Goal: Task Accomplishment & Management: Use online tool/utility

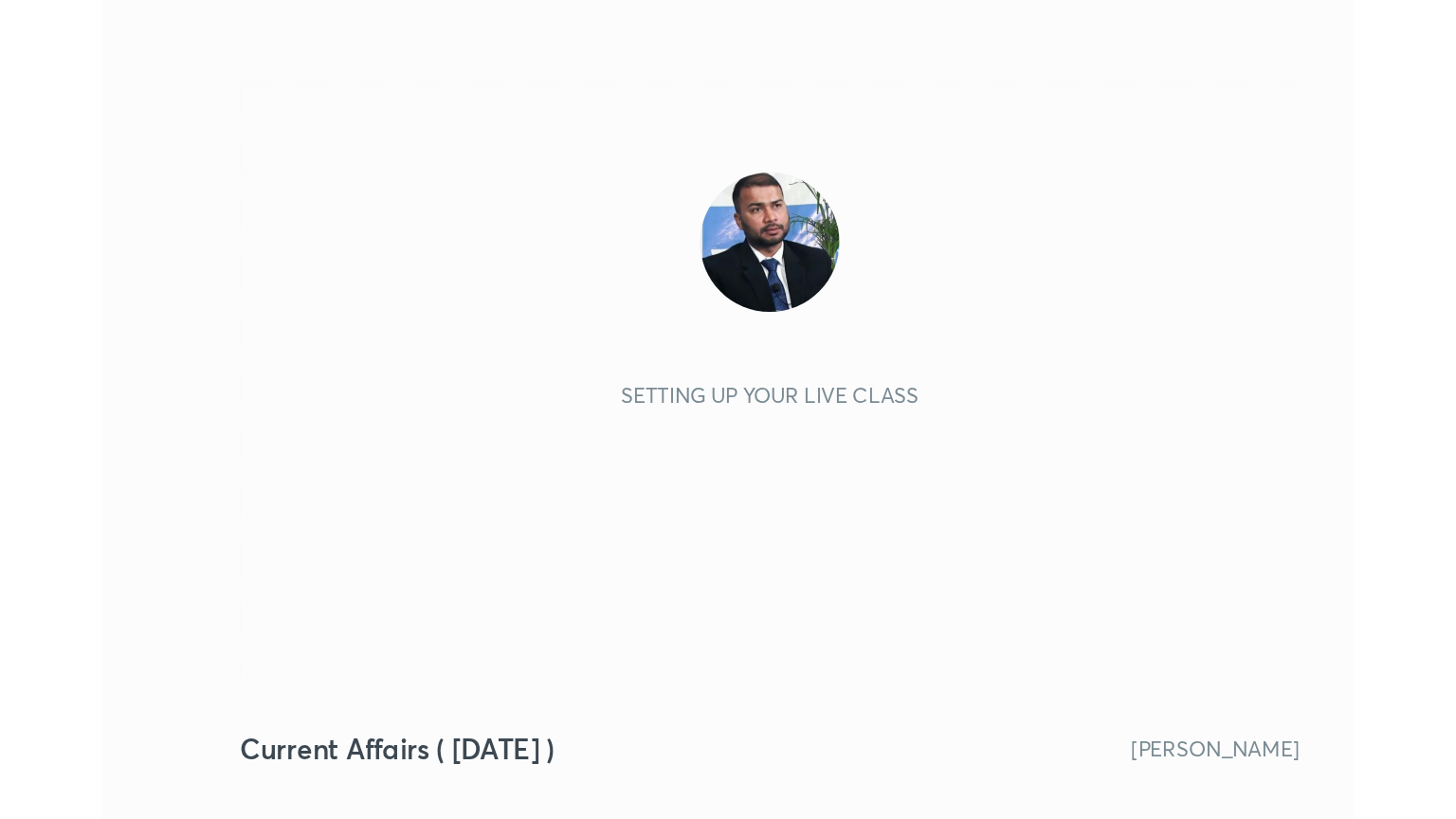
scroll to position [324, 605]
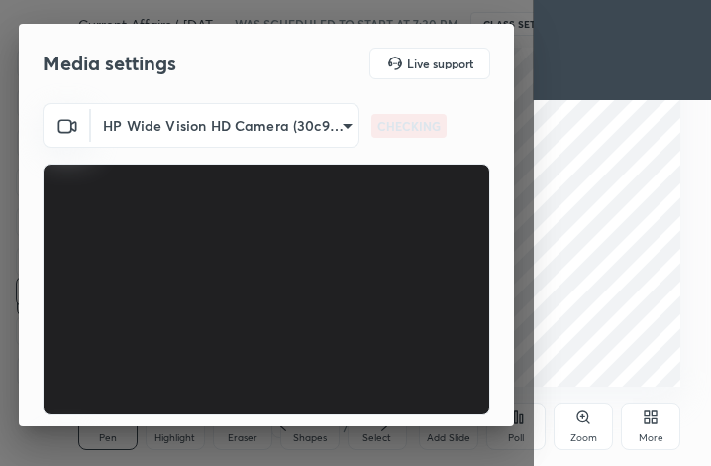
click at [662, 420] on div "More" at bounding box center [650, 426] width 59 height 48
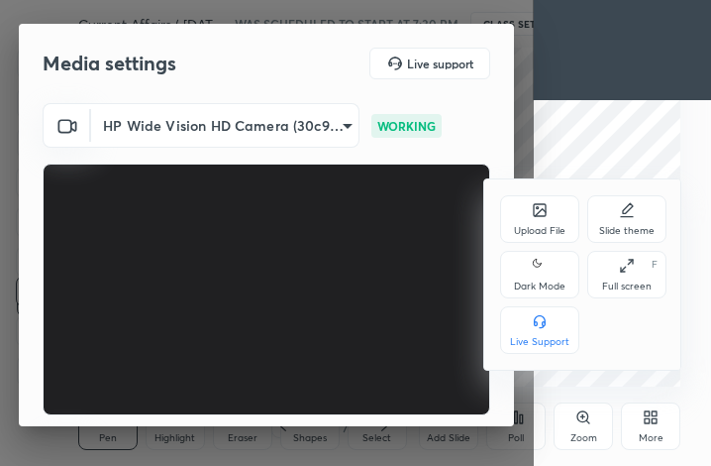
click at [634, 284] on div "Full screen" at bounding box center [627, 286] width 50 height 10
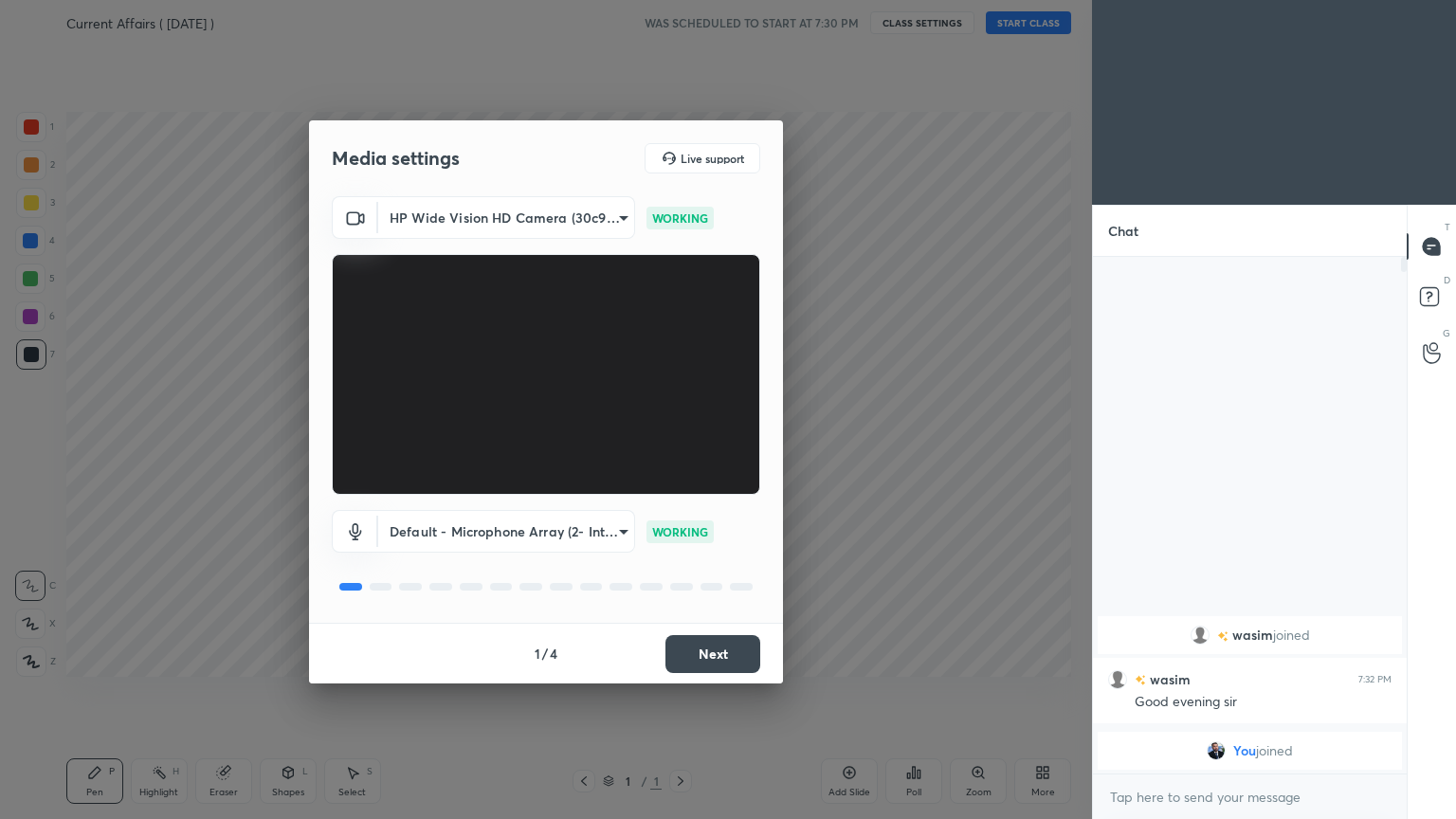
scroll to position [0, 0]
click at [679, 445] on button "Next" at bounding box center [713, 654] width 95 height 38
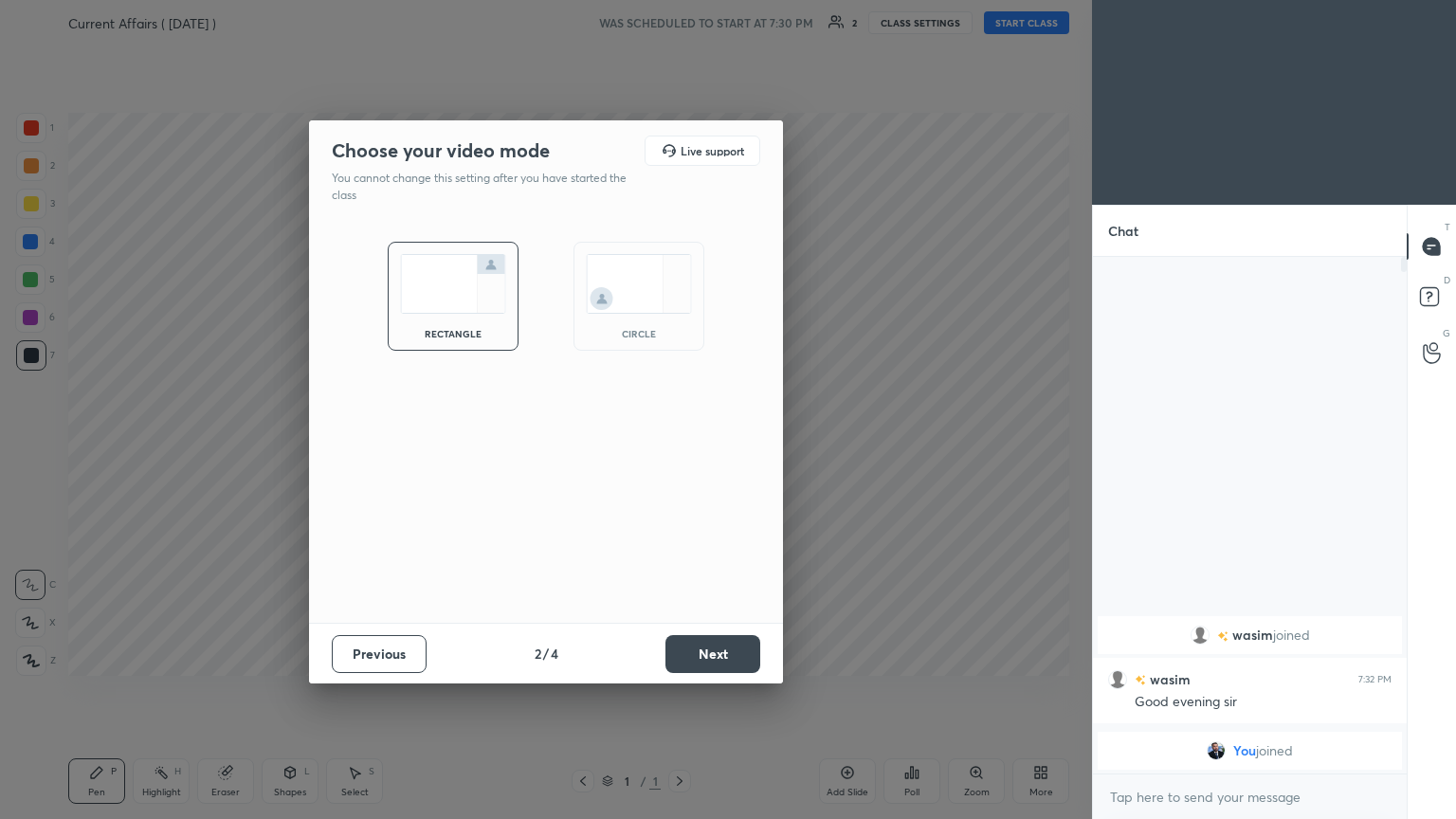
click at [679, 445] on button "Next" at bounding box center [713, 654] width 95 height 38
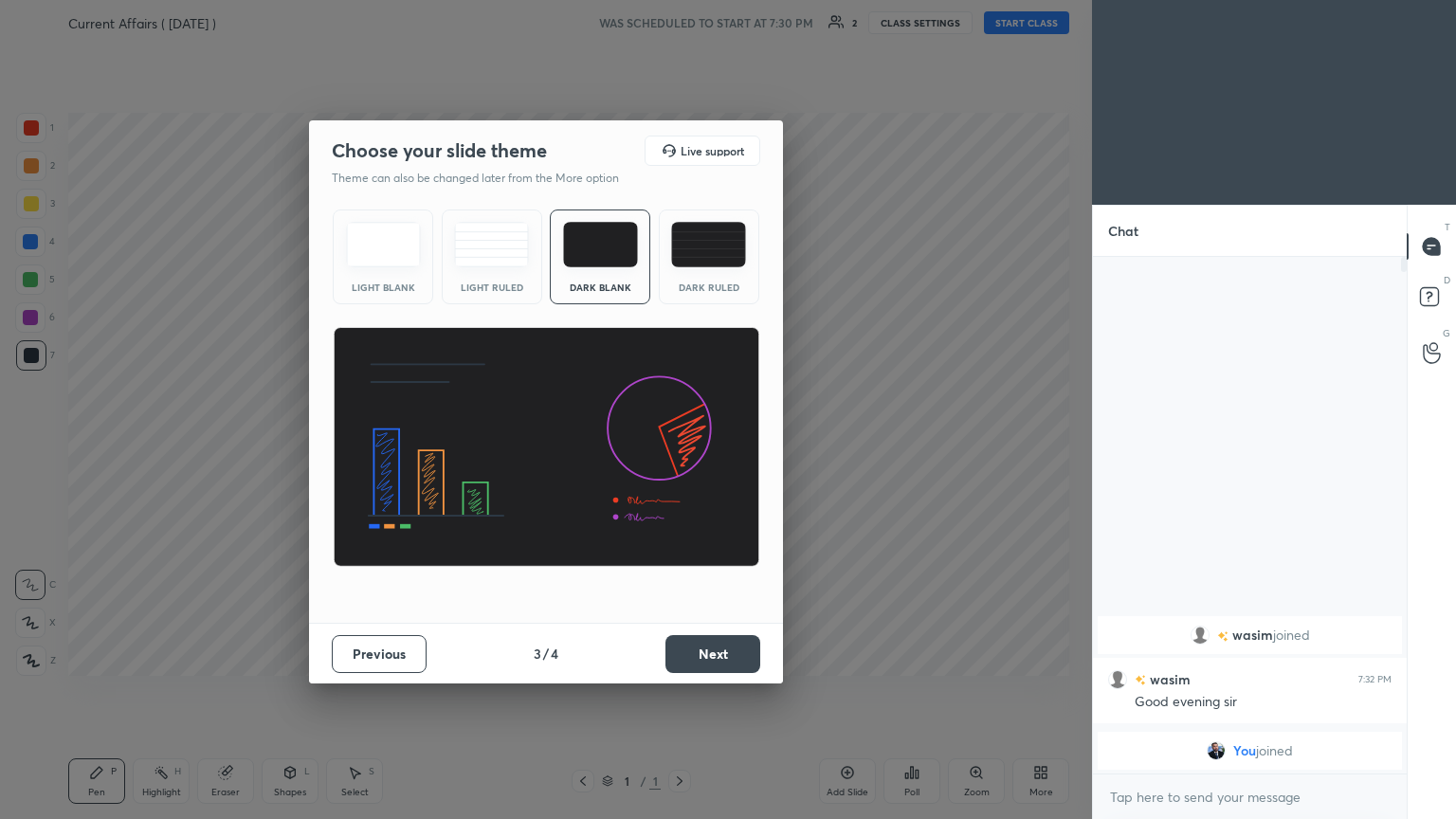
click at [679, 445] on button "Next" at bounding box center [713, 654] width 95 height 38
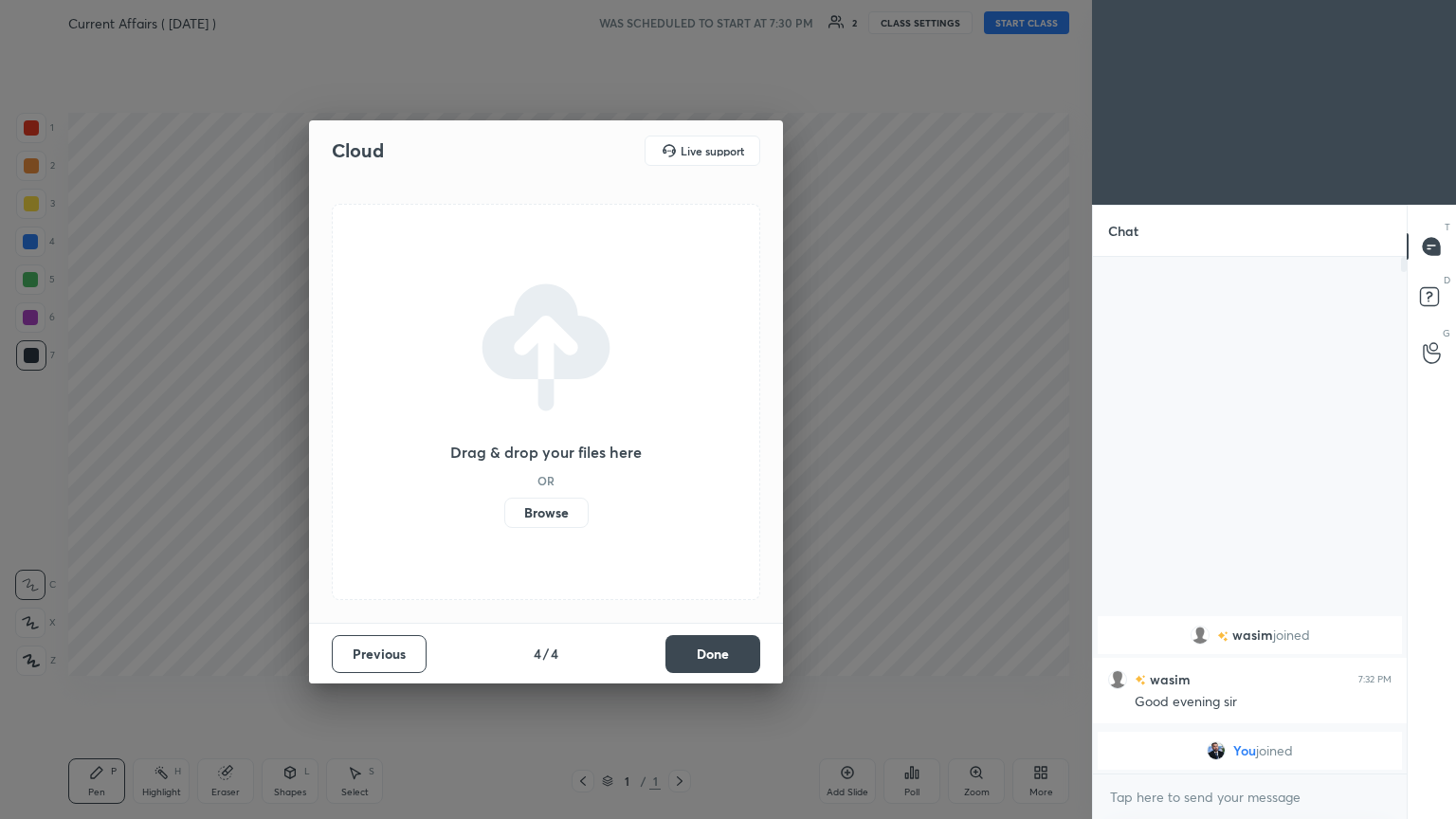
click at [679, 445] on button "Done" at bounding box center [713, 654] width 95 height 38
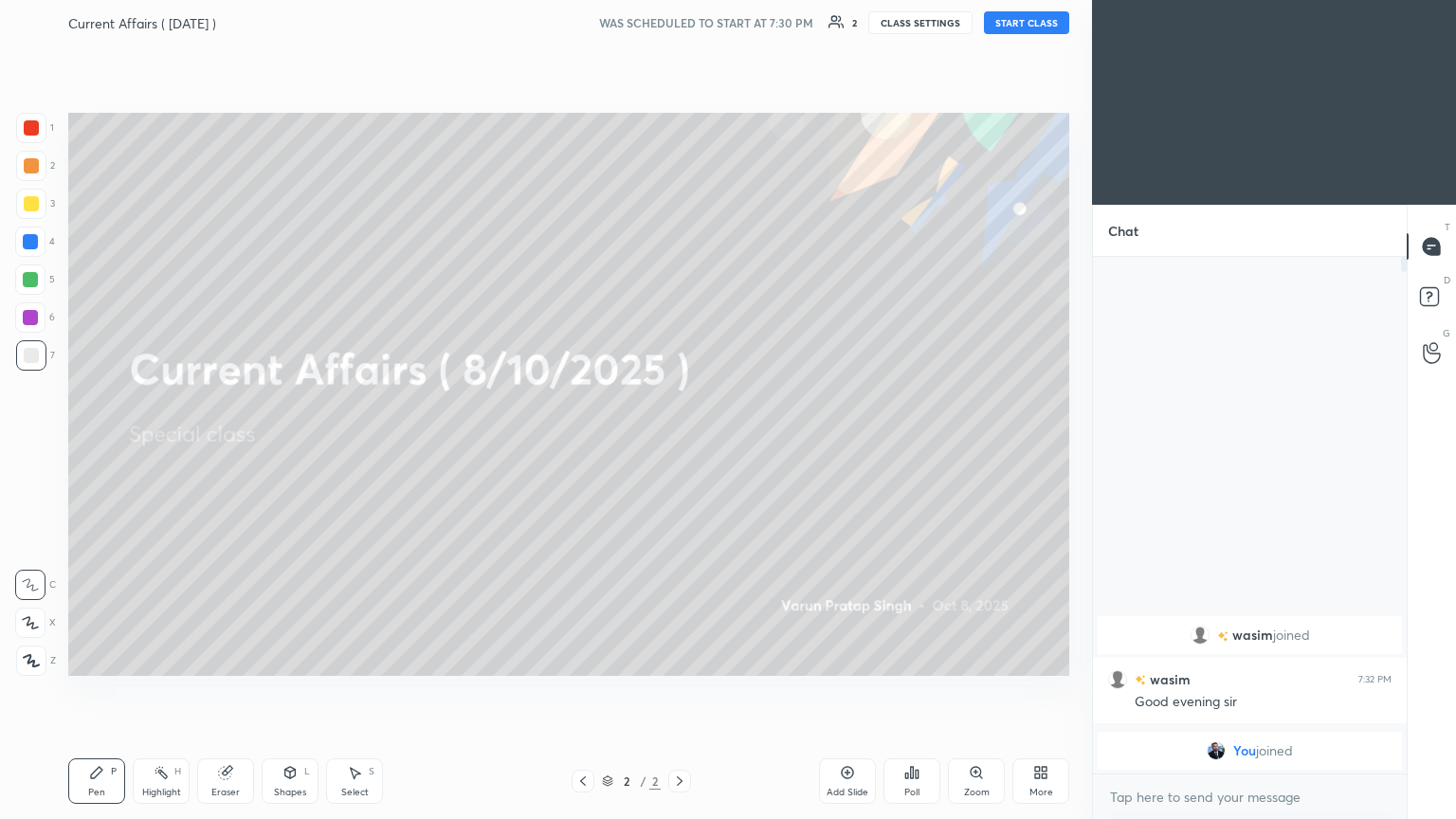
click at [679, 24] on button "START CLASS" at bounding box center [1026, 23] width 85 height 23
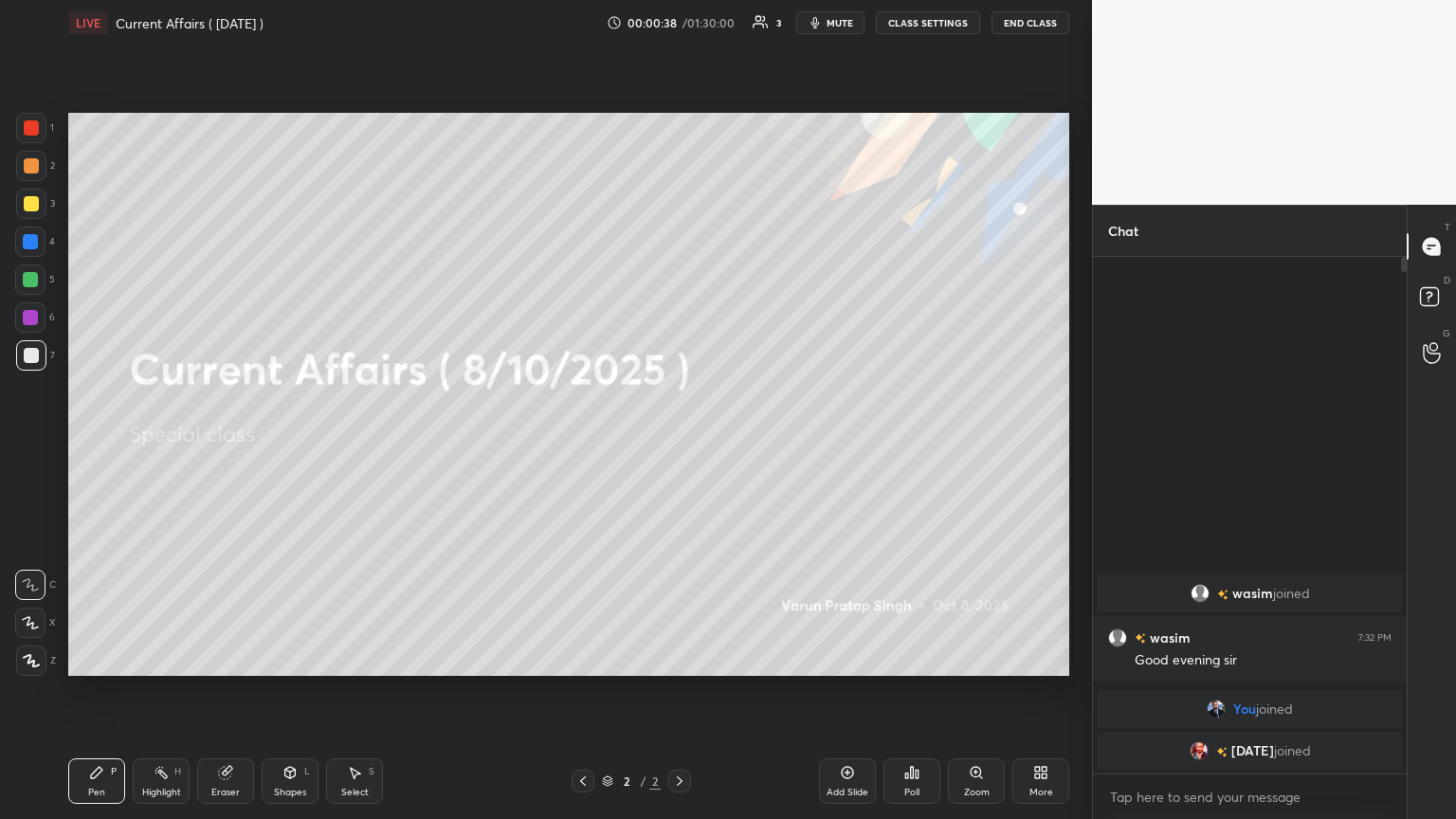
click at [679, 22] on span "mute" at bounding box center [840, 23] width 27 height 13
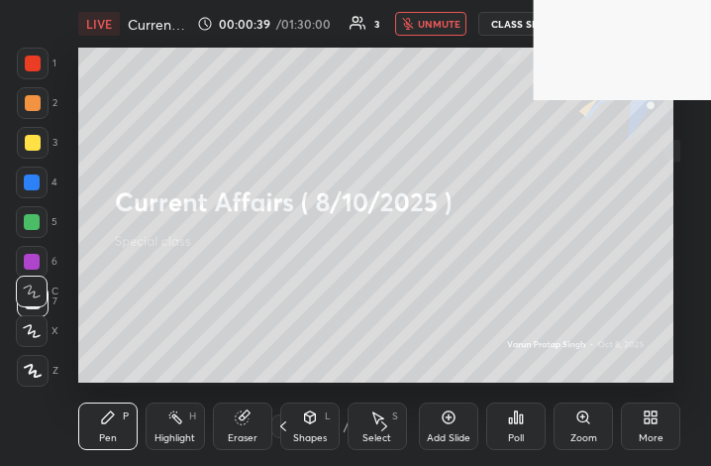
scroll to position [98740, 98447]
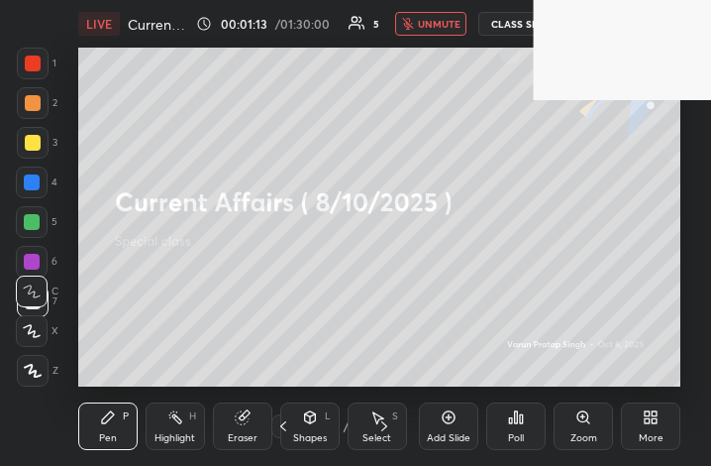
click at [658, 419] on icon at bounding box center [655, 420] width 5 height 5
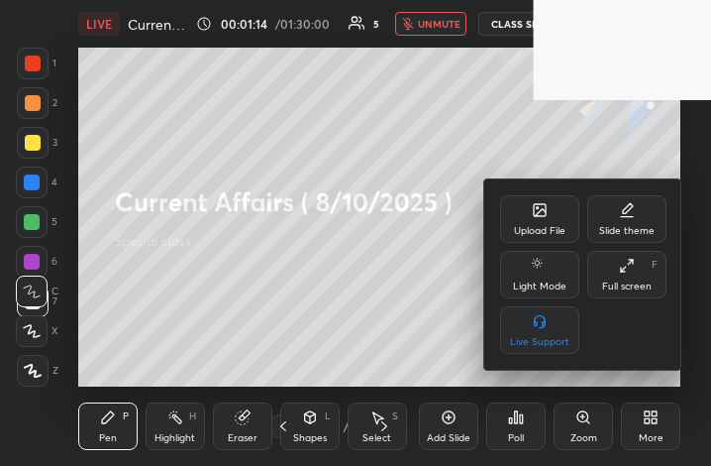
click at [645, 268] on div "Full screen F" at bounding box center [627, 275] width 79 height 48
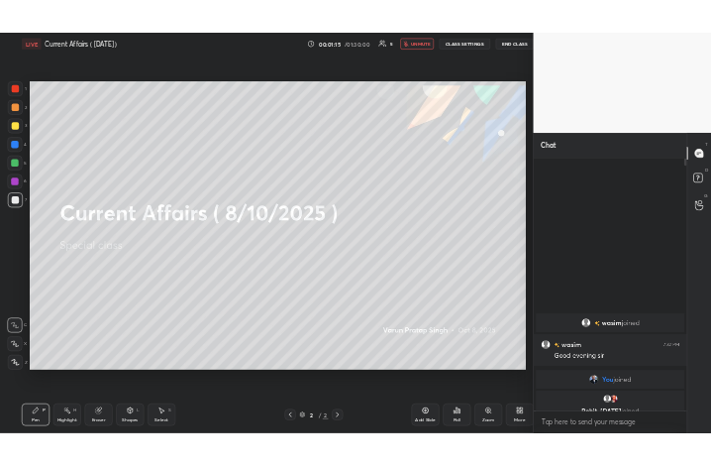
scroll to position [98351, 98018]
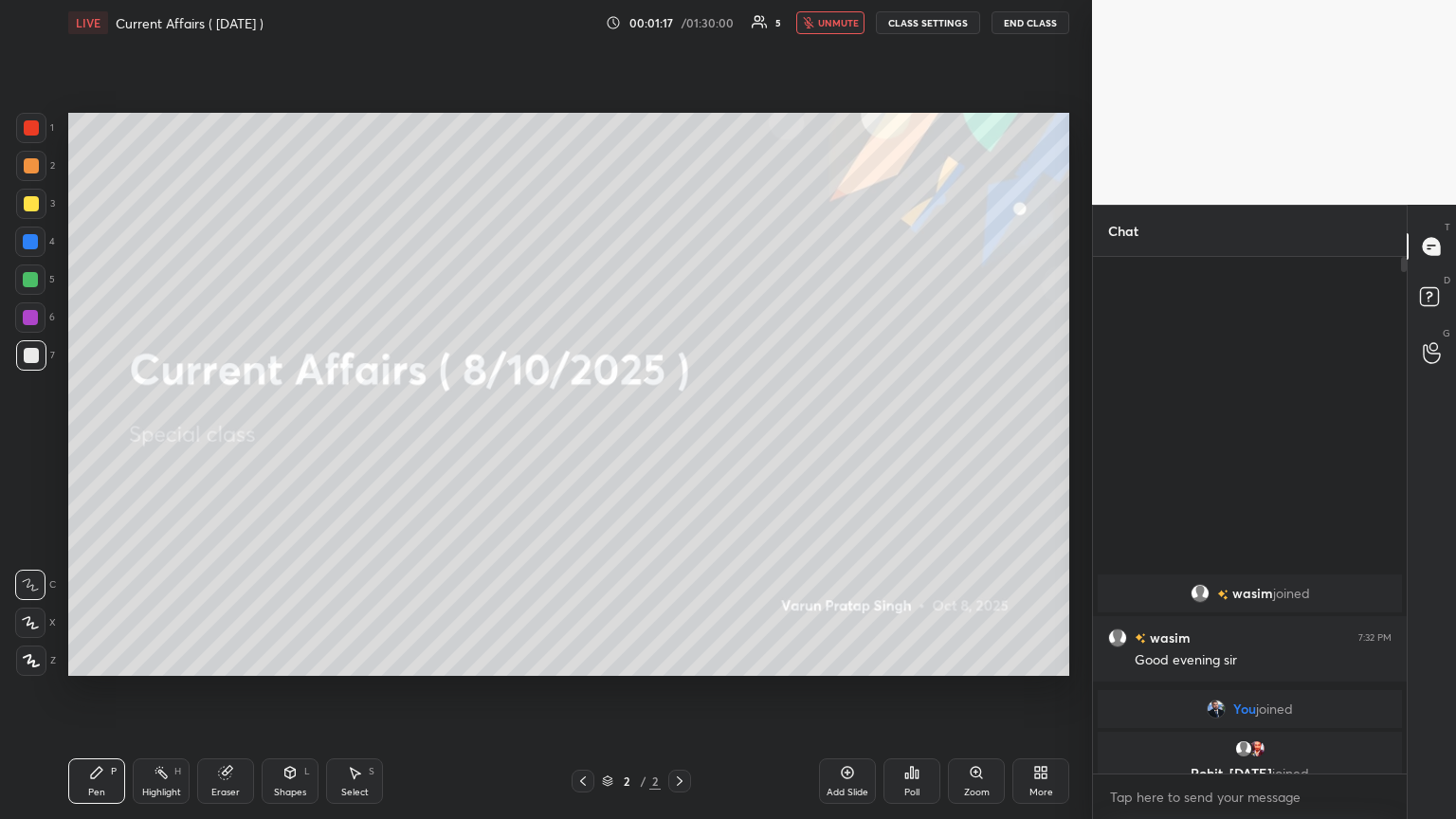
click at [679, 445] on div "More" at bounding box center [1040, 782] width 56 height 46
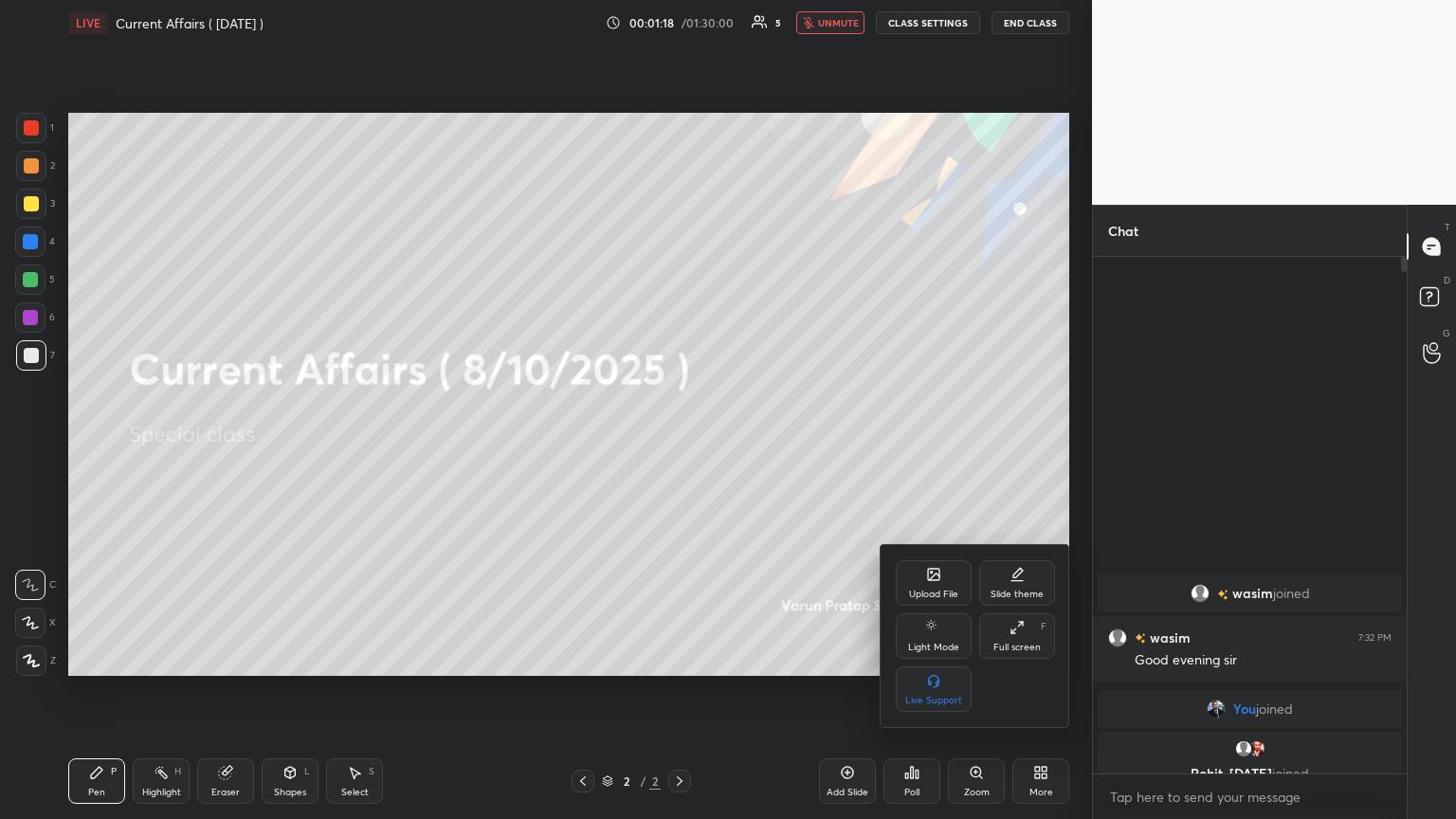
click at [679, 445] on div "Upload File" at bounding box center [933, 584] width 76 height 46
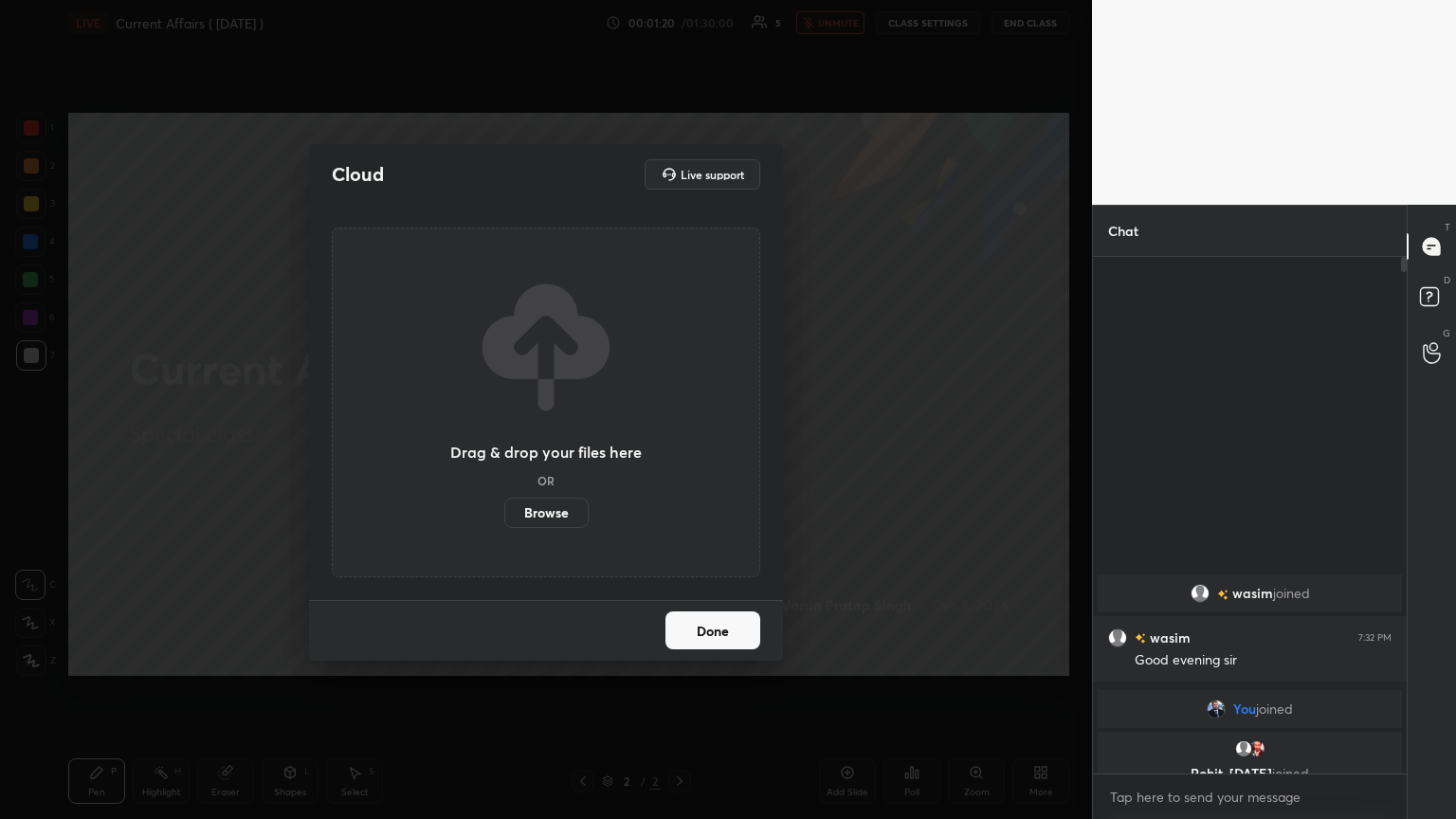
click at [557, 445] on label "Browse" at bounding box center [546, 513] width 84 height 31
click at [504, 445] on input "Browse" at bounding box center [504, 513] width 0 height 31
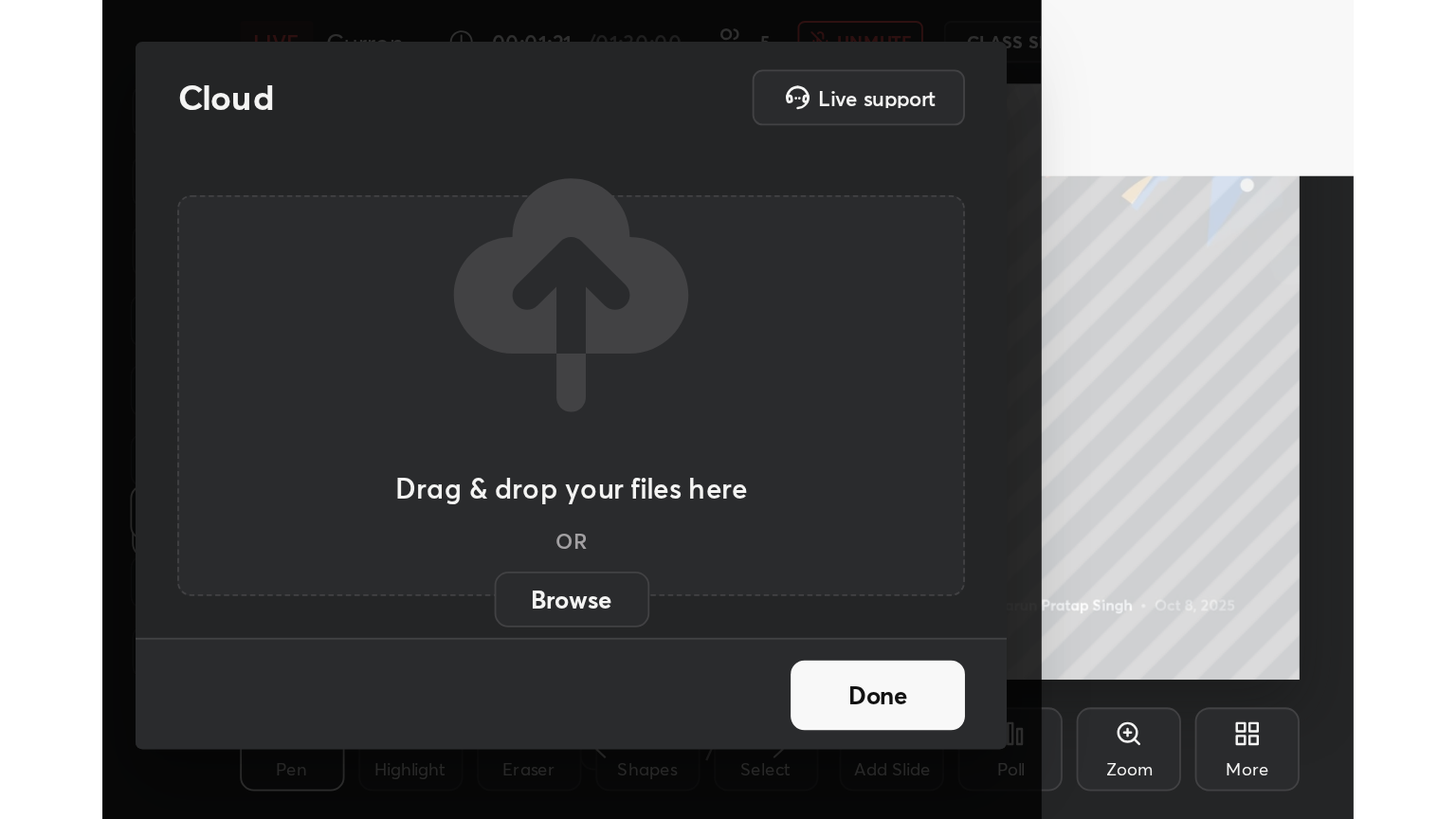
scroll to position [94472, 94178]
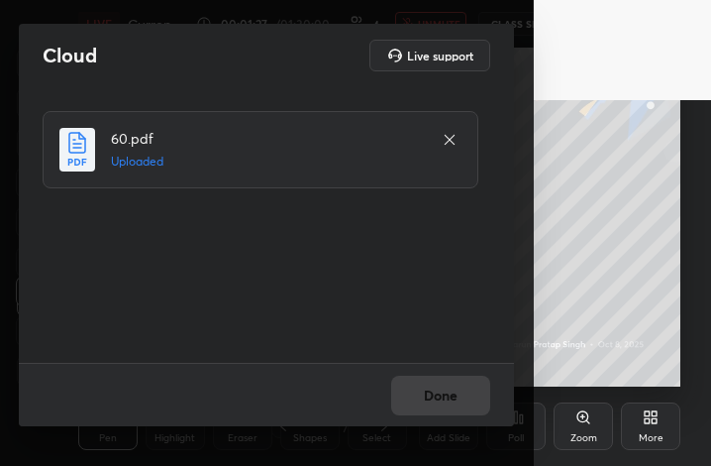
click at [435, 385] on div "Done" at bounding box center [266, 394] width 495 height 63
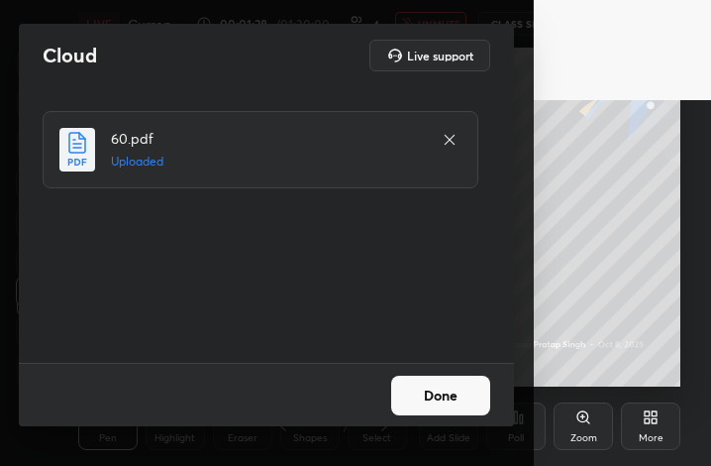
click at [435, 385] on button "Done" at bounding box center [440, 396] width 99 height 40
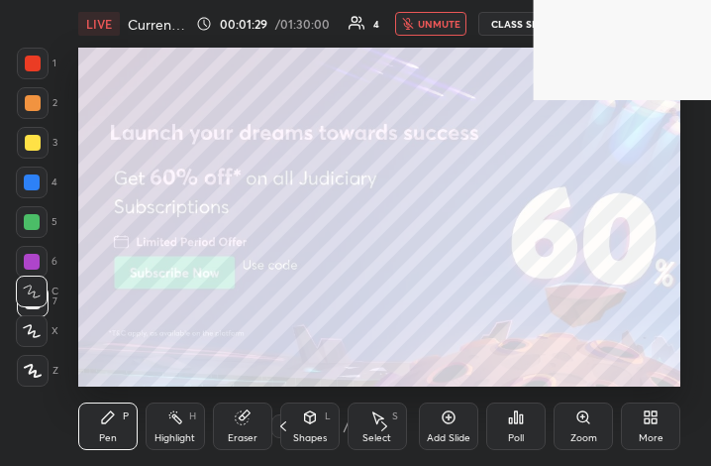
click at [655, 419] on icon at bounding box center [655, 420] width 5 height 5
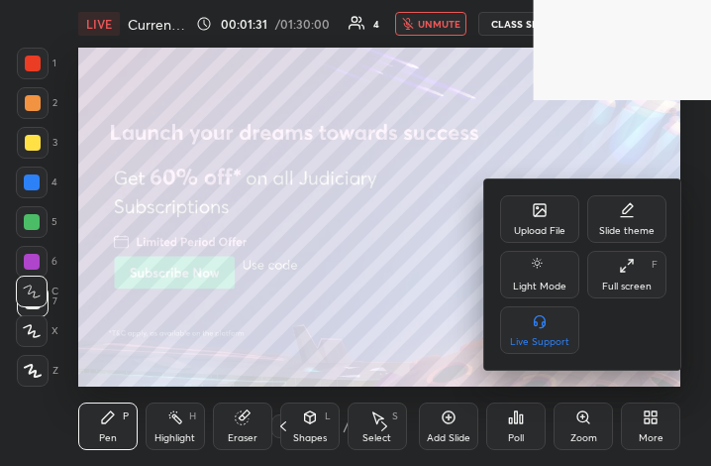
click at [626, 276] on div "Full screen F" at bounding box center [627, 275] width 79 height 48
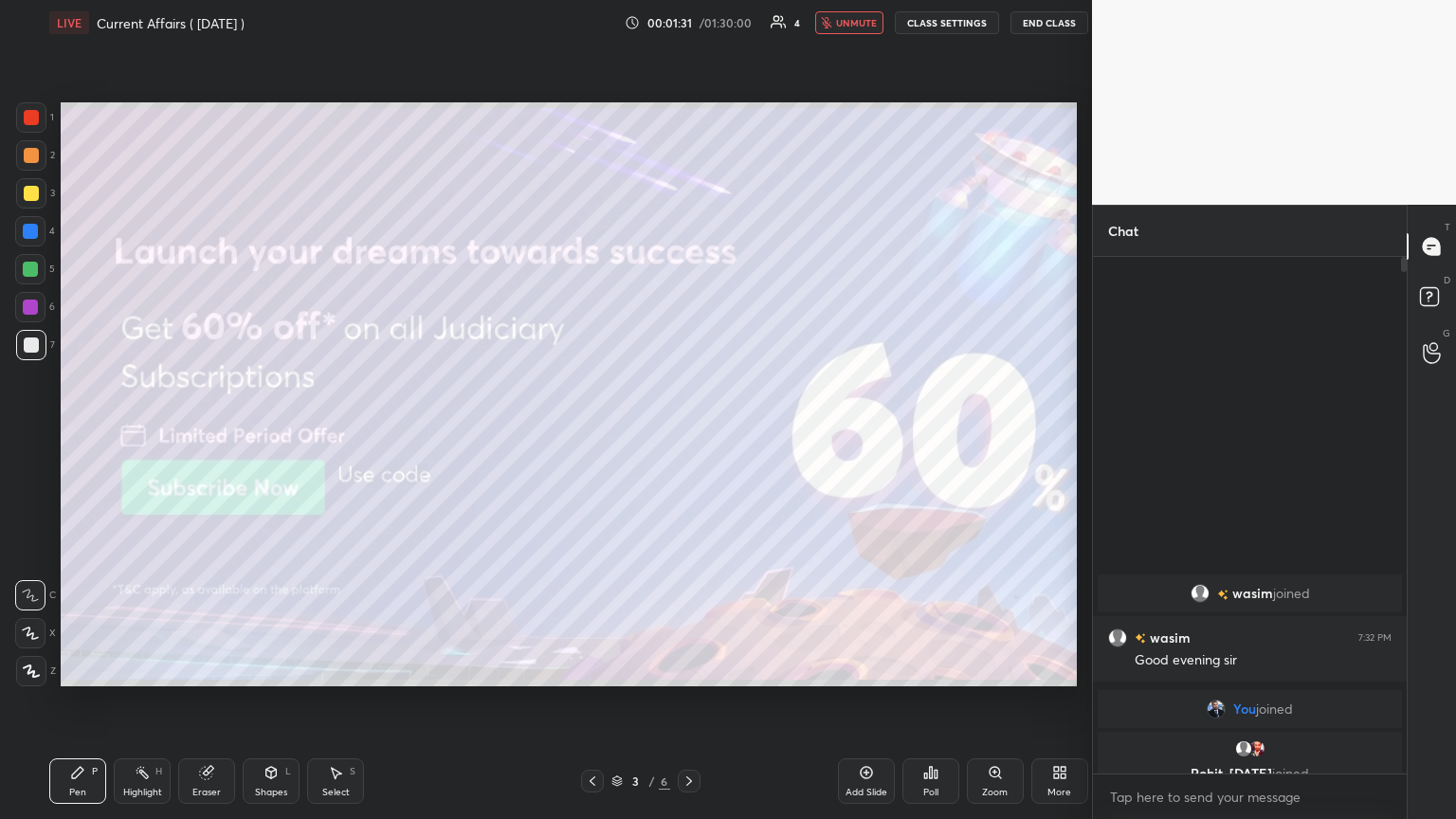
scroll to position [697, 1016]
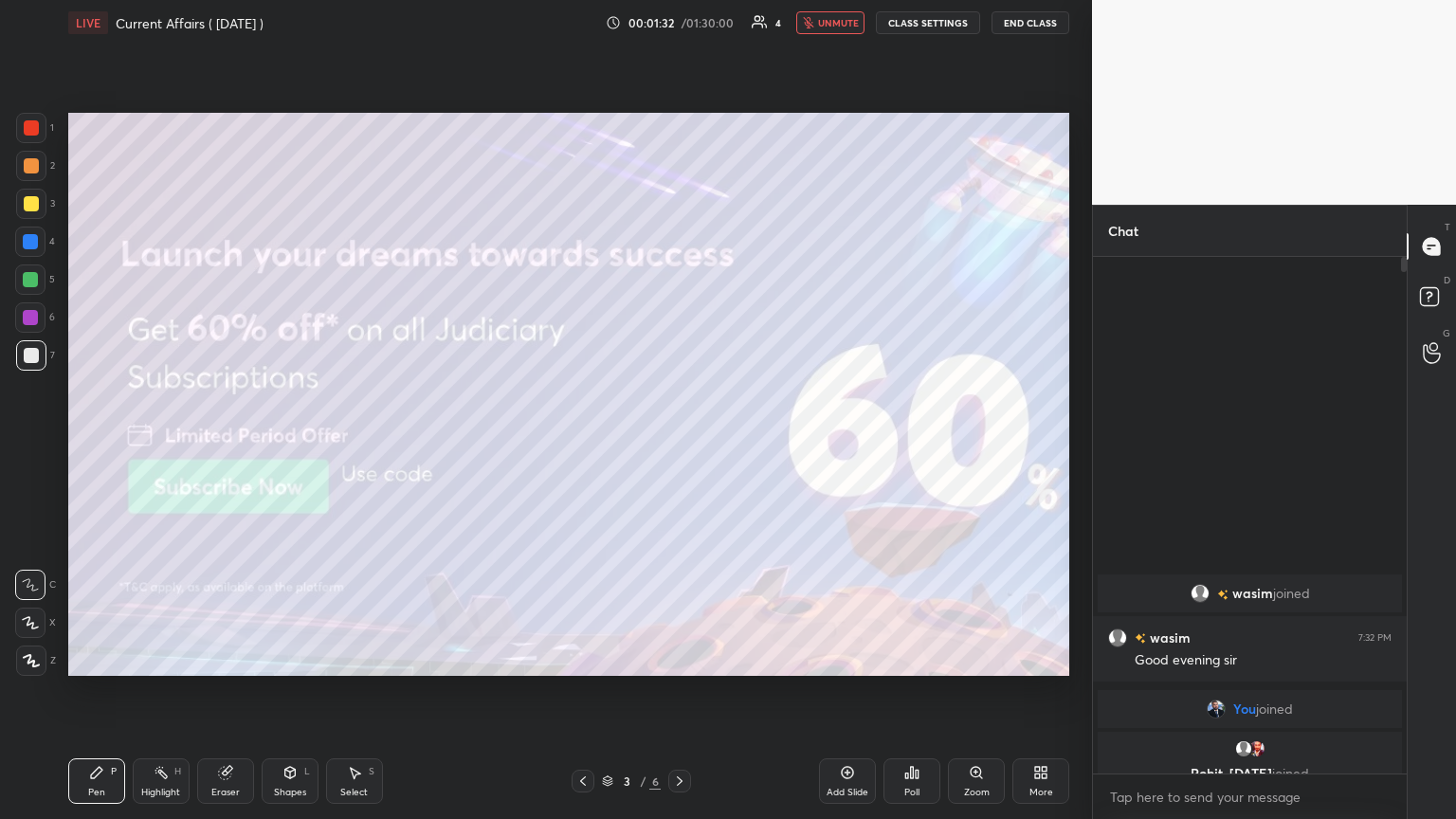
click at [678, 445] on icon at bounding box center [679, 781] width 15 height 15
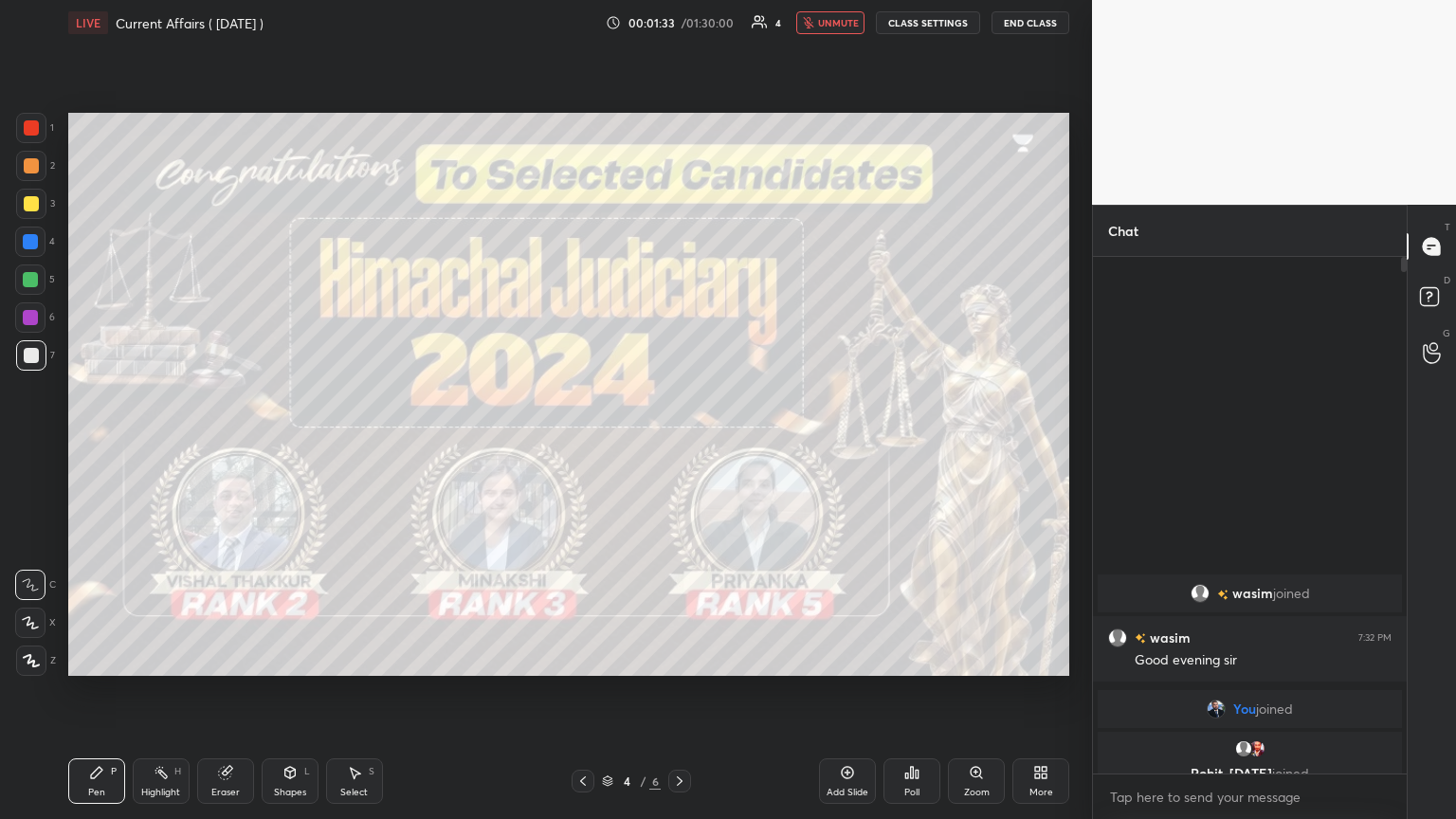
click at [678, 445] on icon at bounding box center [679, 781] width 15 height 15
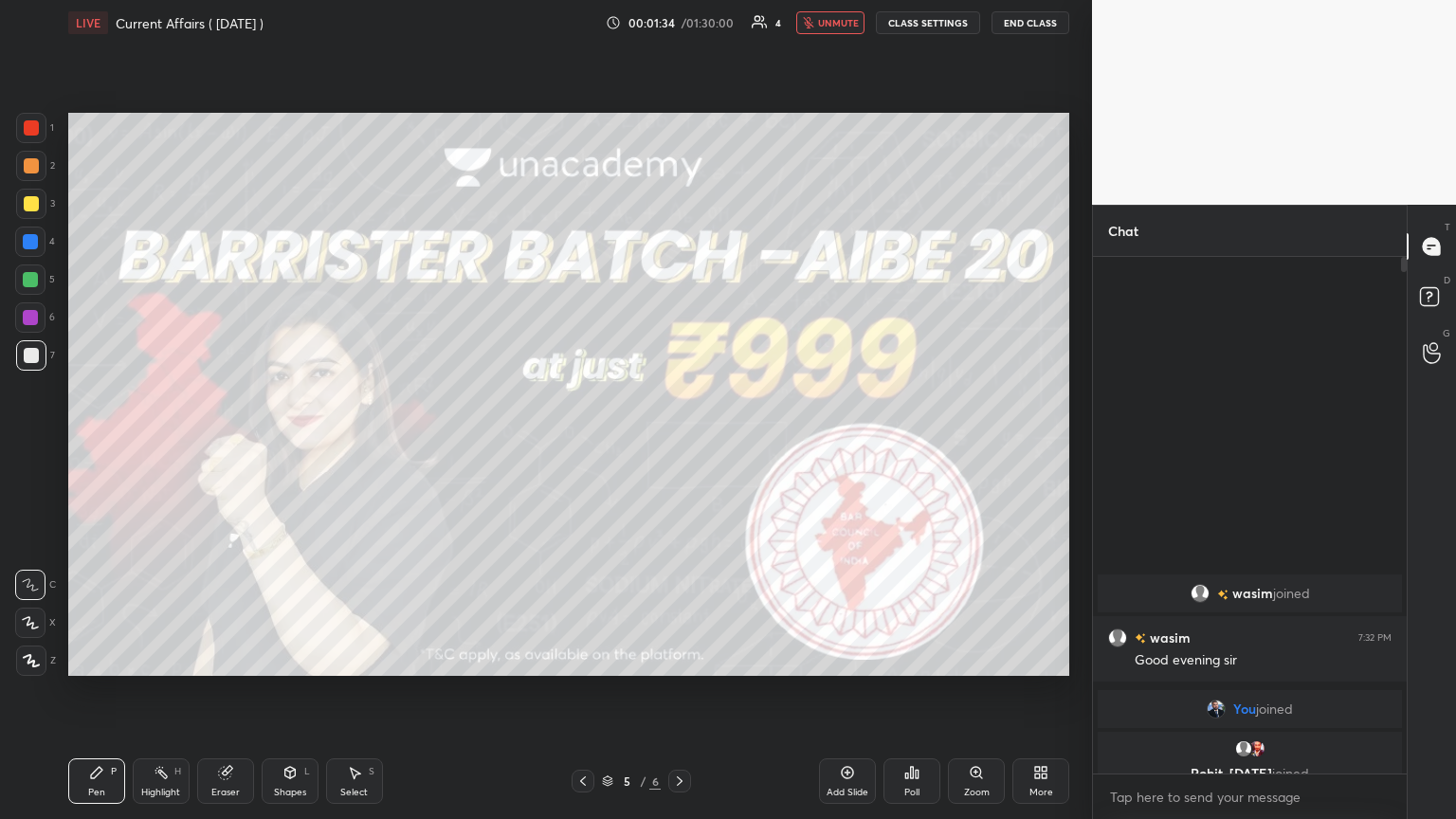
click at [678, 445] on icon at bounding box center [679, 781] width 15 height 15
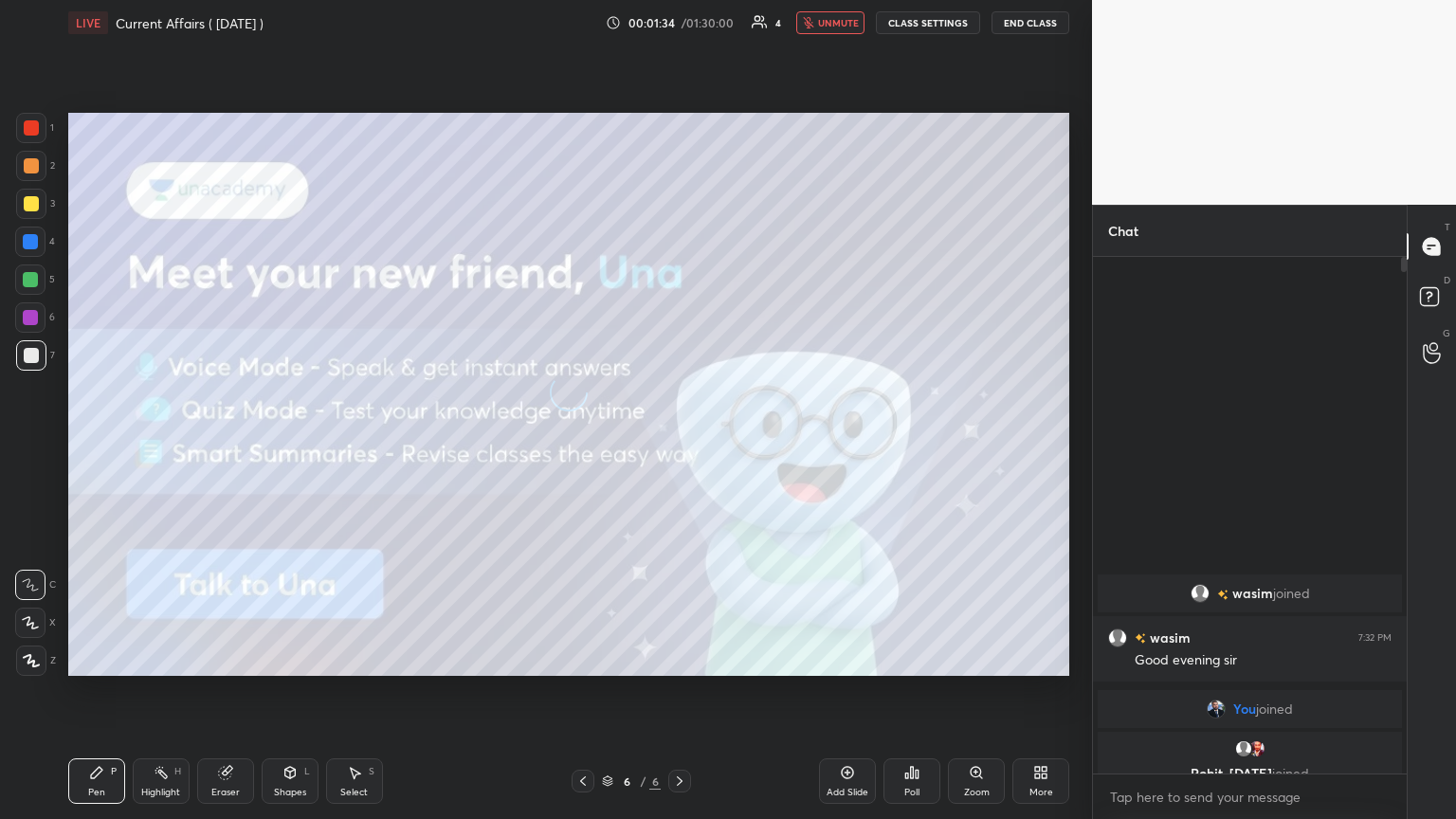
click at [678, 445] on icon at bounding box center [679, 781] width 15 height 15
click at [679, 445] on icon at bounding box center [848, 773] width 15 height 15
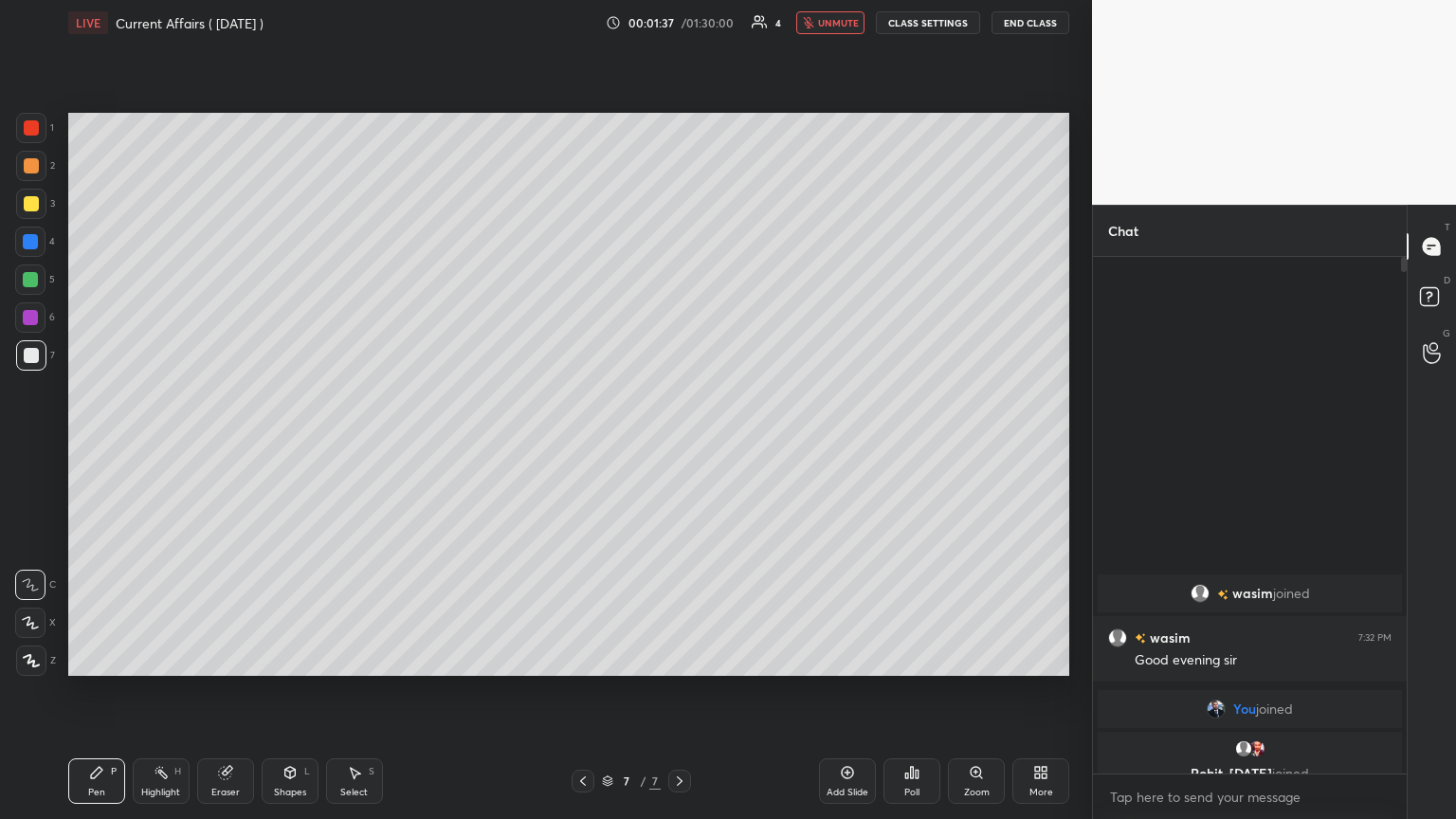
click at [679, 445] on div "More" at bounding box center [1040, 782] width 56 height 46
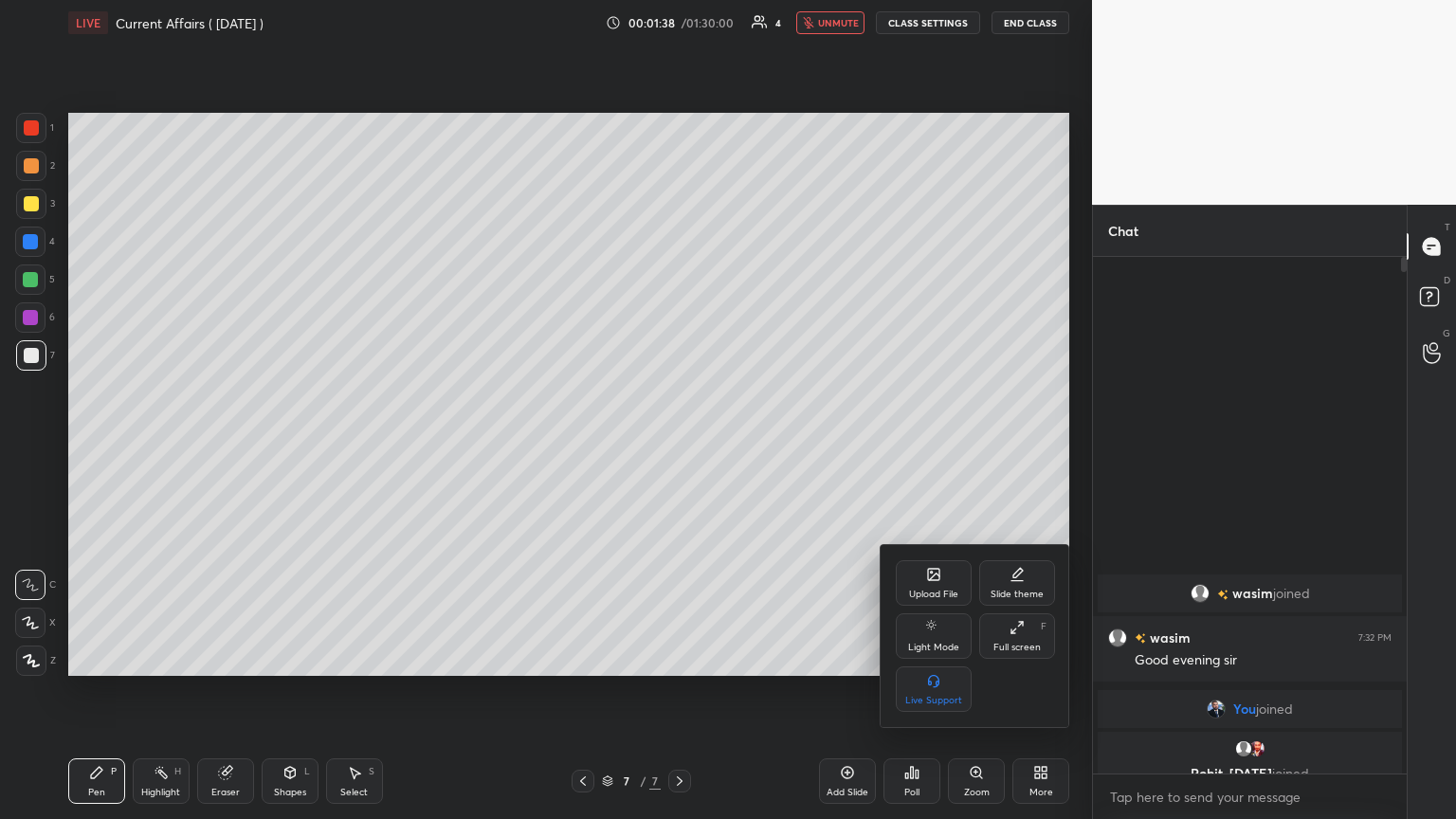
click at [679, 445] on div "Upload File" at bounding box center [934, 594] width 50 height 10
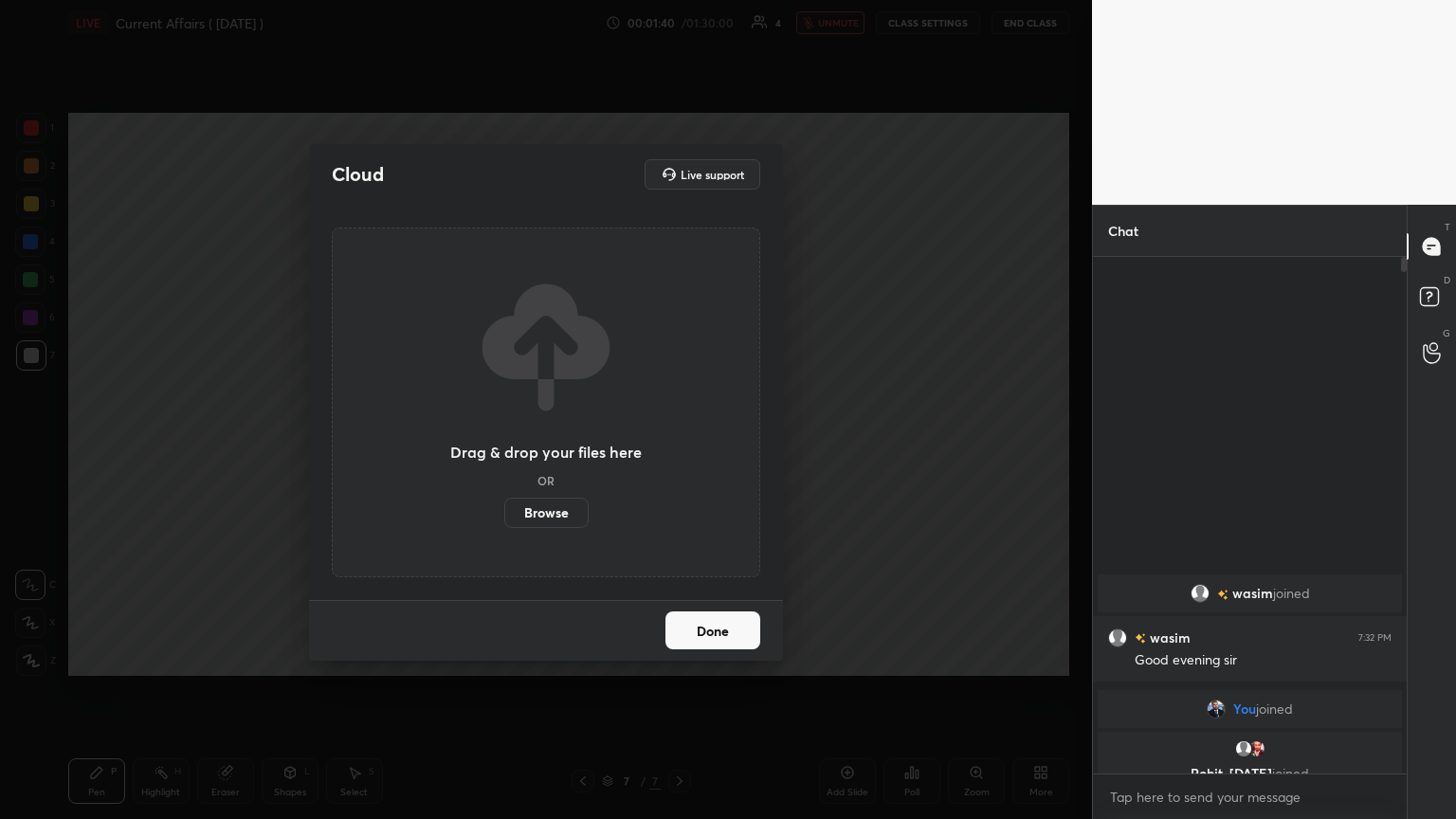
click at [563, 445] on label "Browse" at bounding box center [546, 513] width 84 height 31
click at [504, 445] on input "Browse" at bounding box center [504, 513] width 0 height 31
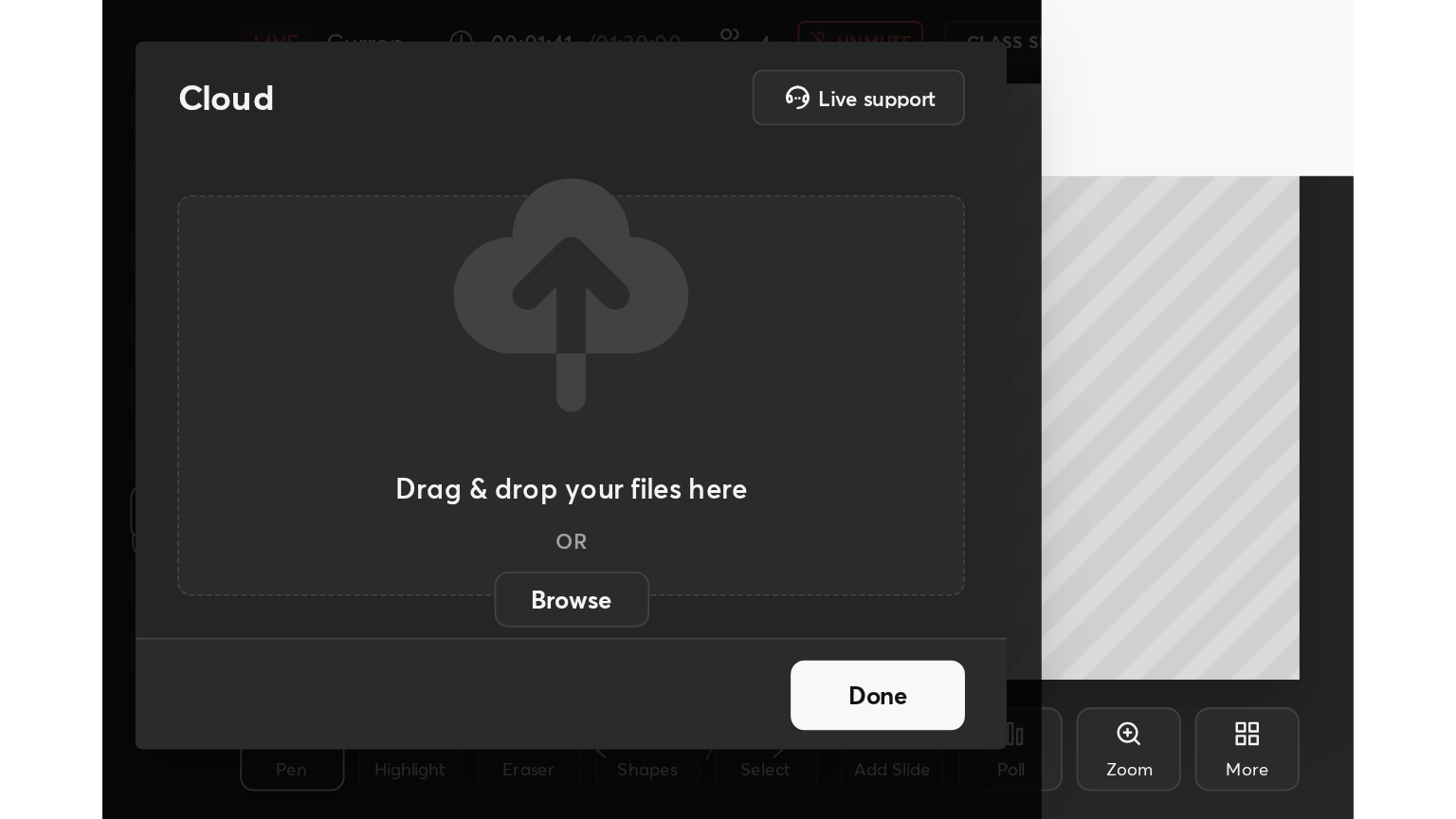
scroll to position [324, 605]
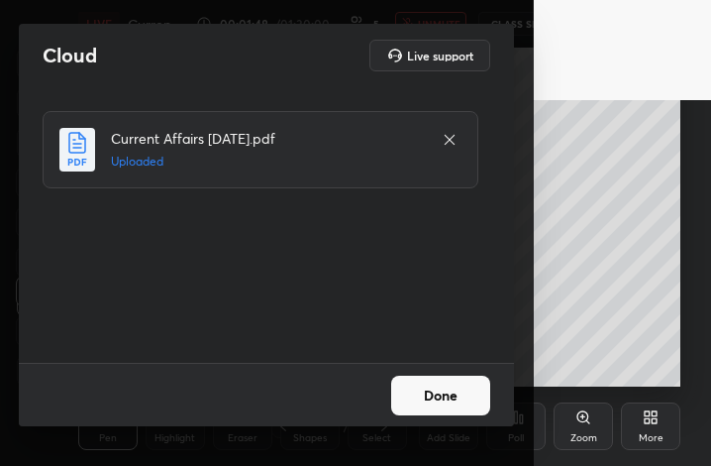
click at [484, 397] on button "Done" at bounding box center [440, 396] width 99 height 40
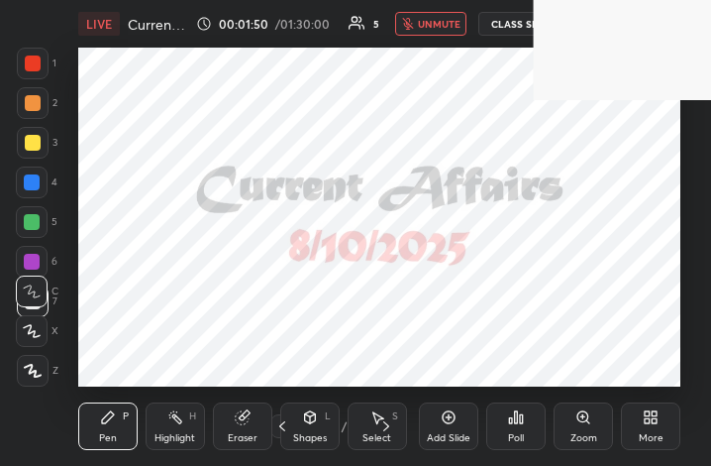
click at [658, 429] on div "More" at bounding box center [650, 426] width 59 height 48
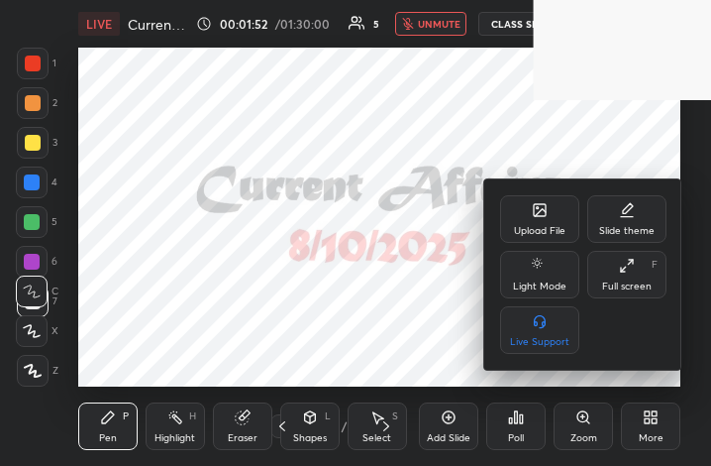
click at [646, 267] on div "Full screen F" at bounding box center [627, 275] width 79 height 48
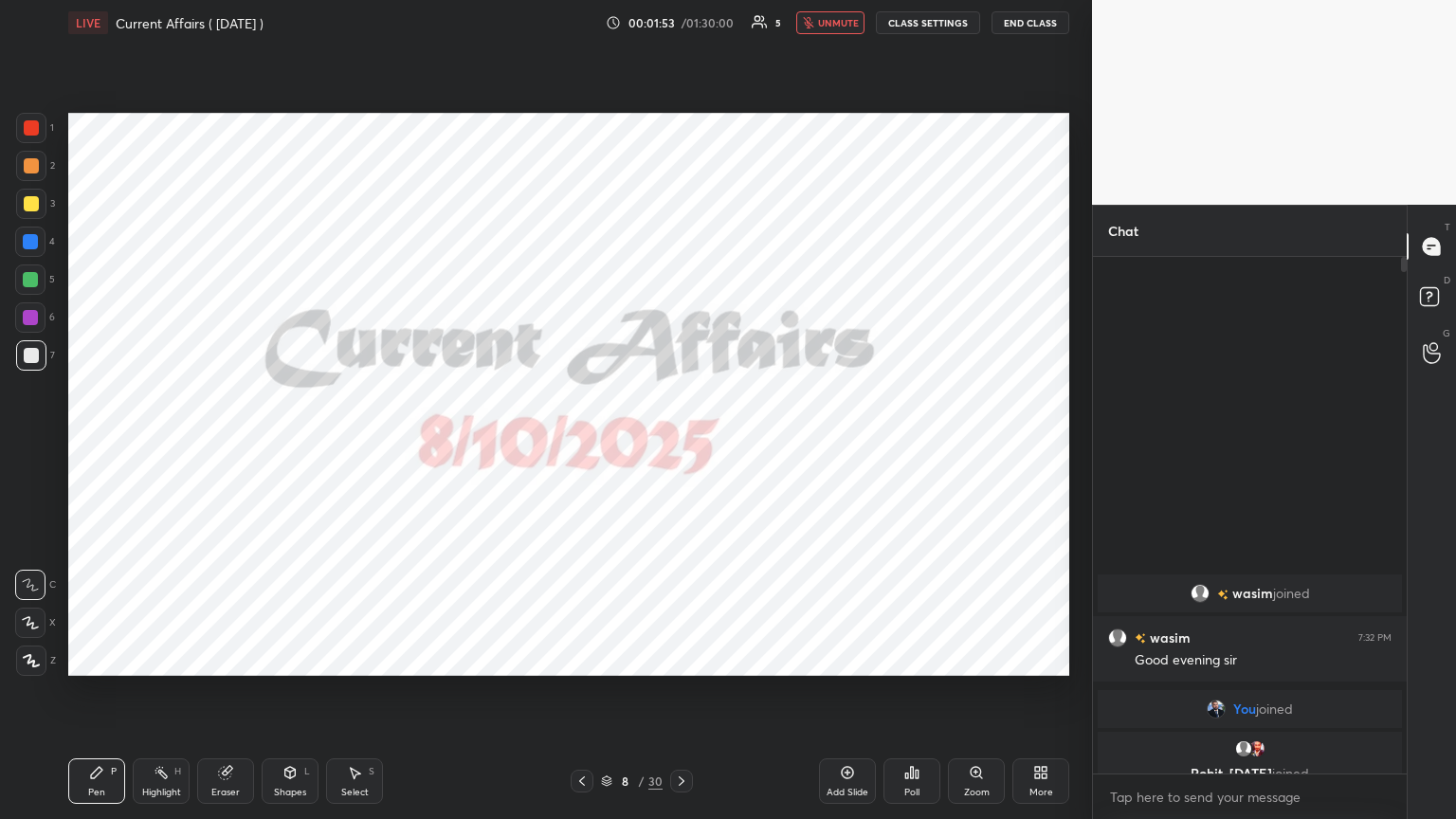
click at [679, 23] on span "unmute" at bounding box center [838, 23] width 41 height 13
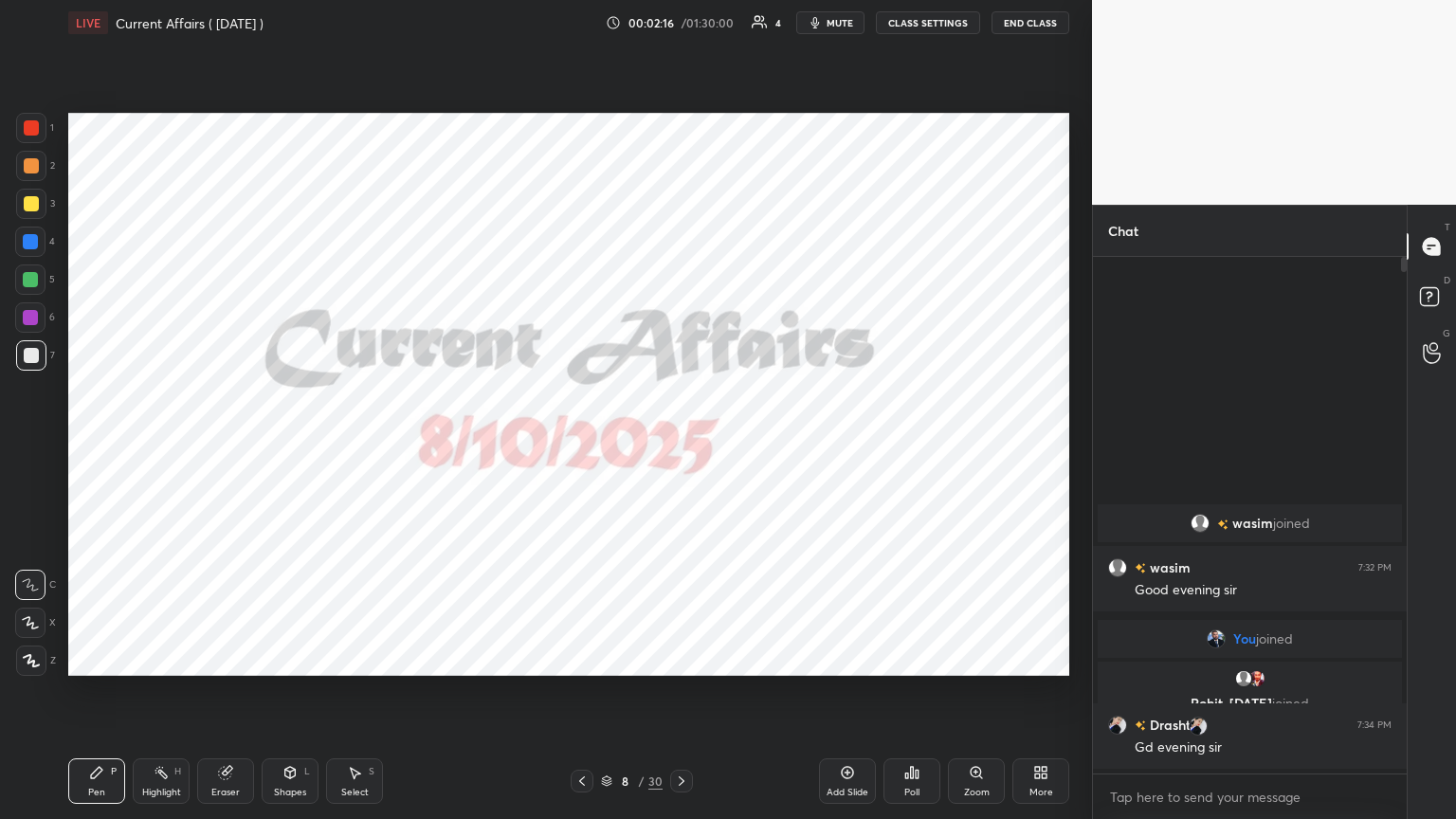
click at [607, 445] on icon at bounding box center [607, 781] width 11 height 11
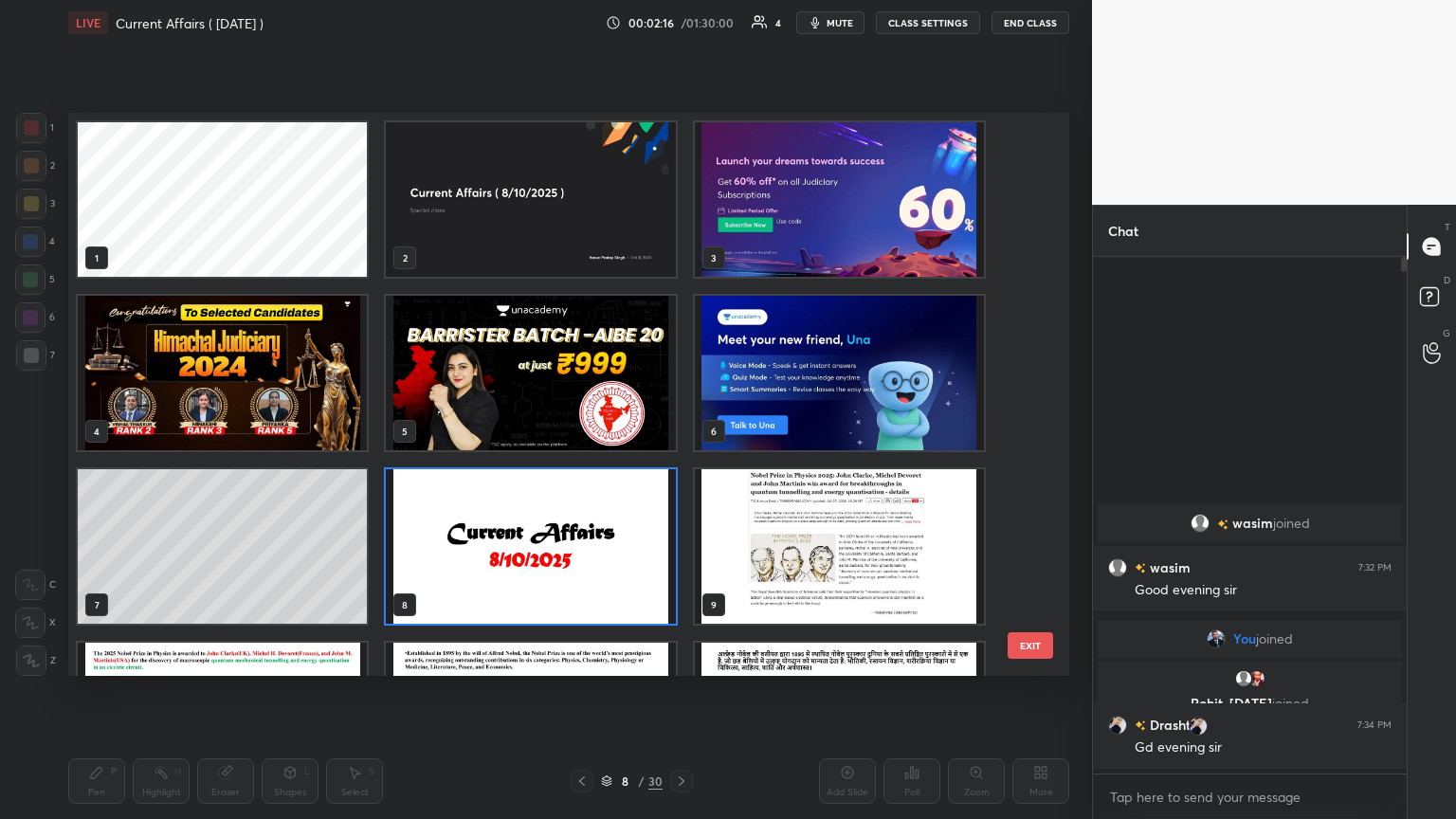
scroll to position [558, 991]
click at [679, 232] on img "grid" at bounding box center [839, 200] width 289 height 155
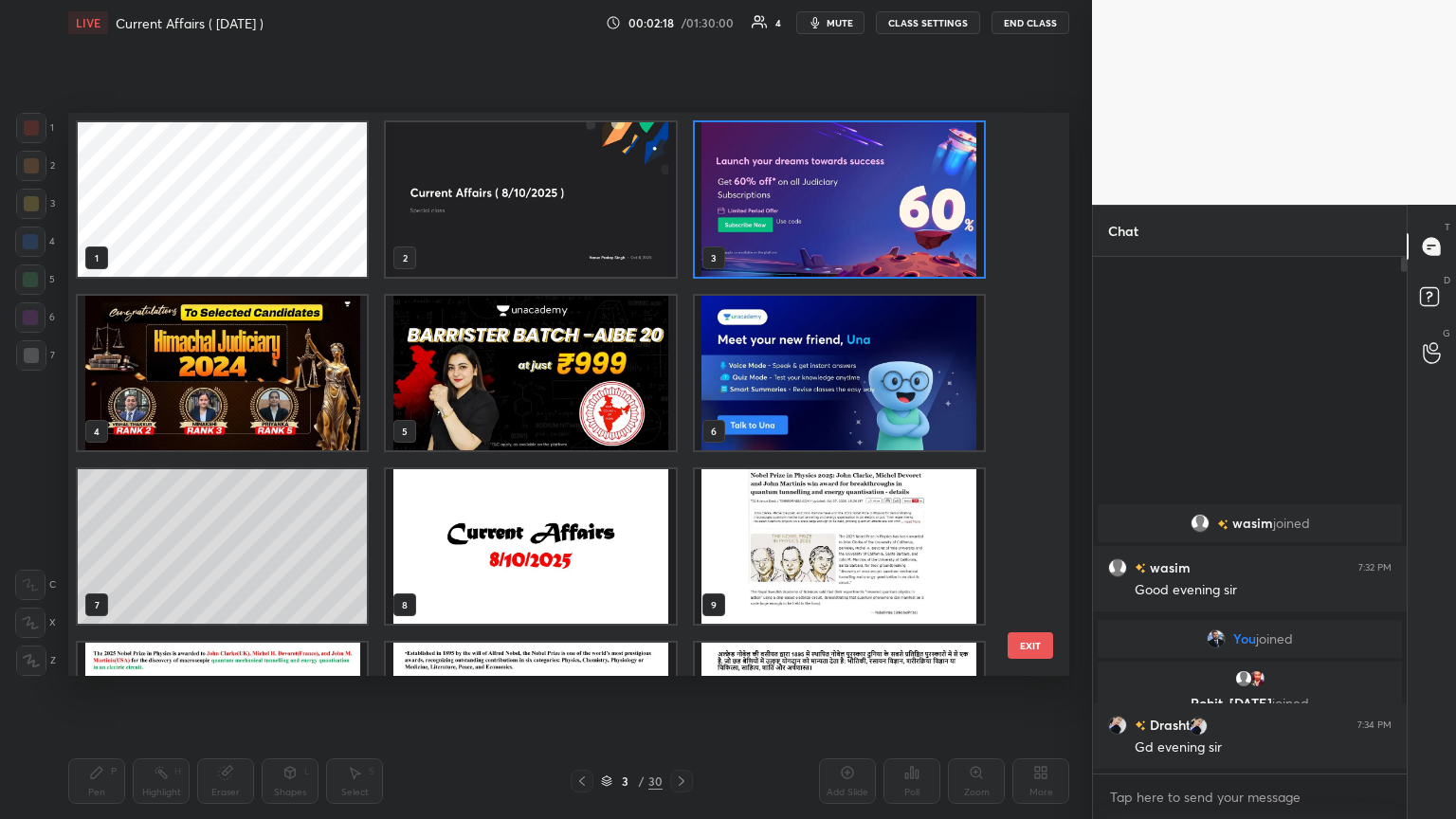
click at [679, 232] on img "grid" at bounding box center [839, 200] width 289 height 155
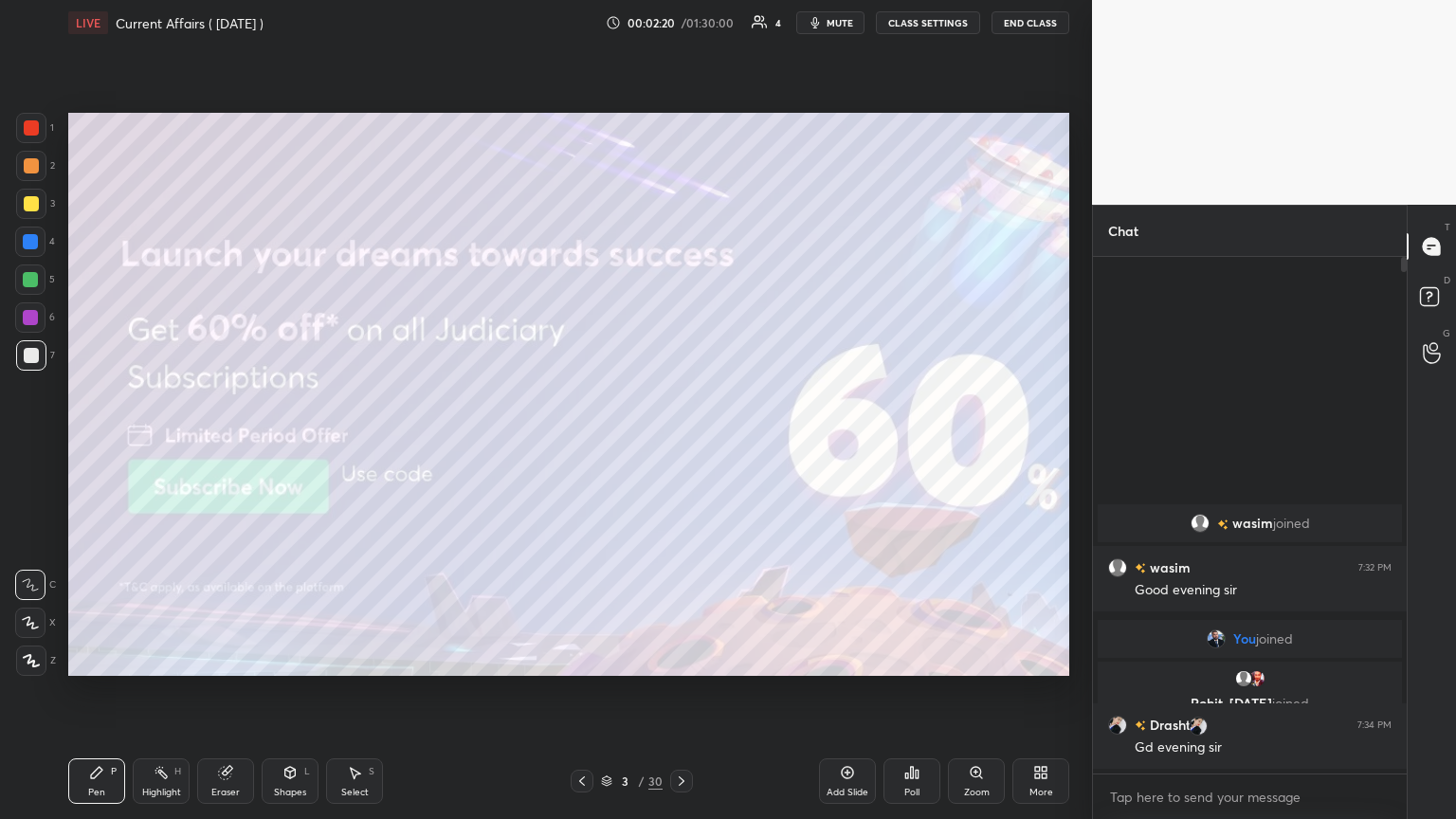
click at [25, 121] on div at bounding box center [32, 128] width 15 height 15
click at [36, 445] on icon at bounding box center [32, 661] width 17 height 13
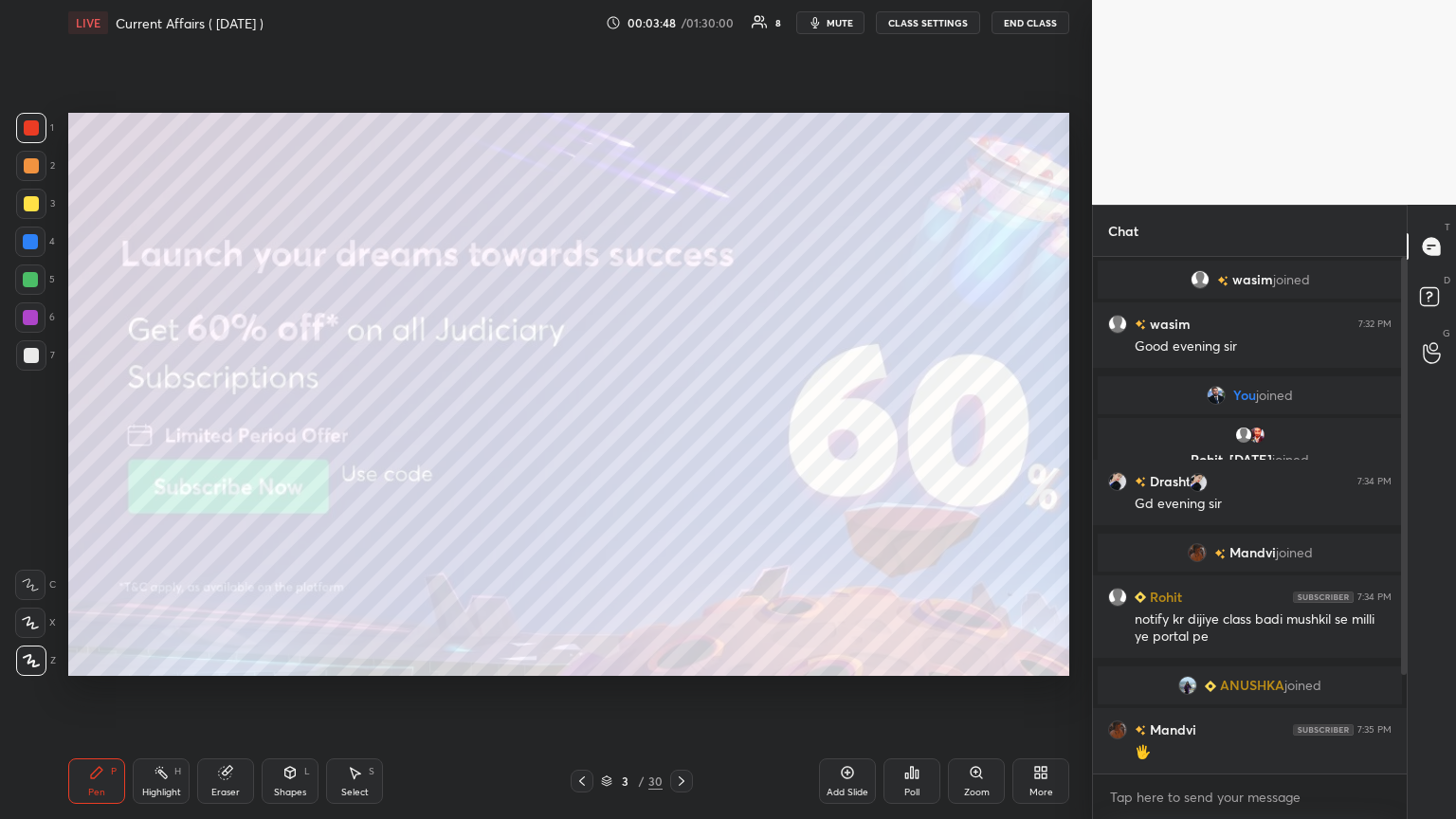
scroll to position [121, 0]
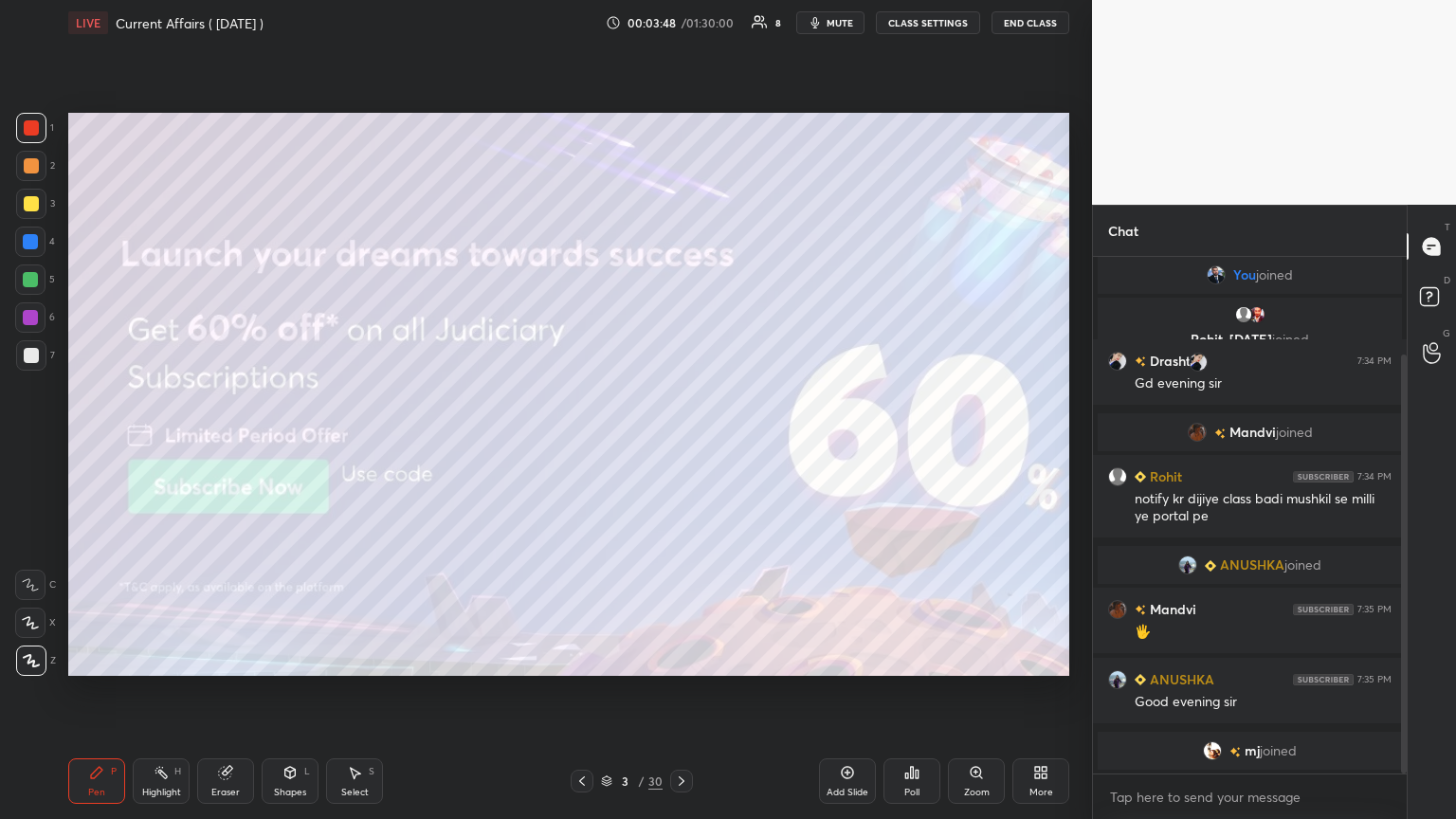
drag, startPoint x: 1401, startPoint y: 494, endPoint x: 1410, endPoint y: 598, distance: 104.4
click at [679, 445] on div "Chat wasim 7:32 PM Good evening sir You joined Rohit, [PERSON_NAME] joined Rohi…" at bounding box center [1273, 512] width 364 height 614
click at [679, 445] on icon at bounding box center [681, 781] width 15 height 15
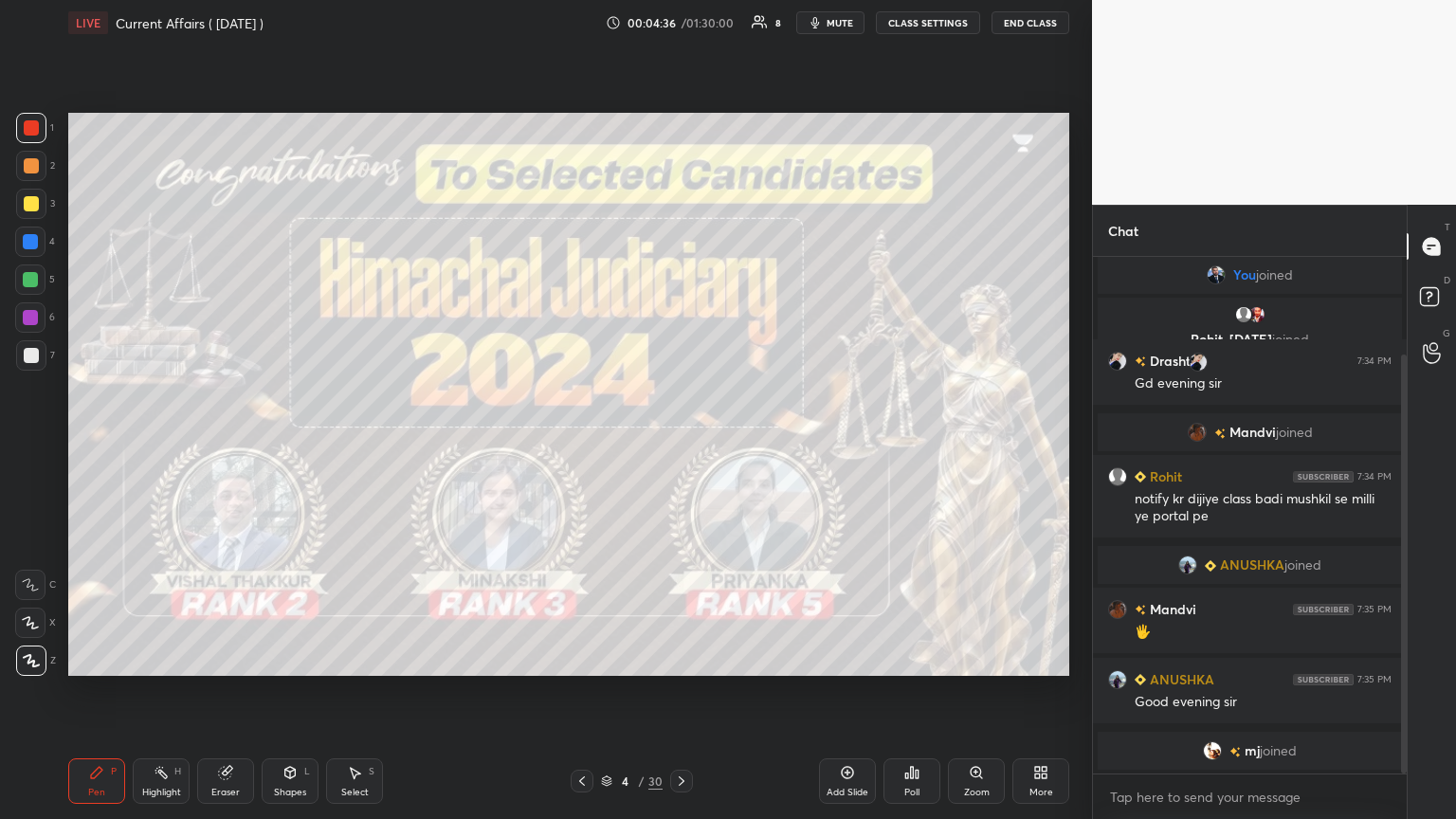
click at [679, 445] on icon at bounding box center [681, 781] width 6 height 10
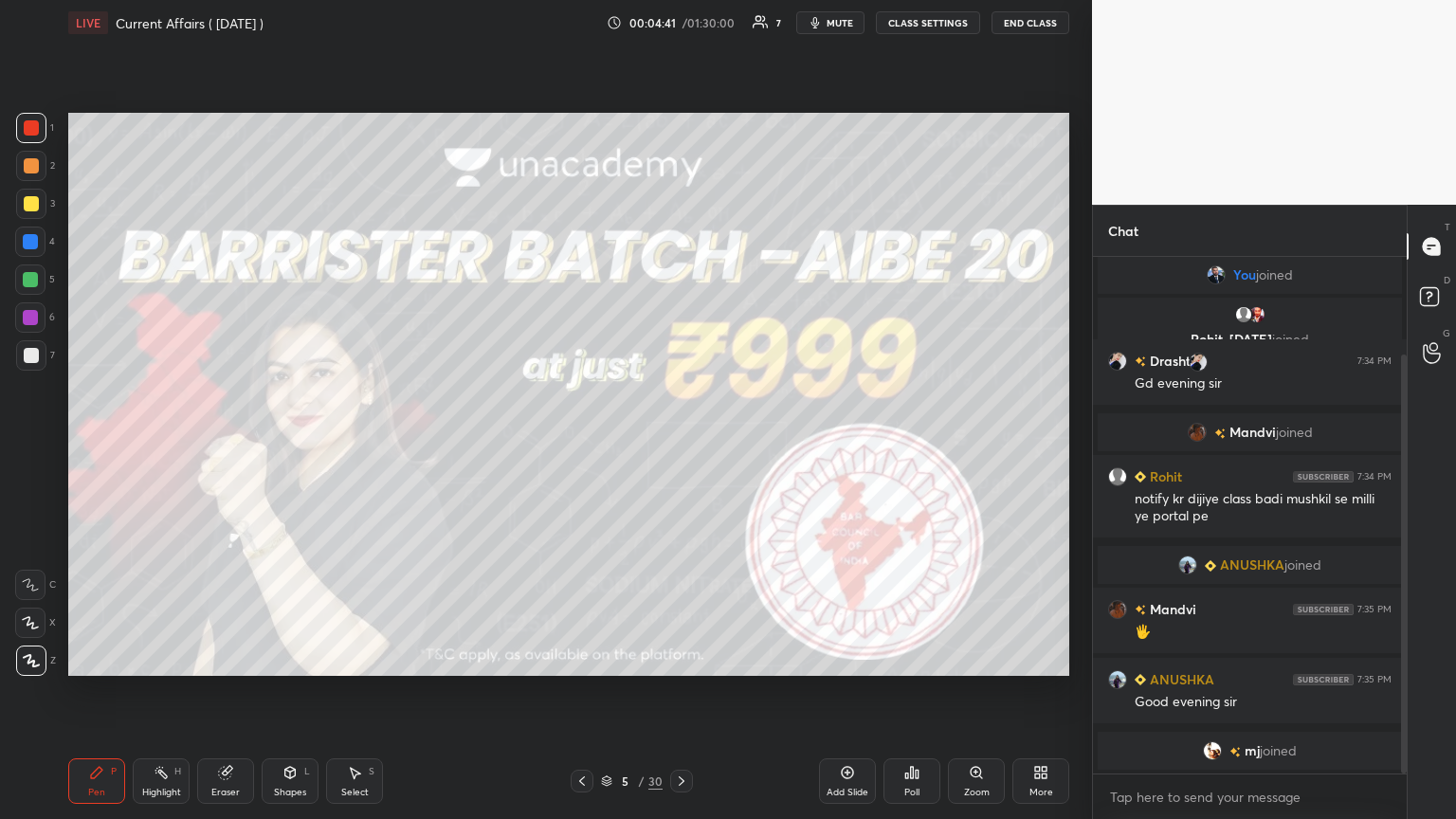
click at [679, 445] on icon at bounding box center [681, 781] width 15 height 15
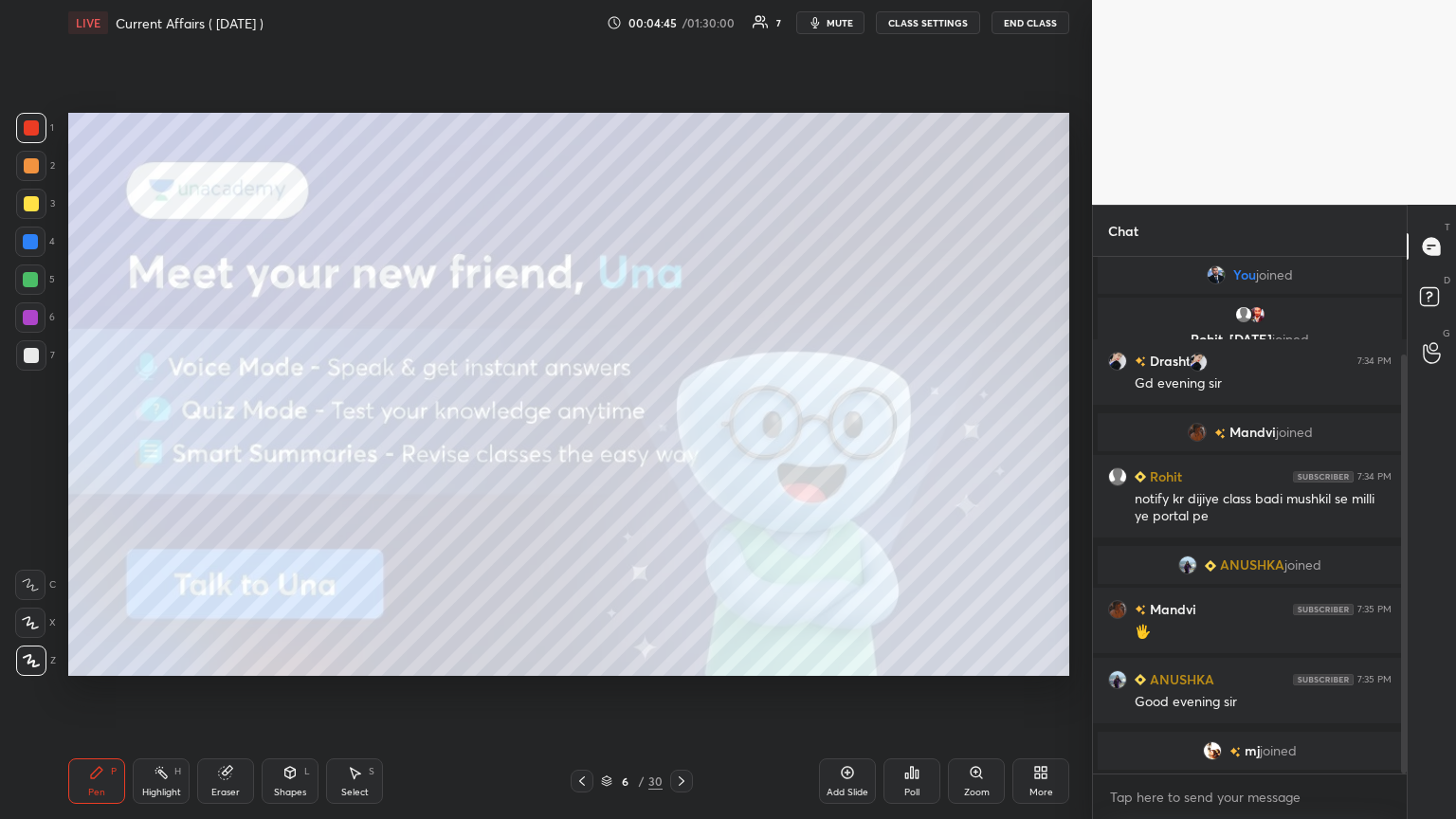
click at [679, 445] on icon at bounding box center [681, 781] width 15 height 15
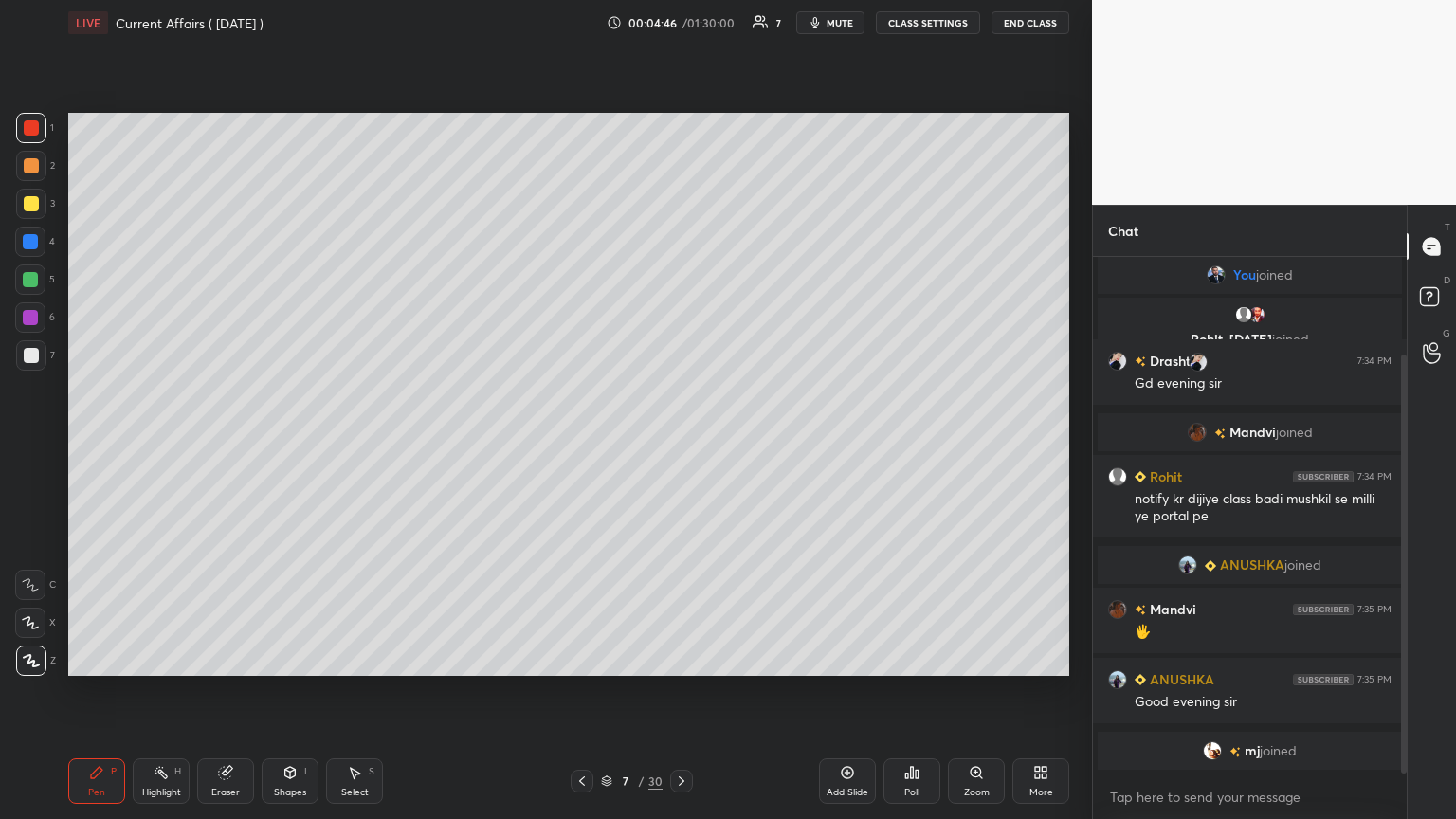
click at [679, 445] on icon at bounding box center [681, 781] width 15 height 15
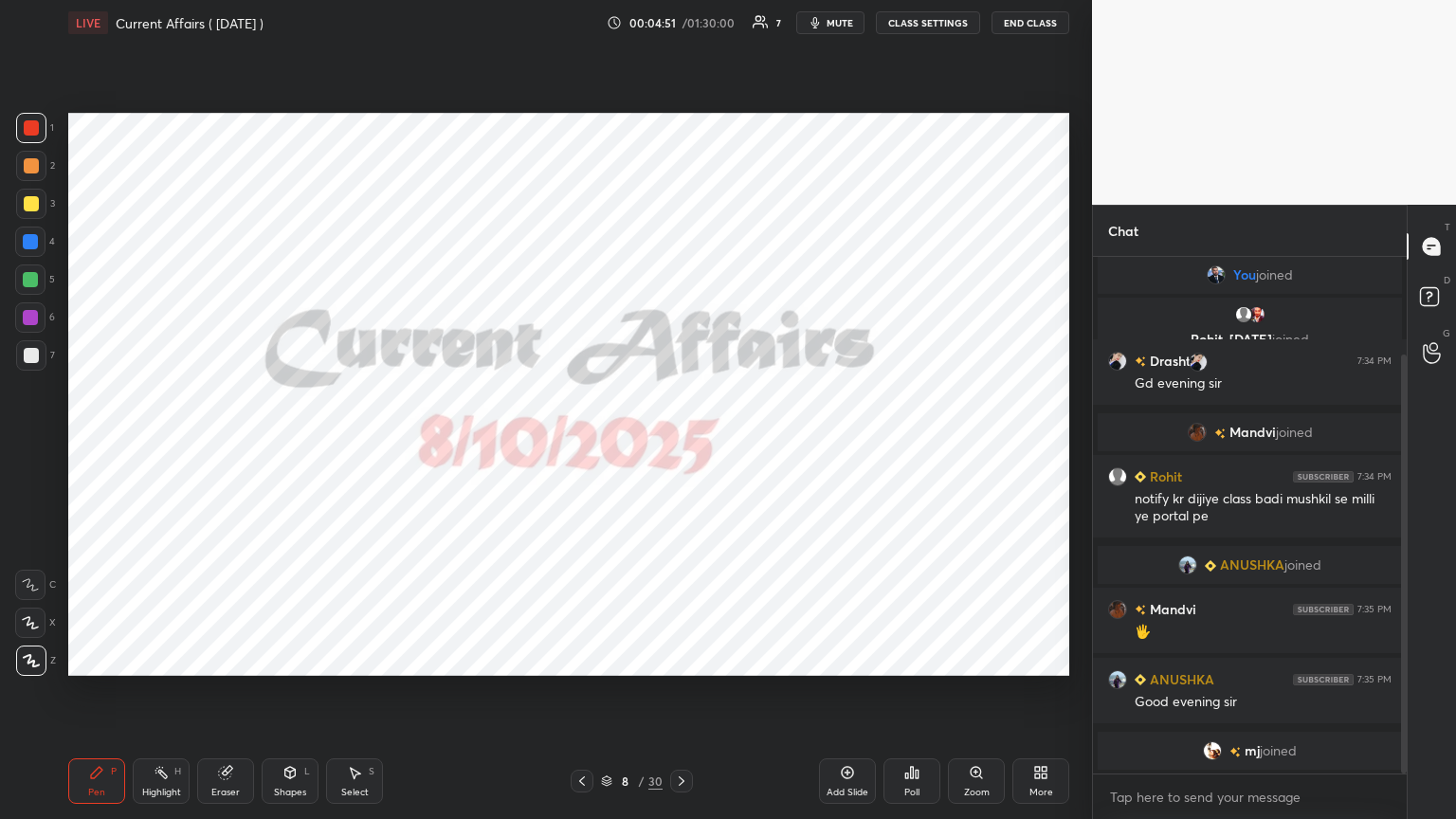
click at [679, 445] on icon at bounding box center [681, 781] width 6 height 10
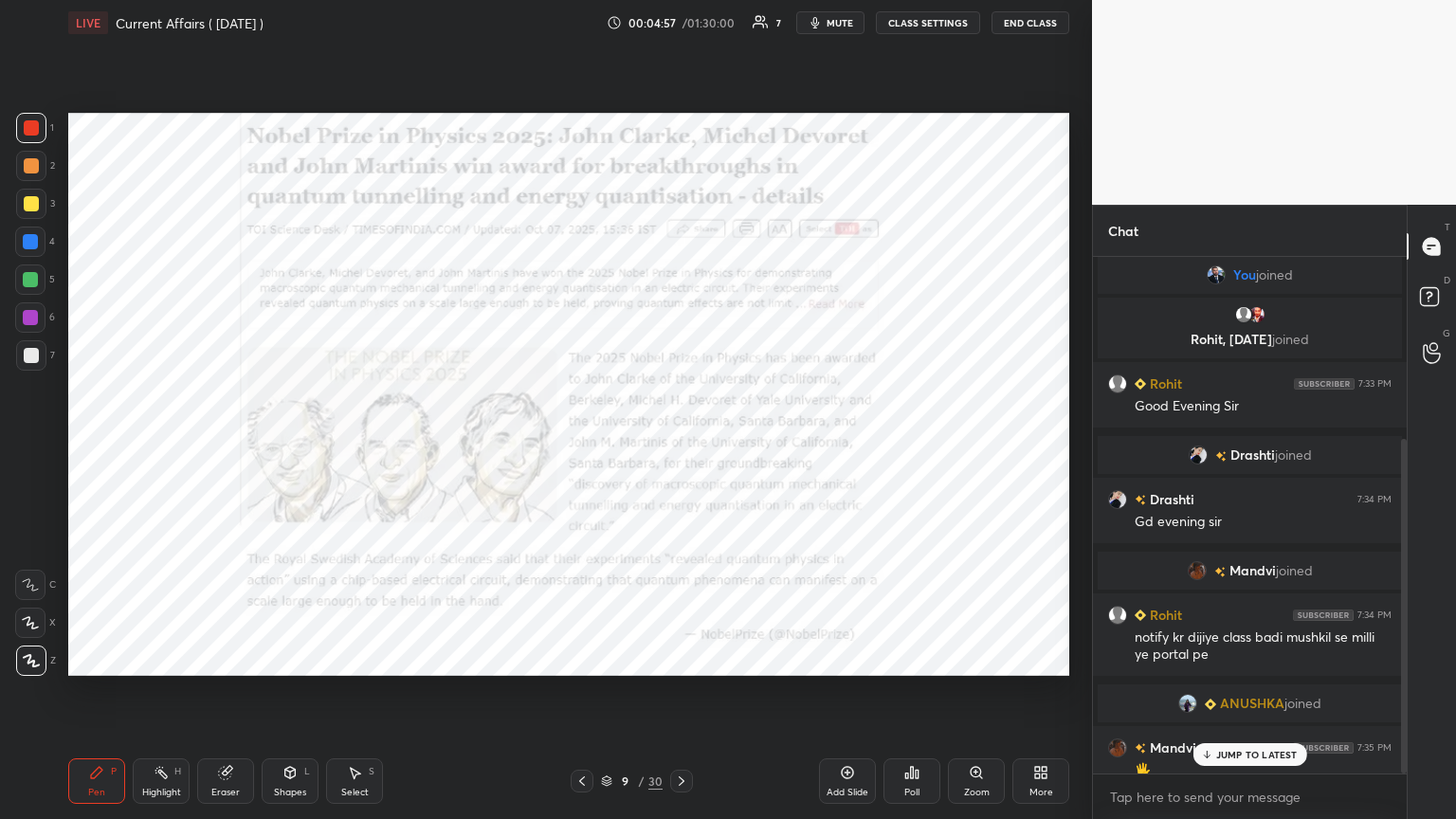
scroll to position [280, 0]
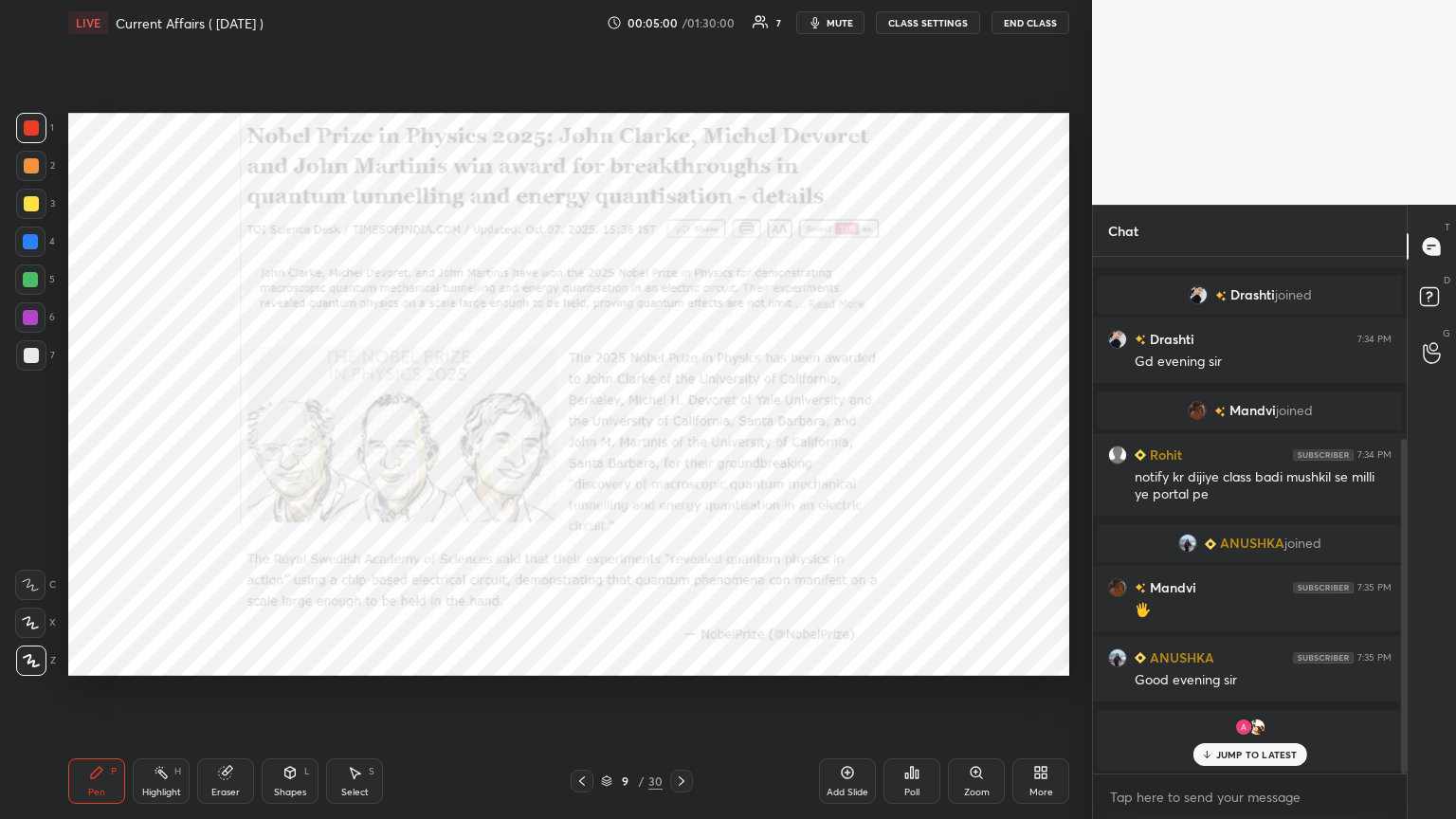
click at [679, 445] on p "JUMP TO LATEST" at bounding box center [1256, 755] width 81 height 11
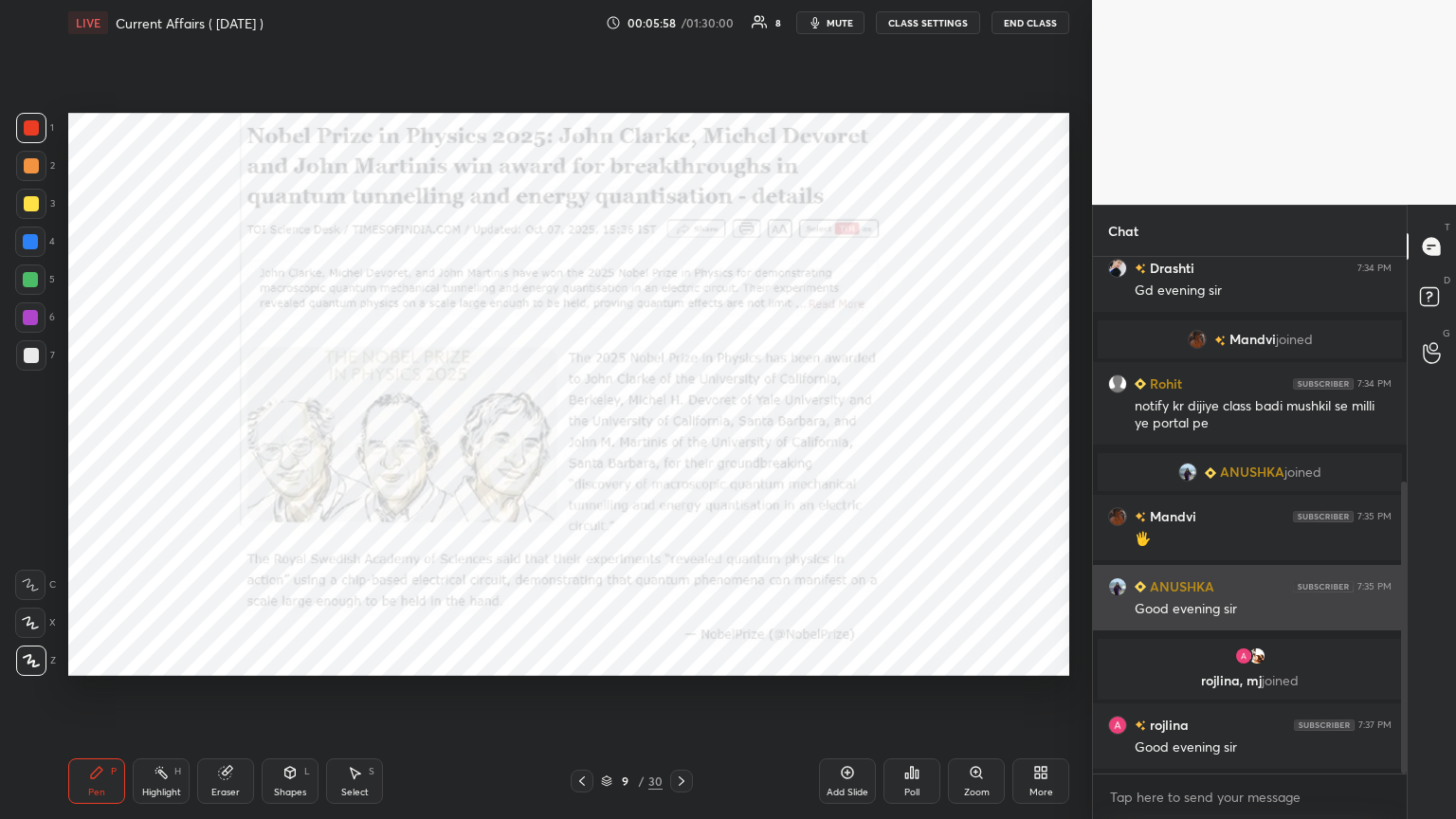
scroll to position [397, 0]
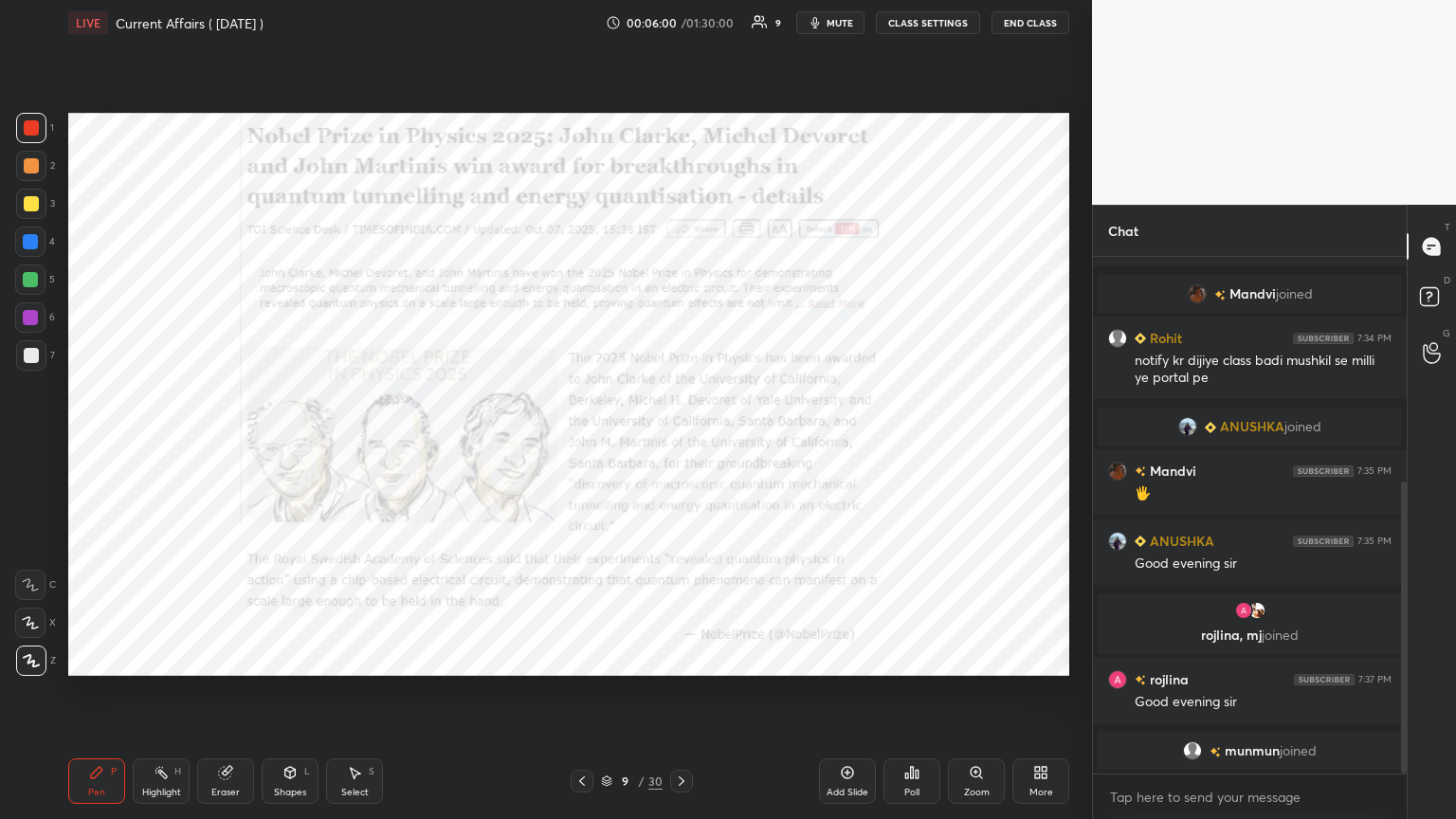
click at [31, 240] on div at bounding box center [31, 242] width 15 height 15
click at [679, 445] on icon at bounding box center [681, 781] width 6 height 10
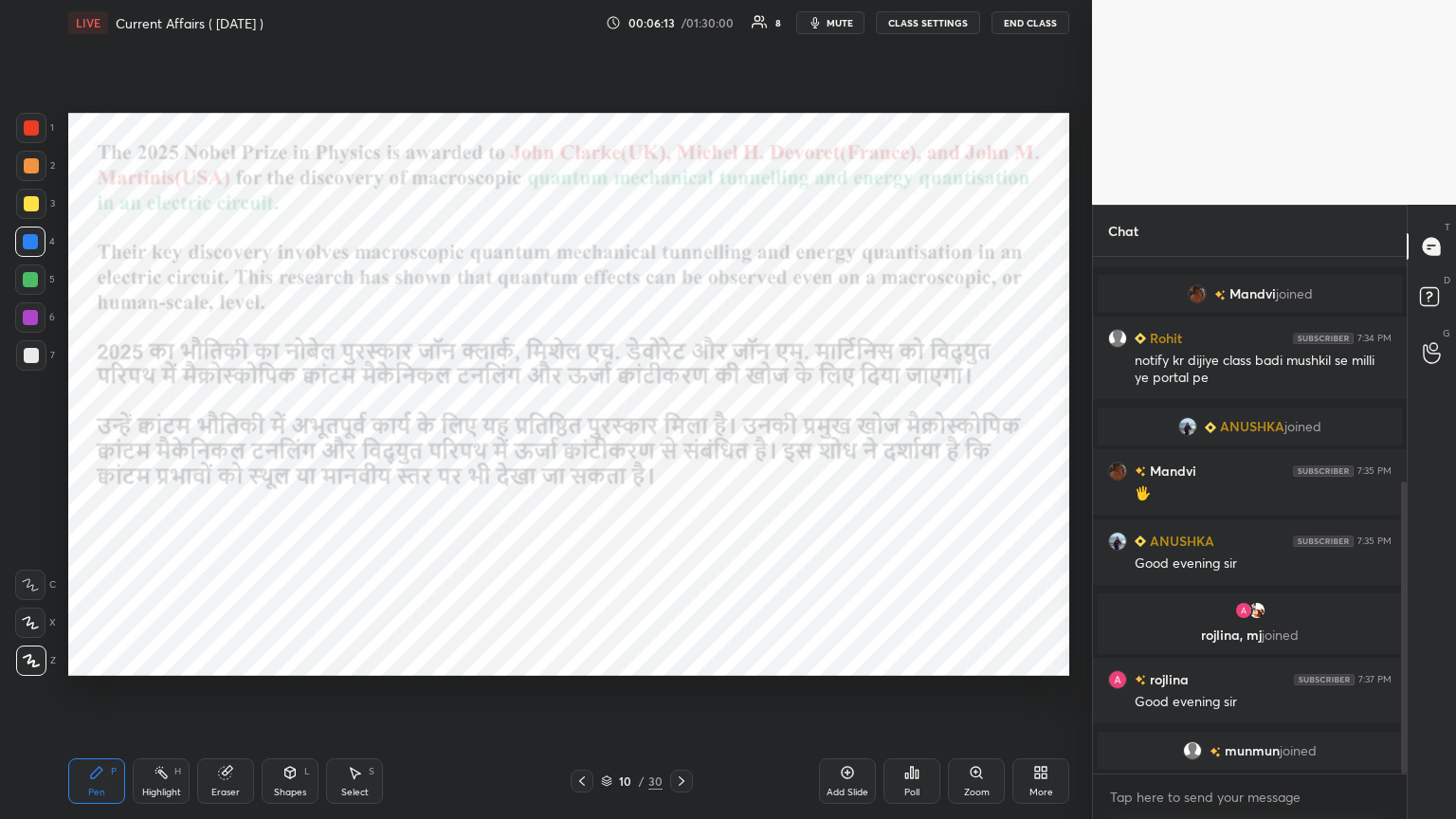
click at [30, 130] on div at bounding box center [32, 128] width 15 height 15
click at [24, 235] on div at bounding box center [31, 242] width 15 height 15
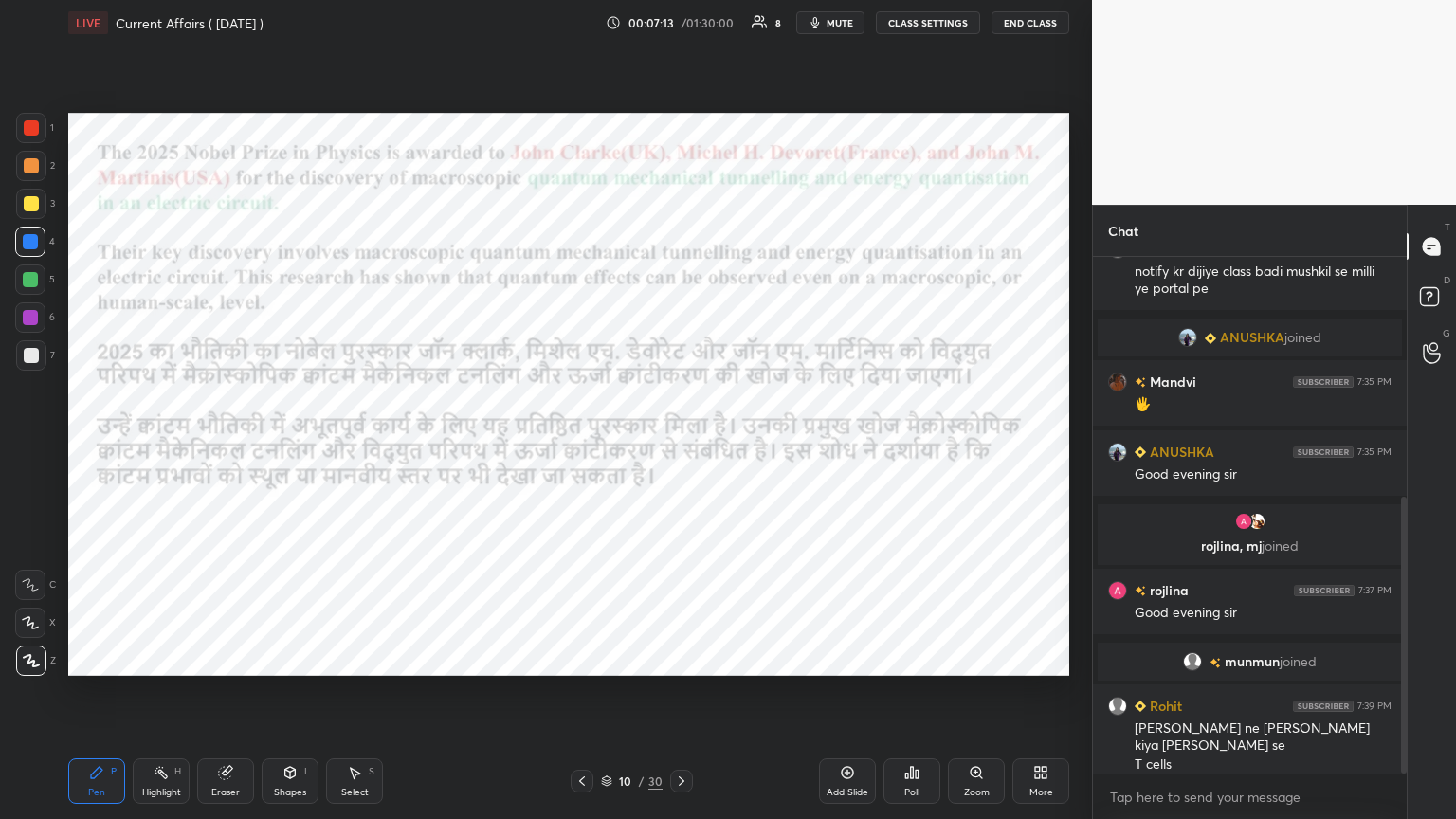
scroll to position [447, 0]
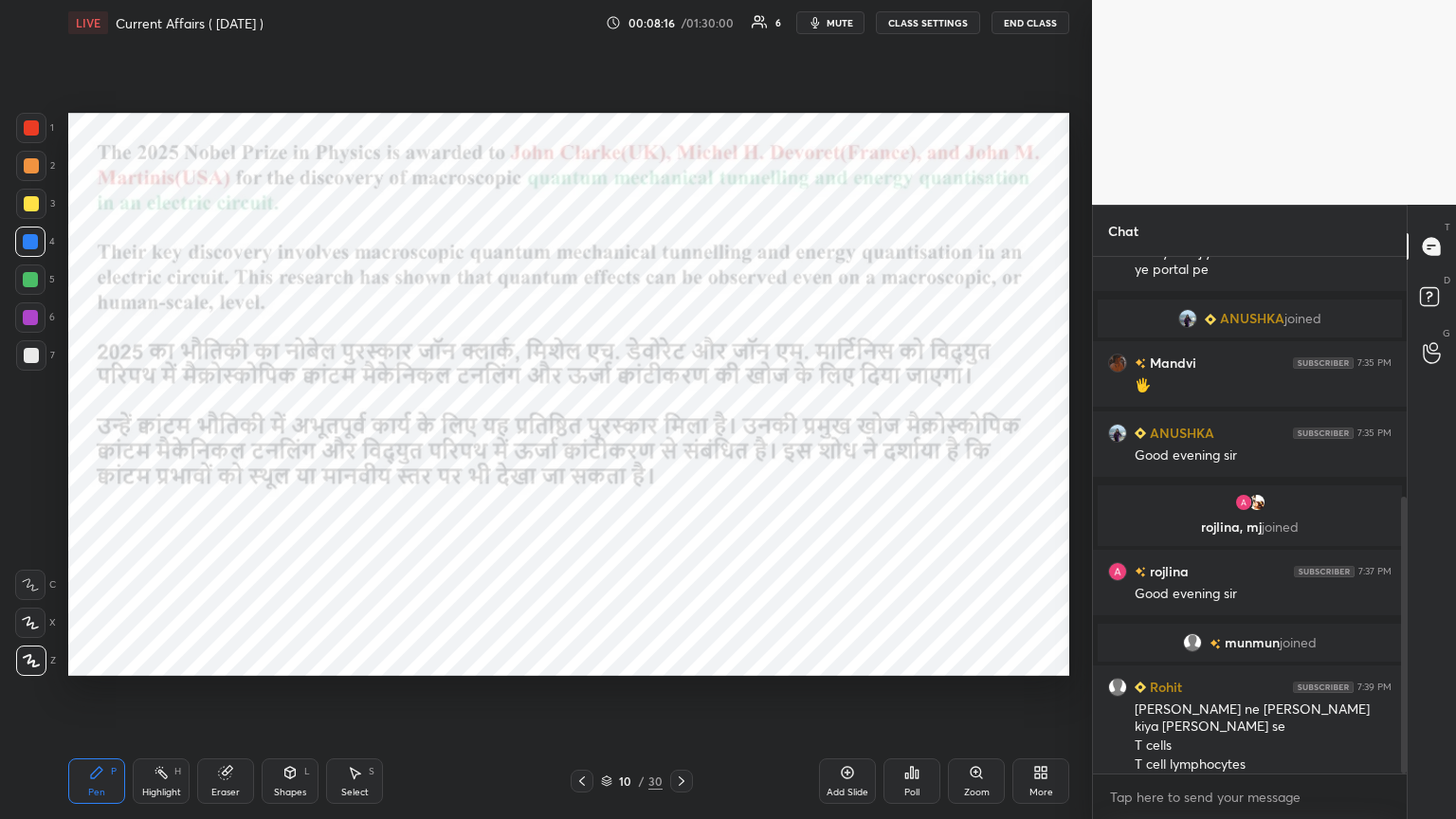
click at [679, 445] on div "Add Slide" at bounding box center [847, 782] width 56 height 46
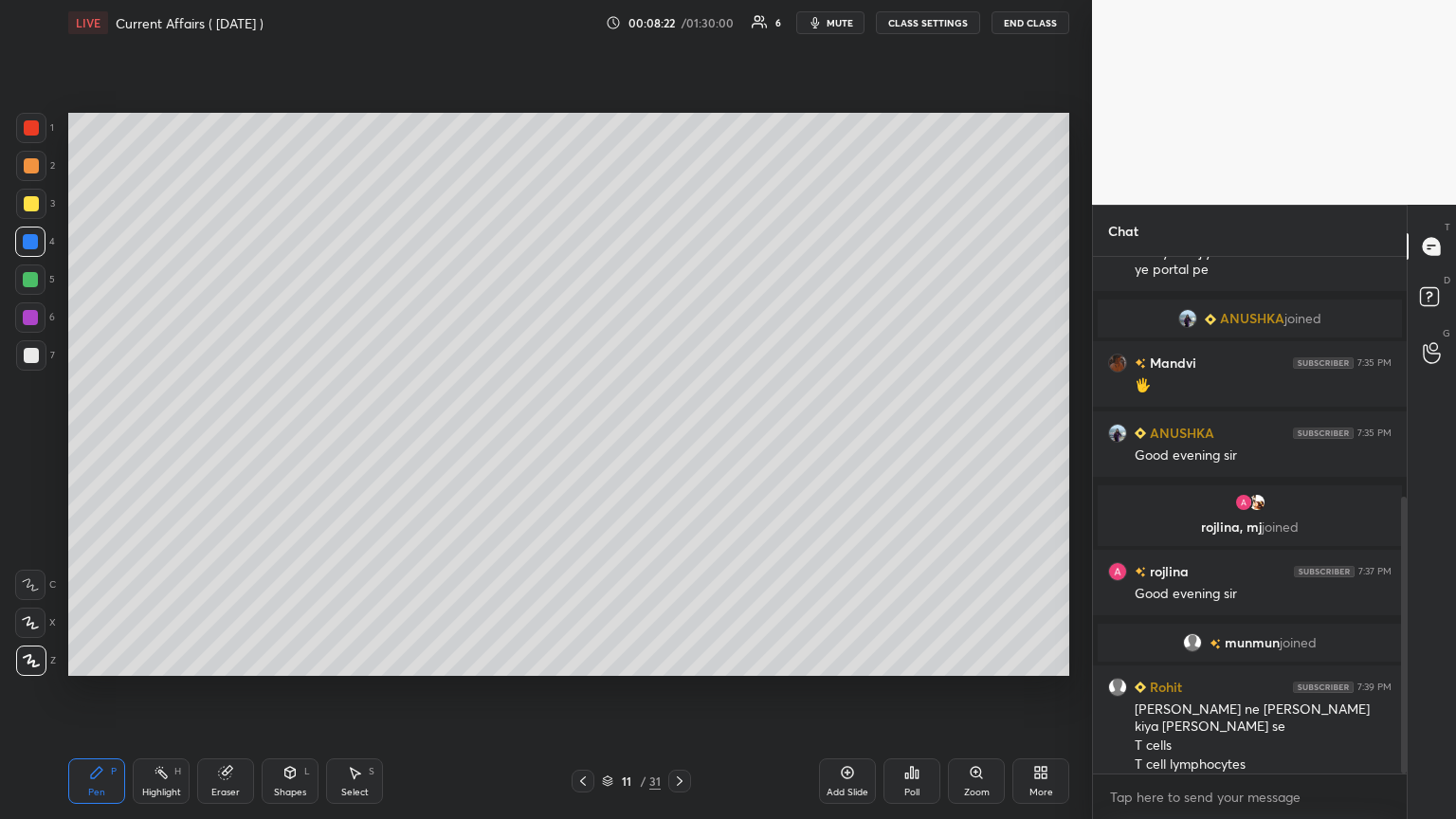
click at [32, 122] on div at bounding box center [32, 128] width 15 height 15
click at [288, 445] on icon at bounding box center [290, 773] width 11 height 11
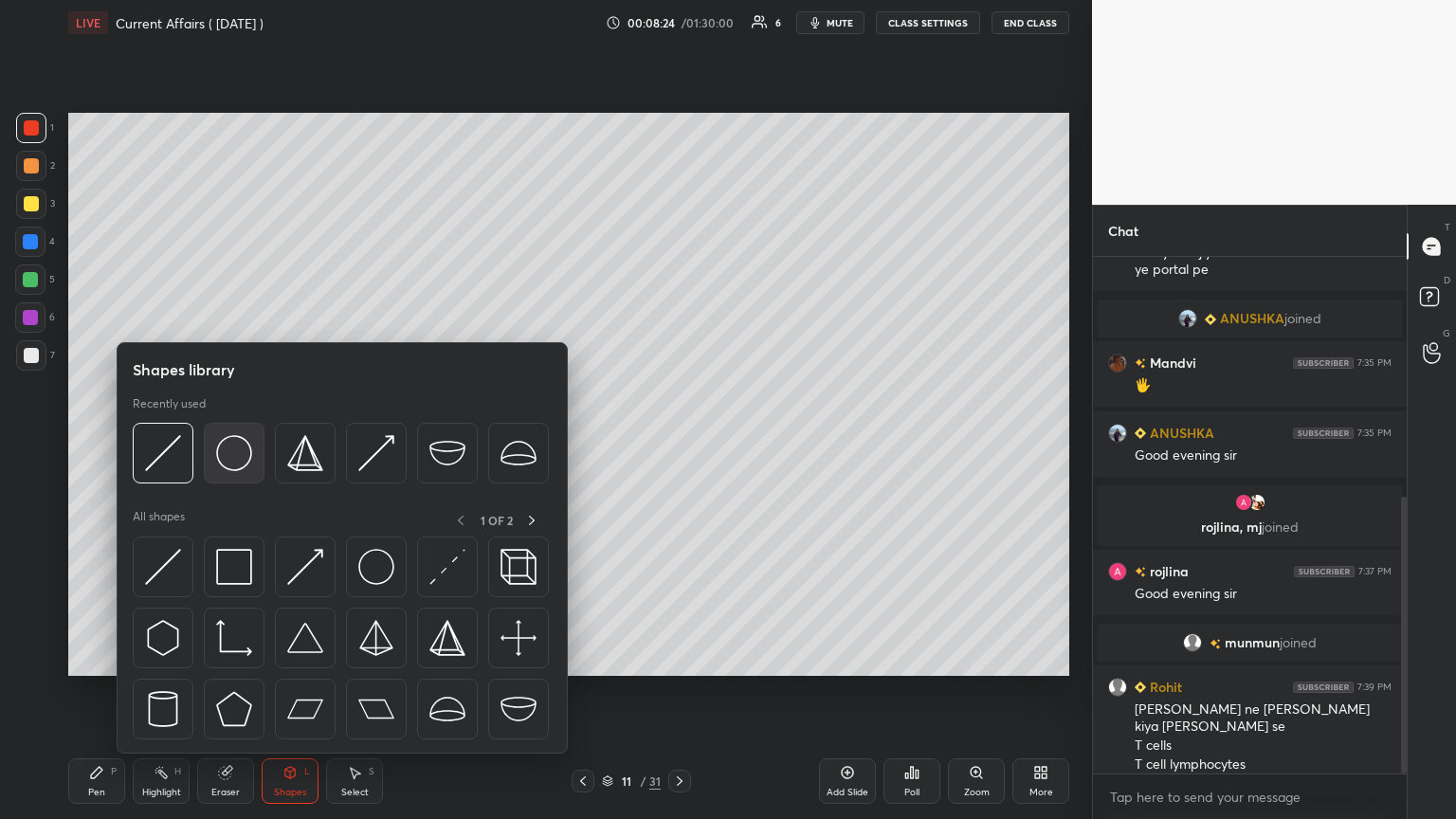
click at [235, 445] on img at bounding box center [234, 454] width 36 height 36
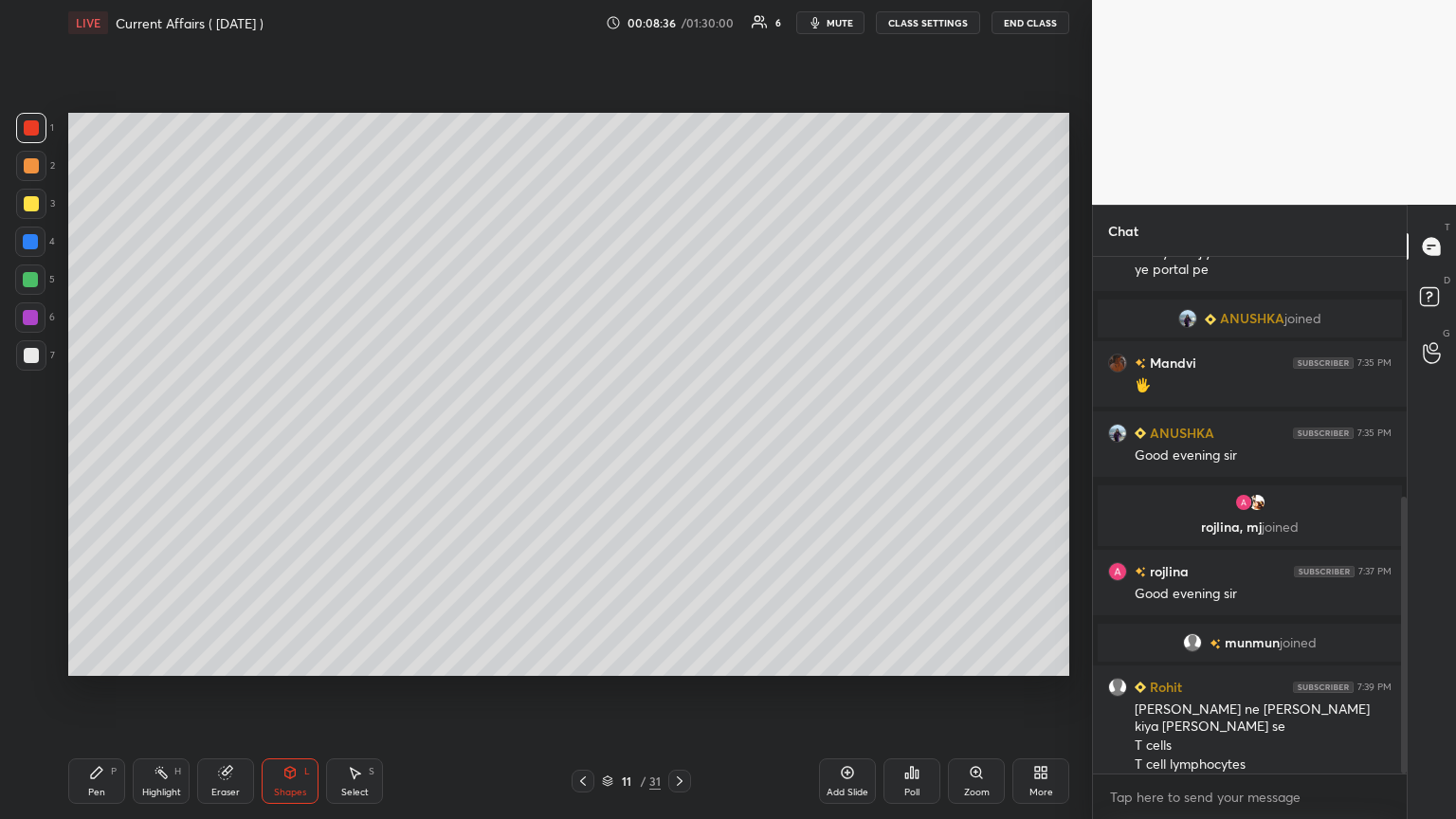
scroll to position [516, 0]
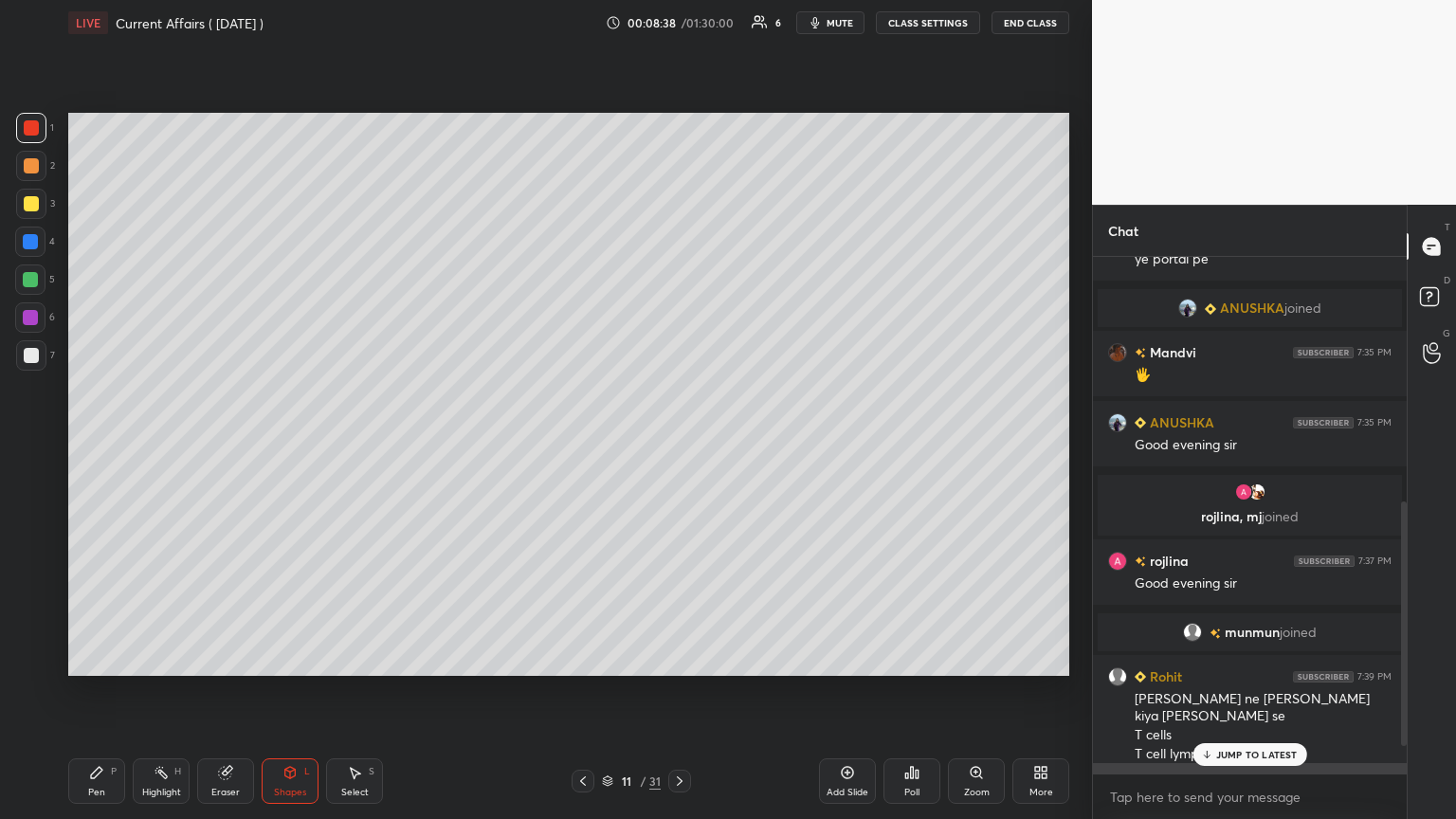
click at [679, 445] on p "JUMP TO LATEST" at bounding box center [1256, 755] width 81 height 11
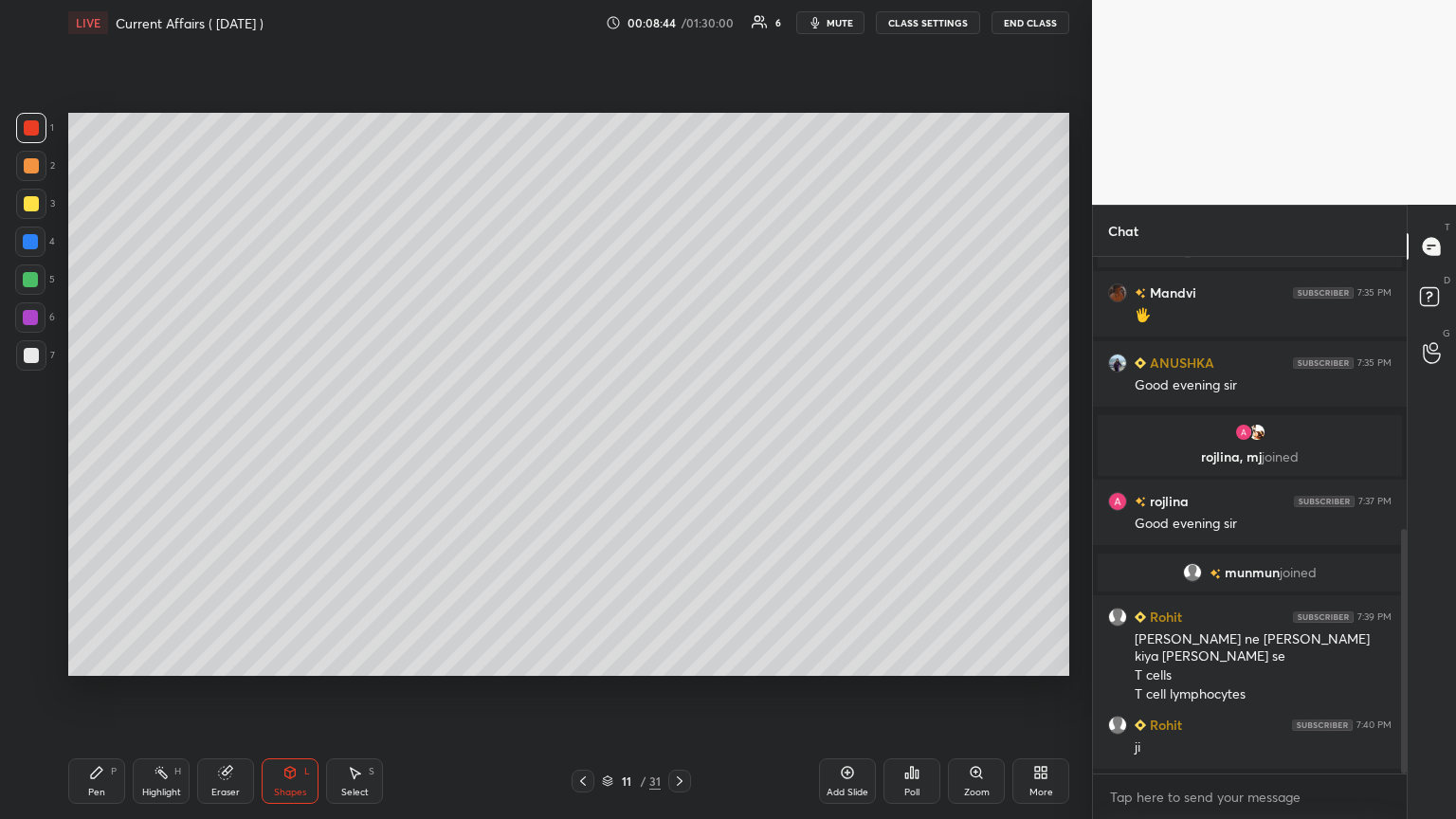
click at [31, 348] on div at bounding box center [32, 356] width 15 height 15
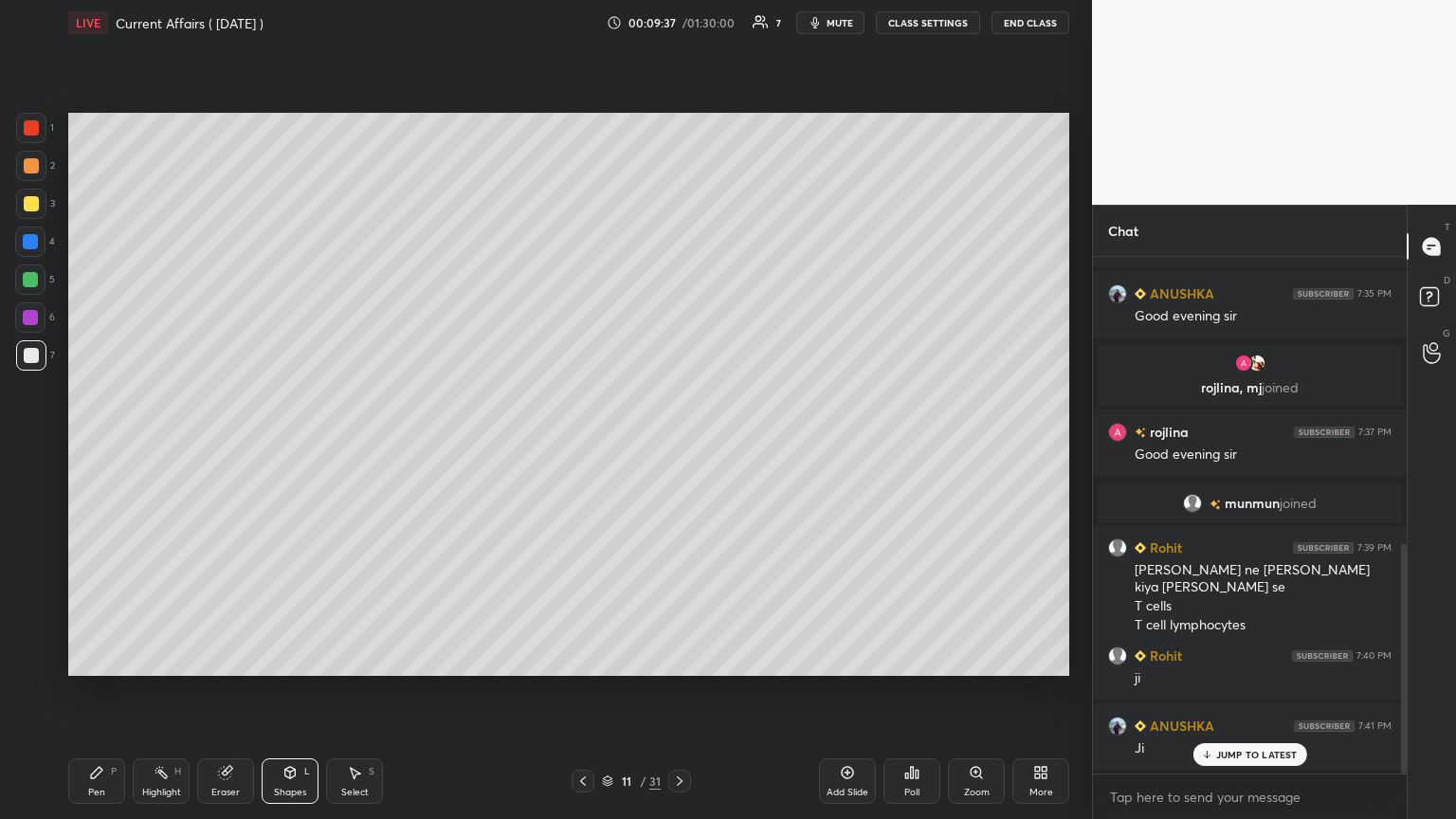
click at [586, 445] on icon at bounding box center [583, 781] width 15 height 15
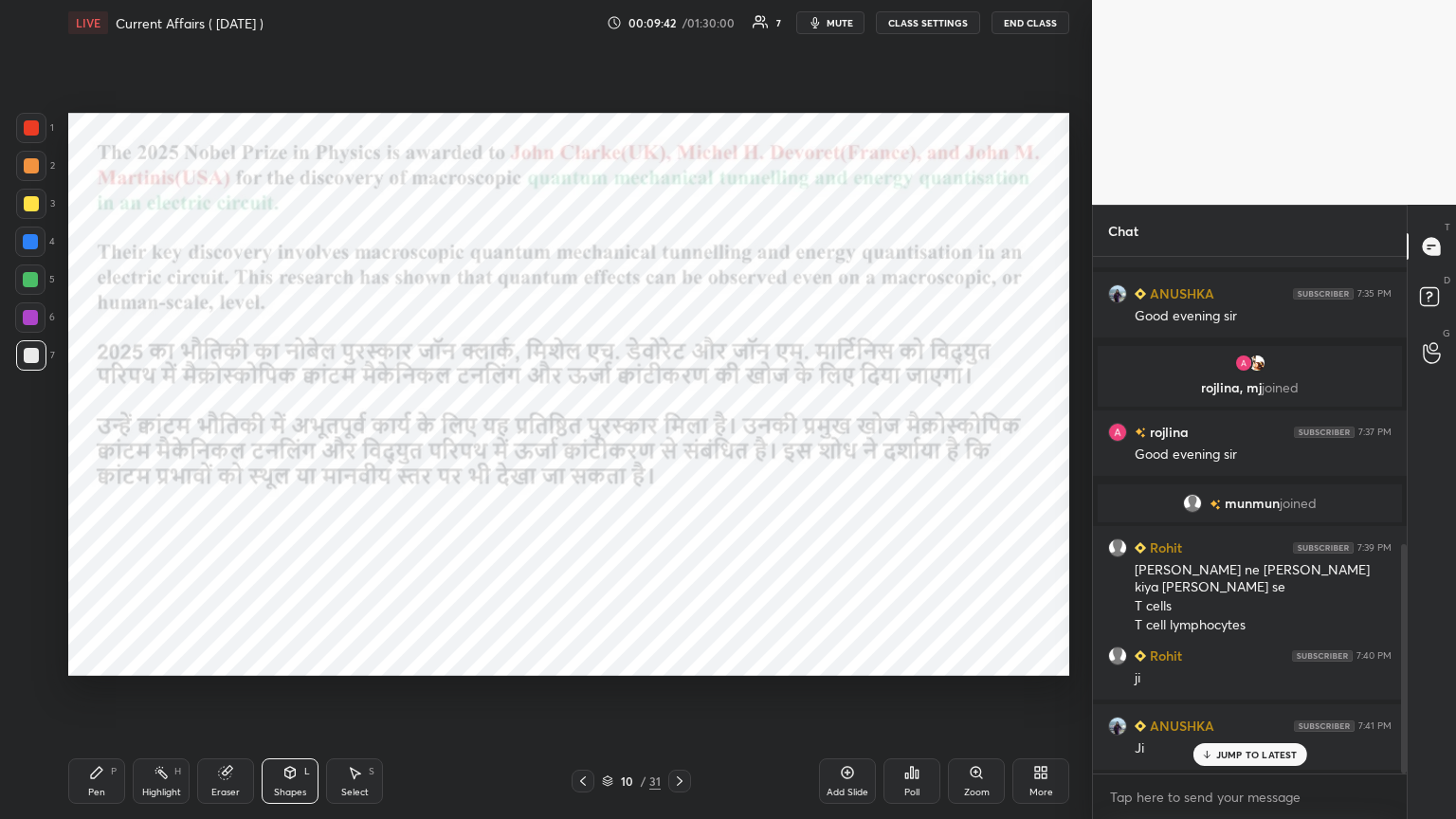
click at [94, 445] on div "Pen" at bounding box center [97, 792] width 17 height 10
click at [26, 121] on div at bounding box center [32, 128] width 15 height 15
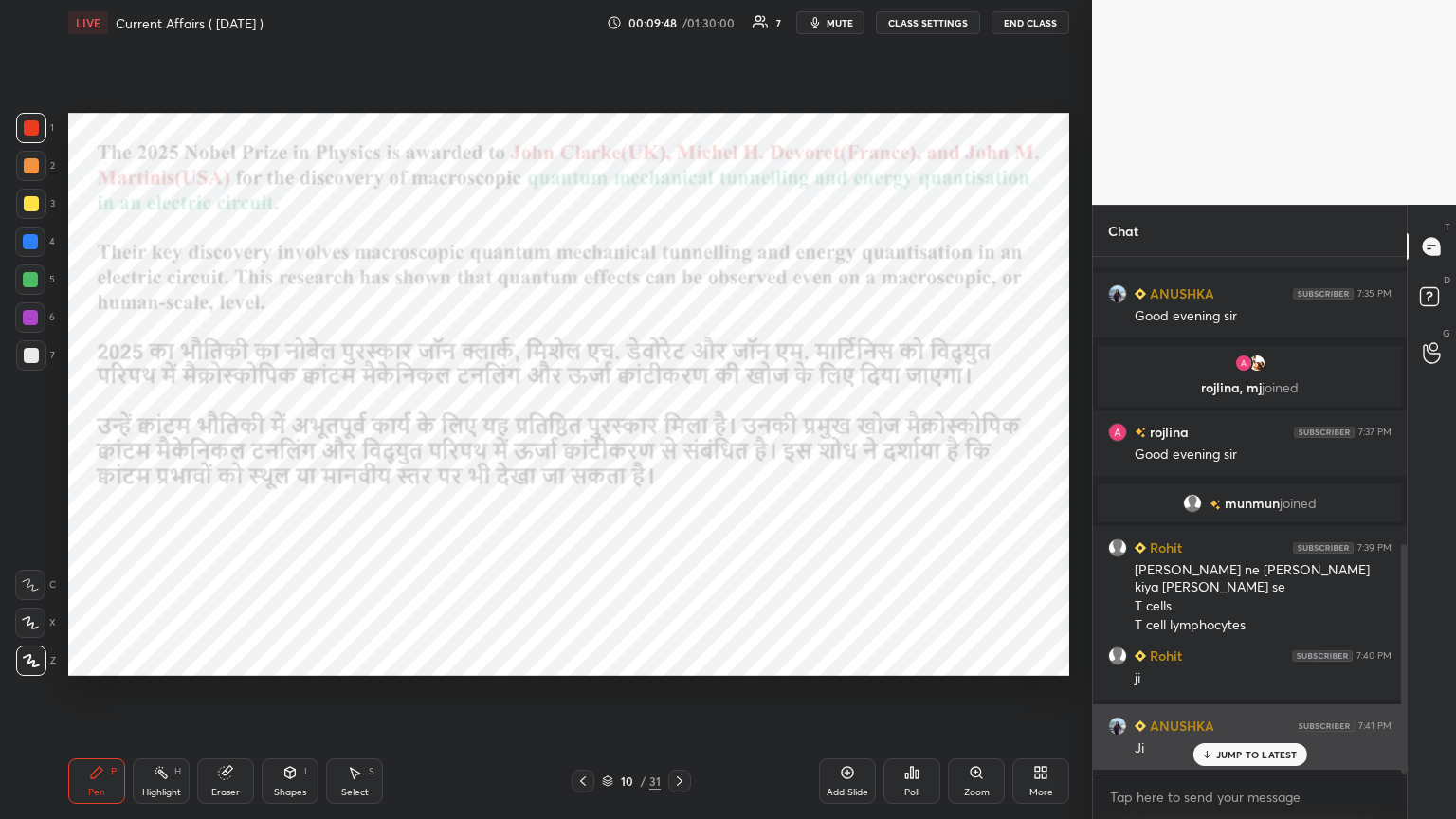
click at [679, 445] on p "JUMP TO LATEST" at bounding box center [1256, 755] width 81 height 11
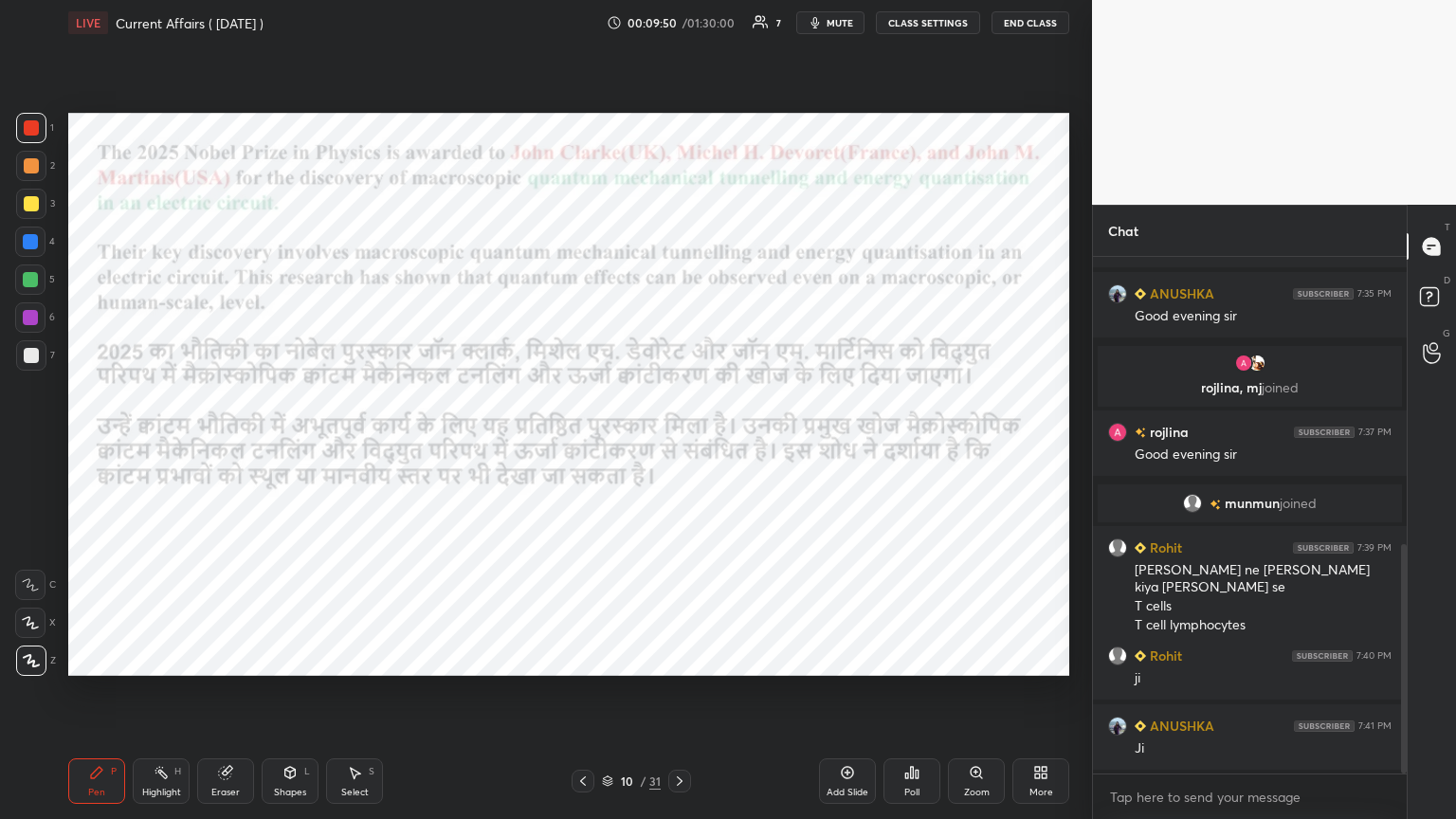
click at [679, 445] on div "Add Slide" at bounding box center [848, 792] width 42 height 10
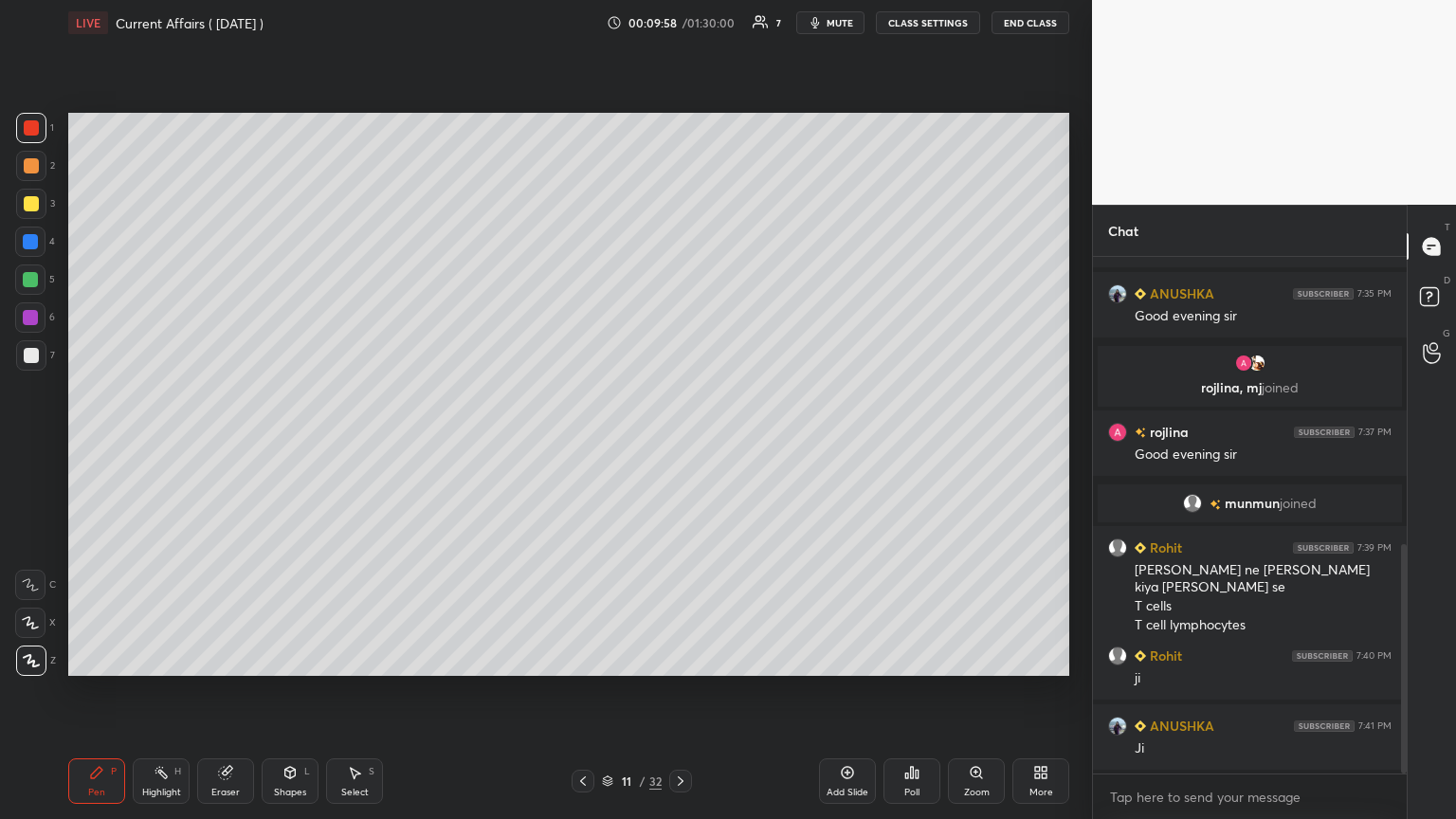
click at [38, 319] on div at bounding box center [31, 318] width 31 height 31
click at [31, 125] on div at bounding box center [32, 128] width 15 height 15
click at [35, 352] on div at bounding box center [32, 356] width 15 height 15
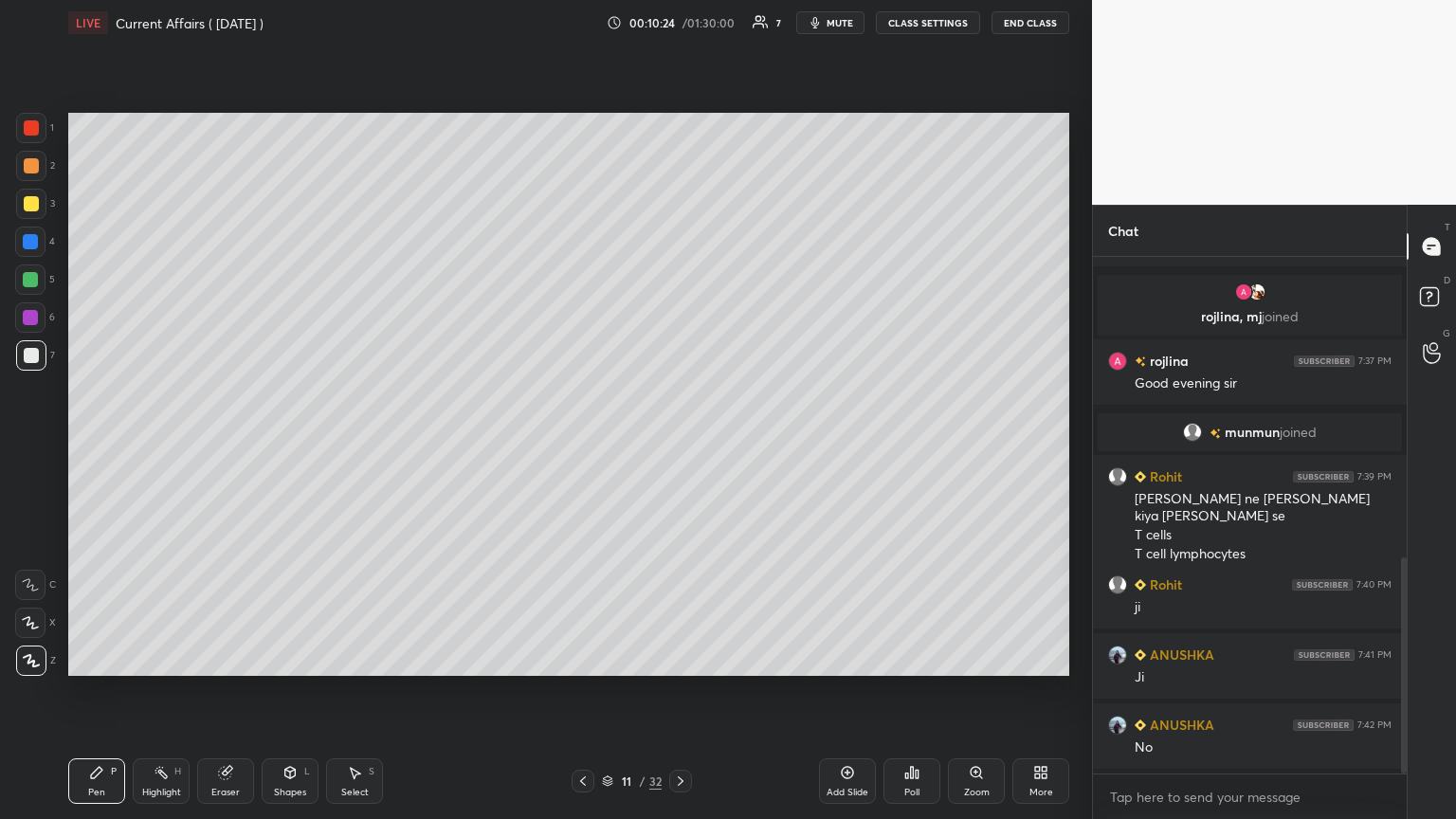
scroll to position [785, 0]
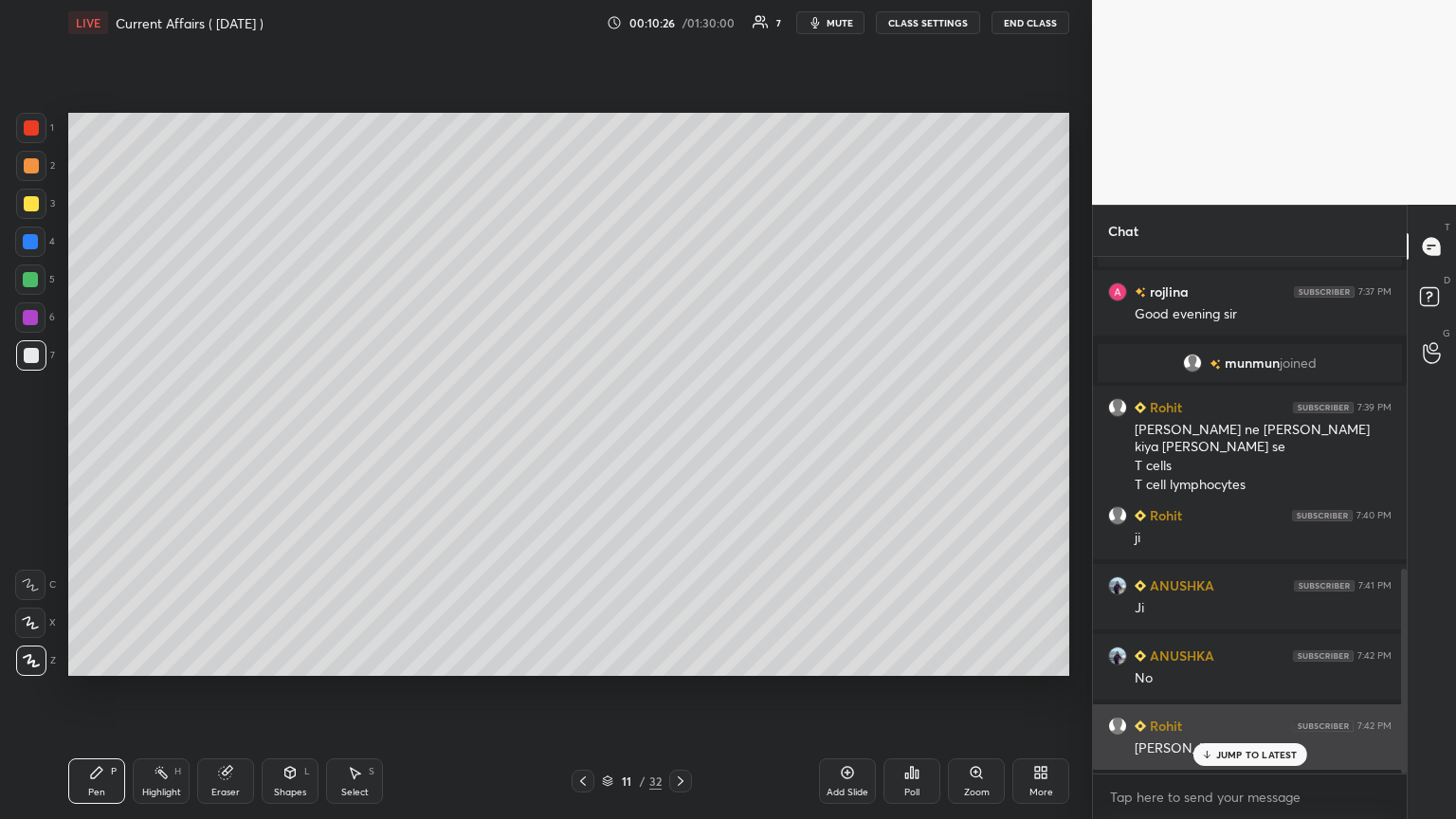
click at [679, 445] on div "JUMP TO LATEST" at bounding box center [1248, 755] width 114 height 23
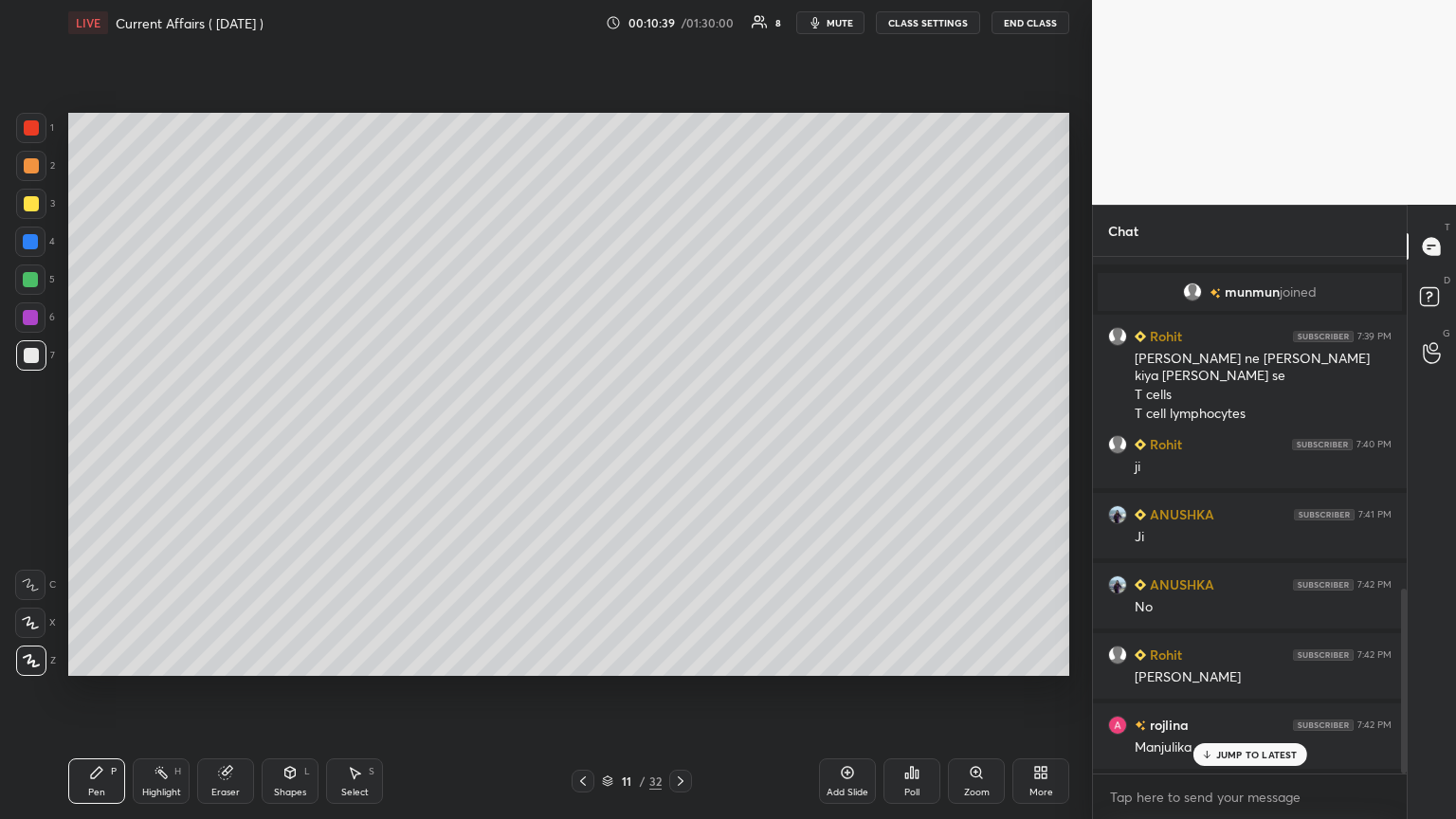
scroll to position [925, 0]
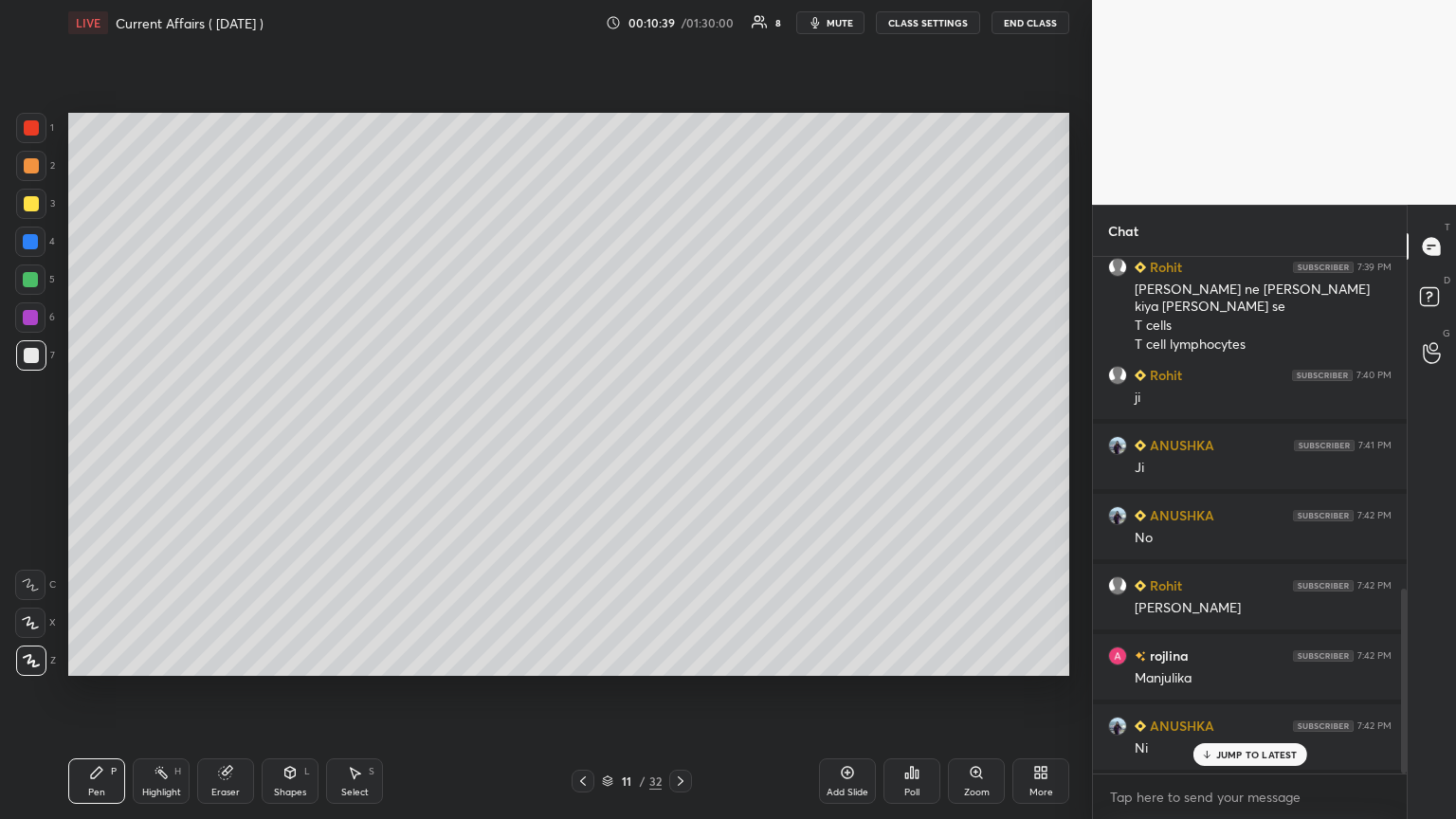
click at [578, 445] on icon at bounding box center [583, 781] width 15 height 15
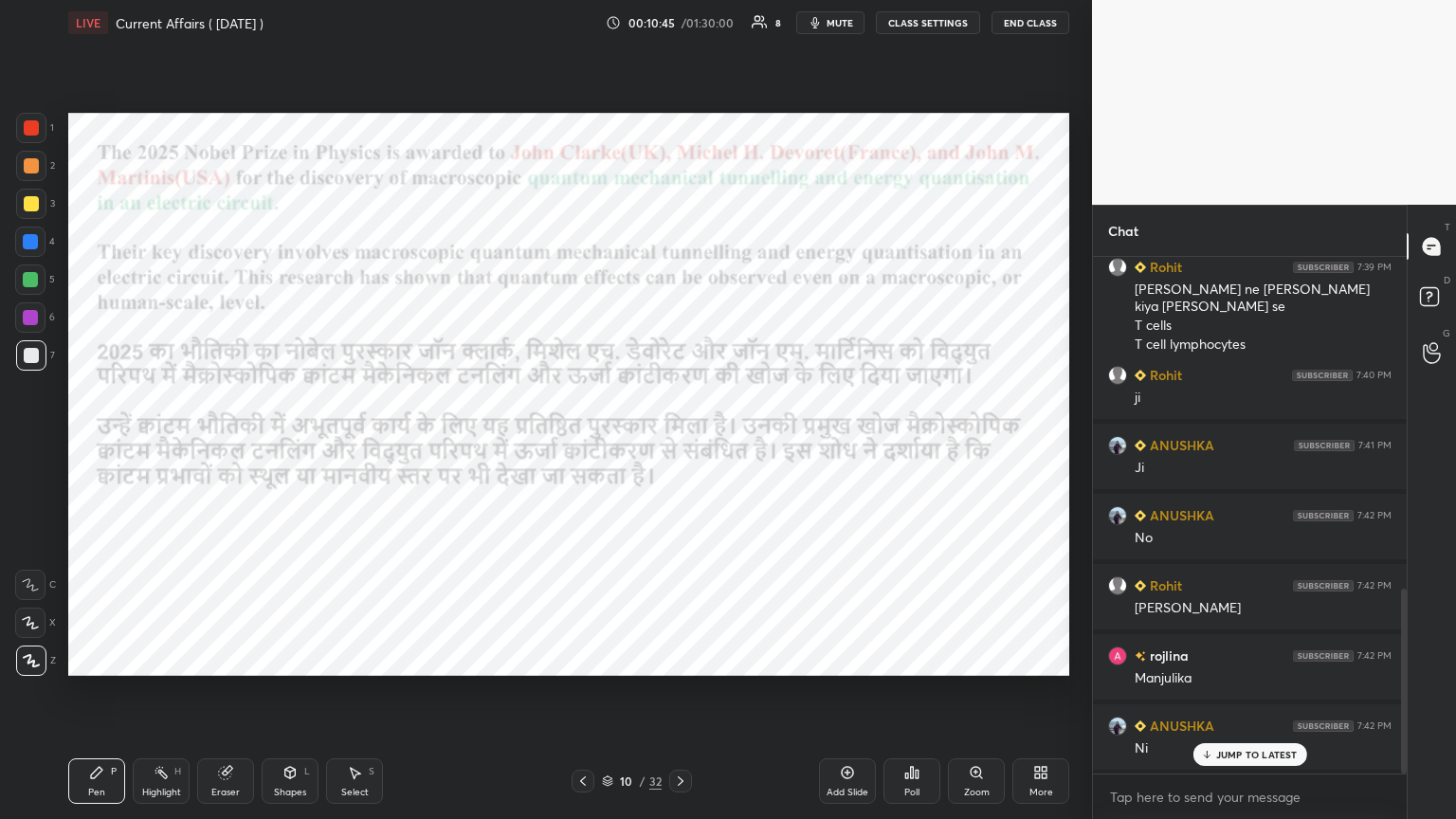
click at [679, 445] on icon at bounding box center [680, 781] width 15 height 15
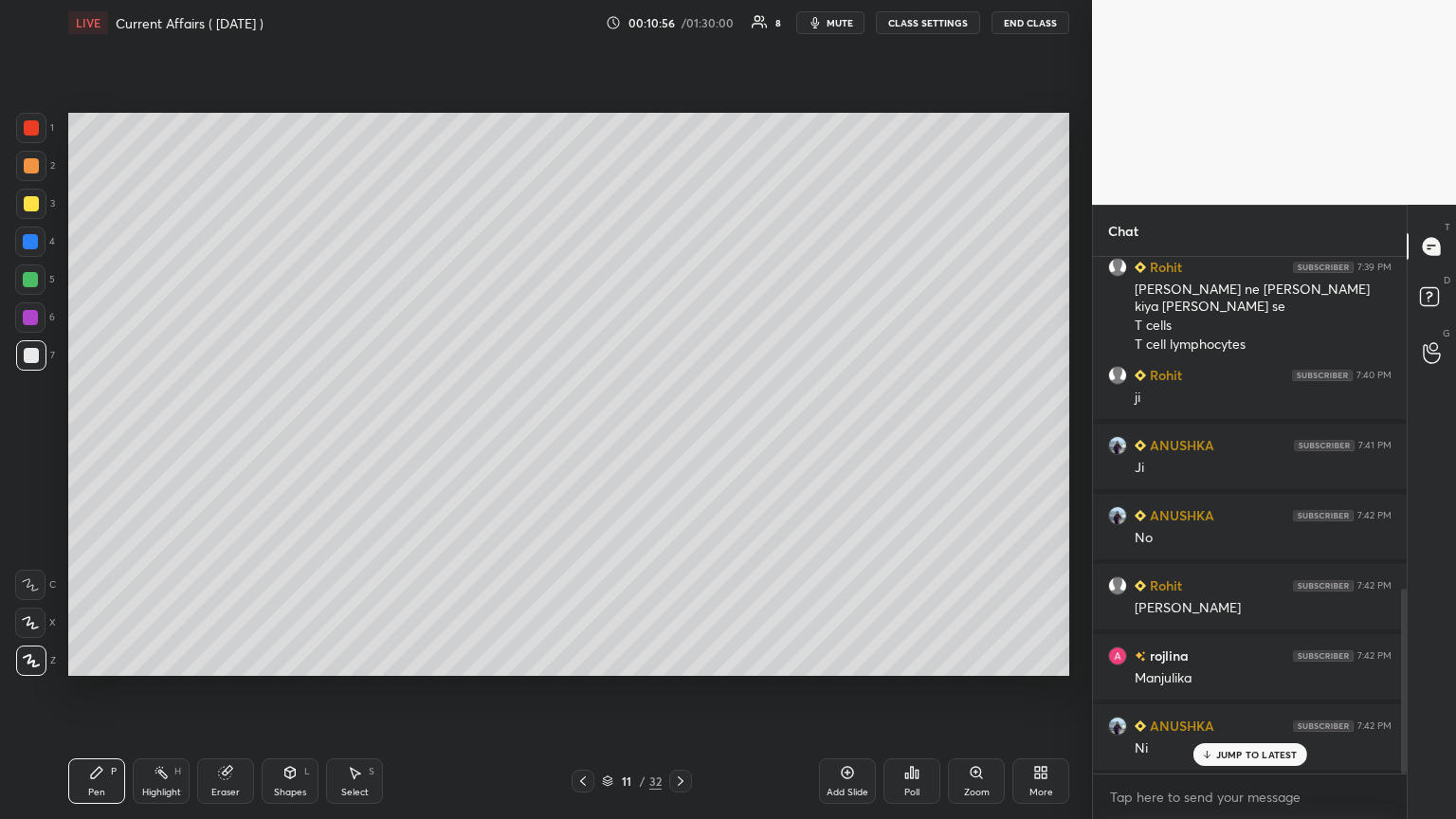
click at [583, 445] on icon at bounding box center [583, 781] width 15 height 15
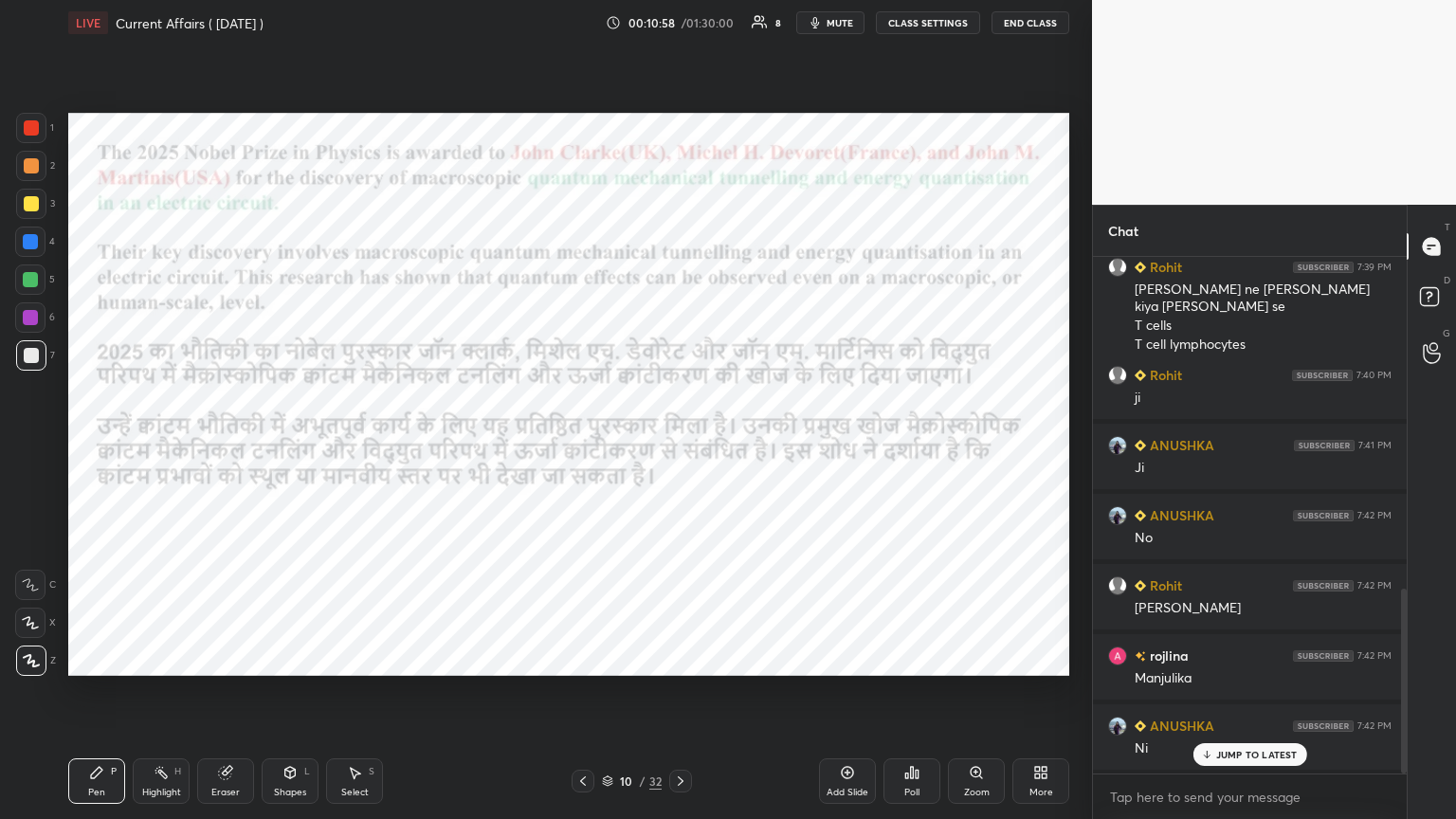
click at [33, 123] on div at bounding box center [32, 128] width 15 height 15
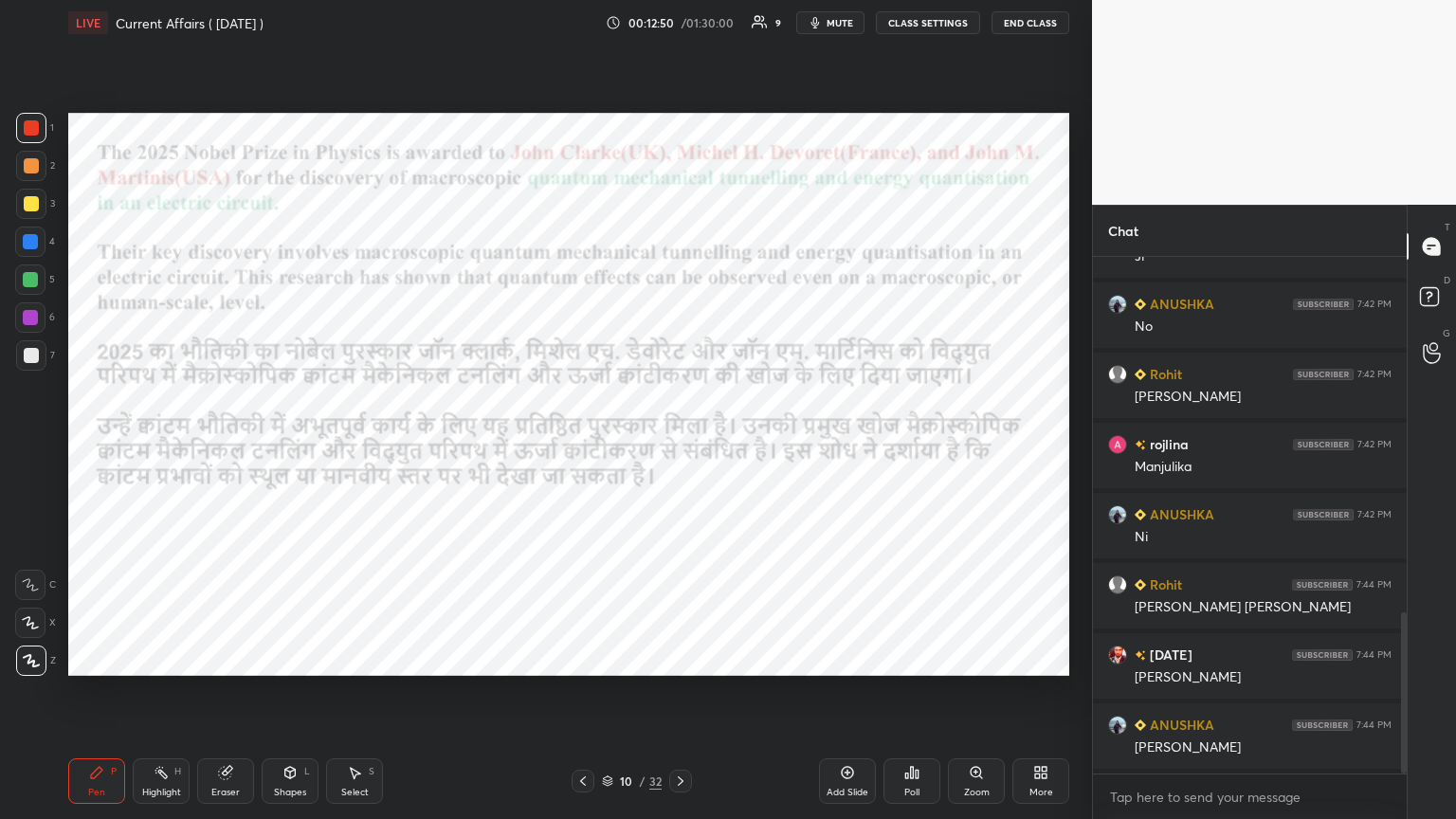
scroll to position [1206, 0]
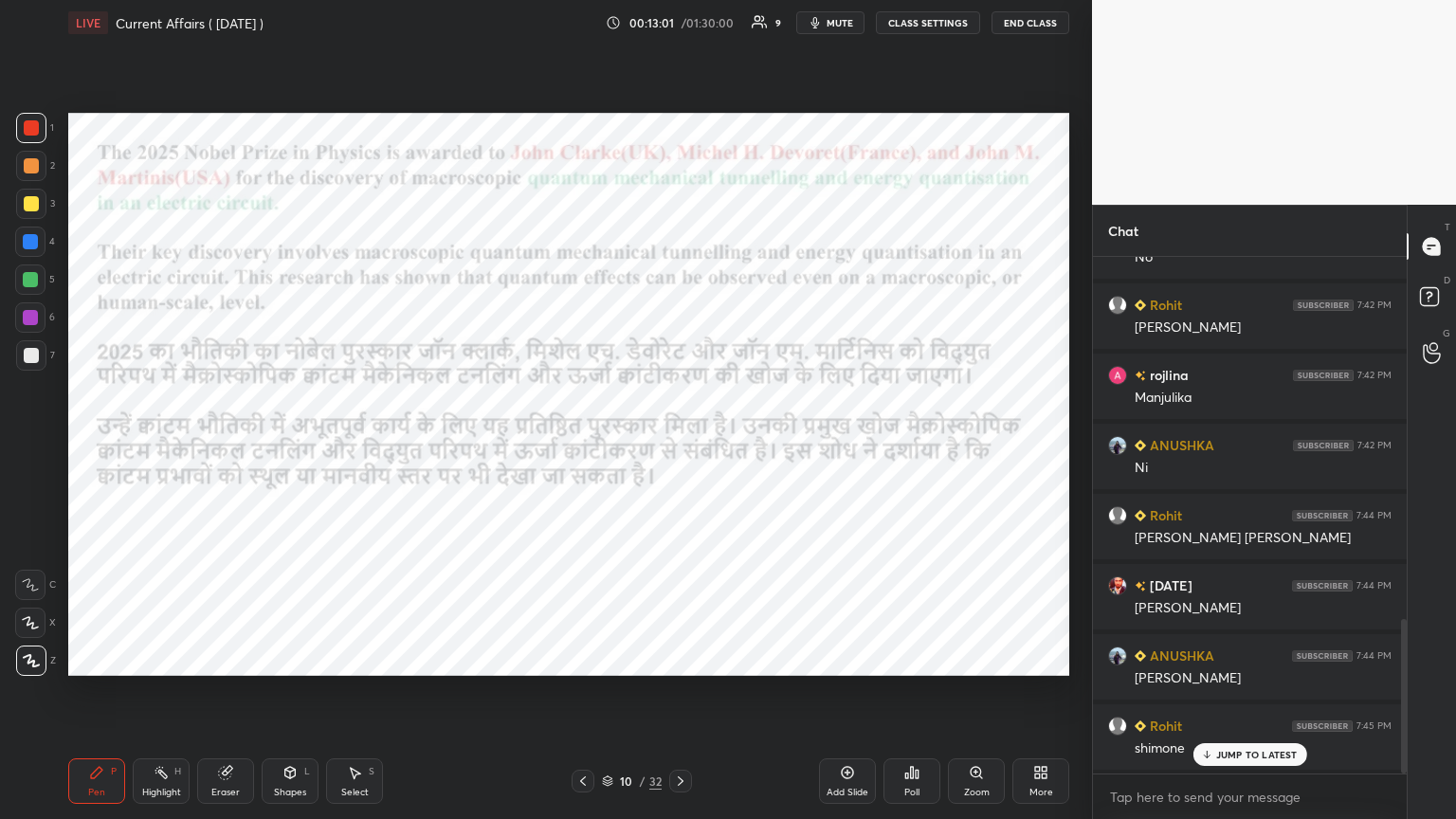
click at [679, 445] on icon at bounding box center [680, 781] width 15 height 15
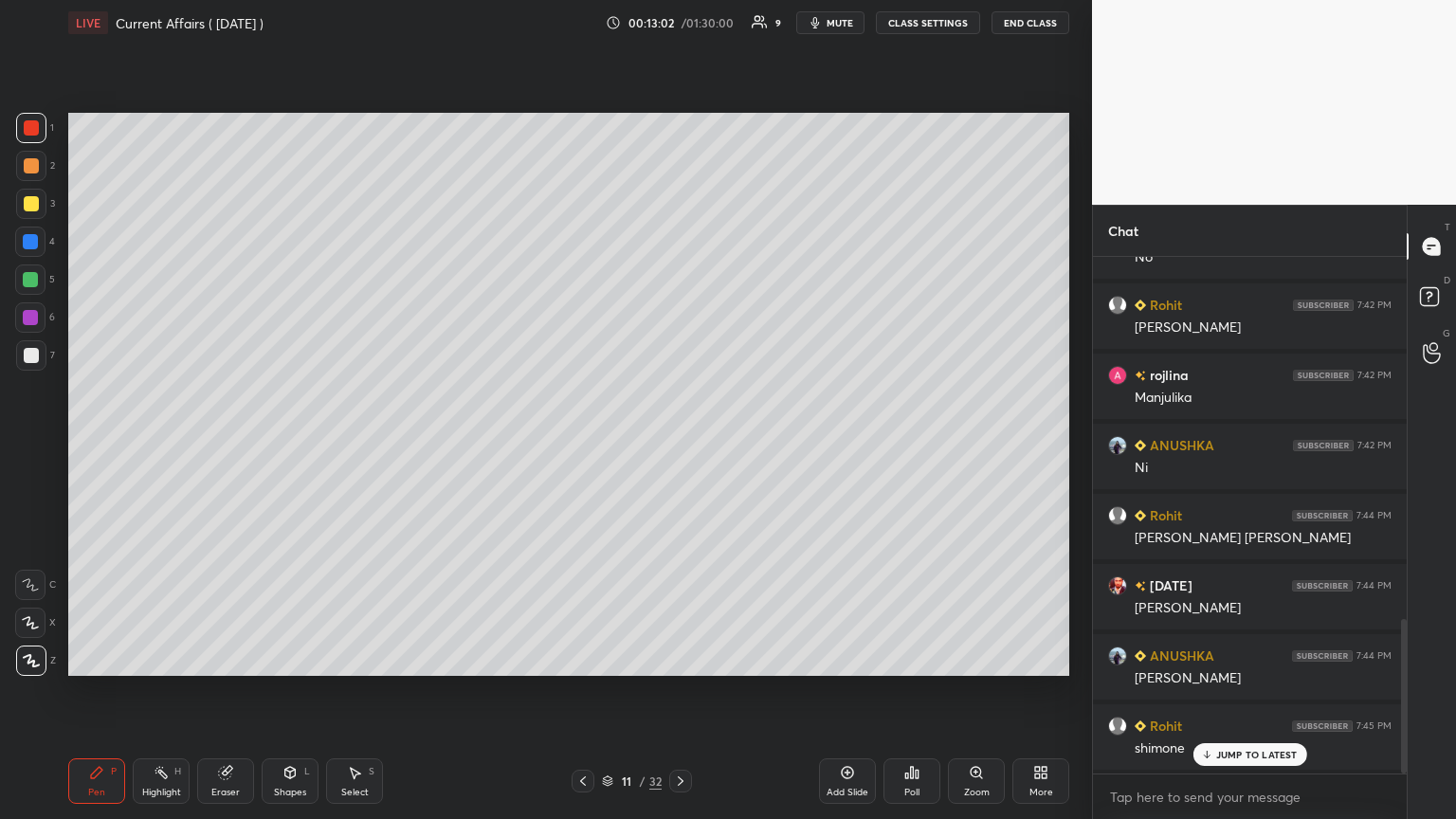
click at [679, 445] on icon at bounding box center [680, 781] width 15 height 15
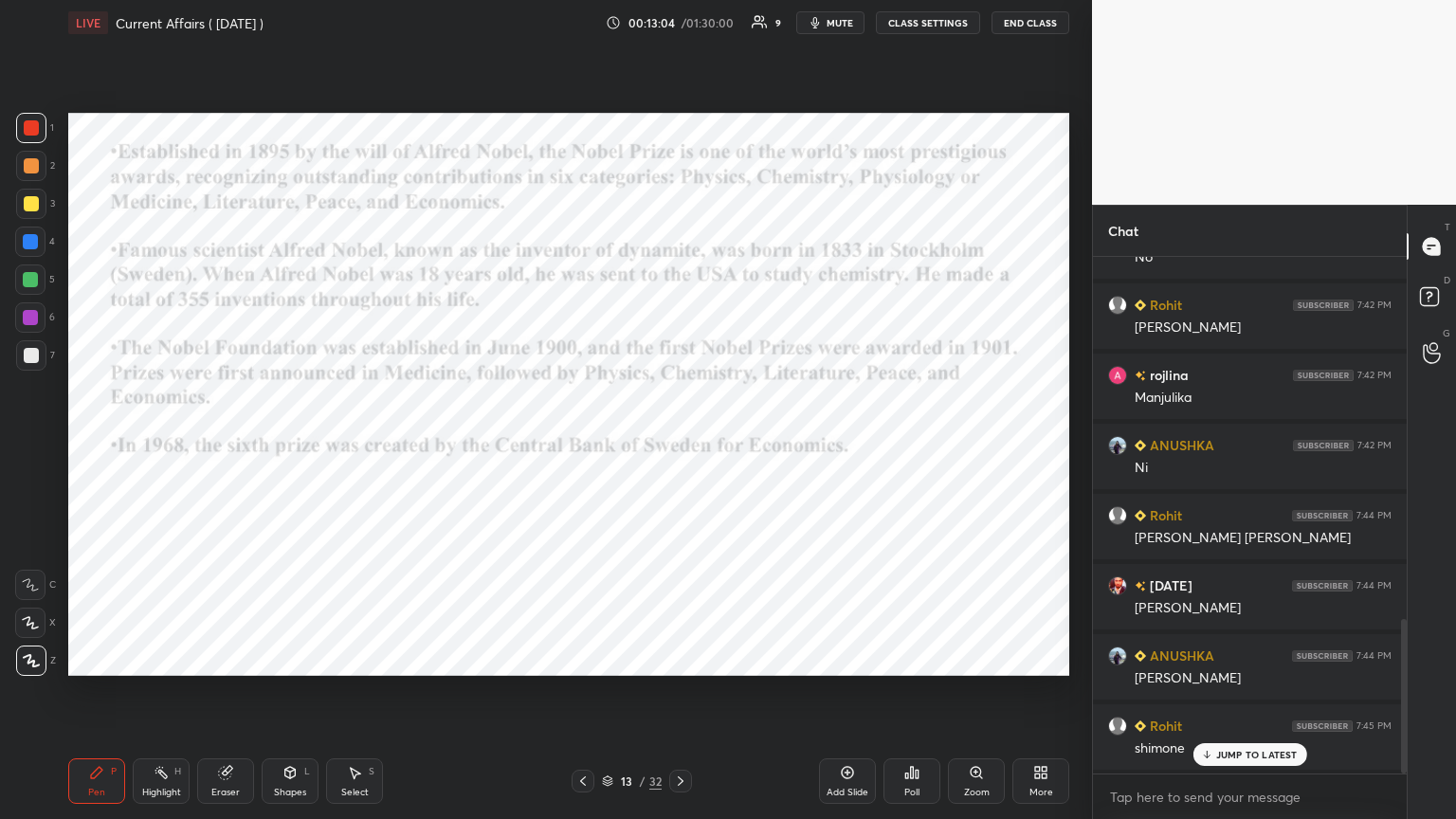
click at [581, 445] on icon at bounding box center [583, 781] width 15 height 15
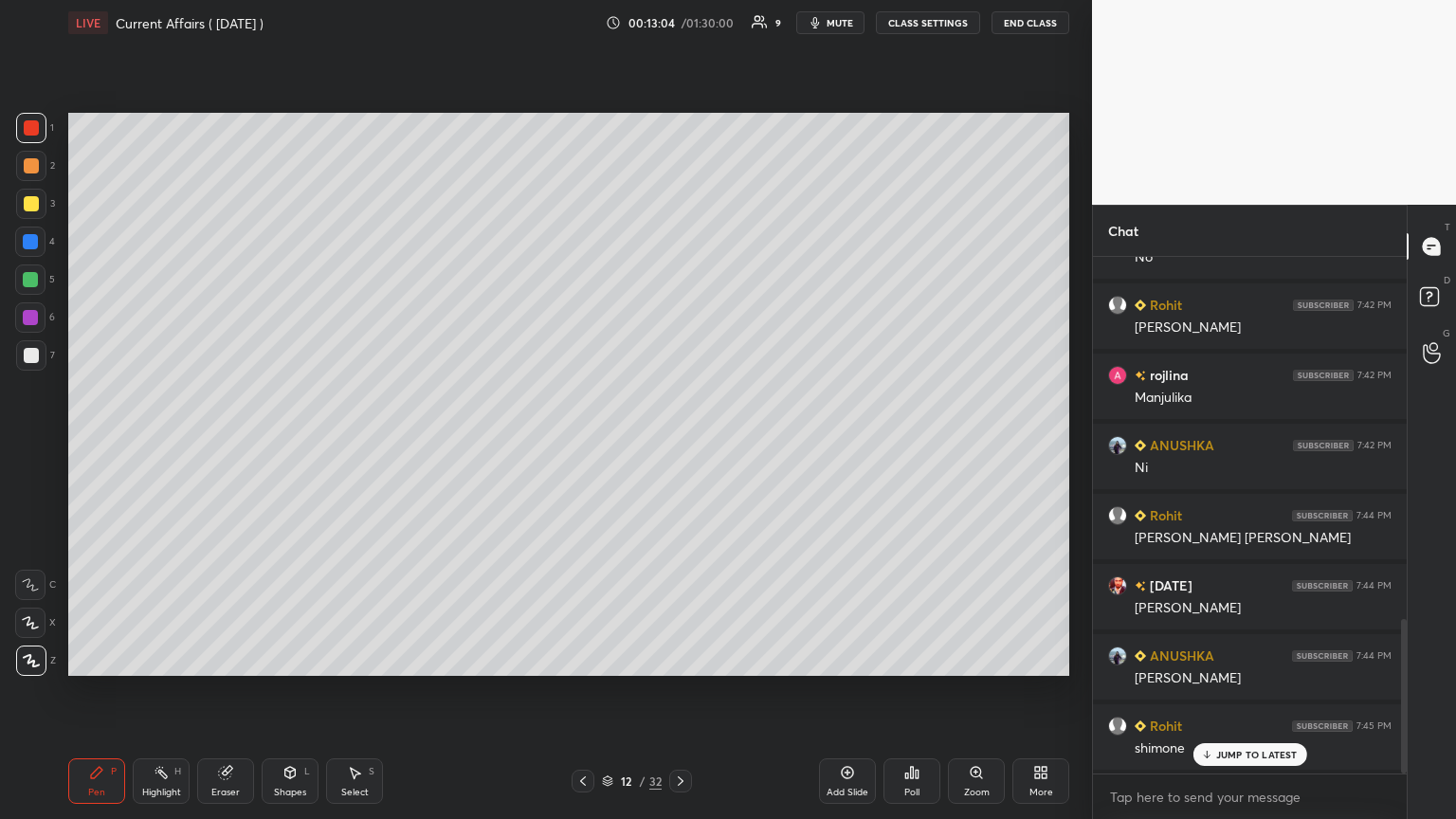
click at [584, 445] on icon at bounding box center [583, 781] width 6 height 10
click at [587, 445] on icon at bounding box center [583, 781] width 15 height 15
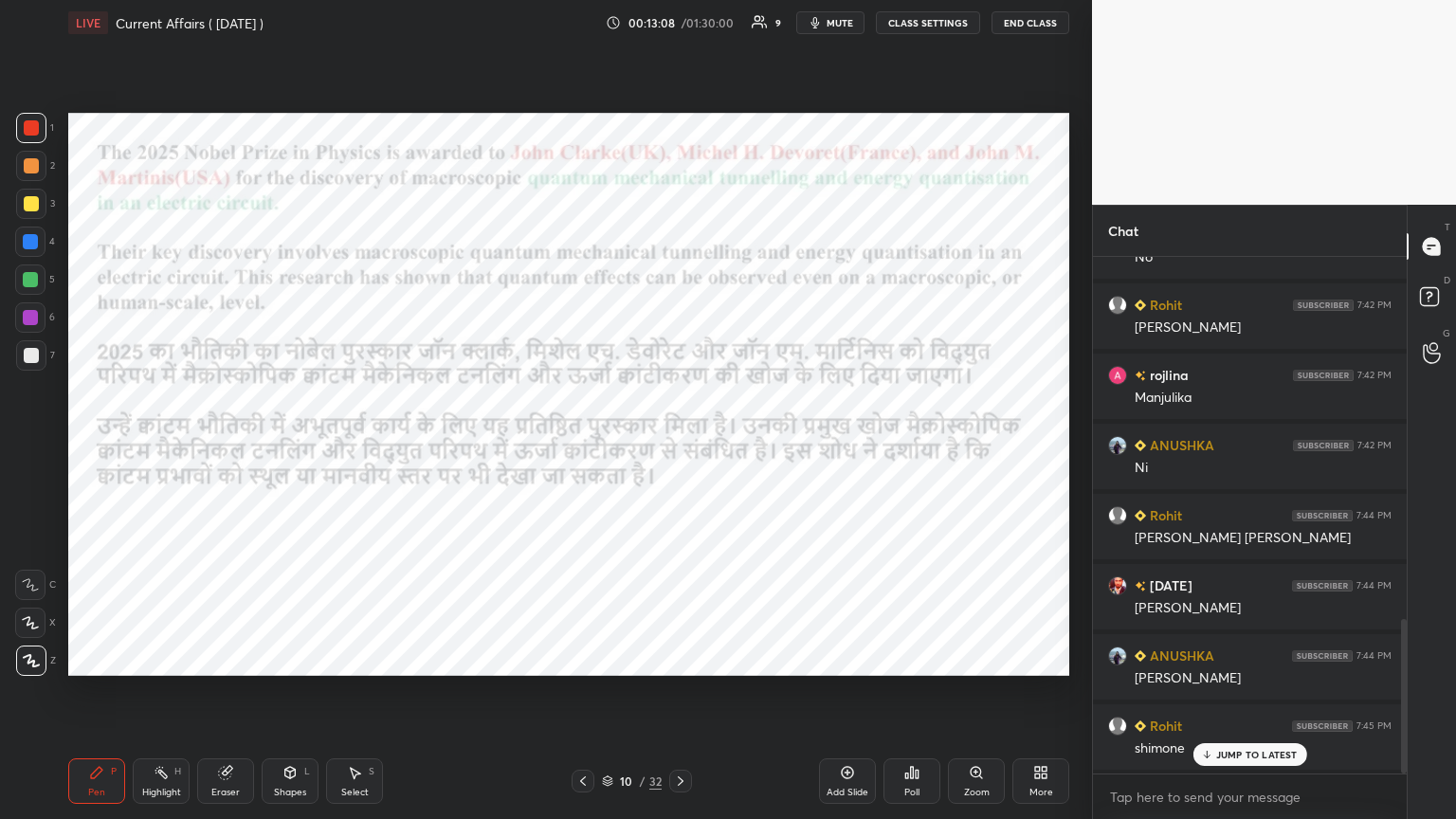
click at [679, 445] on icon at bounding box center [680, 781] width 15 height 15
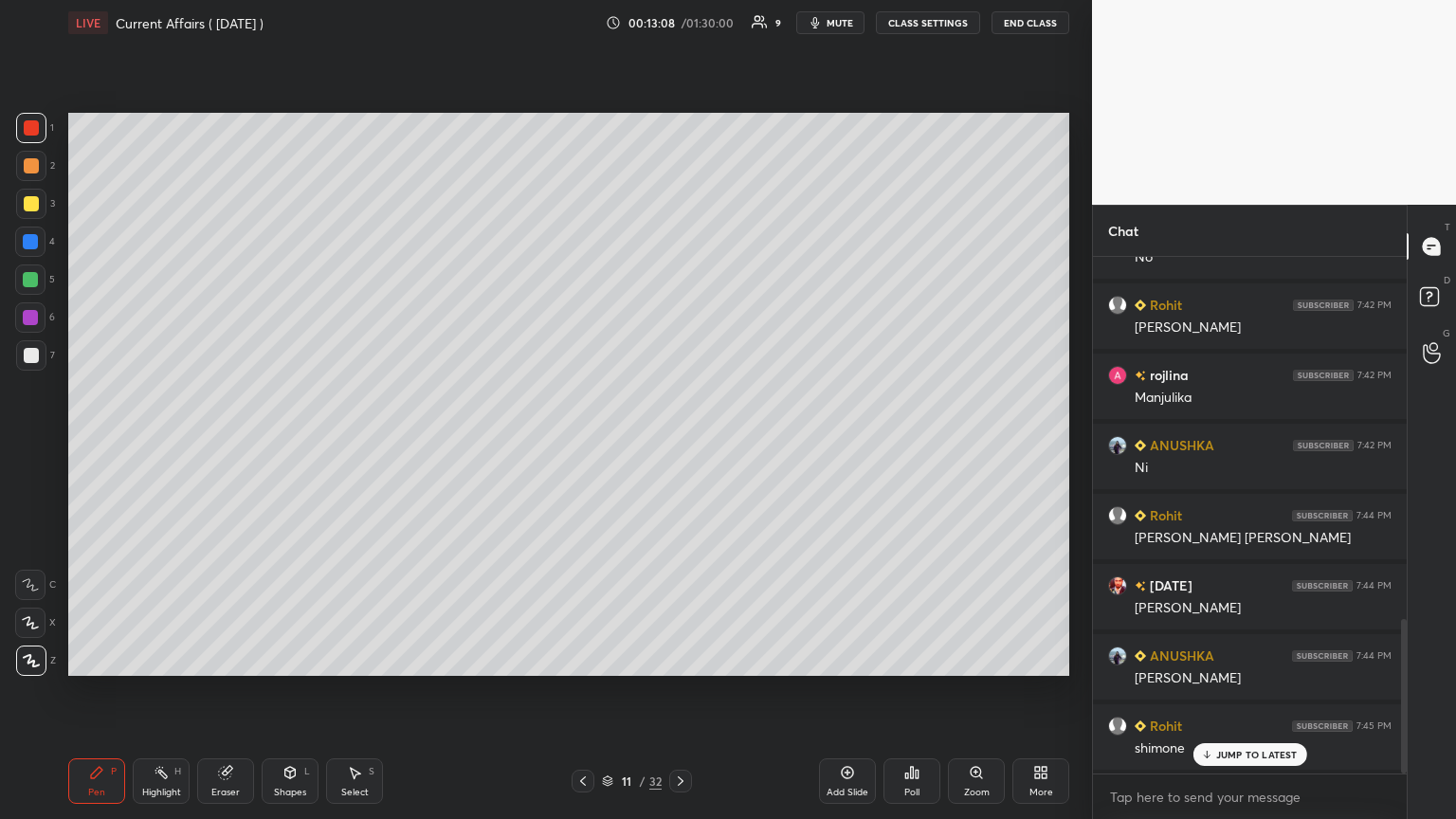
click at [679, 445] on icon at bounding box center [680, 781] width 15 height 15
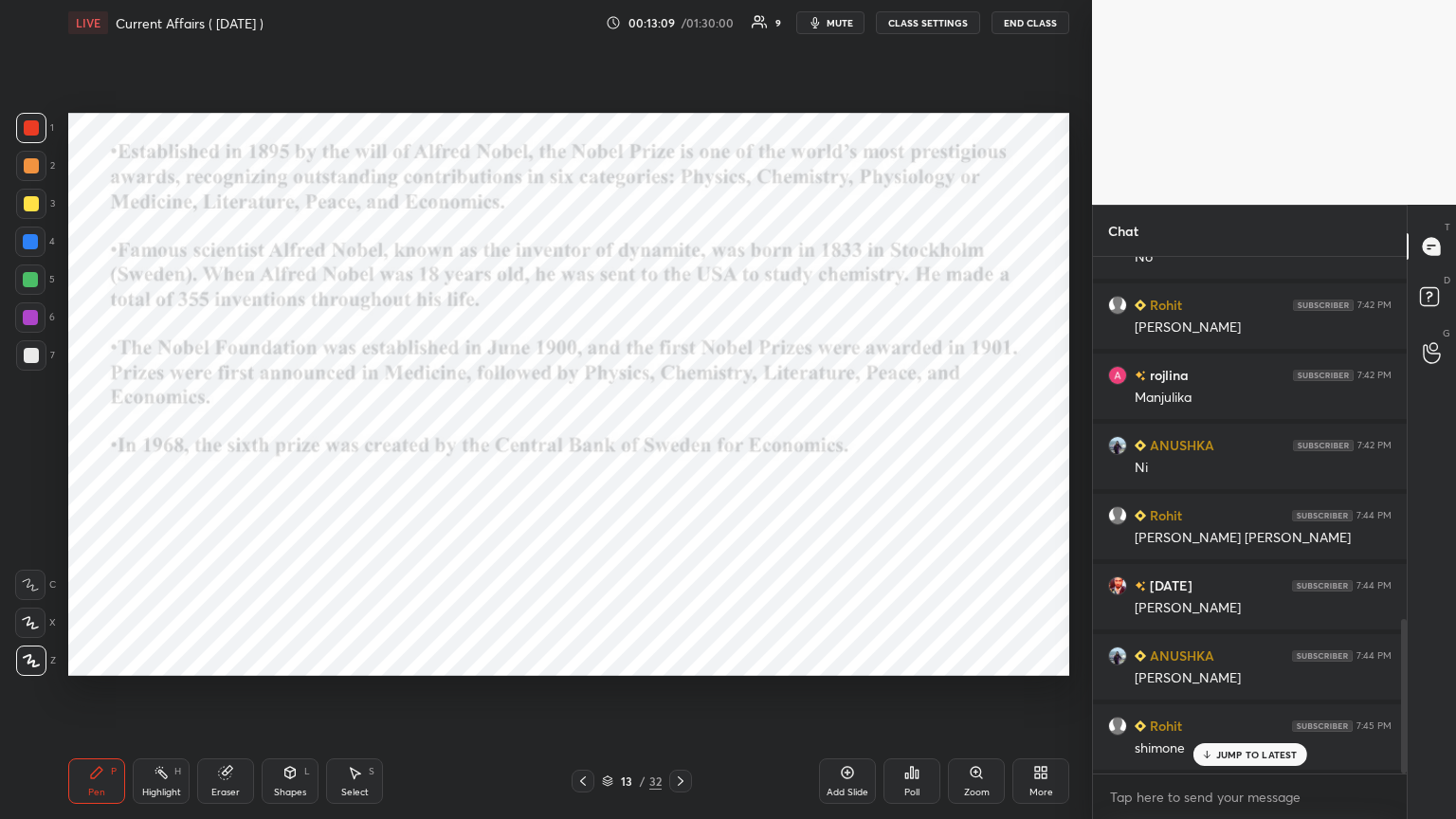
scroll to position [1251, 0]
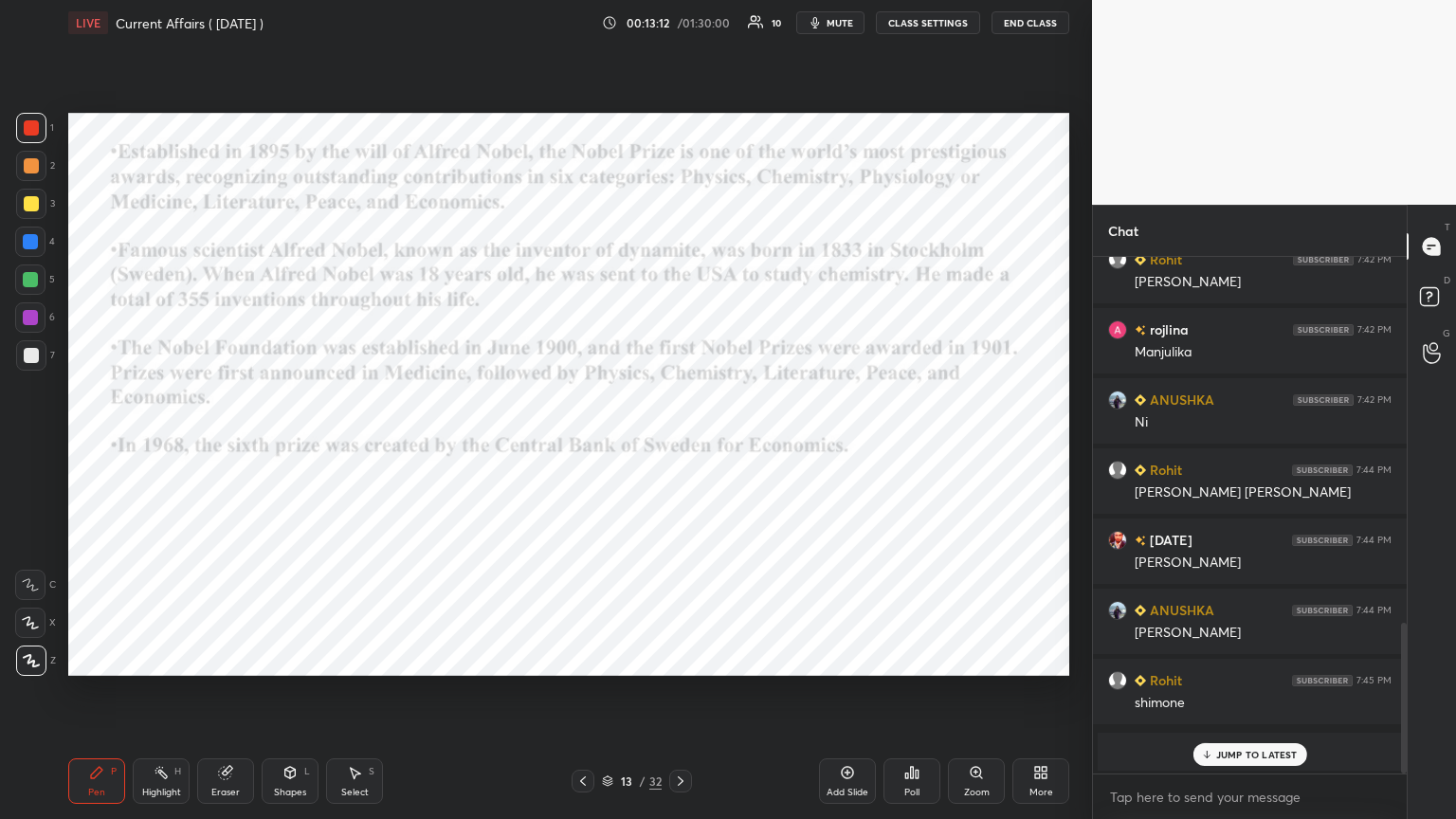
click at [679, 445] on icon at bounding box center [1205, 755] width 12 height 11
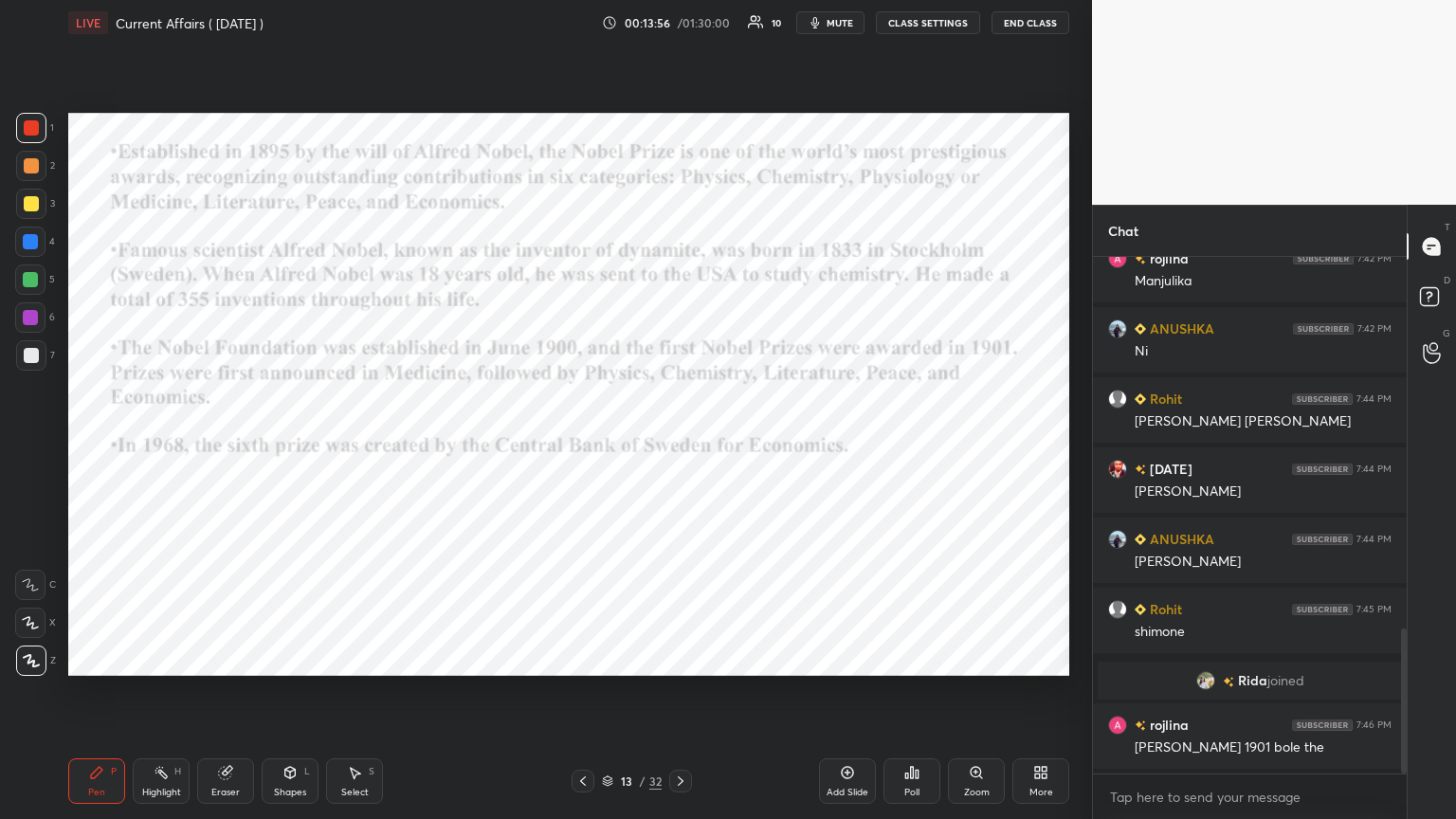
scroll to position [1391, 0]
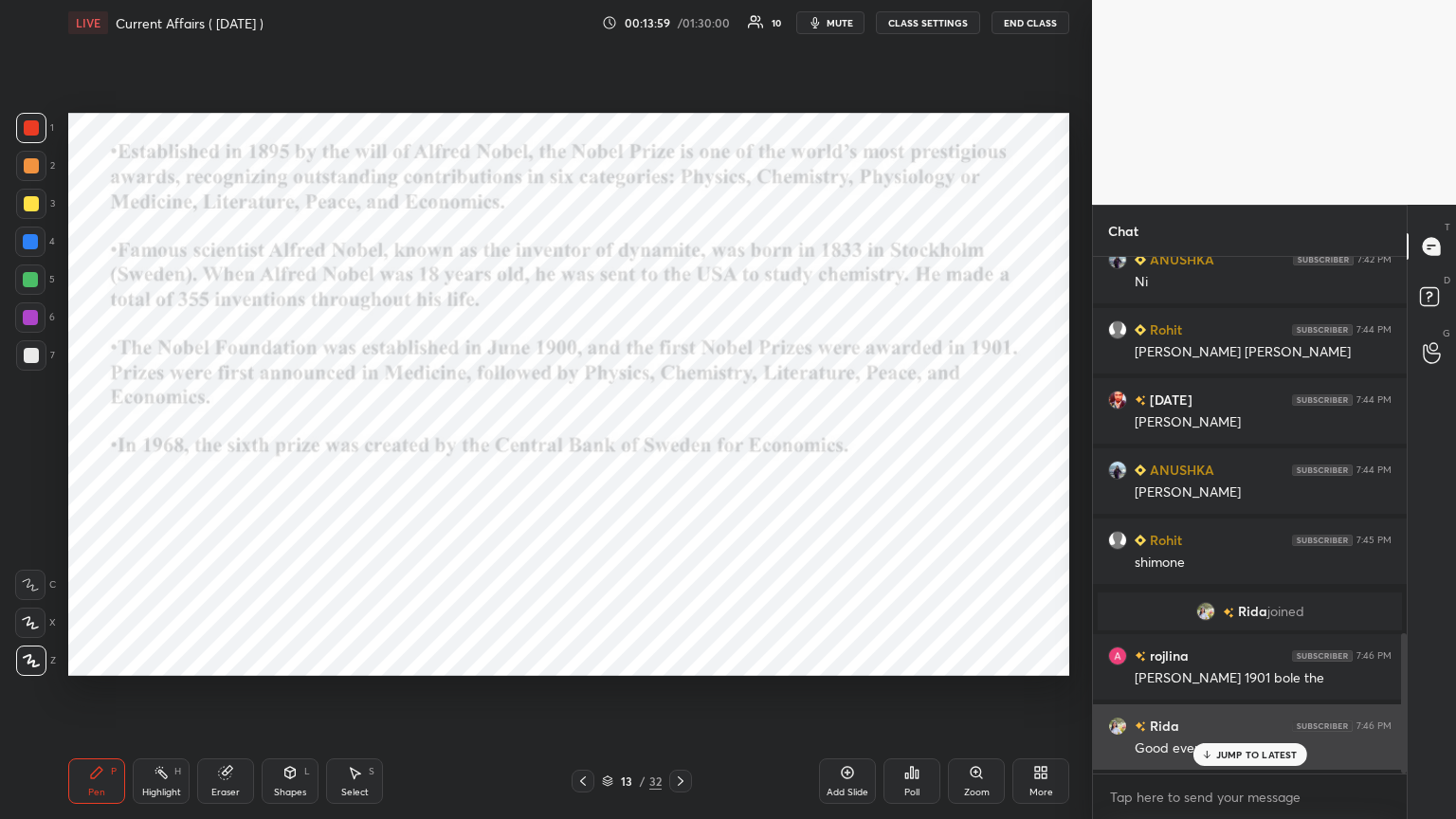
click at [679, 445] on p "JUMP TO LATEST" at bounding box center [1256, 755] width 81 height 11
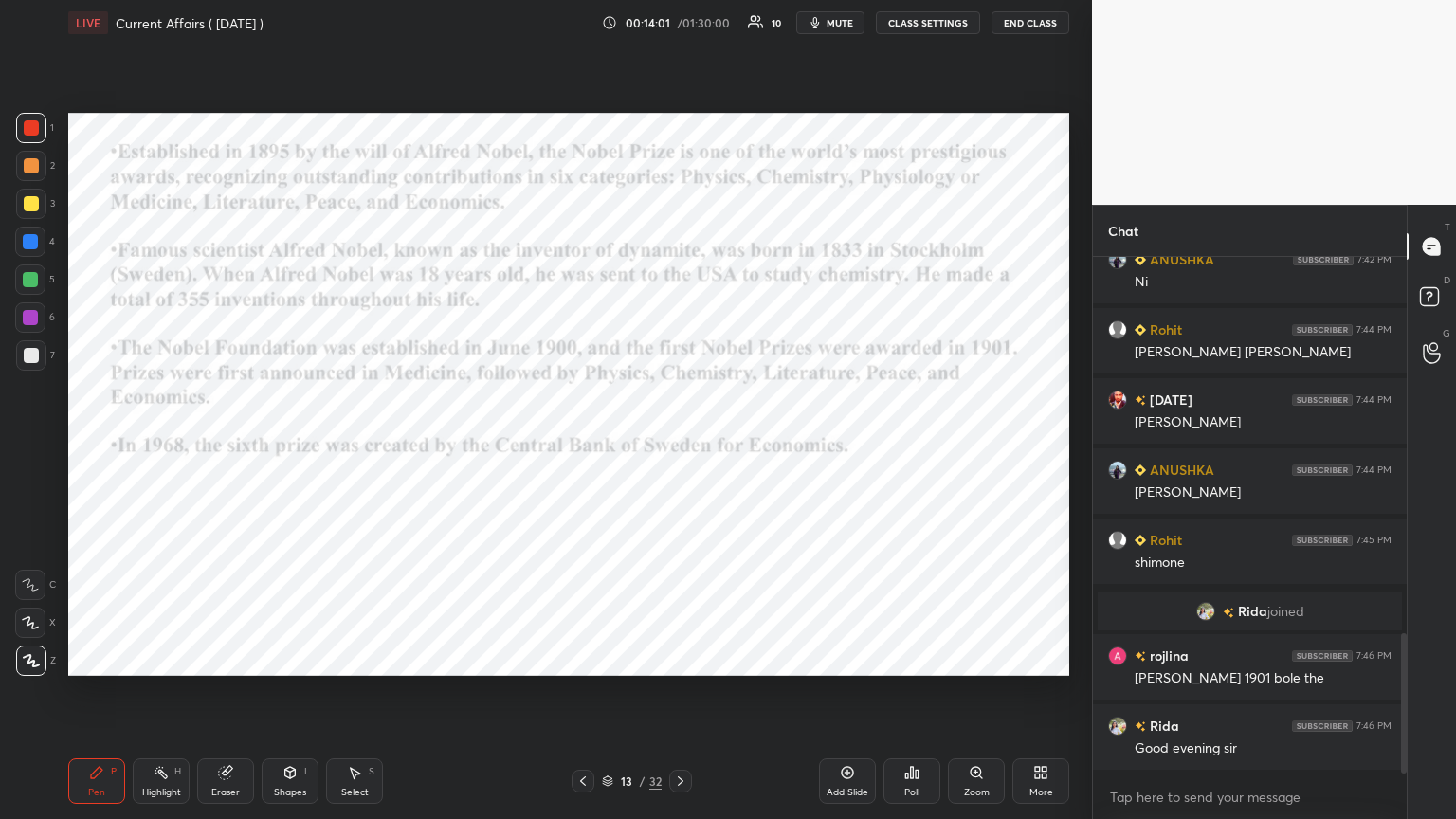
scroll to position [1463, 0]
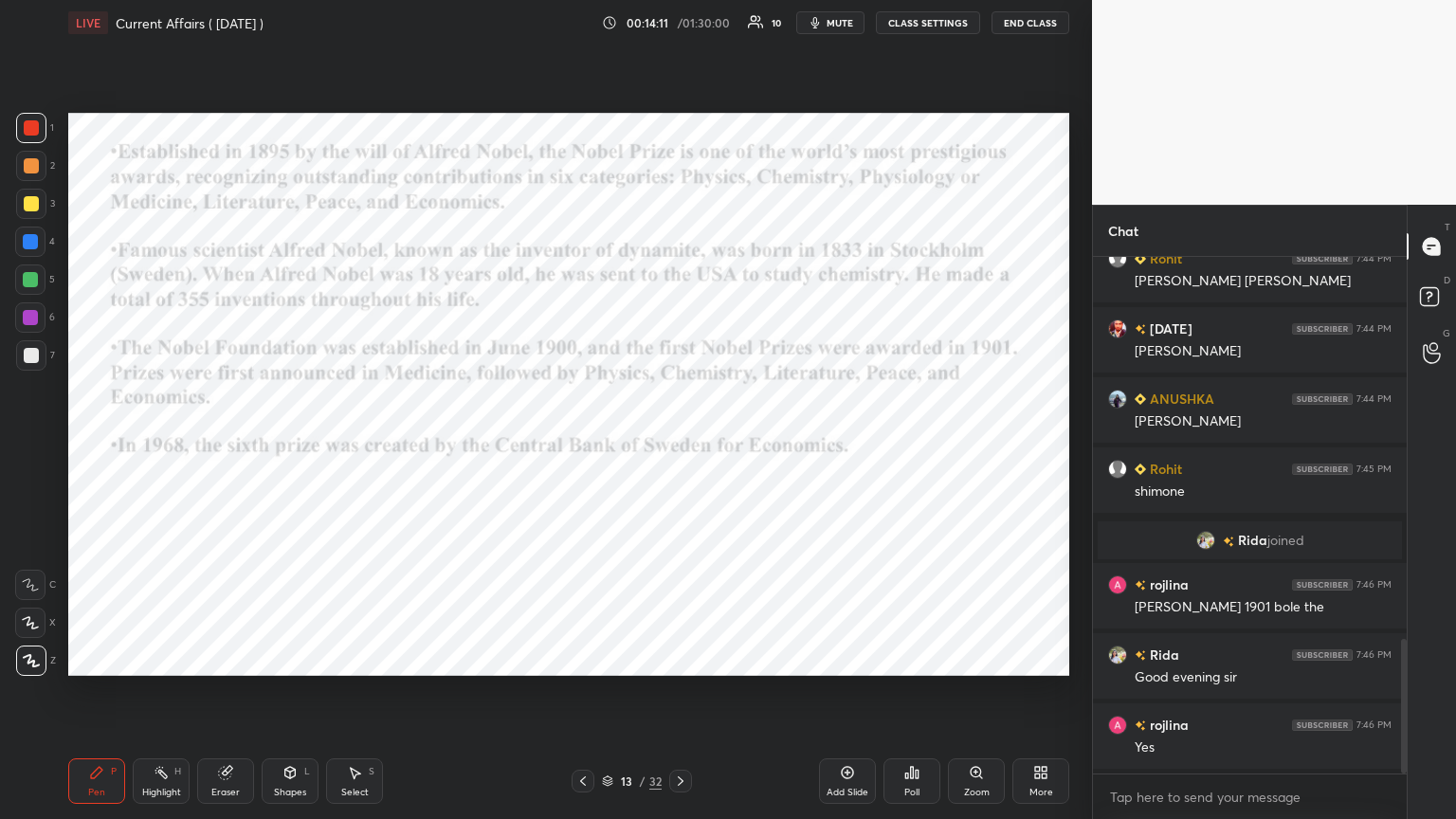
click at [28, 244] on div at bounding box center [31, 242] width 15 height 15
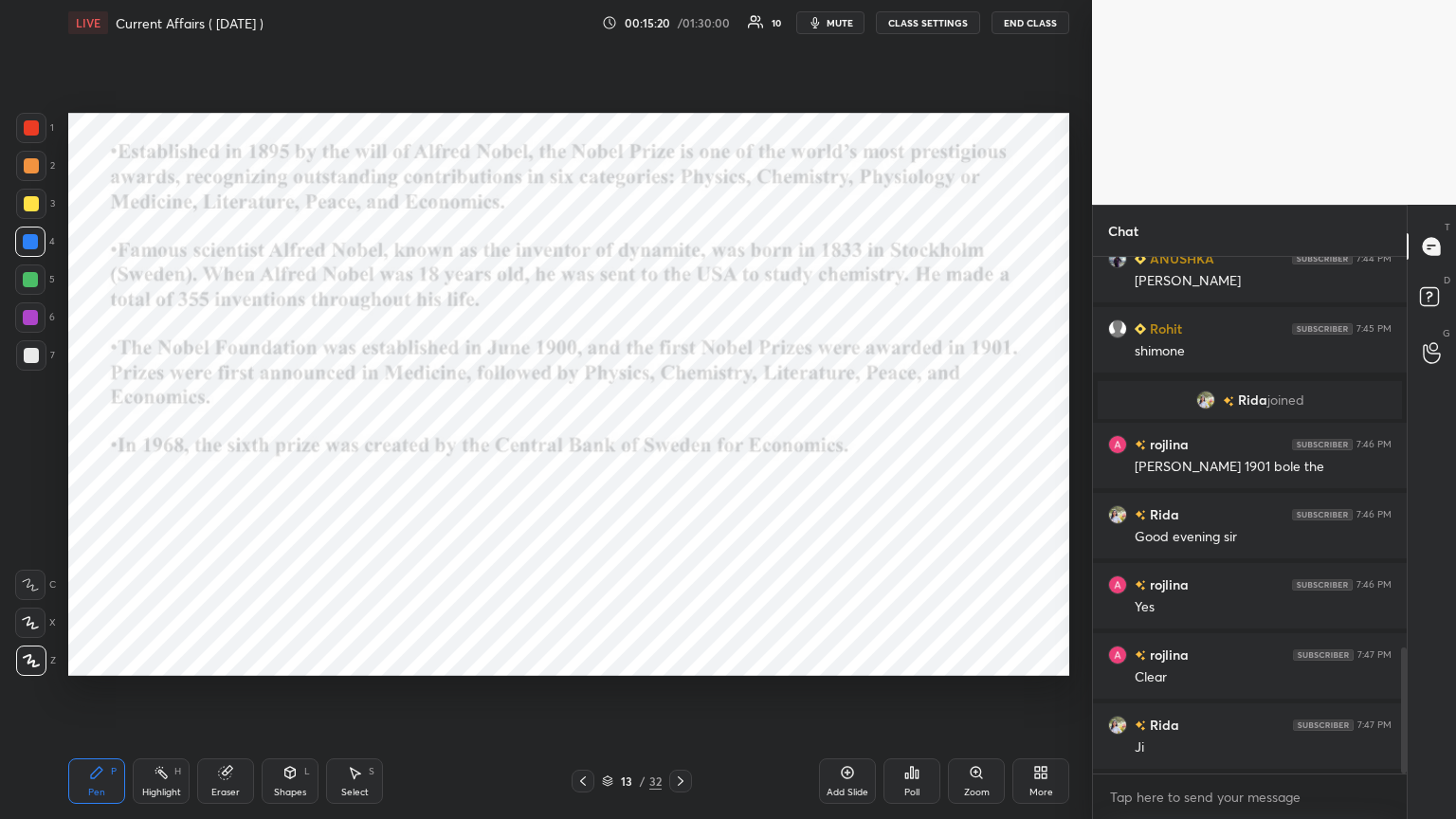
scroll to position [1672, 0]
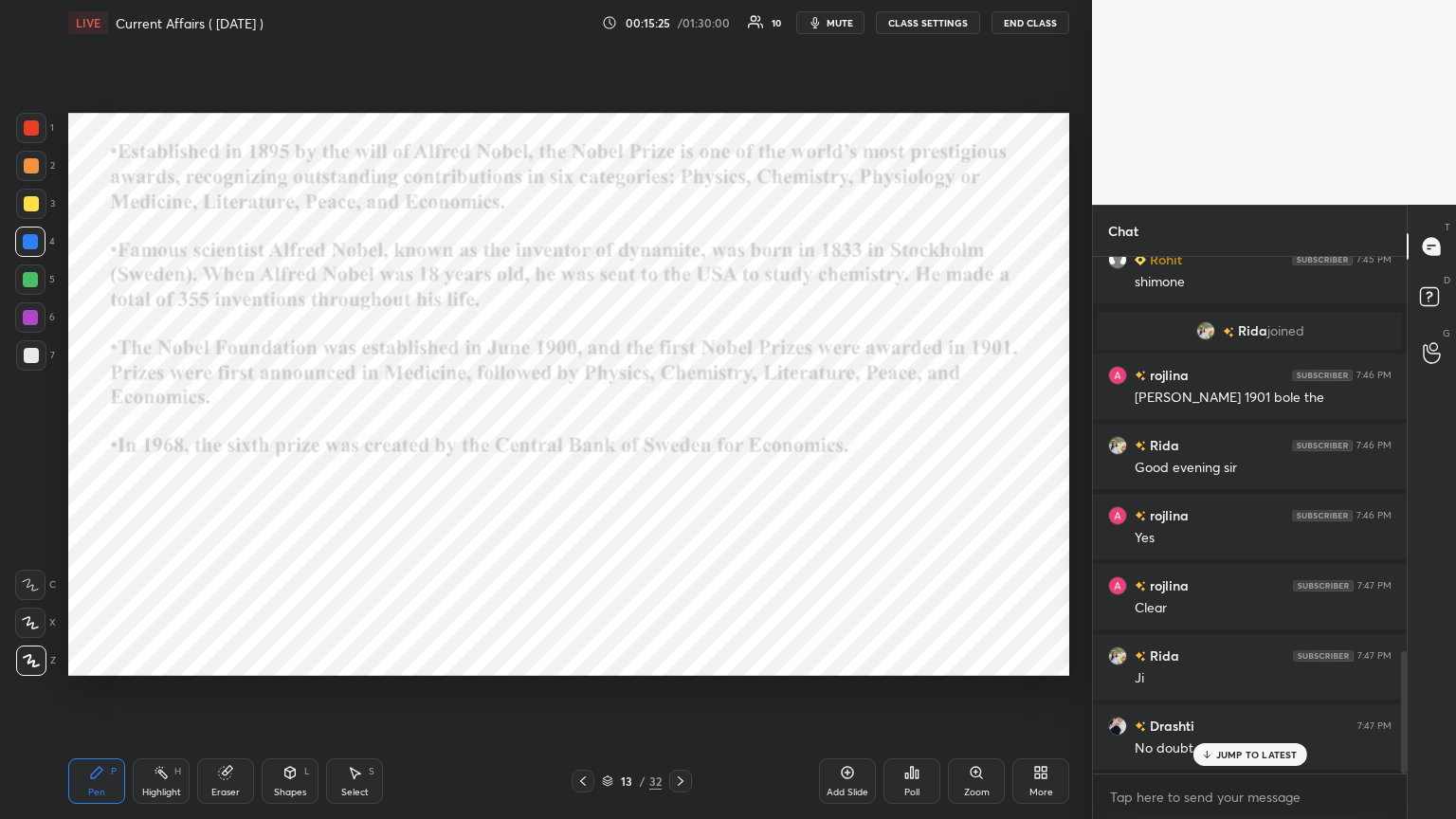
click at [673, 445] on icon at bounding box center [680, 781] width 15 height 15
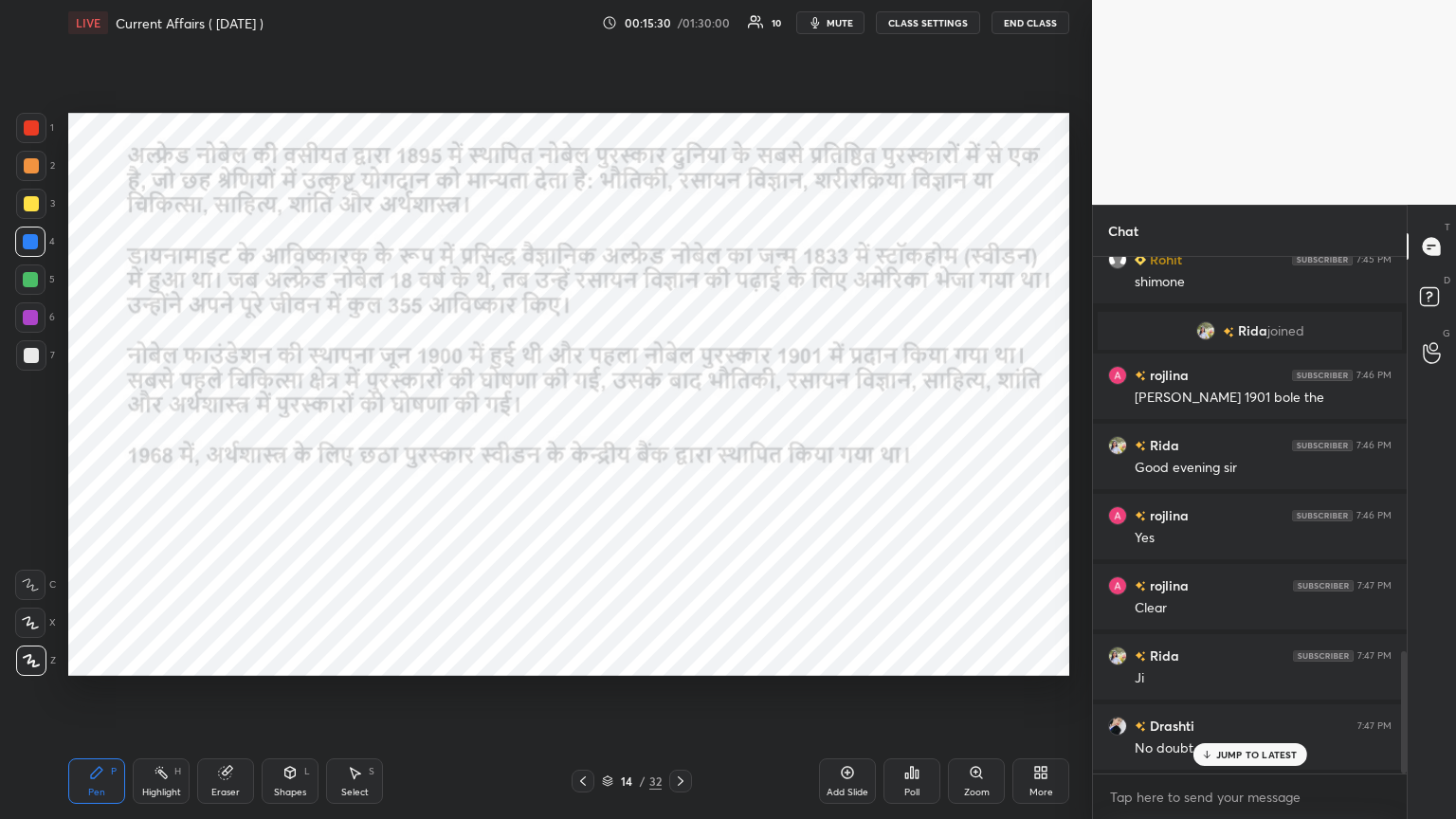
click at [231, 445] on div "Eraser" at bounding box center [225, 782] width 56 height 46
click at [102, 445] on icon at bounding box center [97, 773] width 15 height 15
click at [679, 445] on icon at bounding box center [680, 781] width 15 height 15
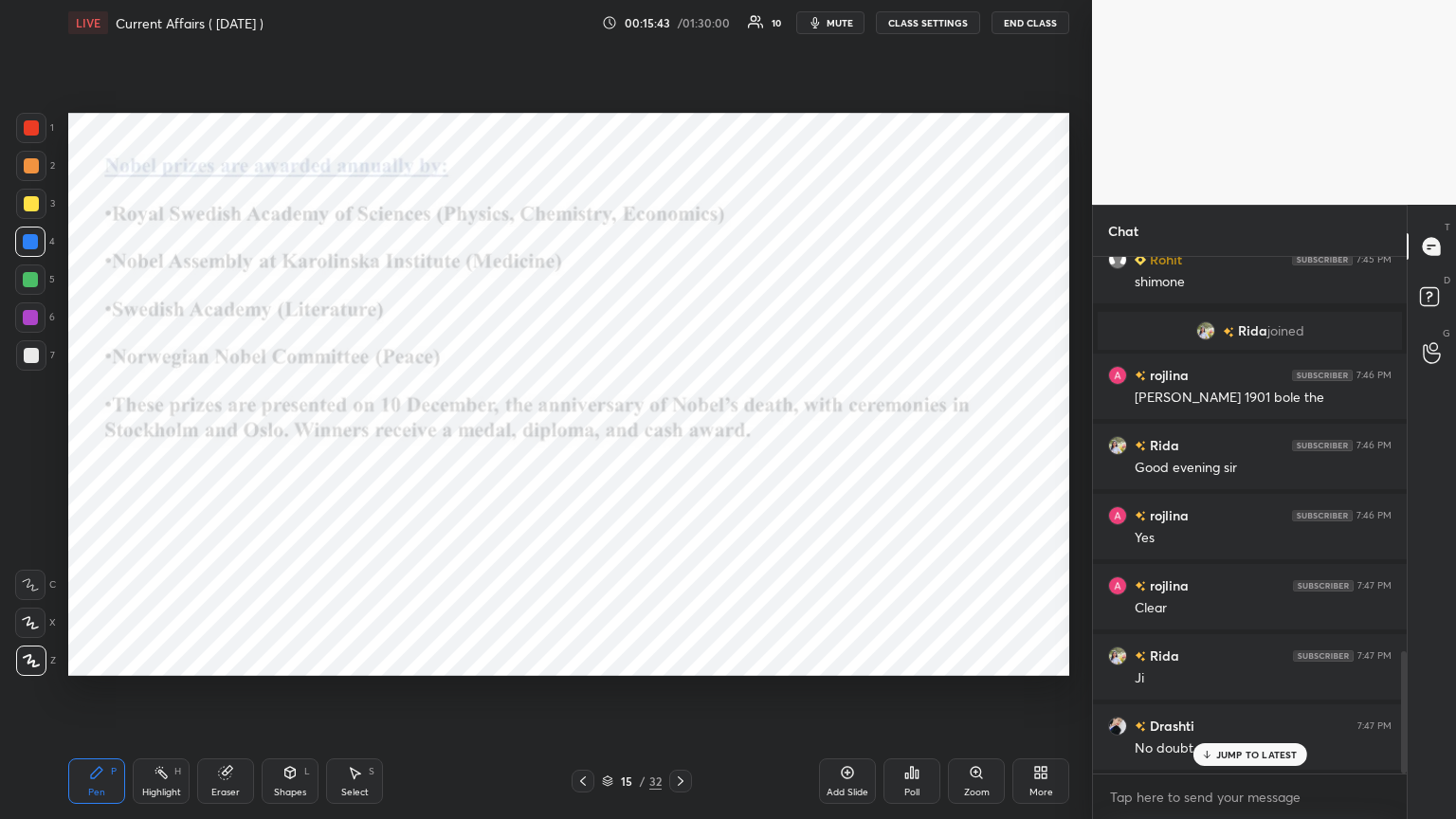
click at [31, 122] on div at bounding box center [32, 128] width 15 height 15
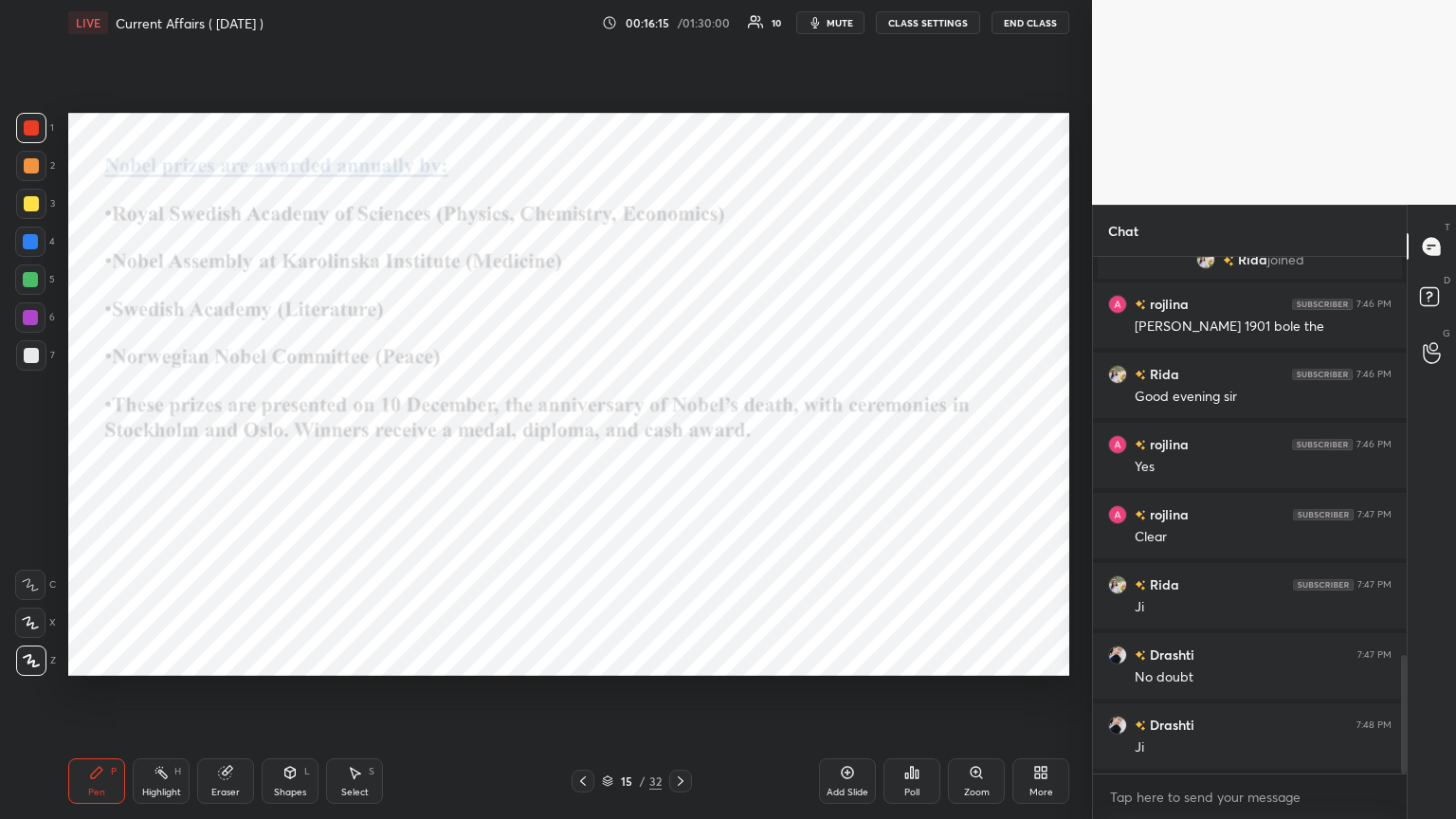
click at [32, 238] on div at bounding box center [31, 242] width 15 height 15
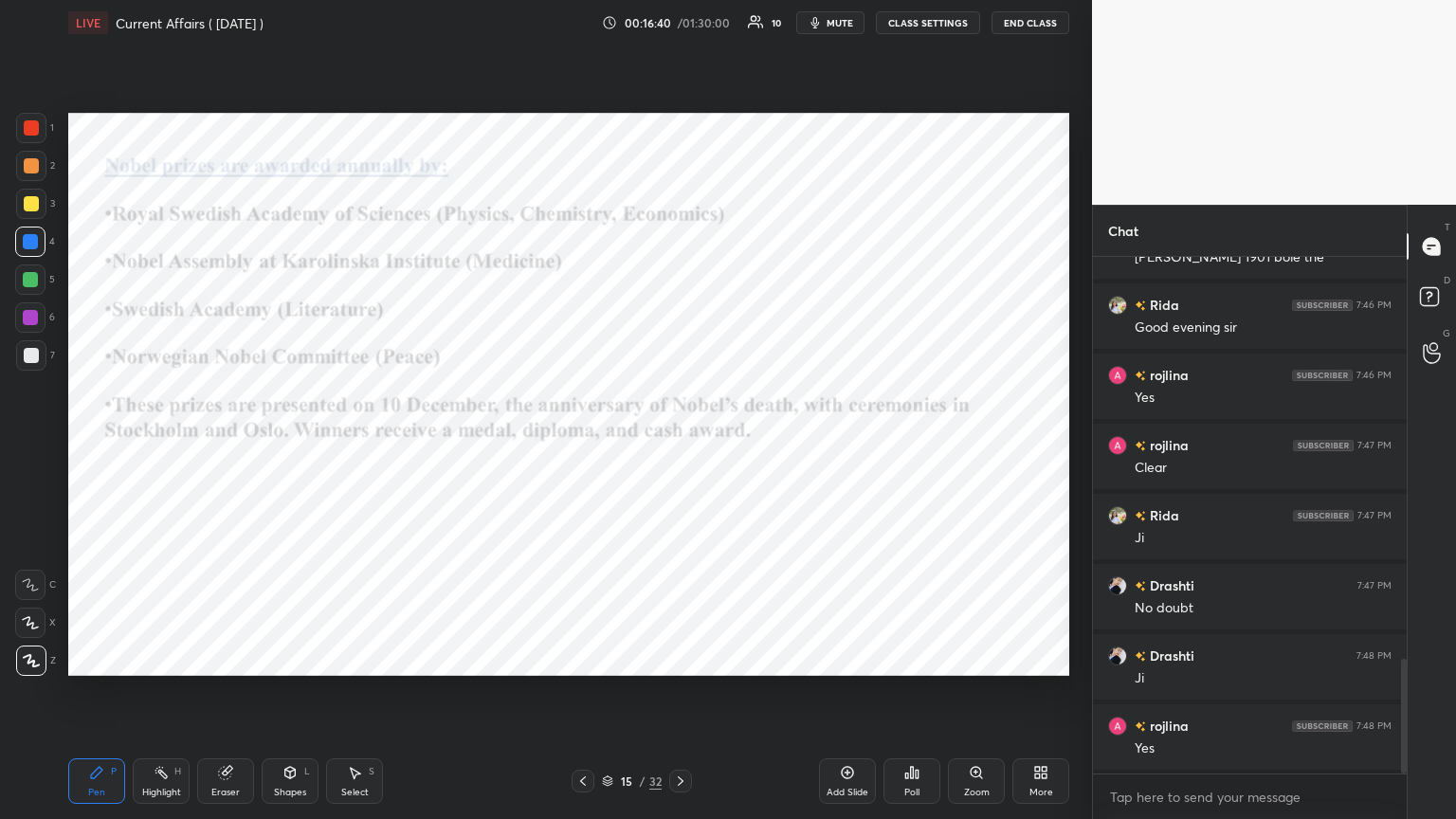
scroll to position [1884, 0]
click at [31, 126] on div at bounding box center [32, 128] width 15 height 15
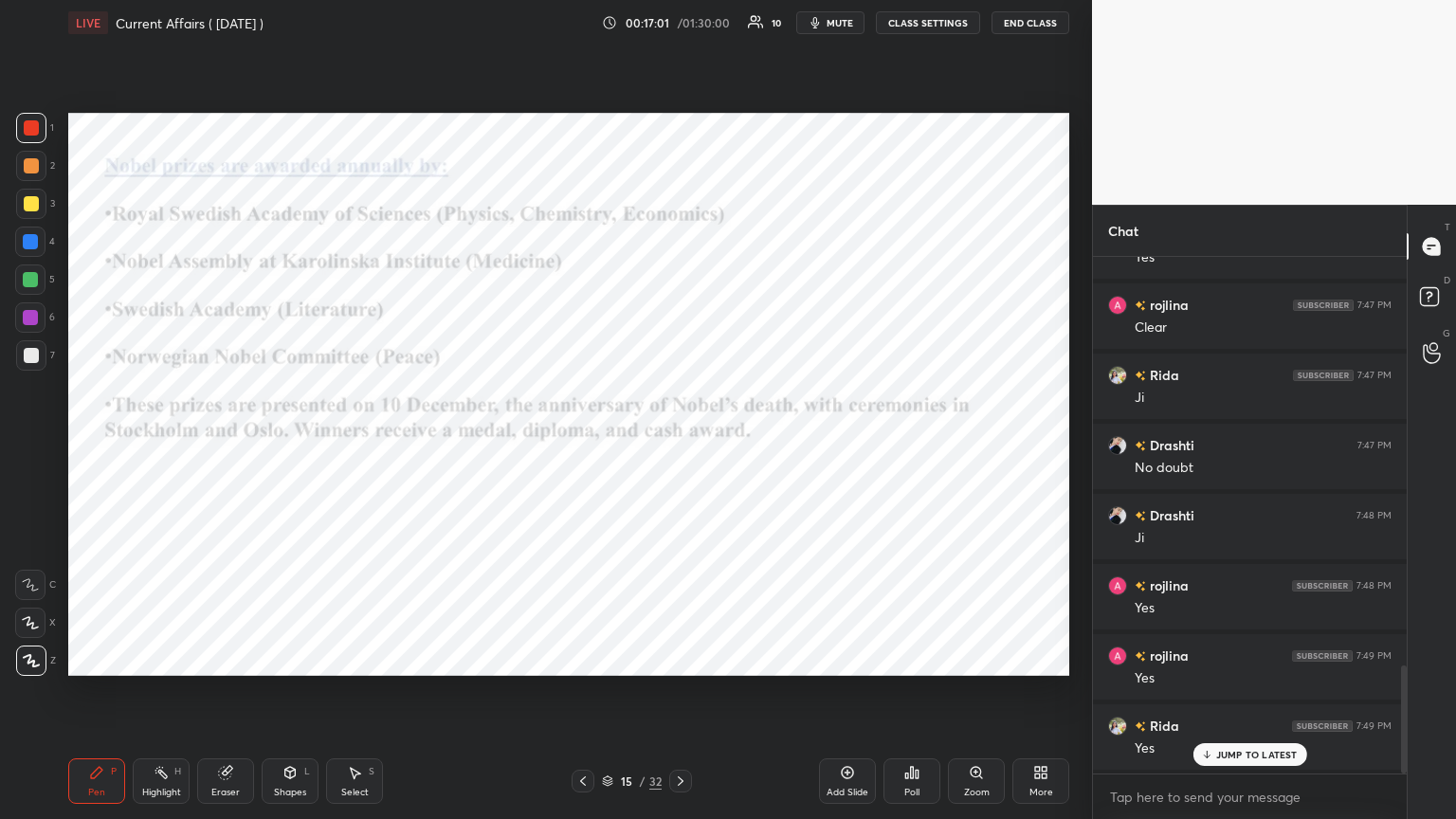
scroll to position [2024, 0]
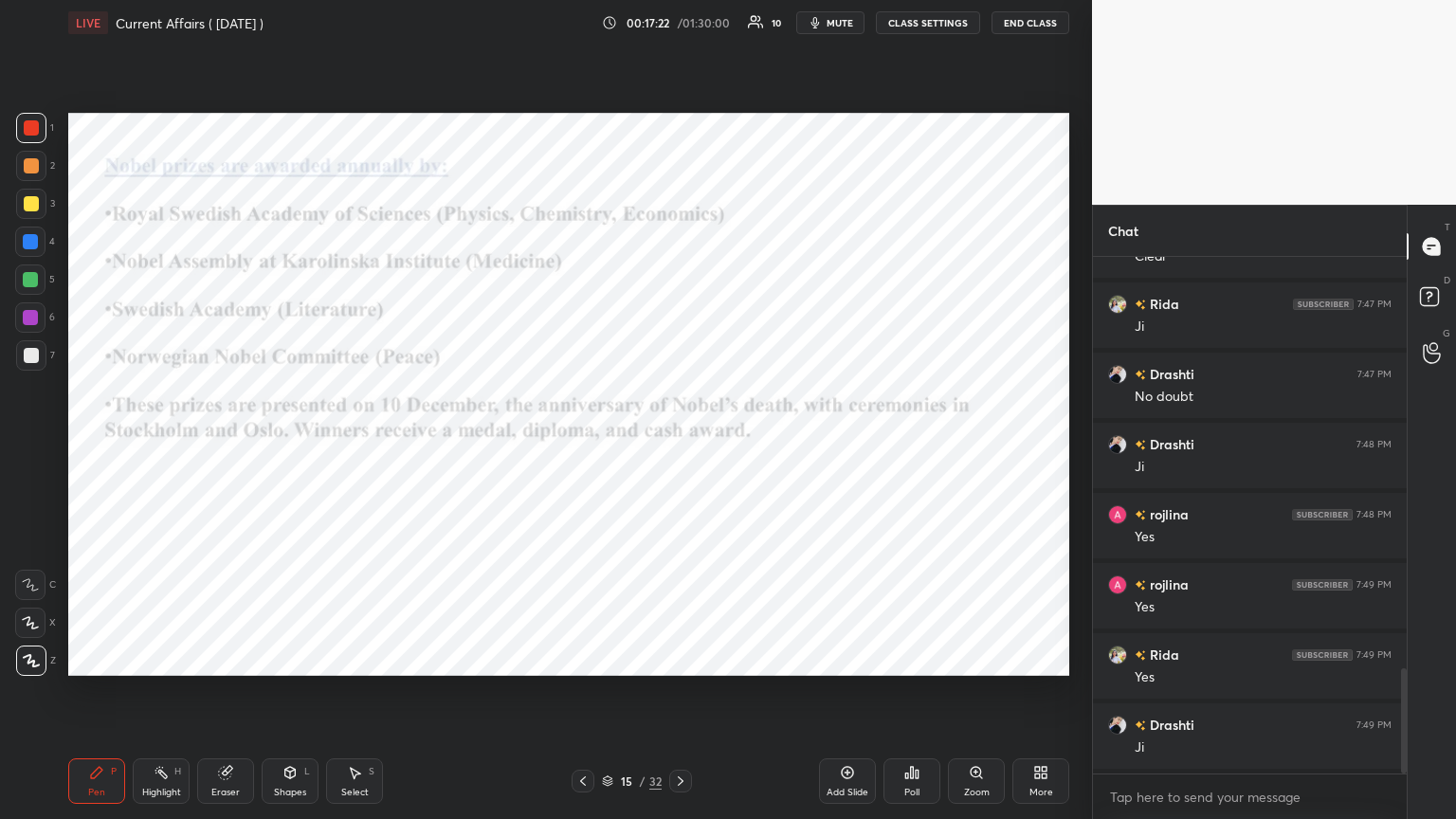
click at [679, 445] on icon at bounding box center [680, 781] width 15 height 15
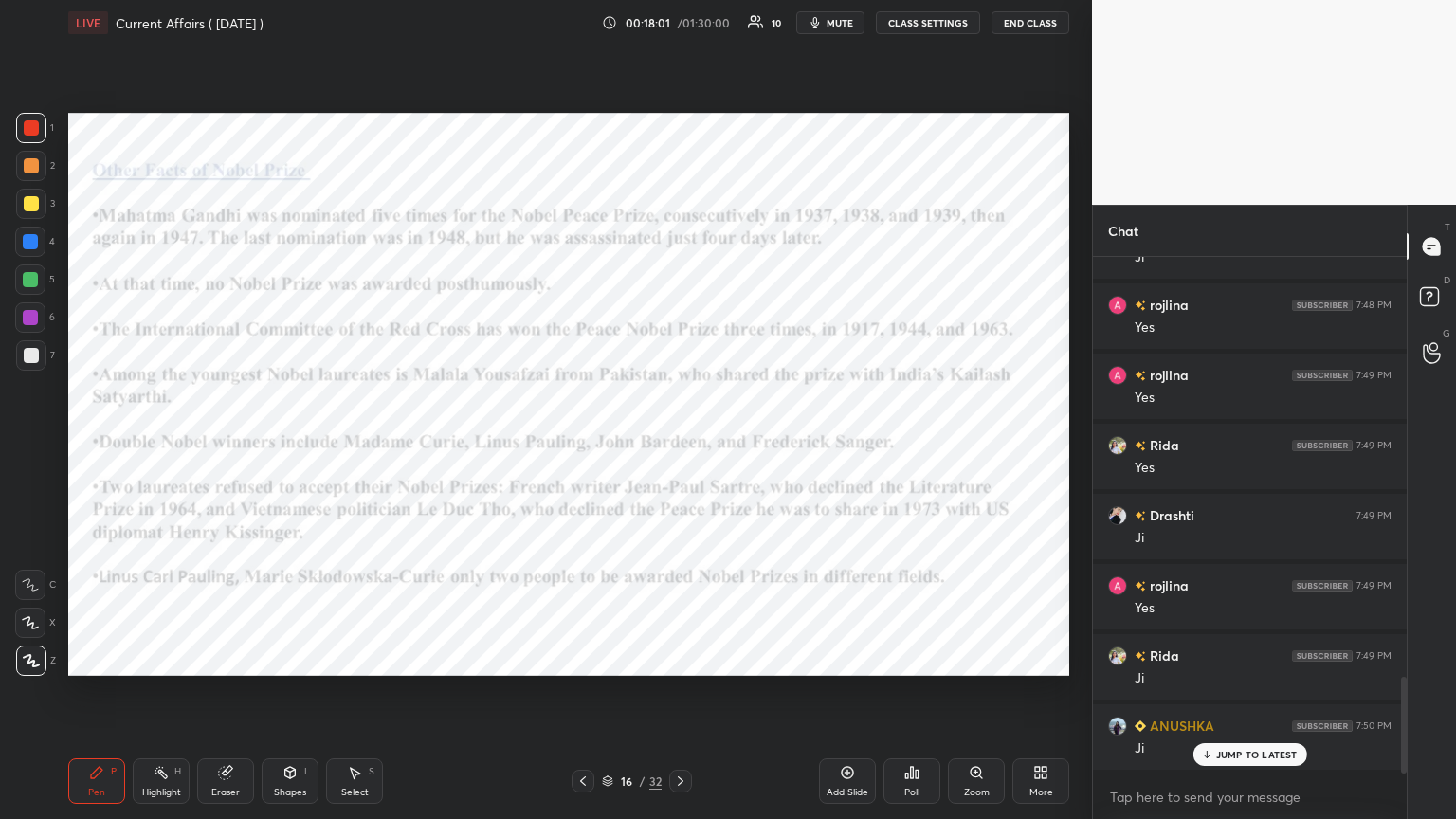
scroll to position [2305, 0]
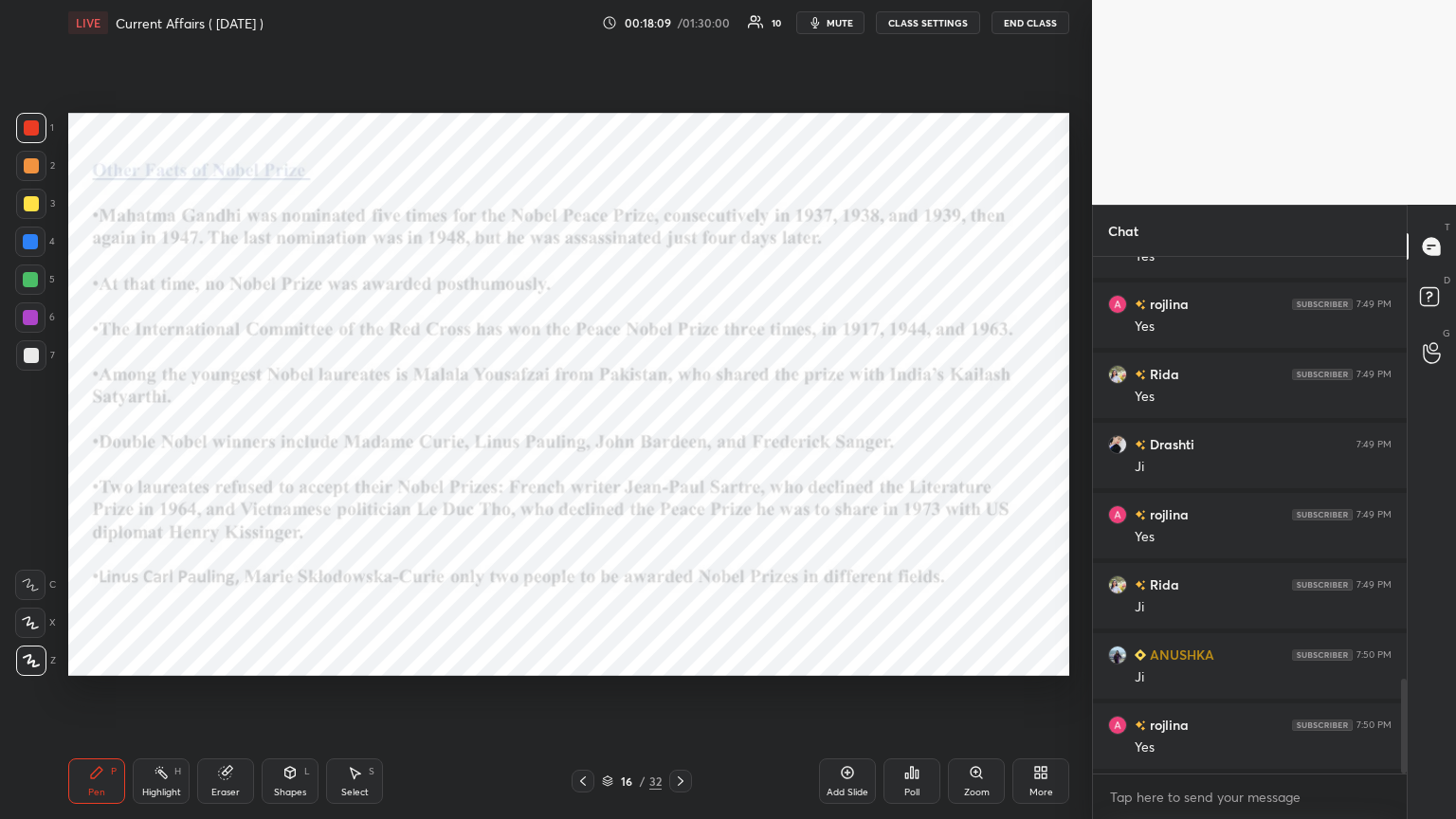
click at [679, 445] on div "Add Slide" at bounding box center [847, 782] width 56 height 46
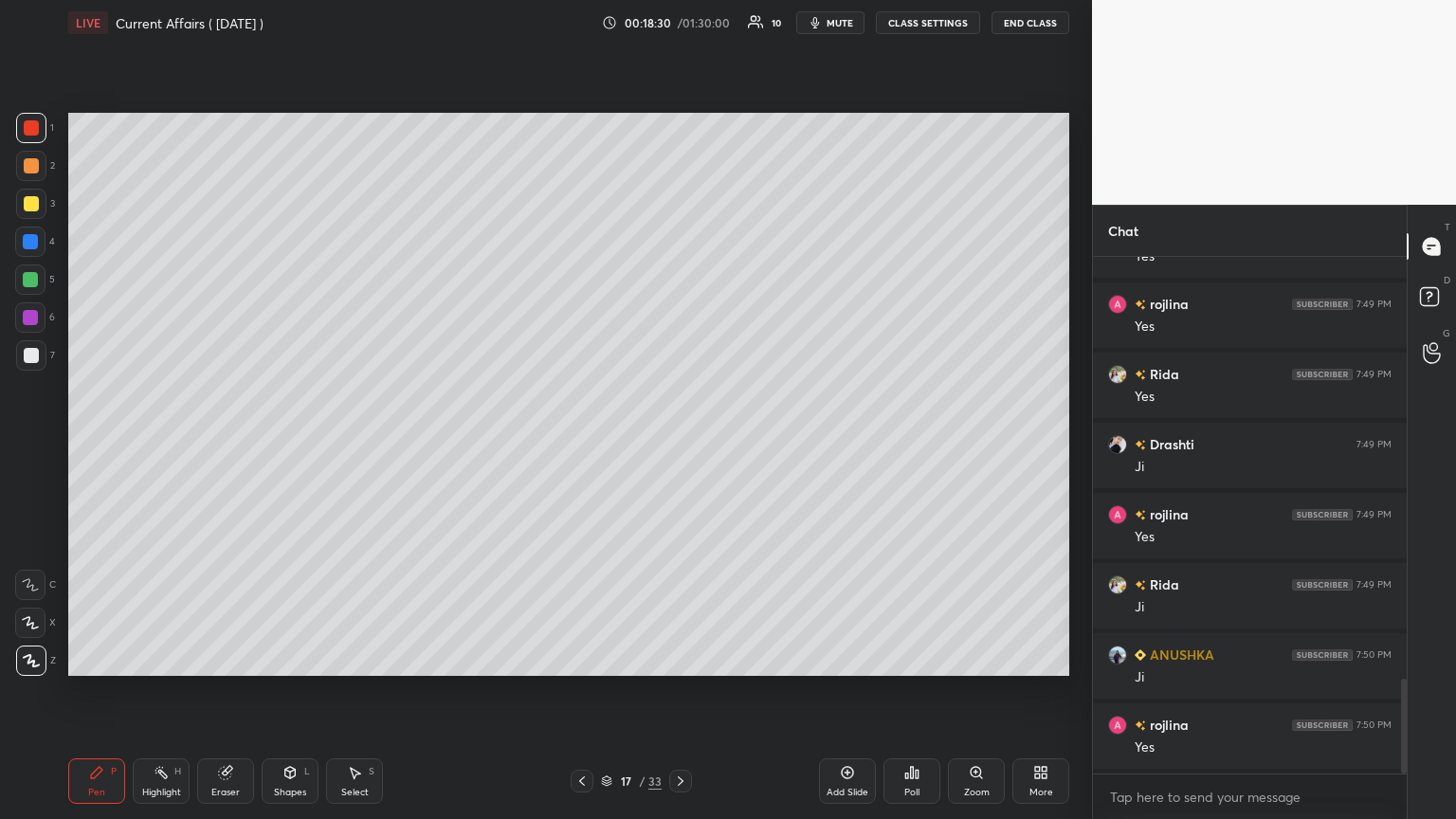
click at [216, 445] on div "Eraser" at bounding box center [225, 782] width 56 height 46
click at [32, 445] on span "Erase all" at bounding box center [31, 661] width 29 height 13
click at [584, 445] on icon at bounding box center [582, 781] width 15 height 15
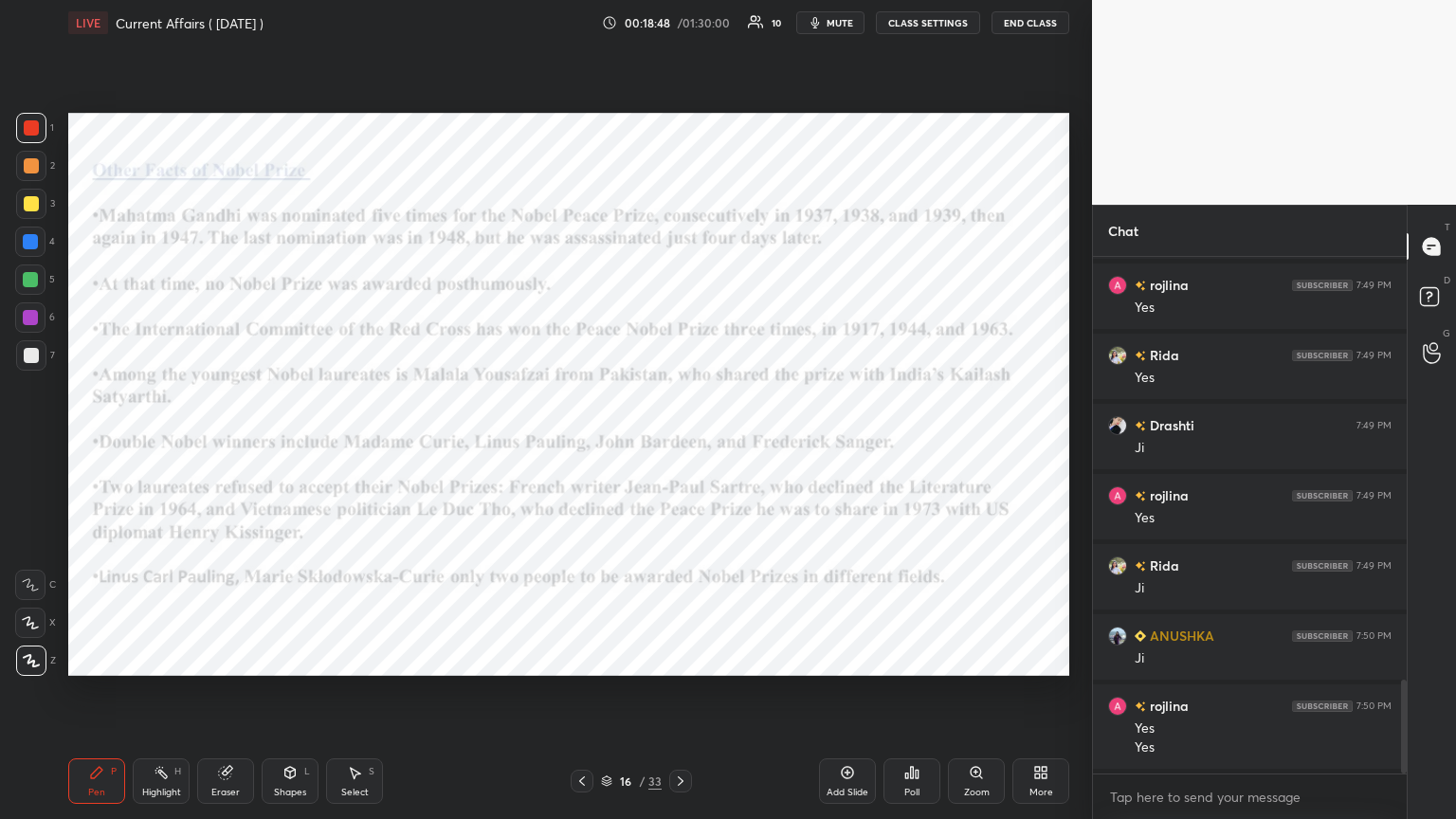
scroll to position [2393, 0]
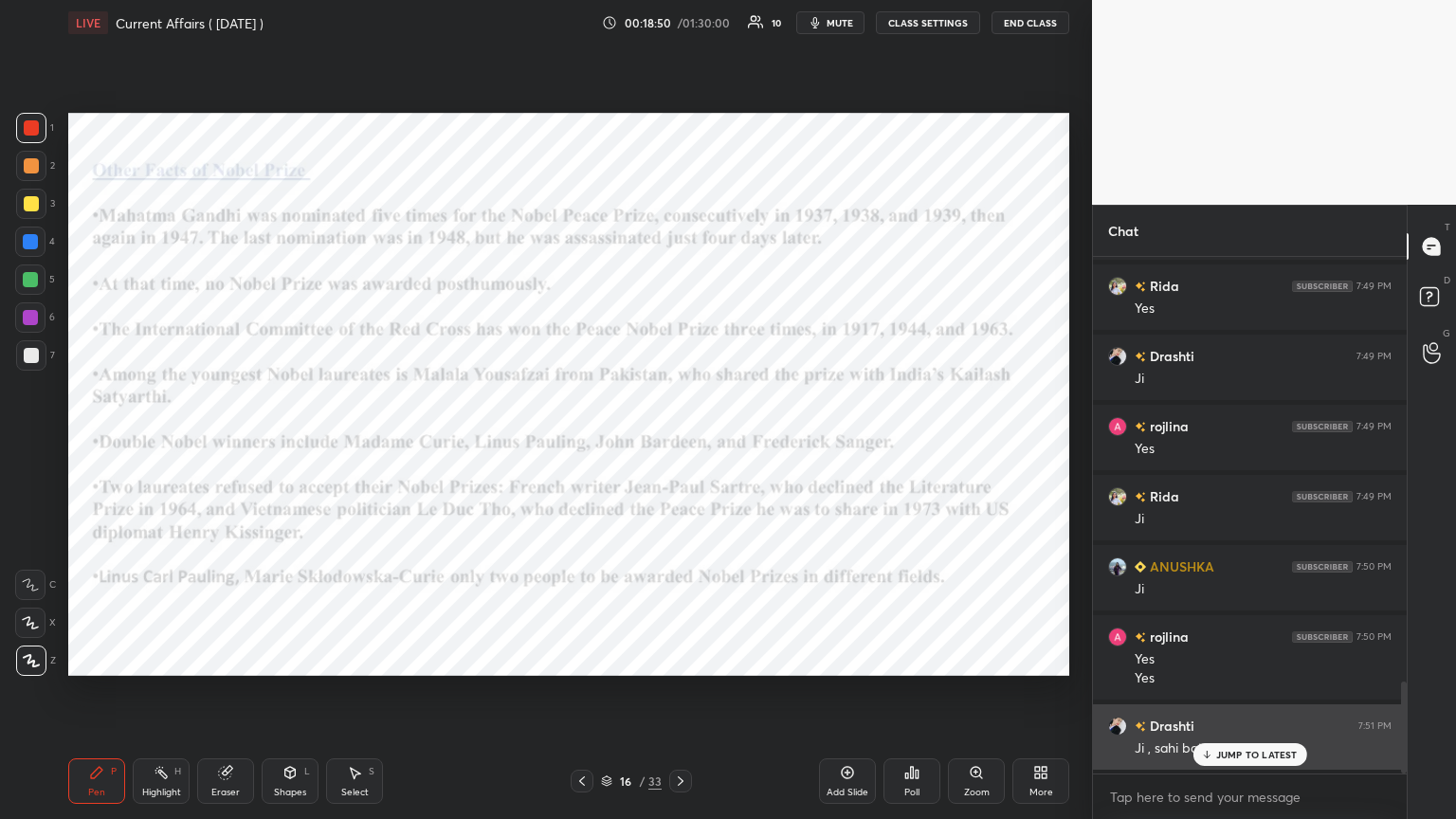
click at [679, 445] on p "JUMP TO LATEST" at bounding box center [1256, 755] width 81 height 11
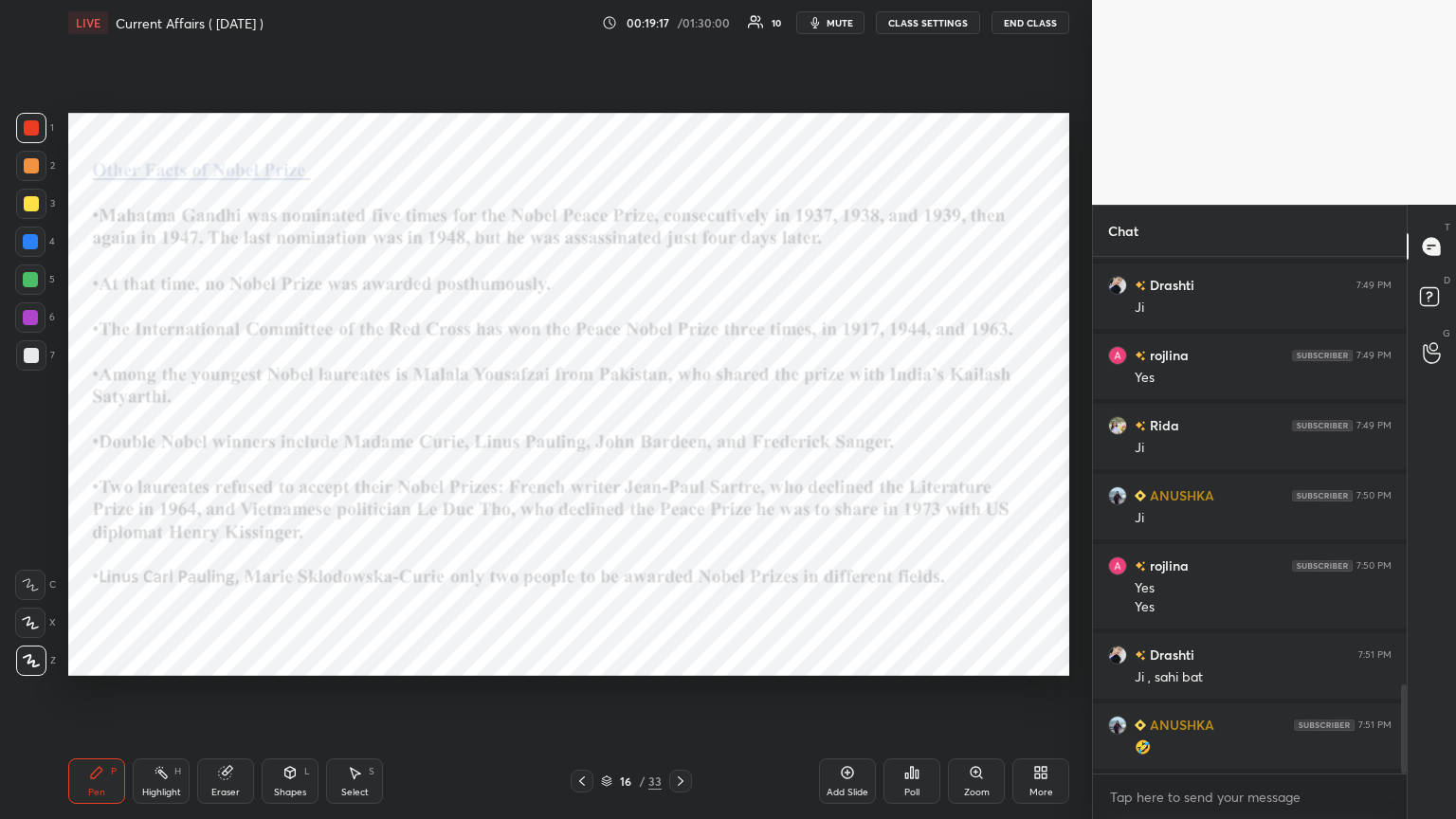
scroll to position [2533, 0]
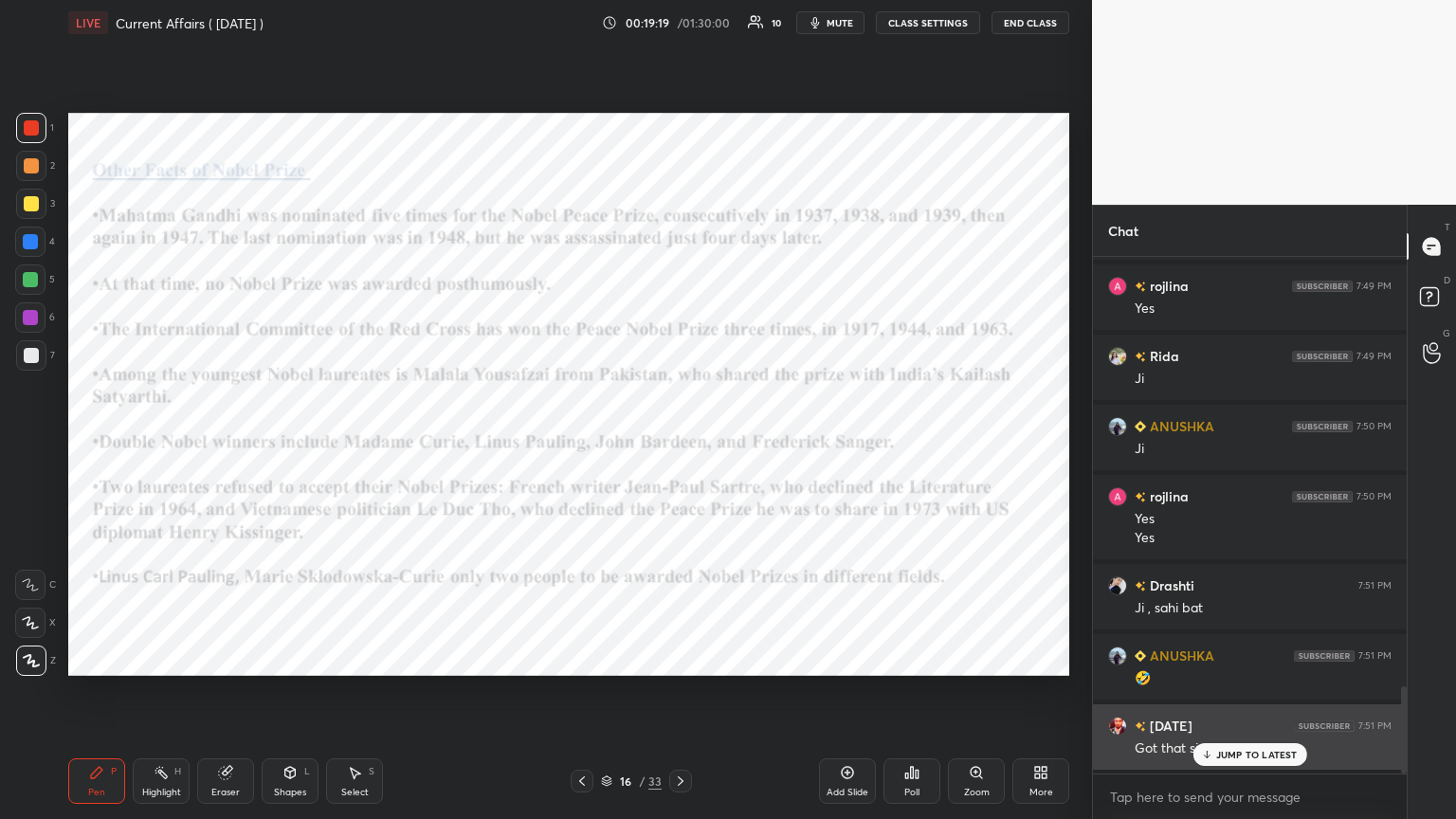
click at [679, 445] on div "JUMP TO LATEST" at bounding box center [1248, 755] width 114 height 23
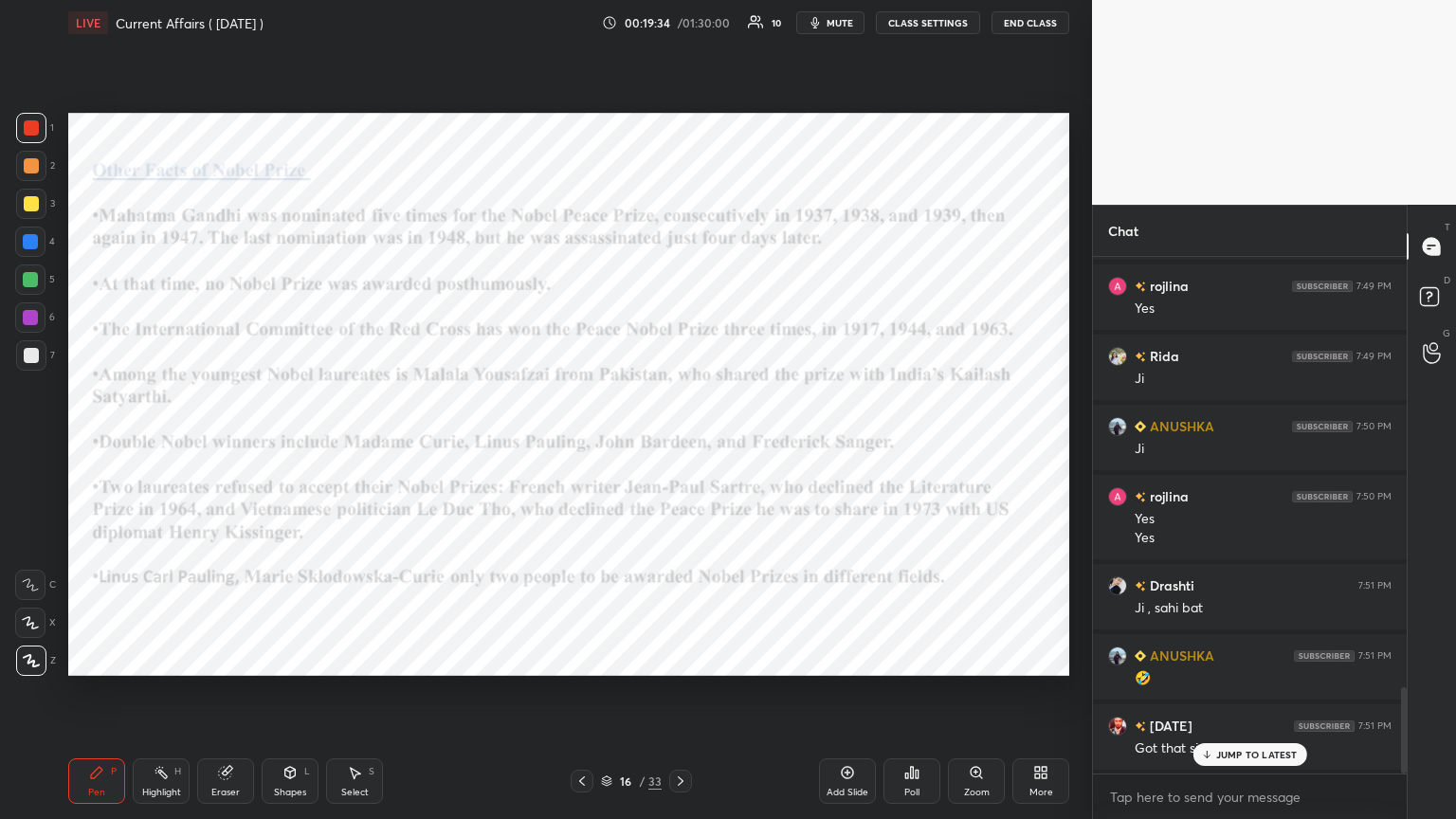
scroll to position [2579, 0]
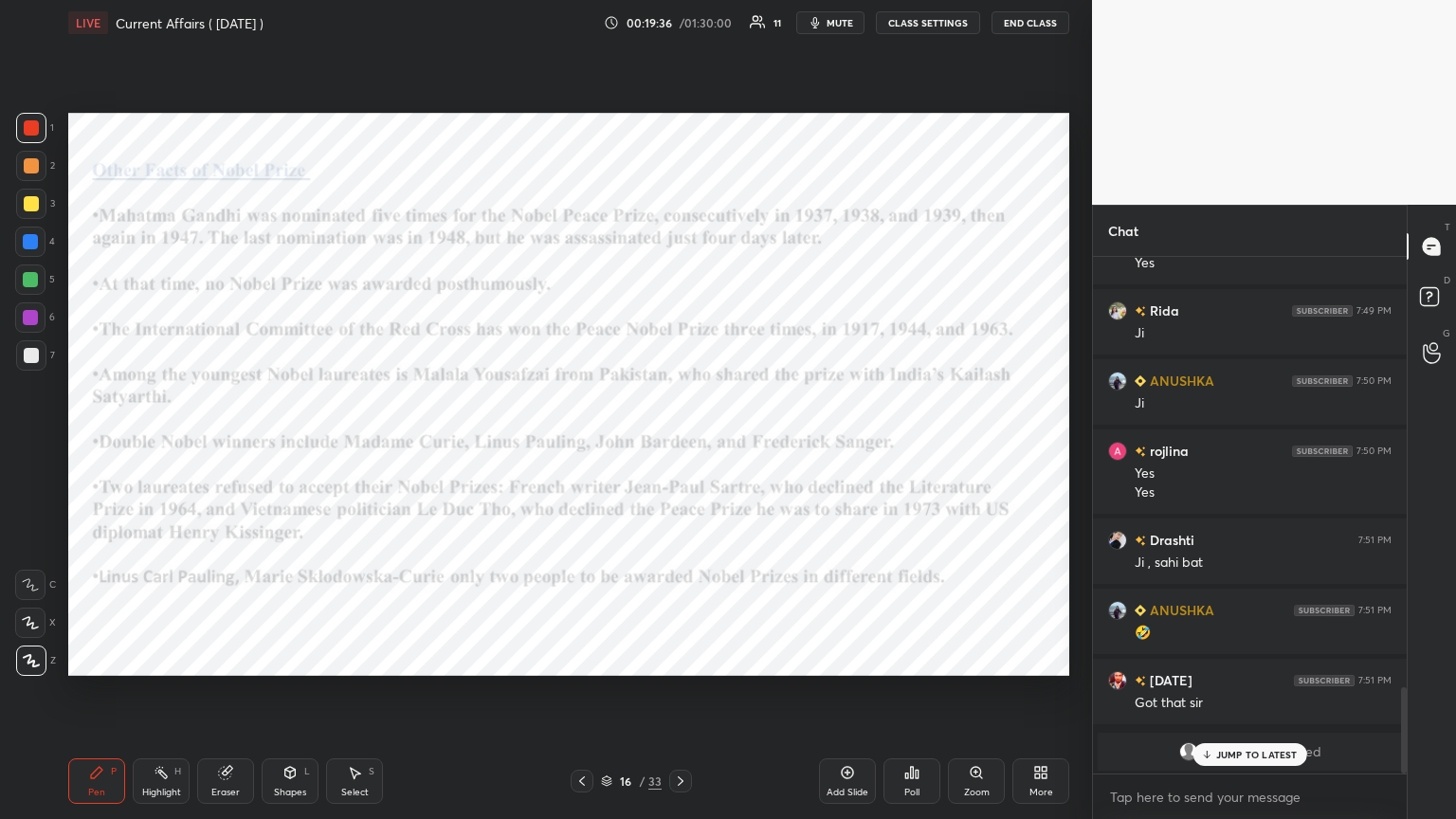
click at [679, 445] on p "JUMP TO LATEST" at bounding box center [1256, 755] width 81 height 11
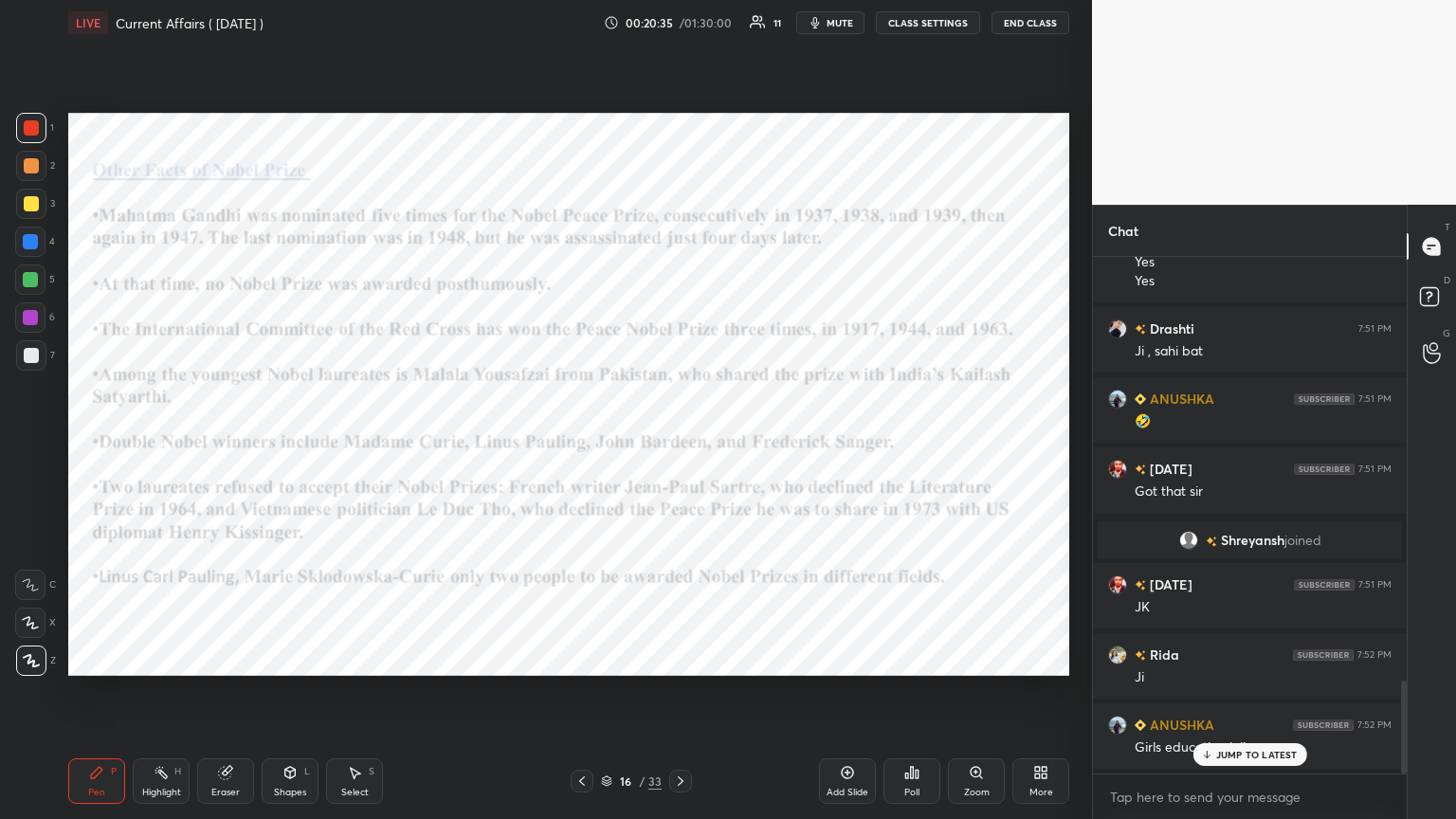
scroll to position [2347, 0]
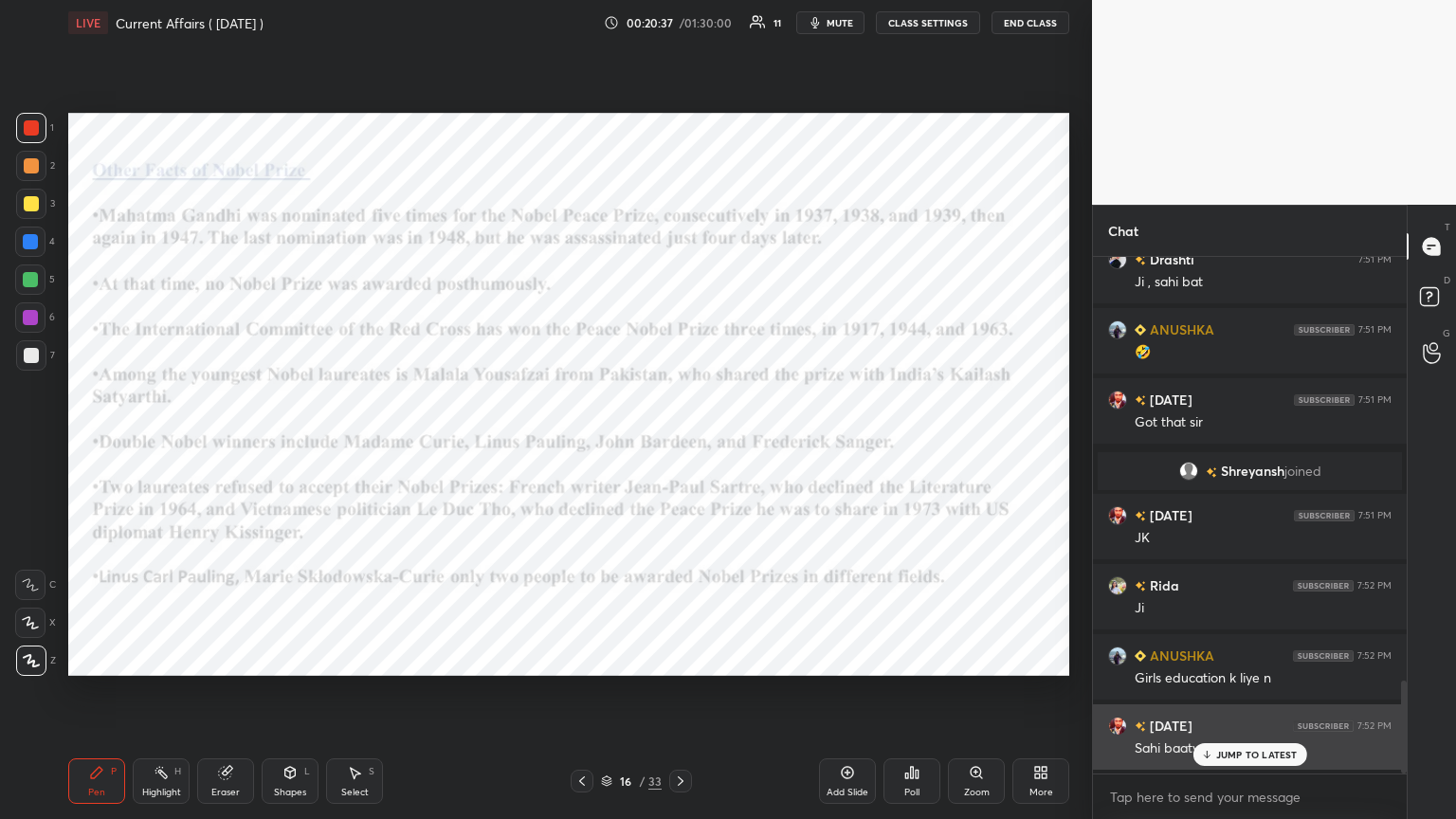
click at [679, 445] on p "JUMP TO LATEST" at bounding box center [1256, 755] width 81 height 11
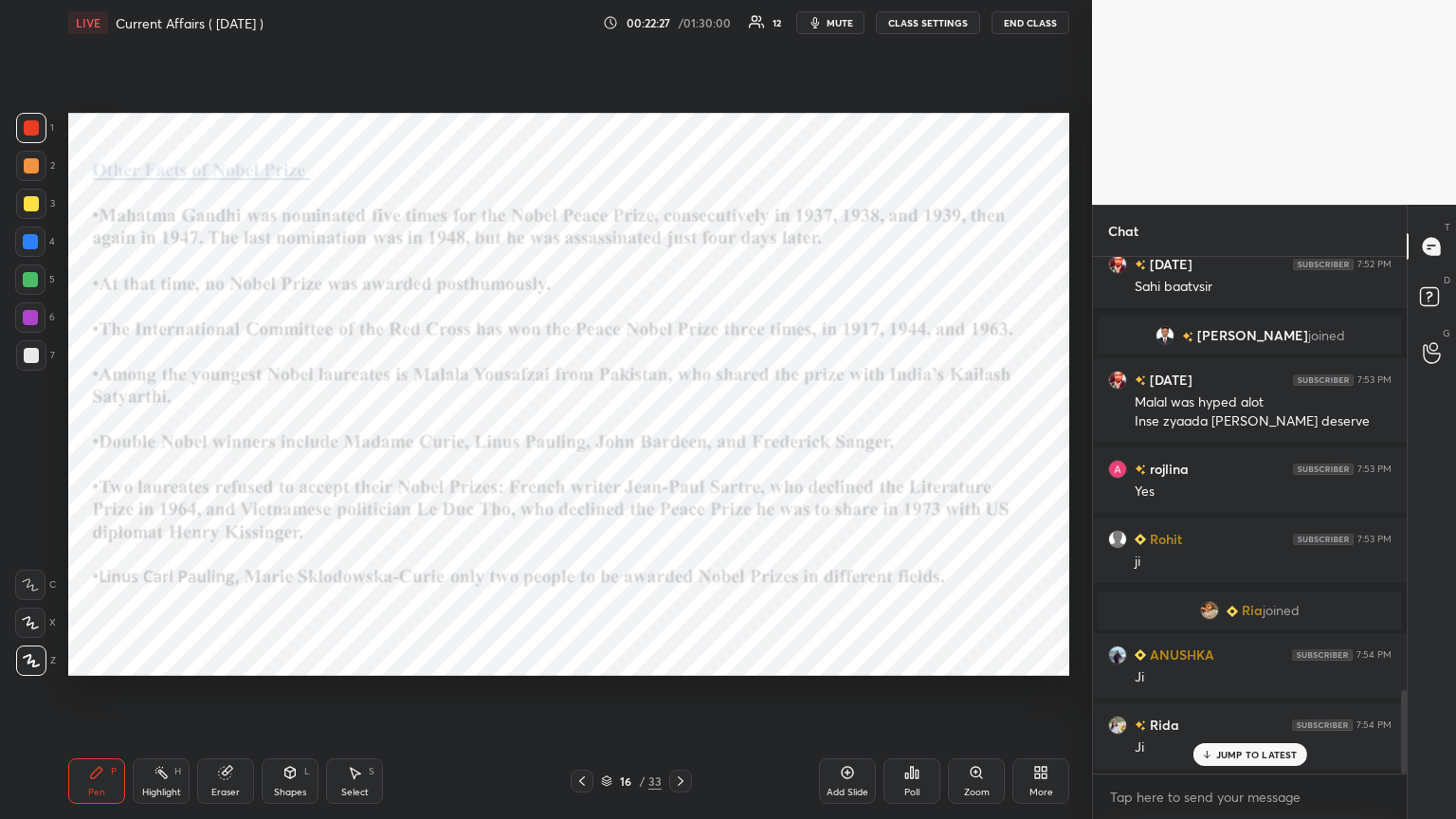
scroll to position [2696, 0]
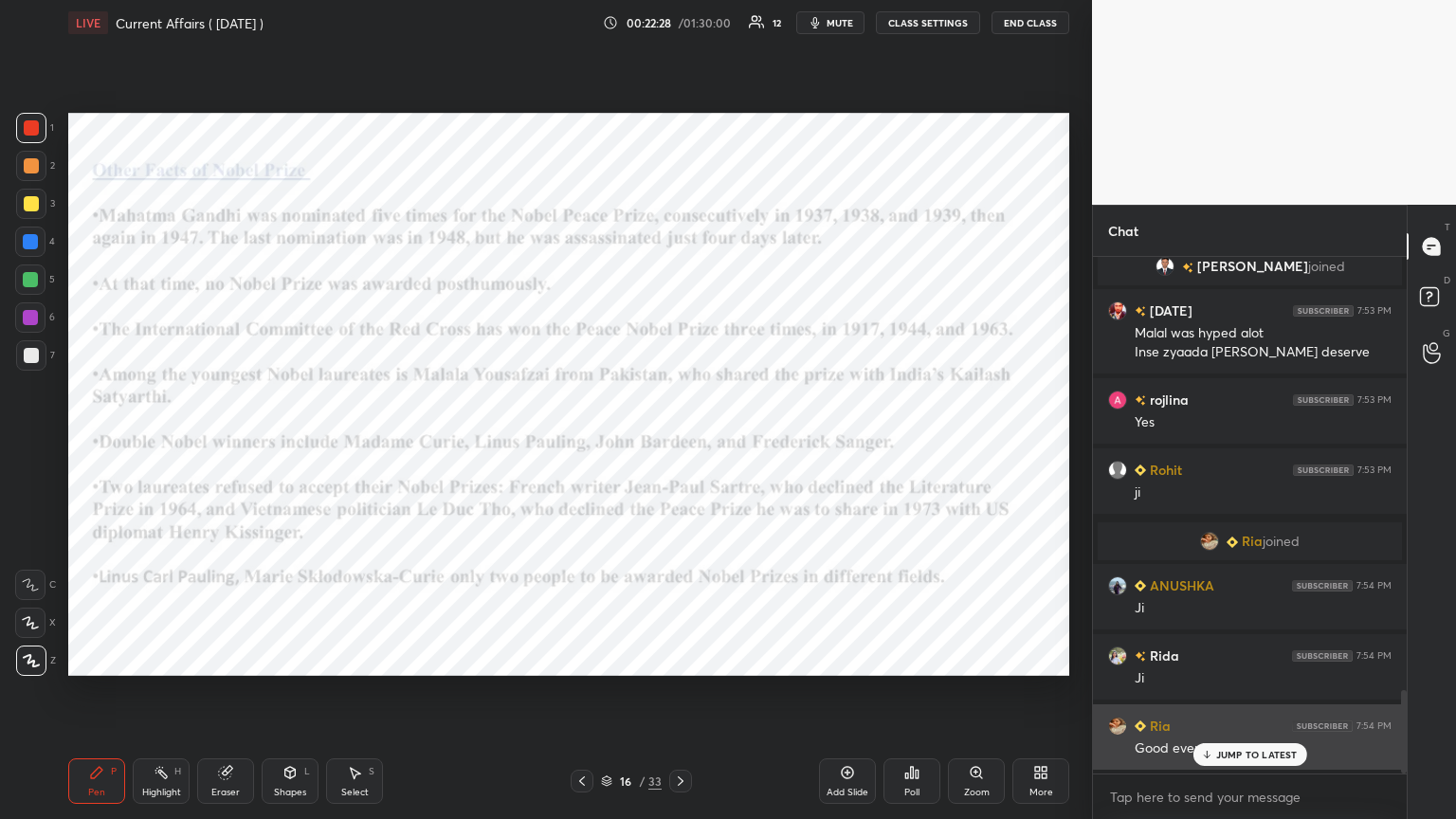
click at [679, 445] on icon at bounding box center [1205, 755] width 12 height 11
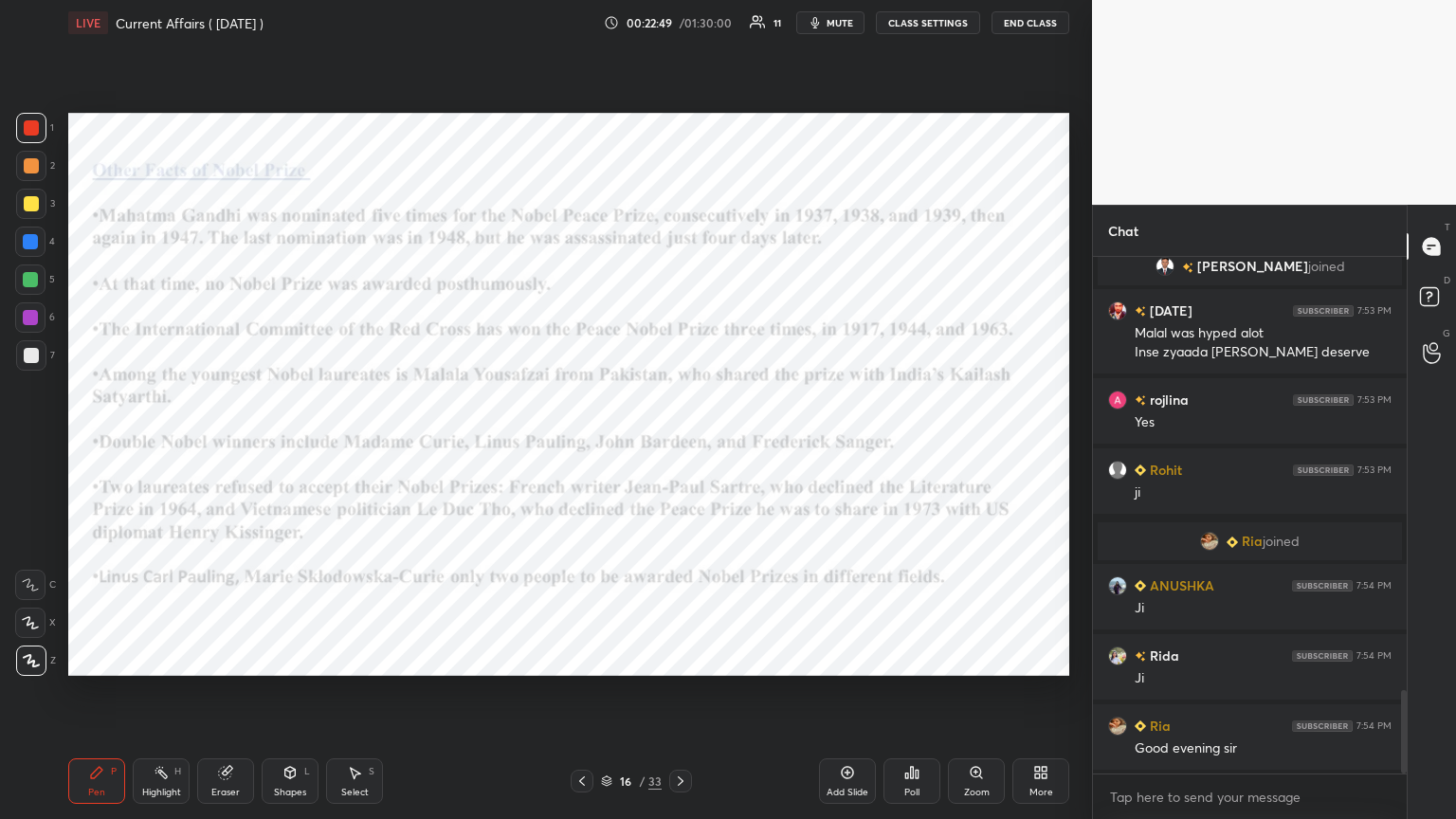
click at [32, 313] on div at bounding box center [31, 318] width 15 height 15
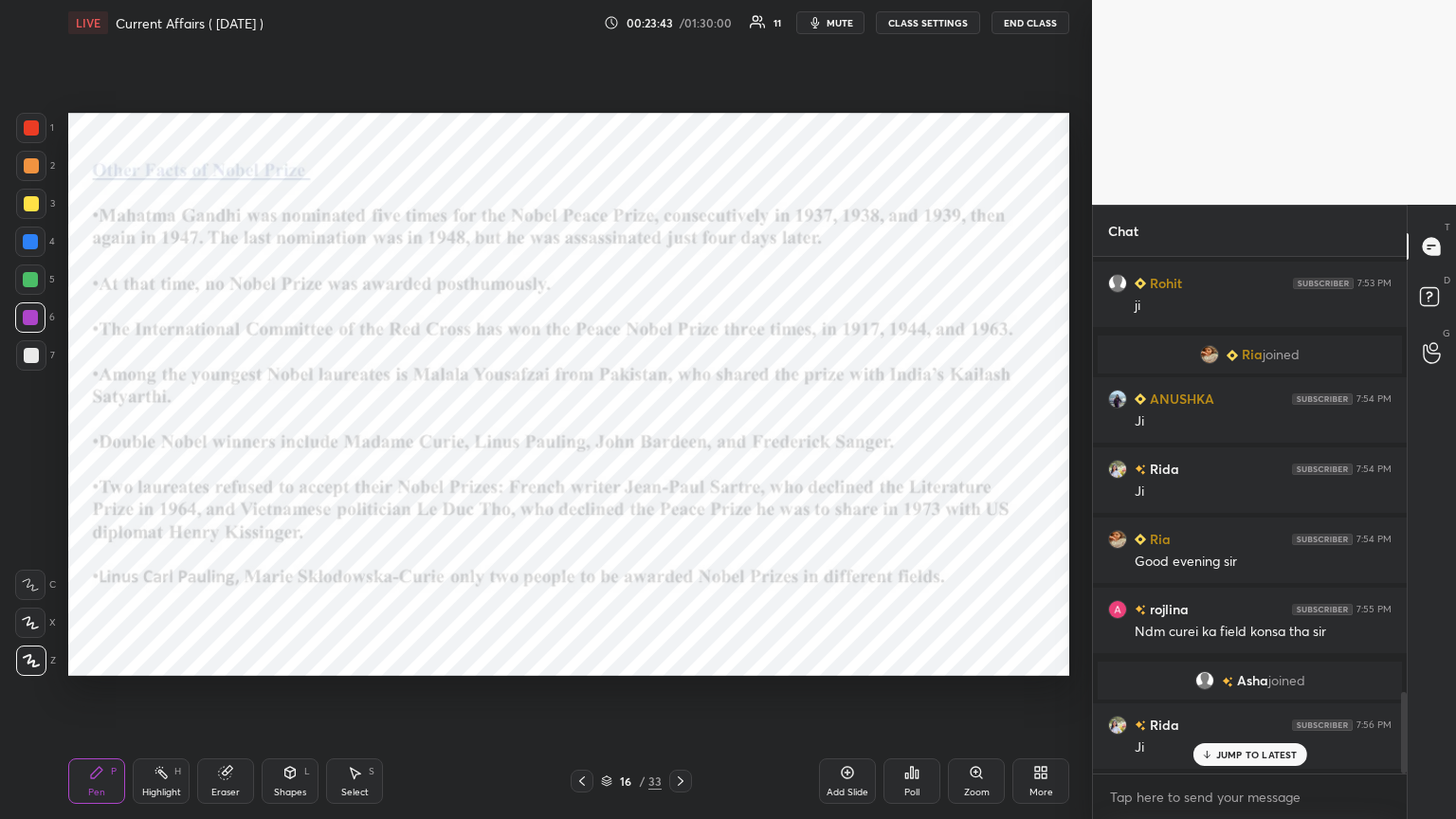
scroll to position [2768, 0]
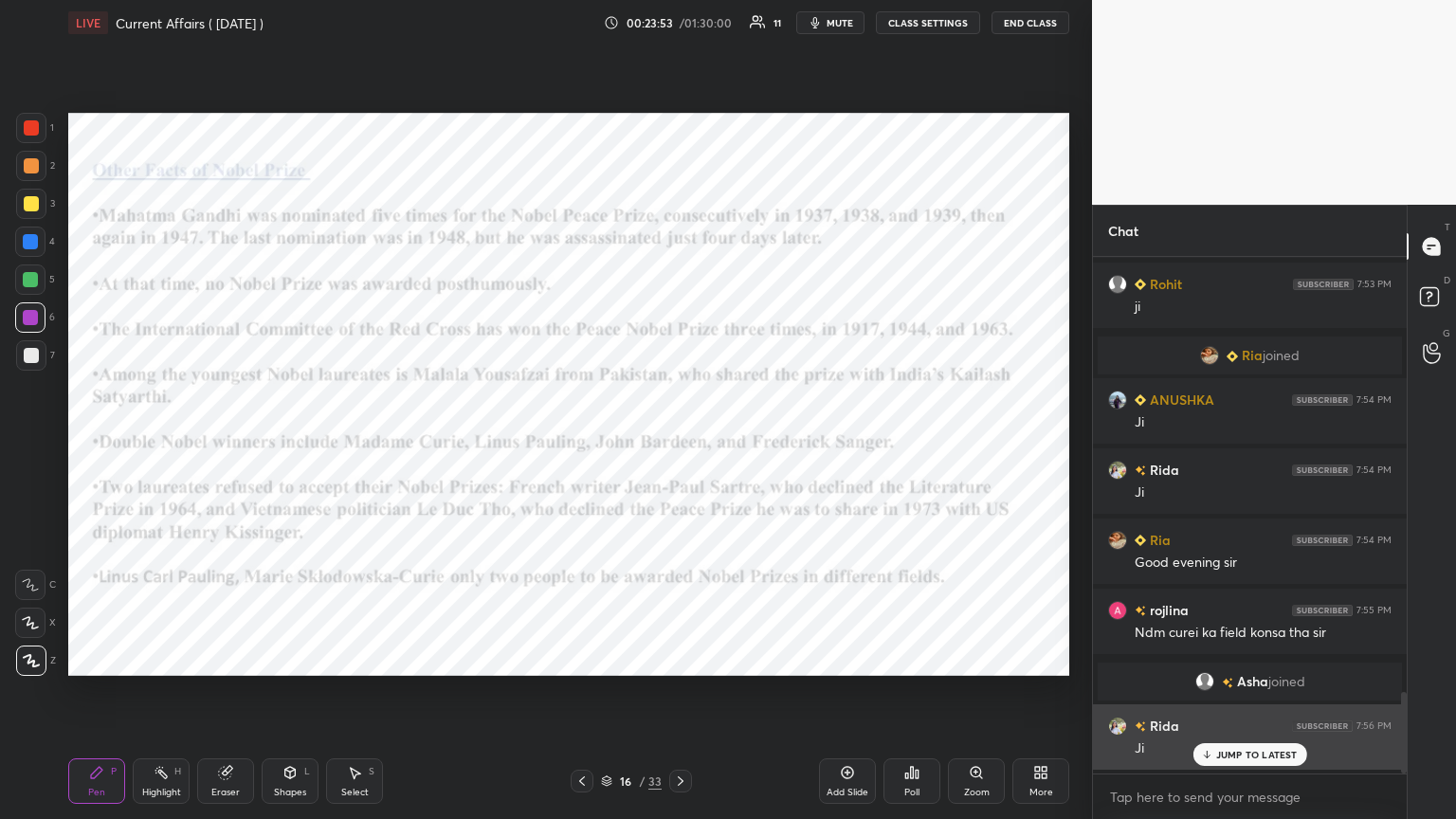
click at [679, 445] on p "JUMP TO LATEST" at bounding box center [1256, 755] width 81 height 11
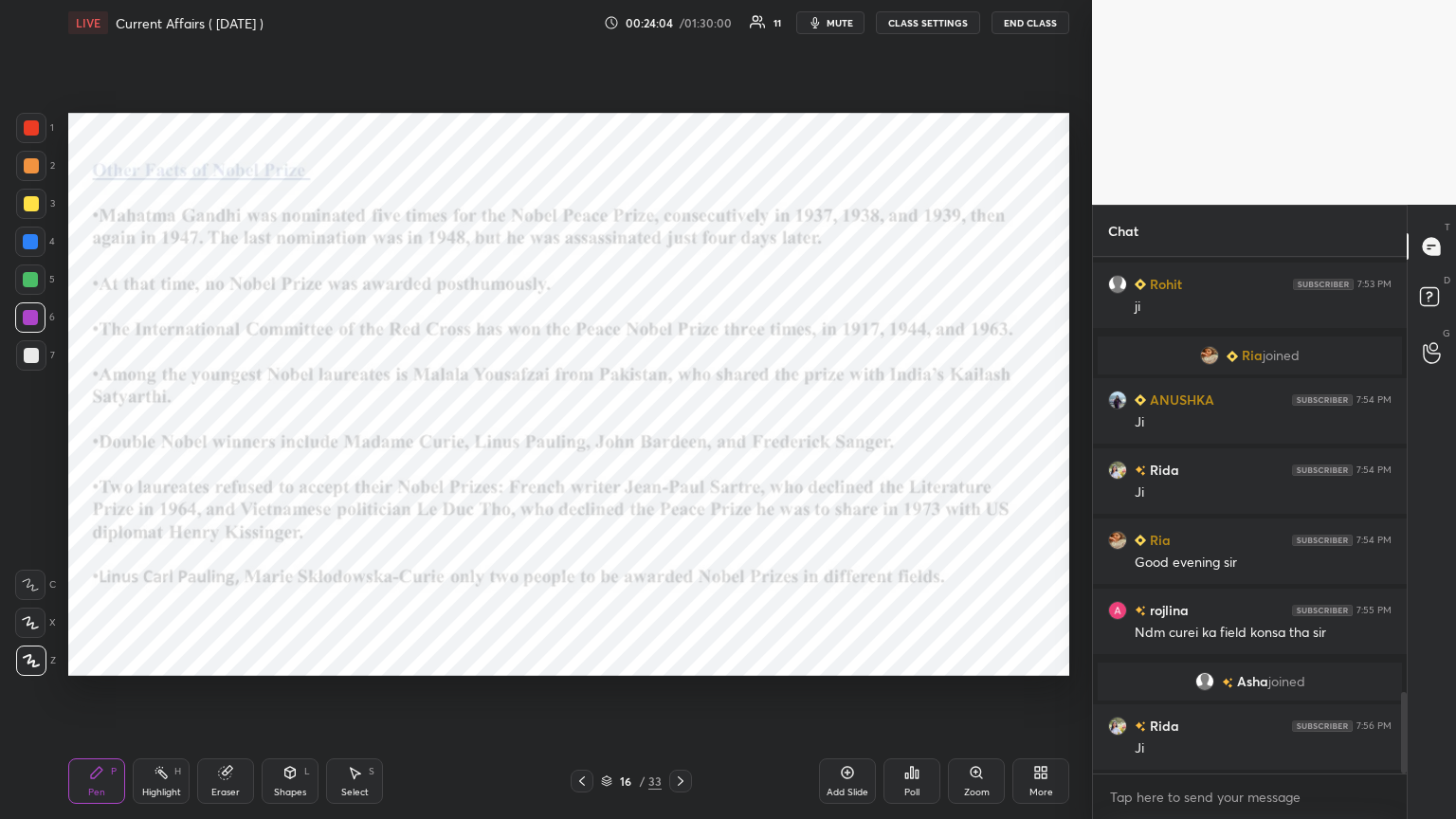
scroll to position [2839, 0]
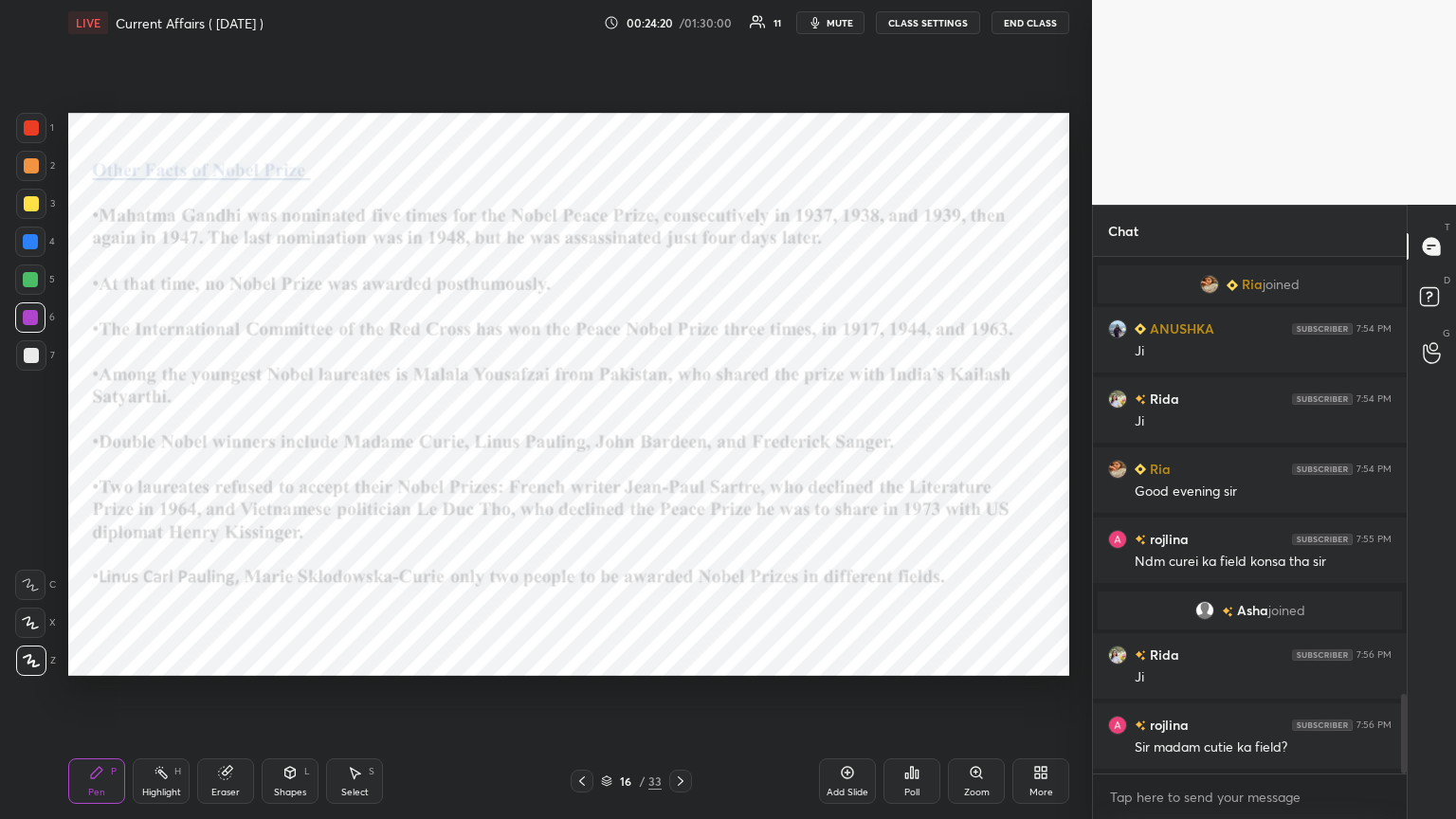
click at [679, 445] on div "Add Slide" at bounding box center [848, 792] width 42 height 10
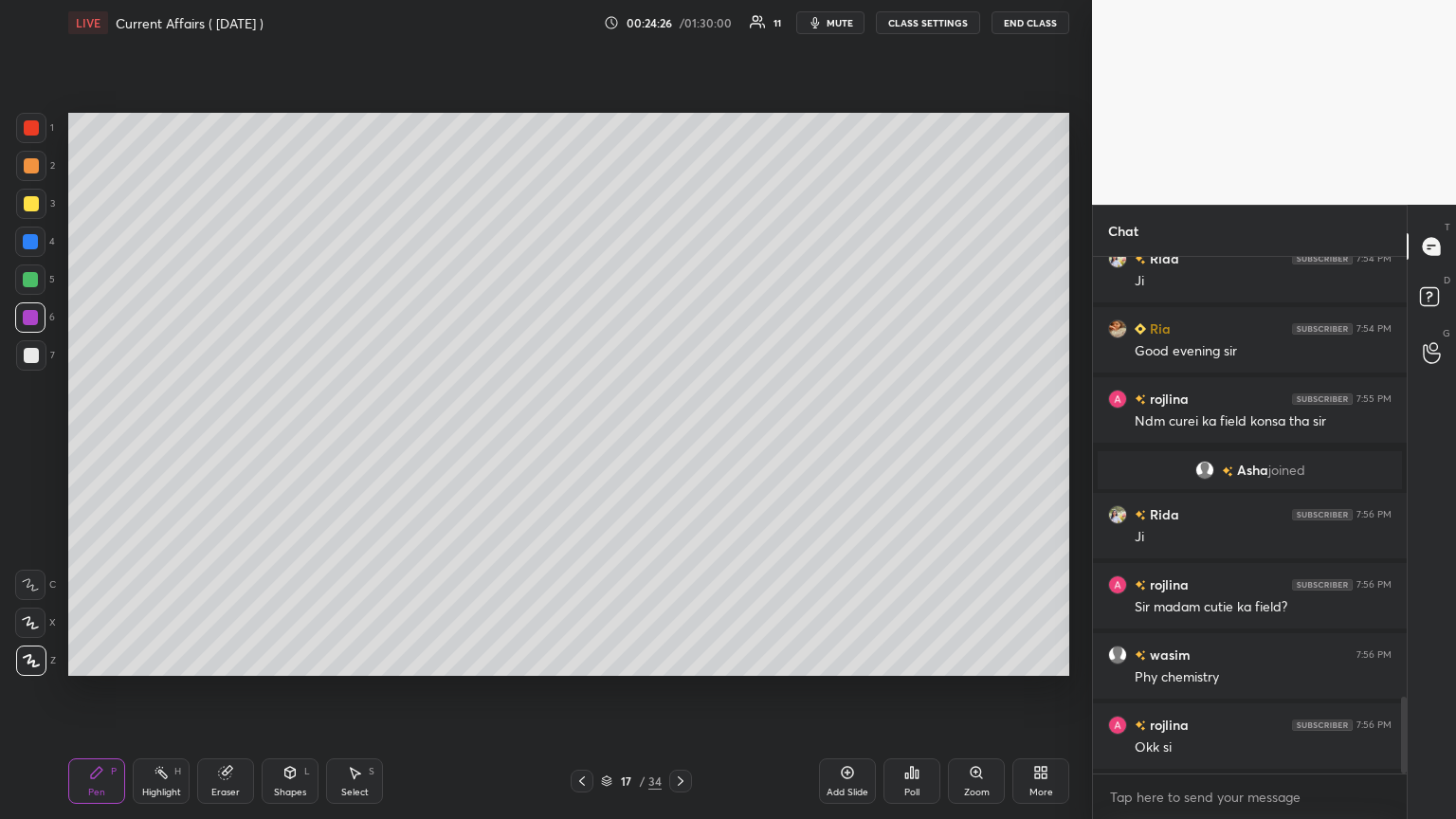
scroll to position [3048, 0]
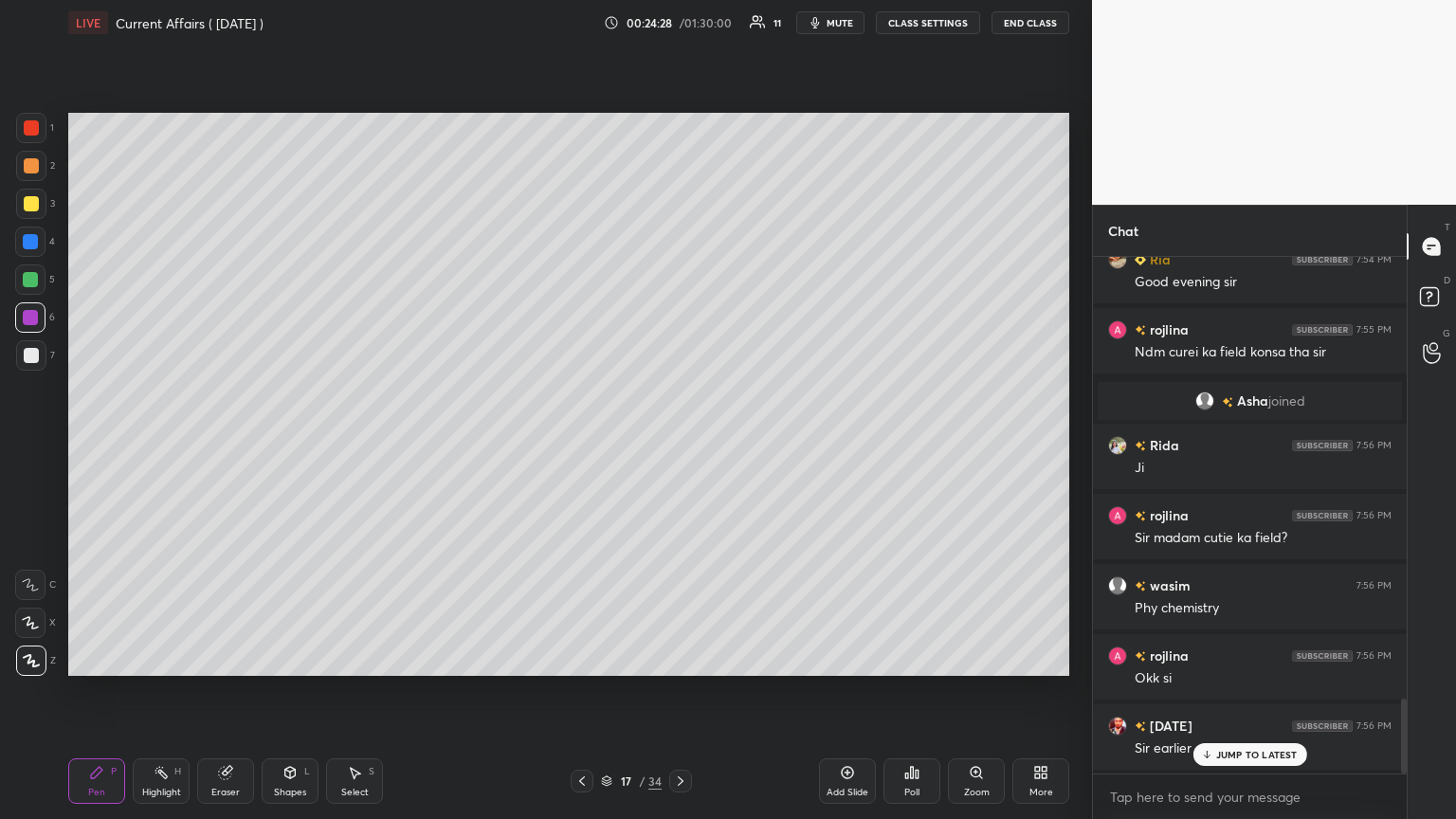
click at [679, 445] on icon at bounding box center [1205, 755] width 12 height 11
click at [578, 445] on icon at bounding box center [582, 781] width 15 height 15
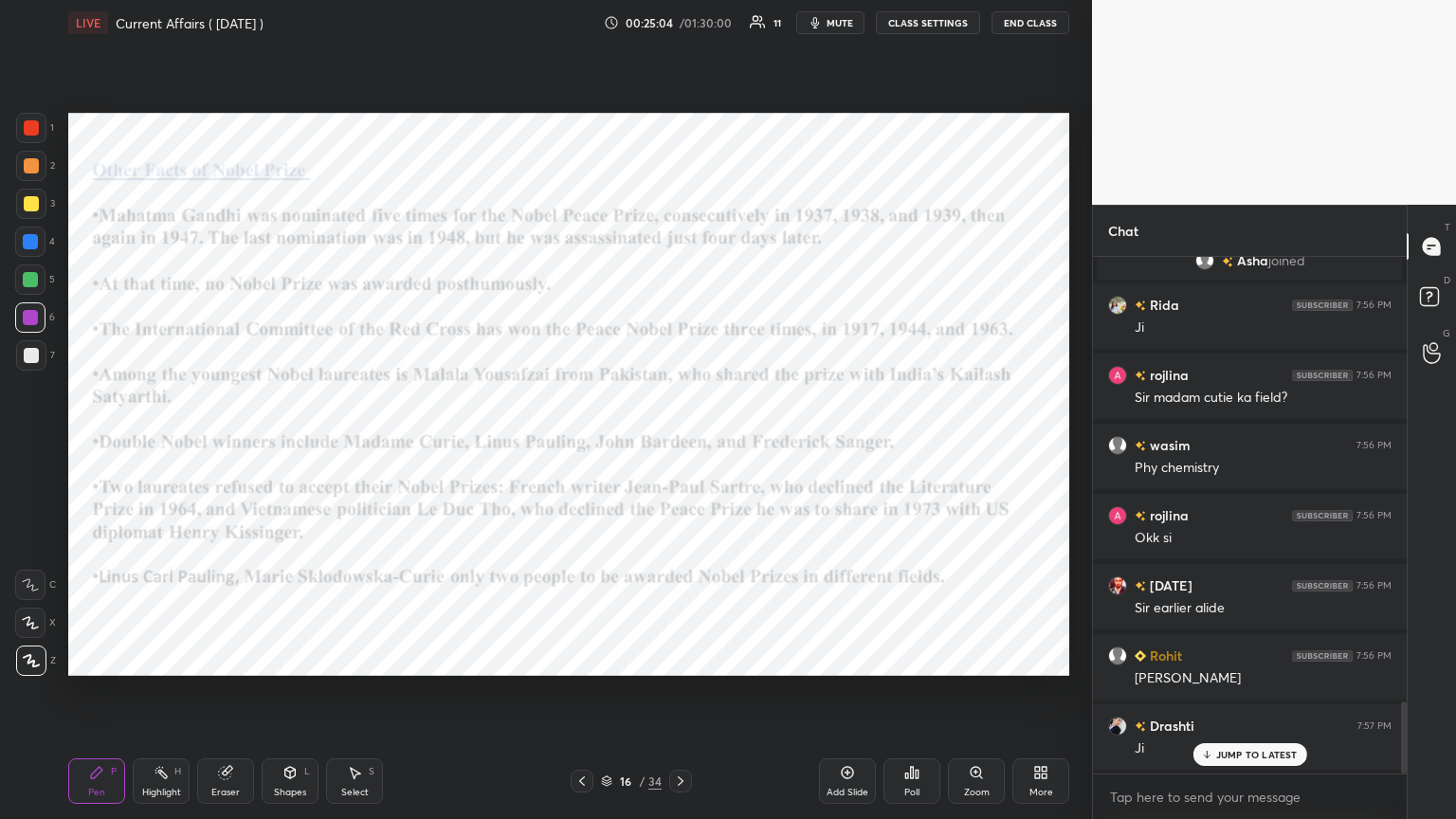
scroll to position [3260, 0]
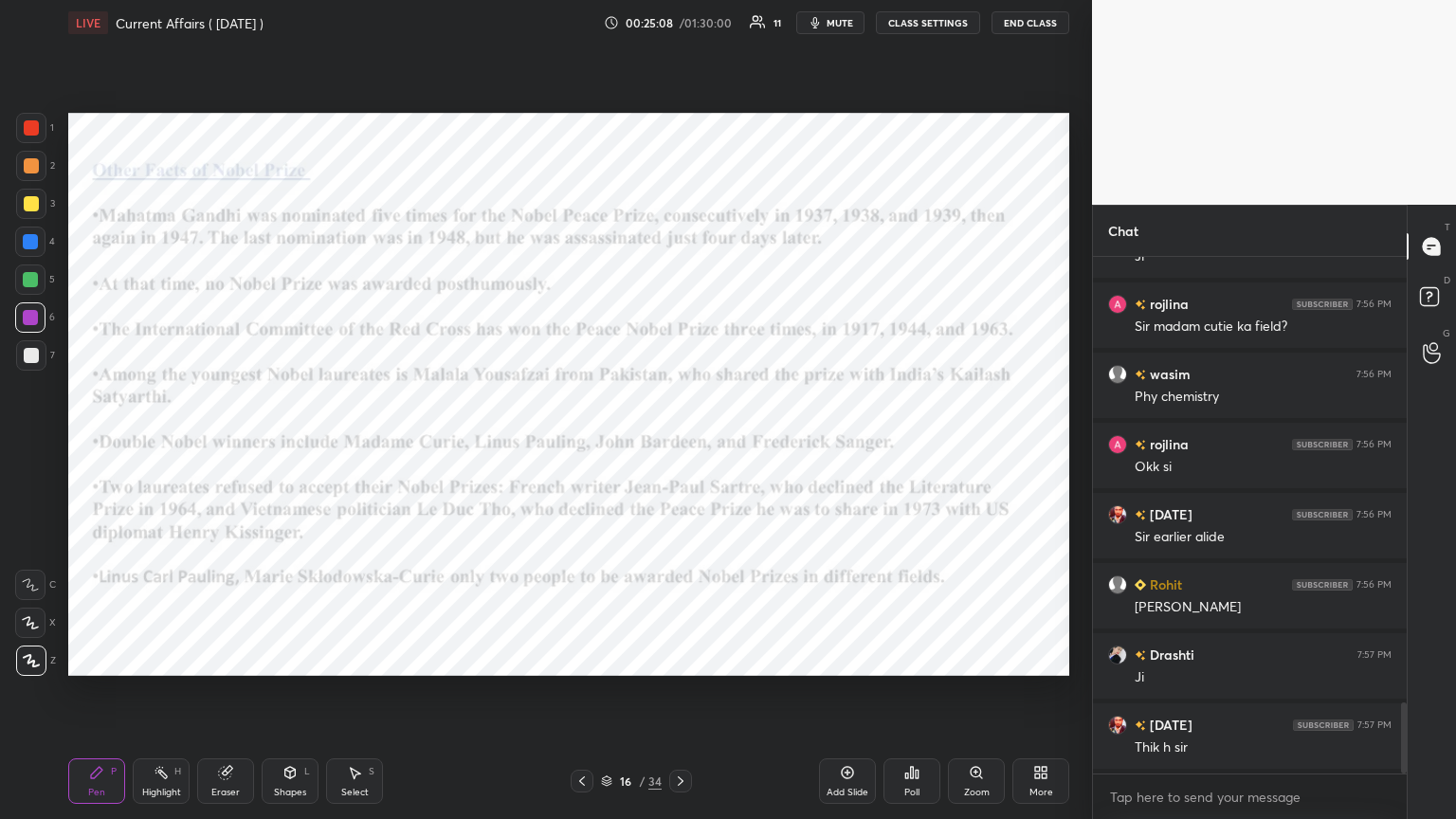
click at [679, 445] on icon at bounding box center [848, 773] width 15 height 15
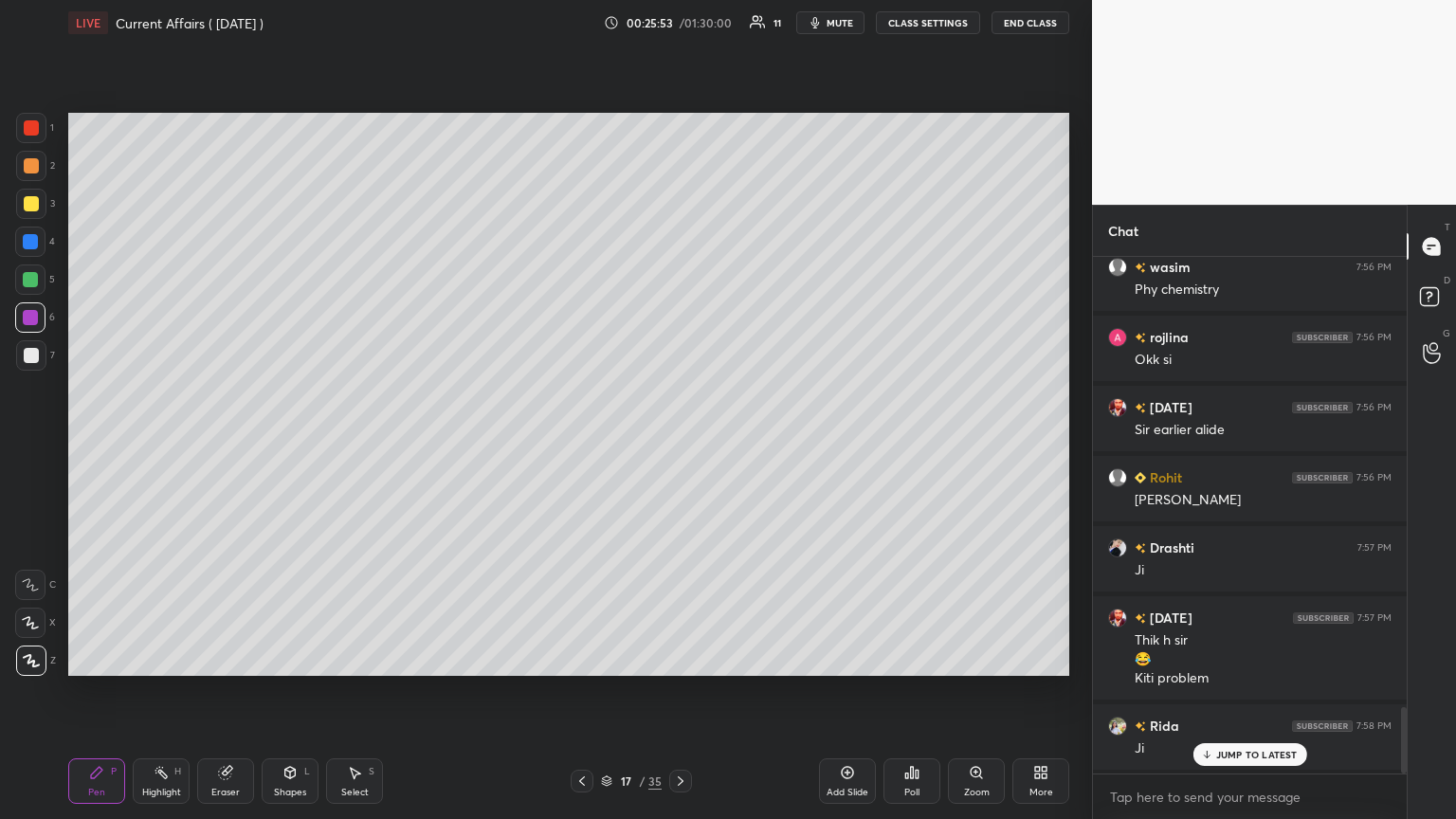
scroll to position [3508, 0]
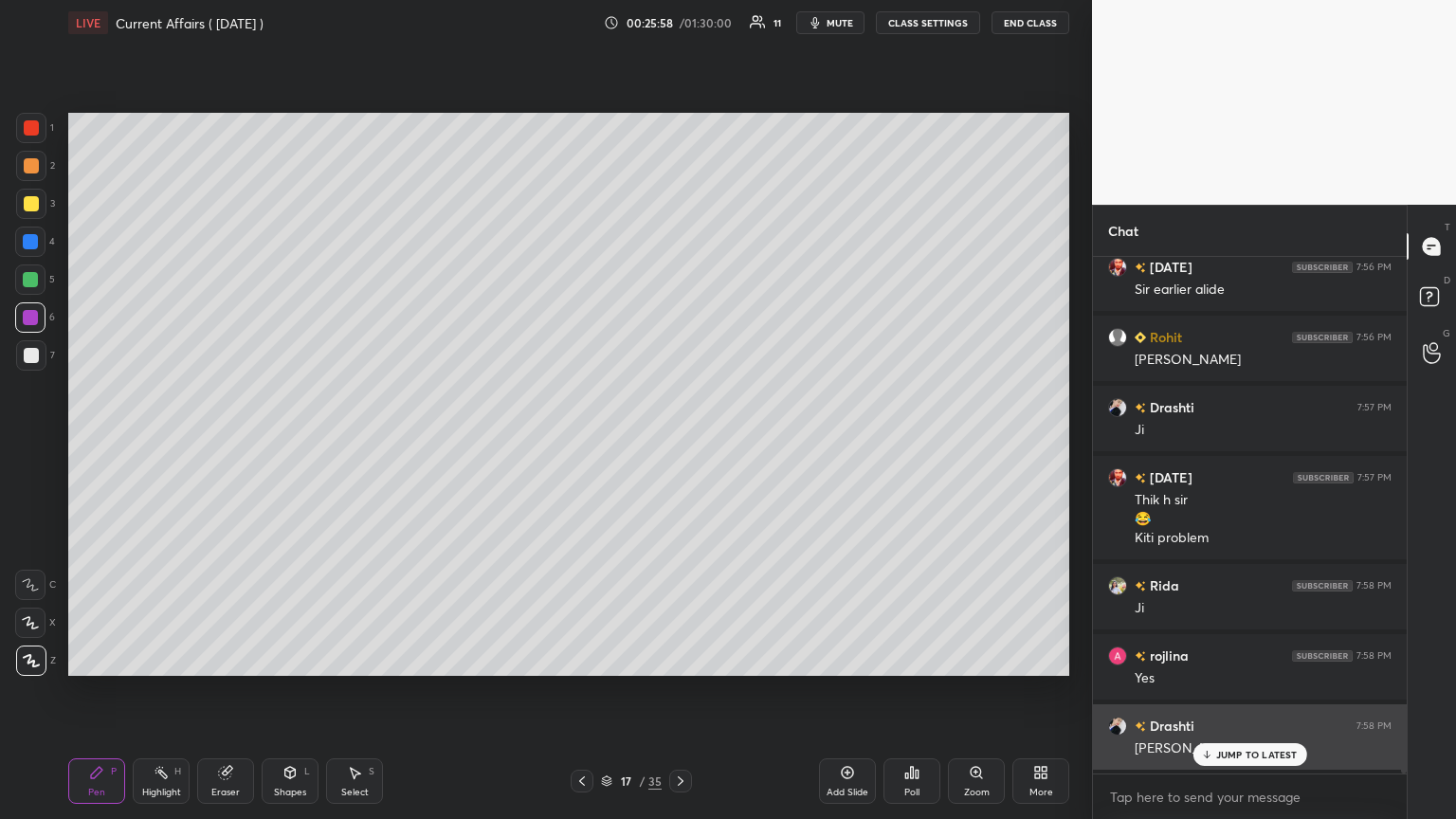
click at [679, 445] on icon at bounding box center [1205, 755] width 12 height 11
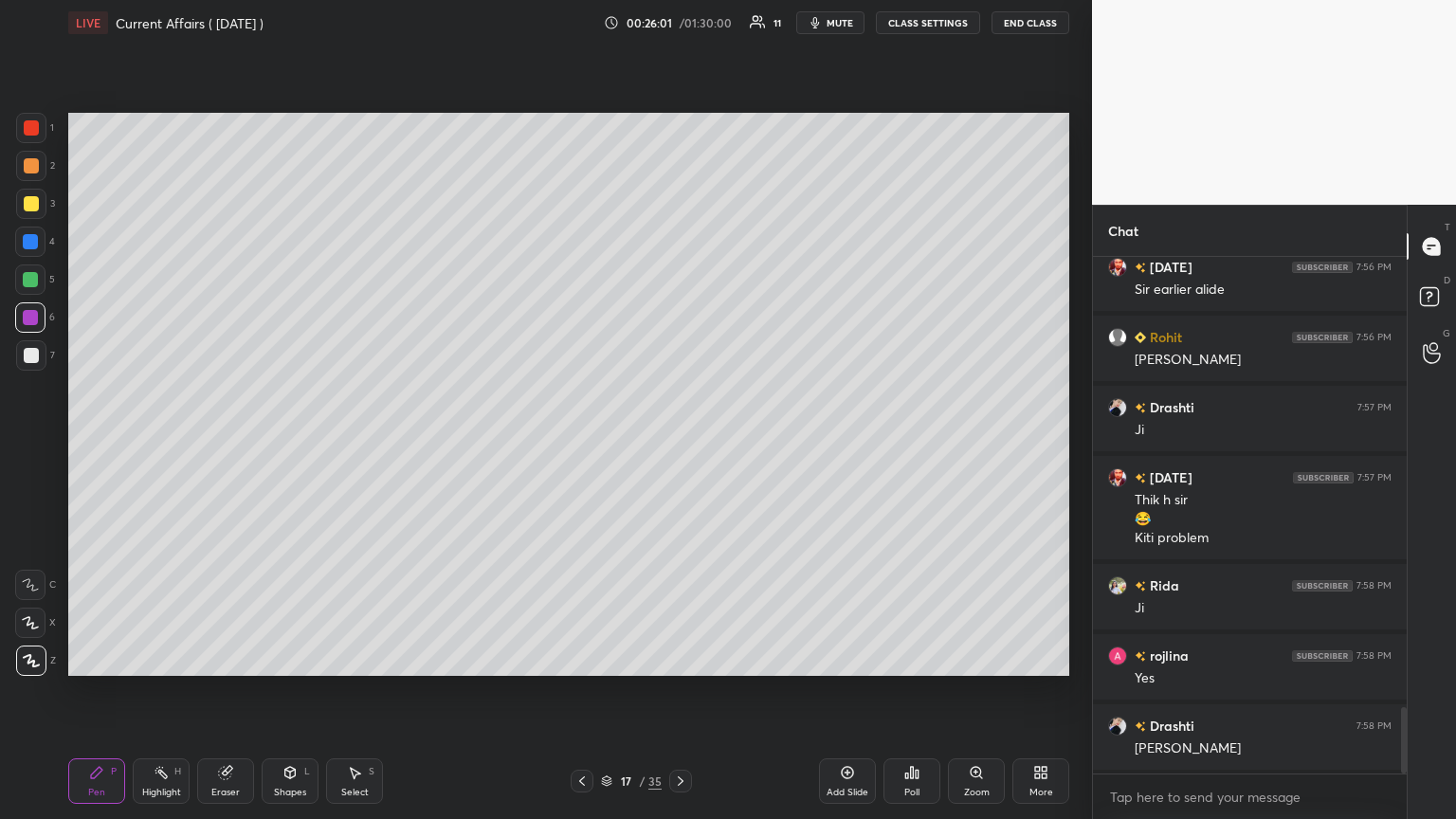
click at [575, 445] on icon at bounding box center [582, 781] width 15 height 15
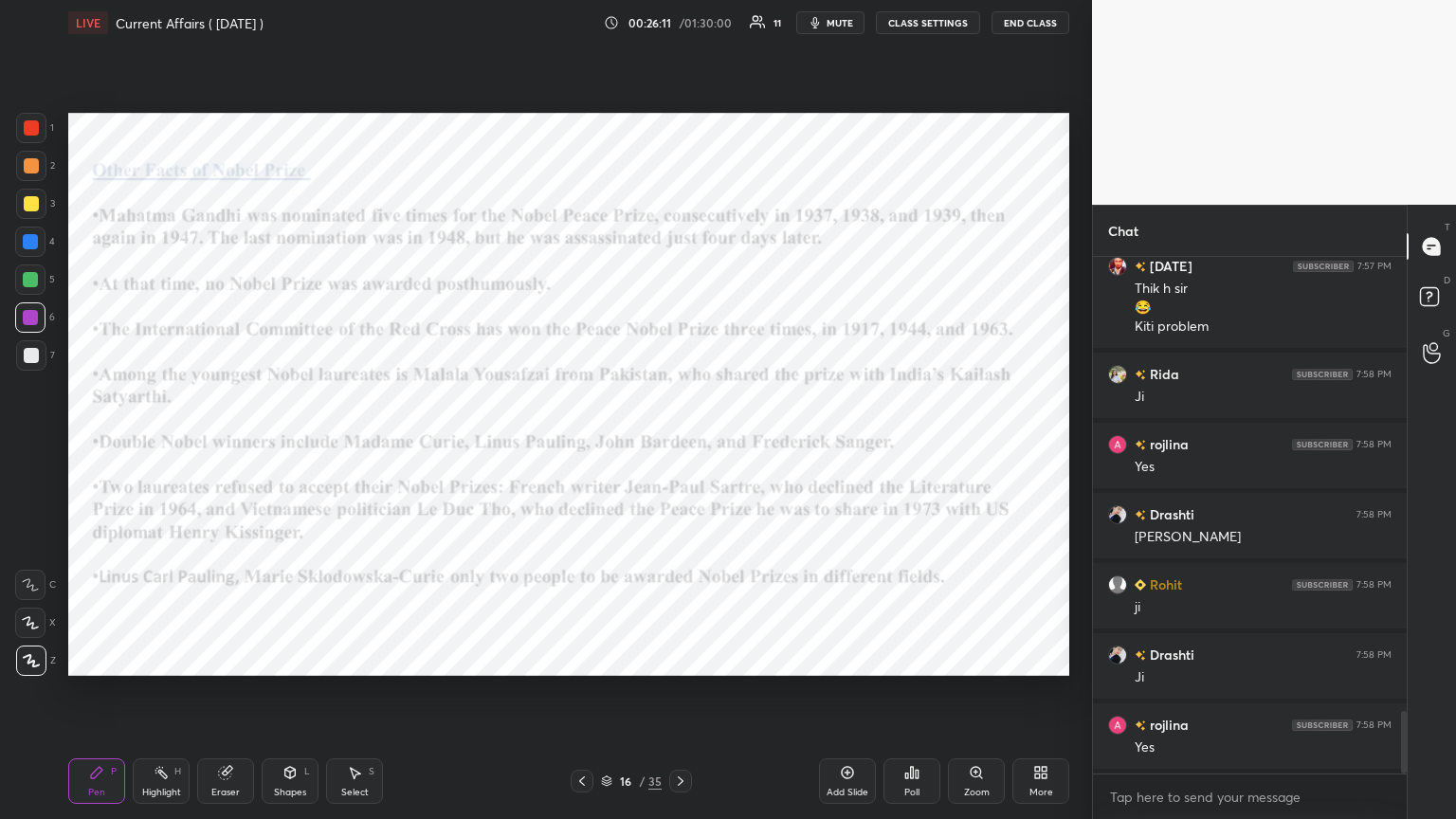
scroll to position [3788, 0]
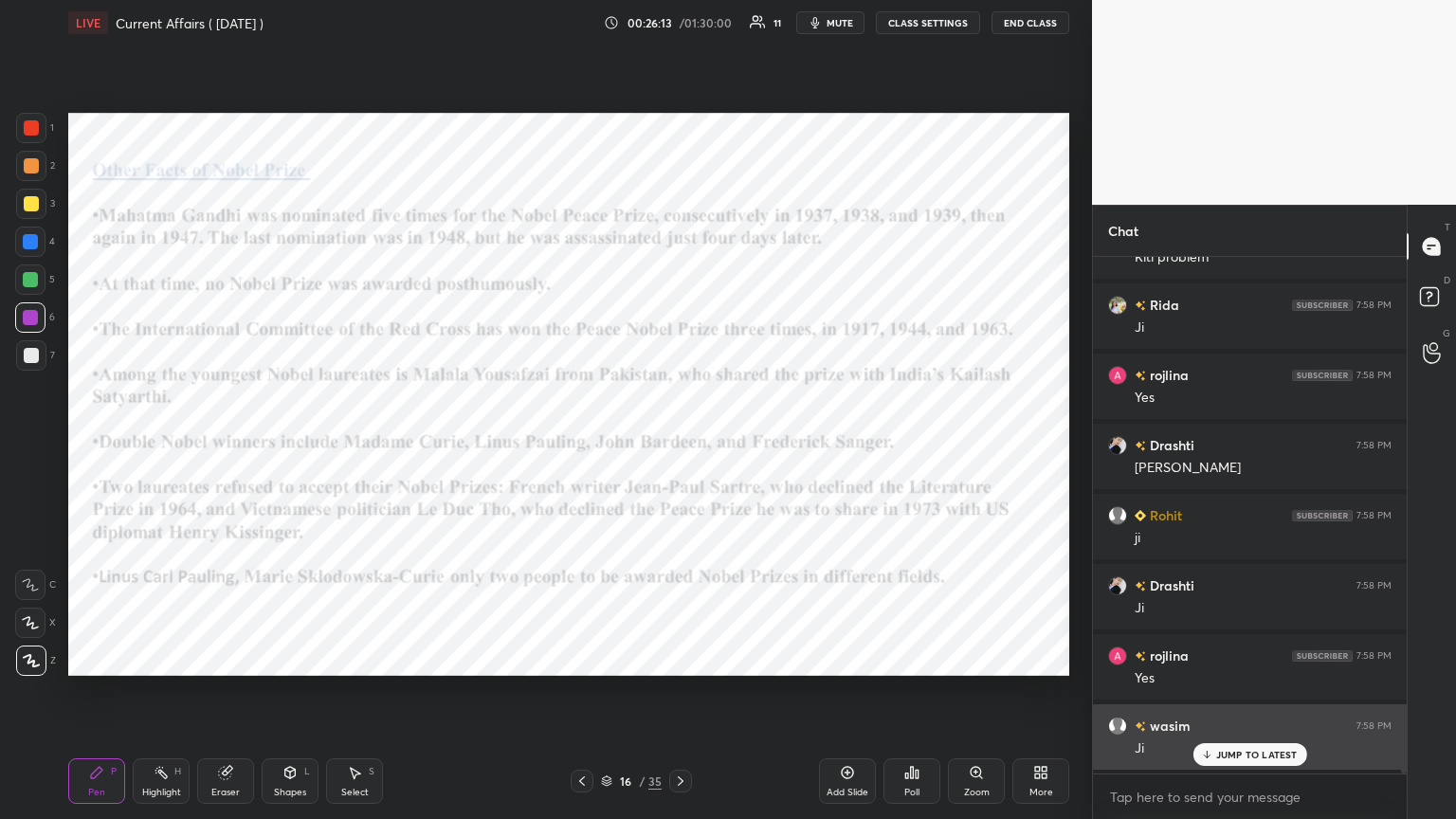
click at [679, 445] on p "JUMP TO LATEST" at bounding box center [1256, 755] width 81 height 11
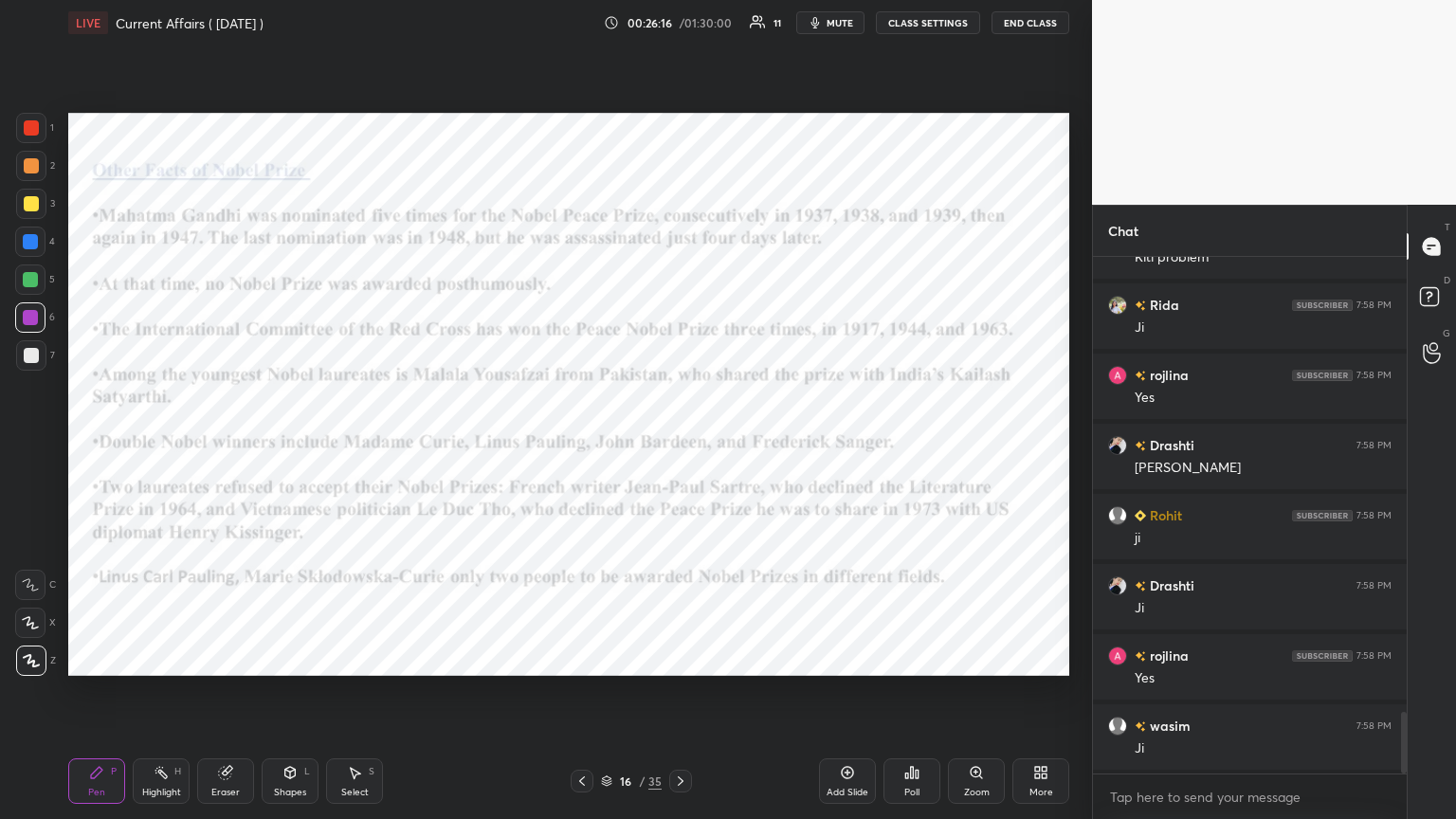
click at [679, 445] on icon at bounding box center [680, 781] width 15 height 15
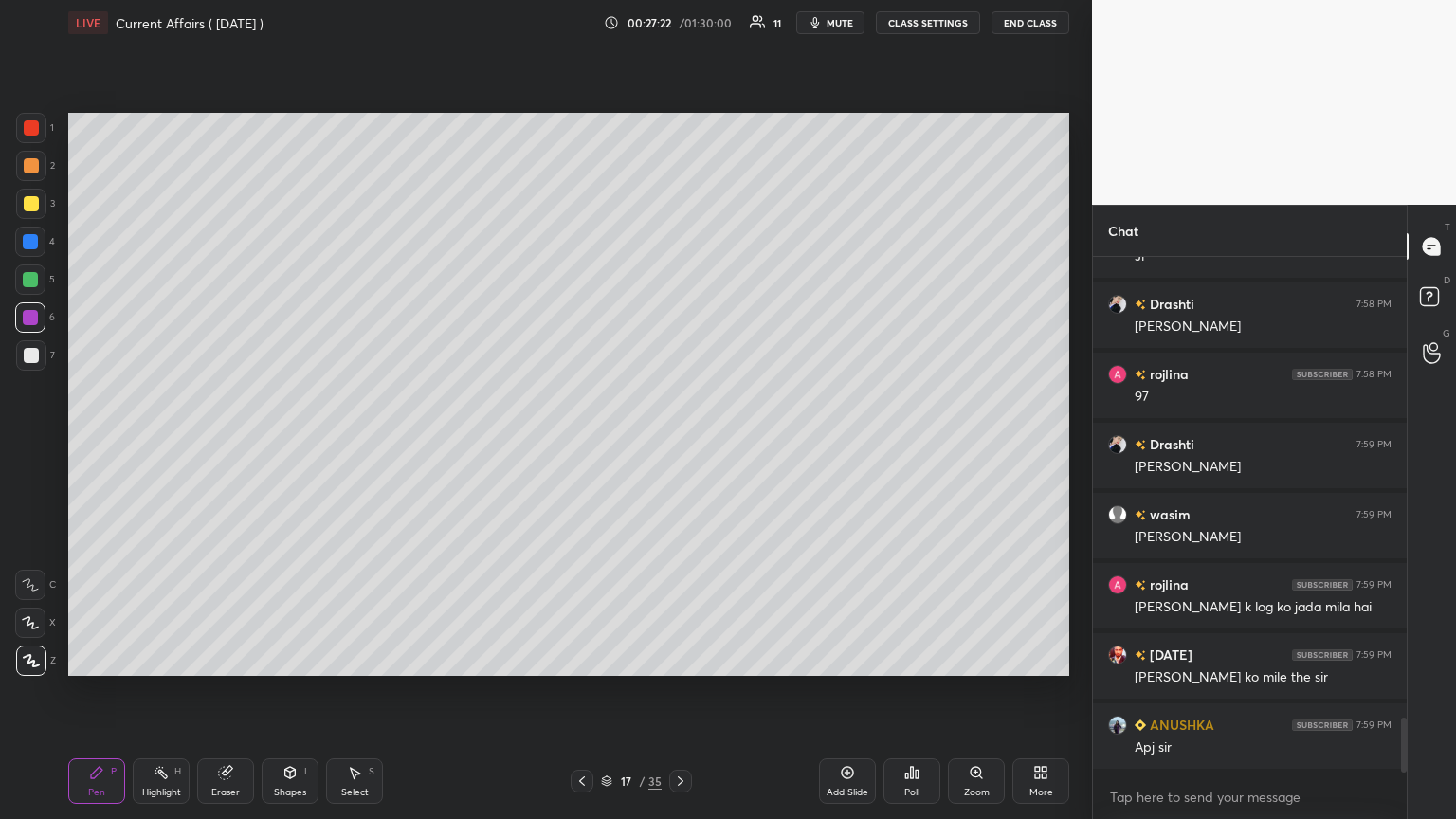
scroll to position [4350, 0]
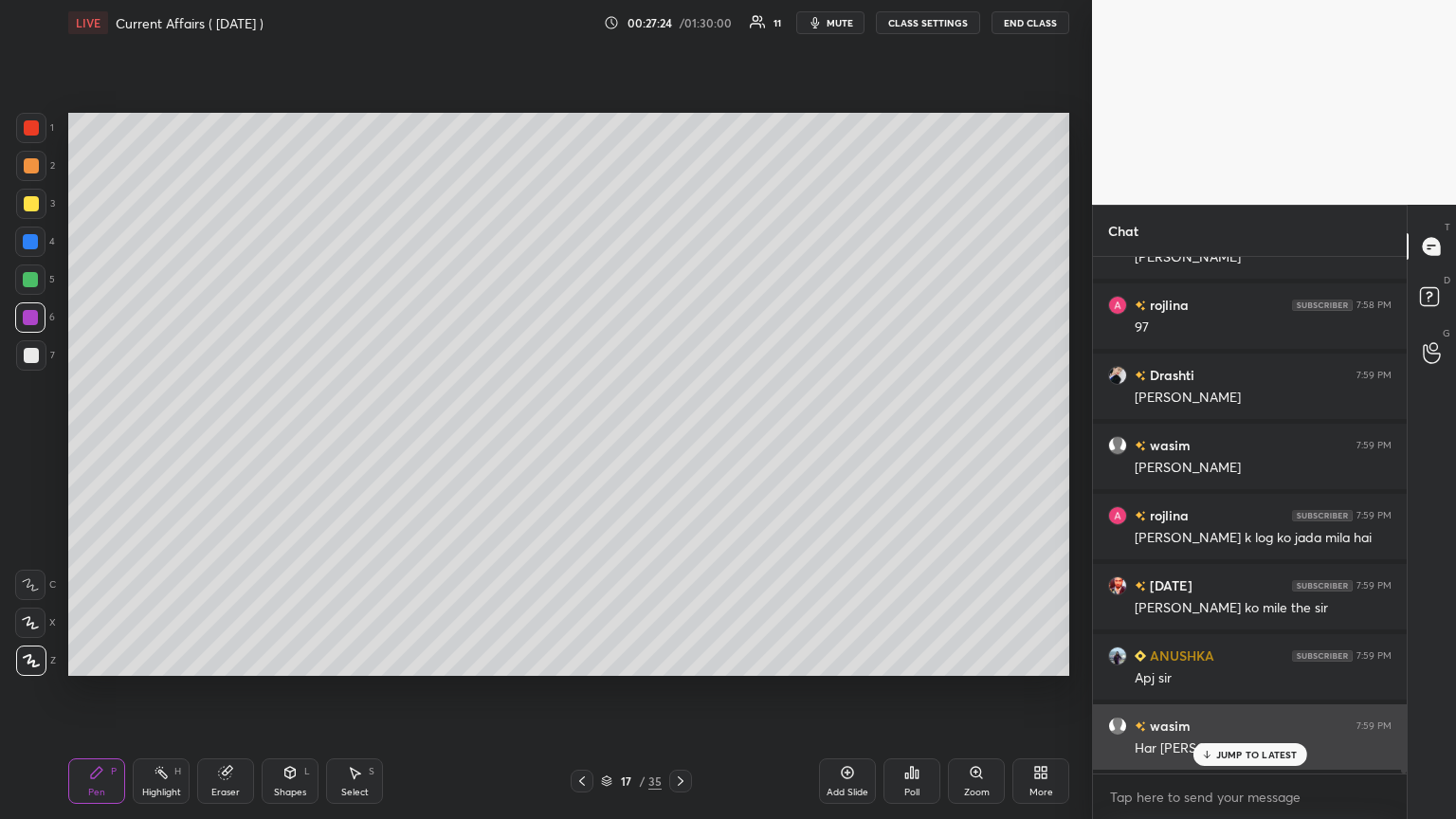
click at [679, 445] on p "JUMP TO LATEST" at bounding box center [1256, 755] width 81 height 11
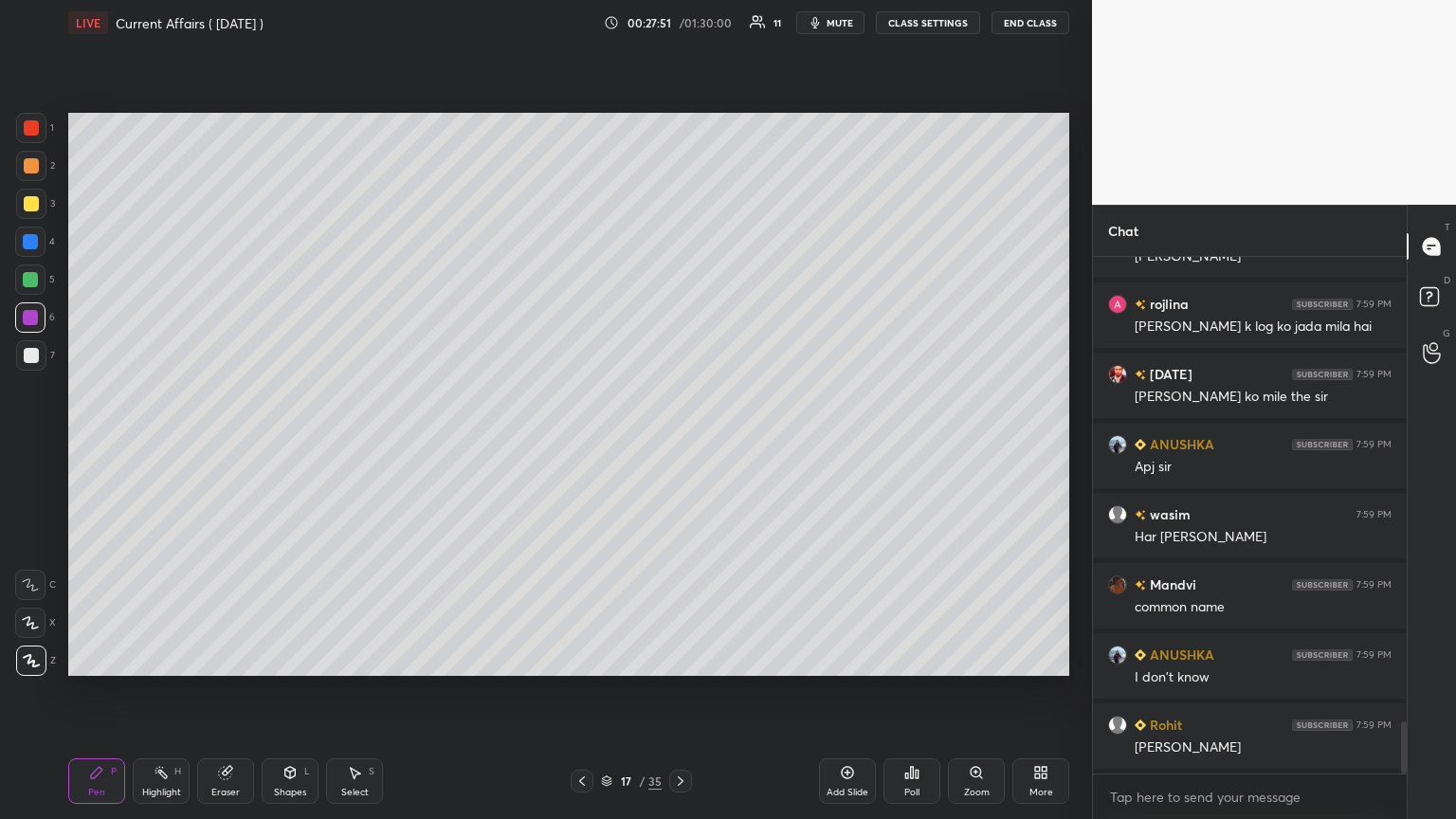
scroll to position [4630, 0]
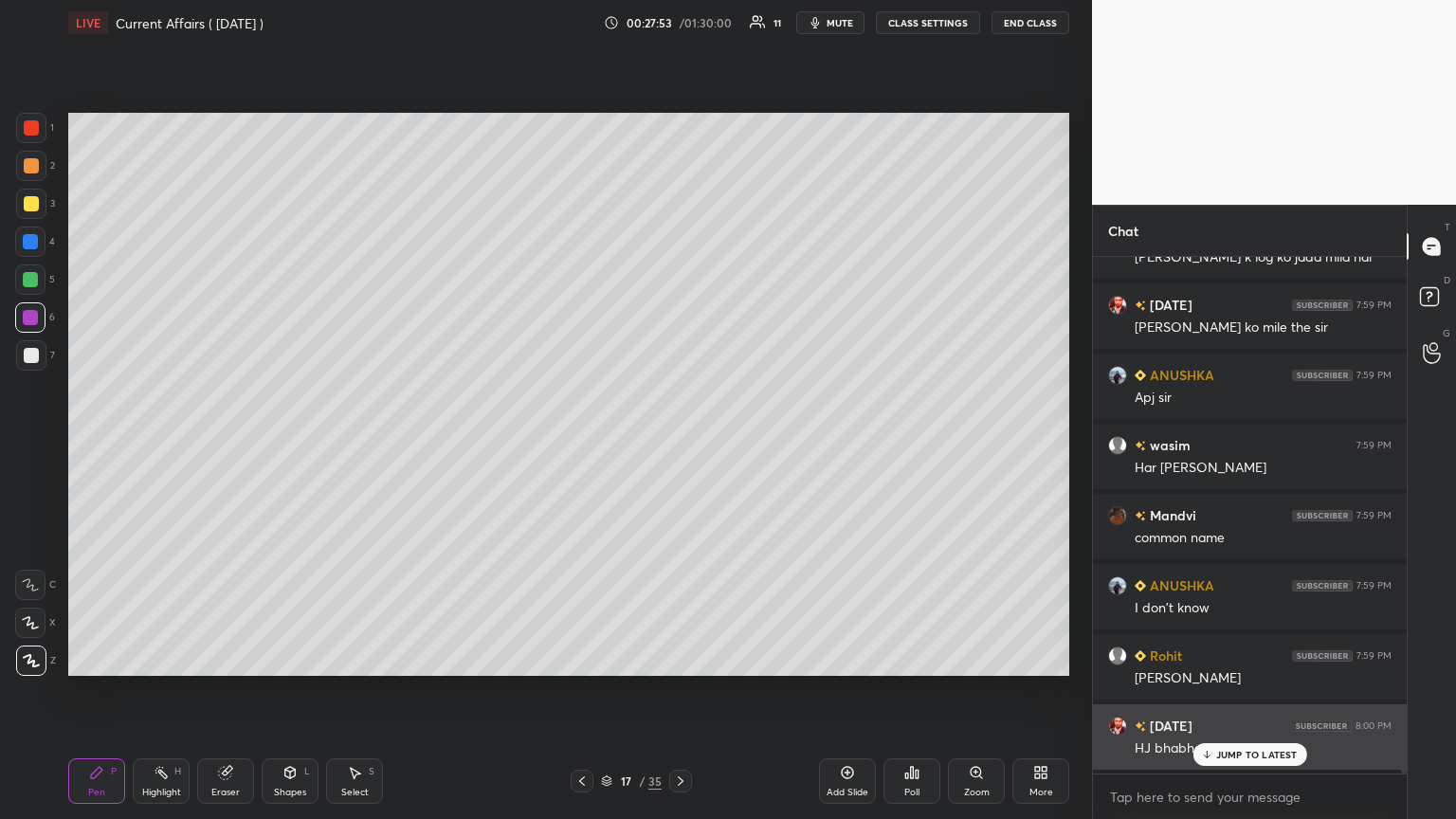
click at [679, 445] on p "JUMP TO LATEST" at bounding box center [1256, 755] width 81 height 11
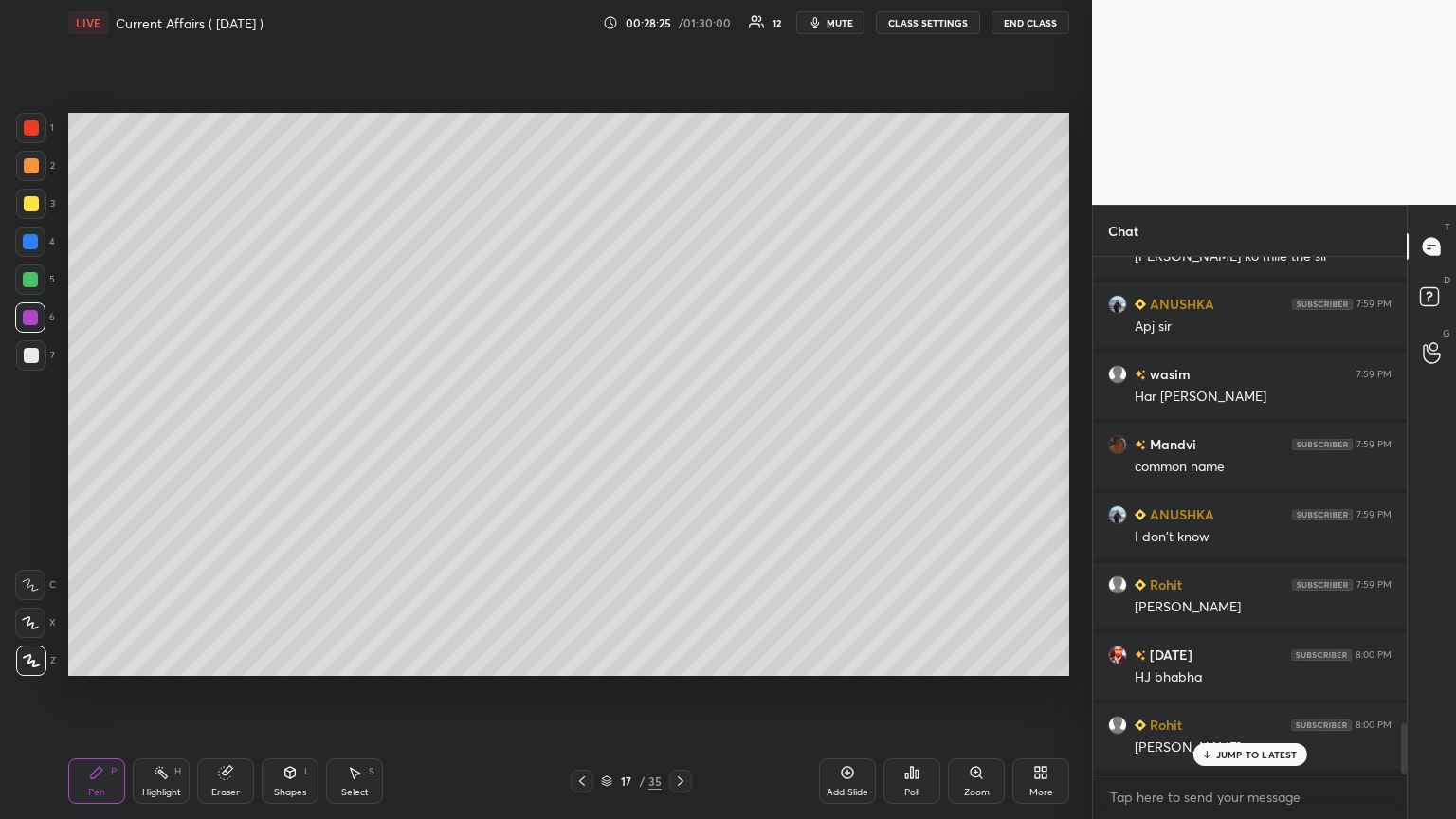
scroll to position [4770, 0]
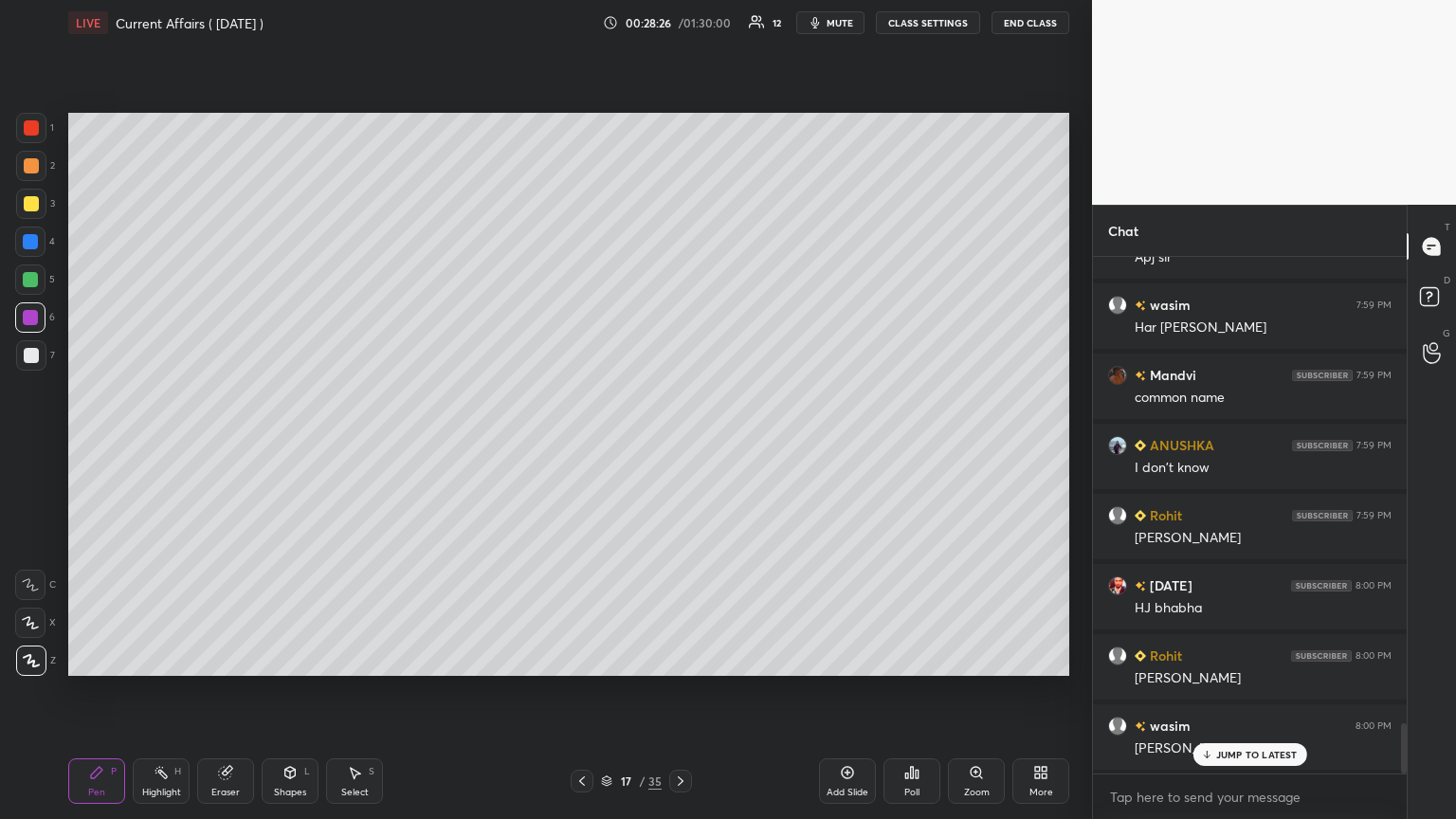
click at [679, 445] on p "JUMP TO LATEST" at bounding box center [1256, 755] width 81 height 11
click at [679, 445] on icon at bounding box center [680, 781] width 15 height 15
click at [585, 445] on icon at bounding box center [582, 781] width 15 height 15
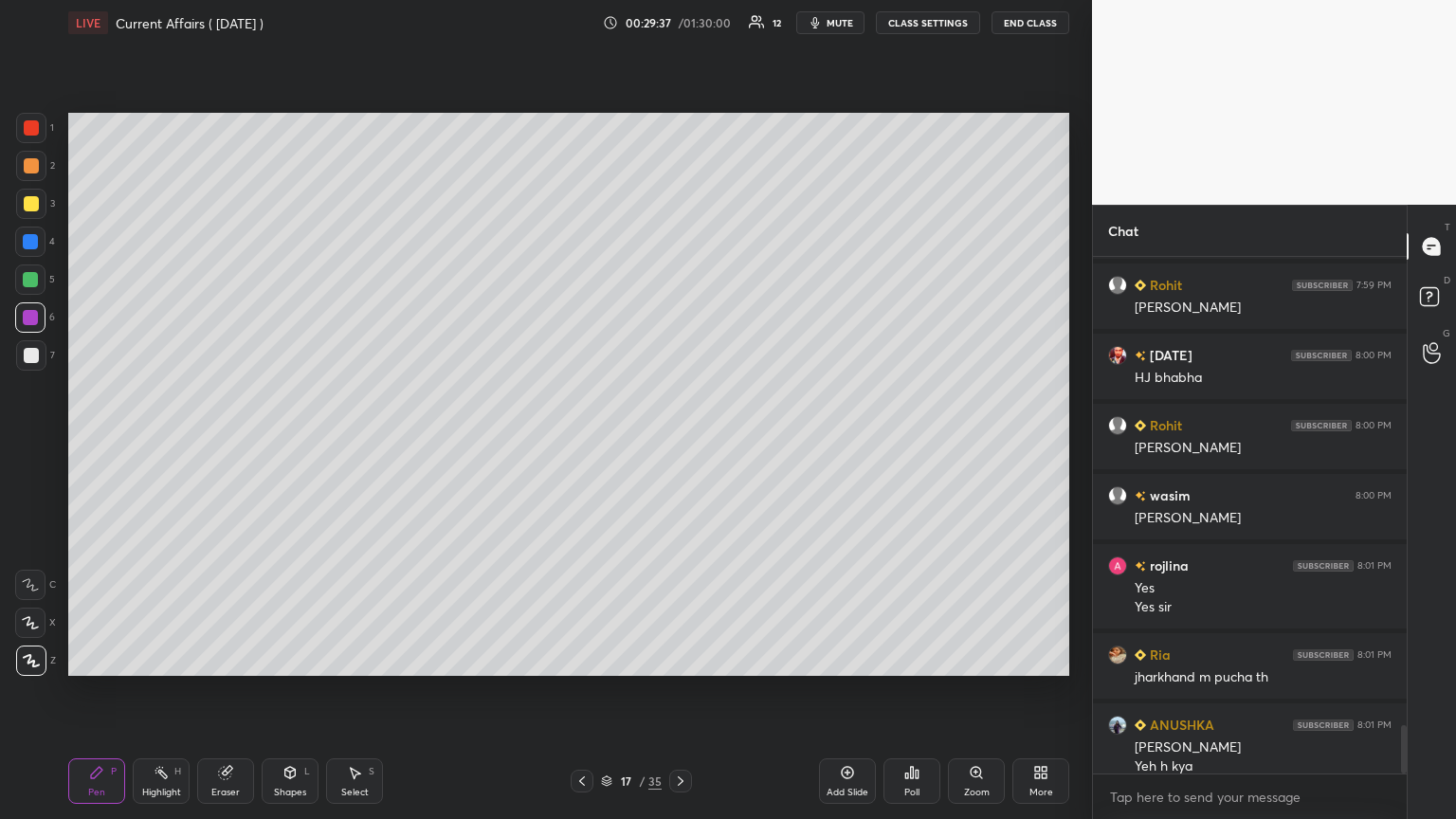
scroll to position [5019, 0]
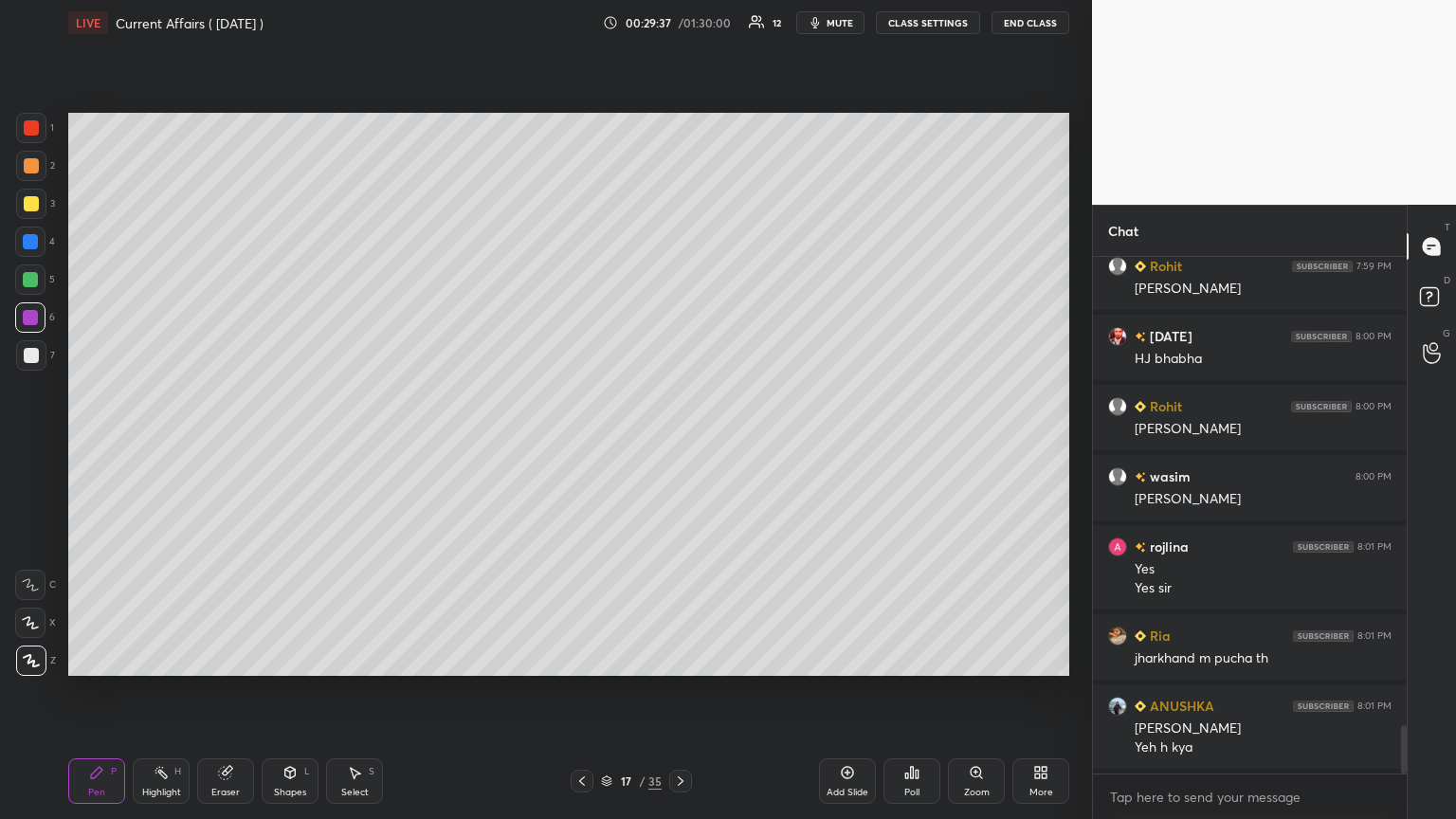
click at [679, 445] on icon at bounding box center [848, 773] width 15 height 15
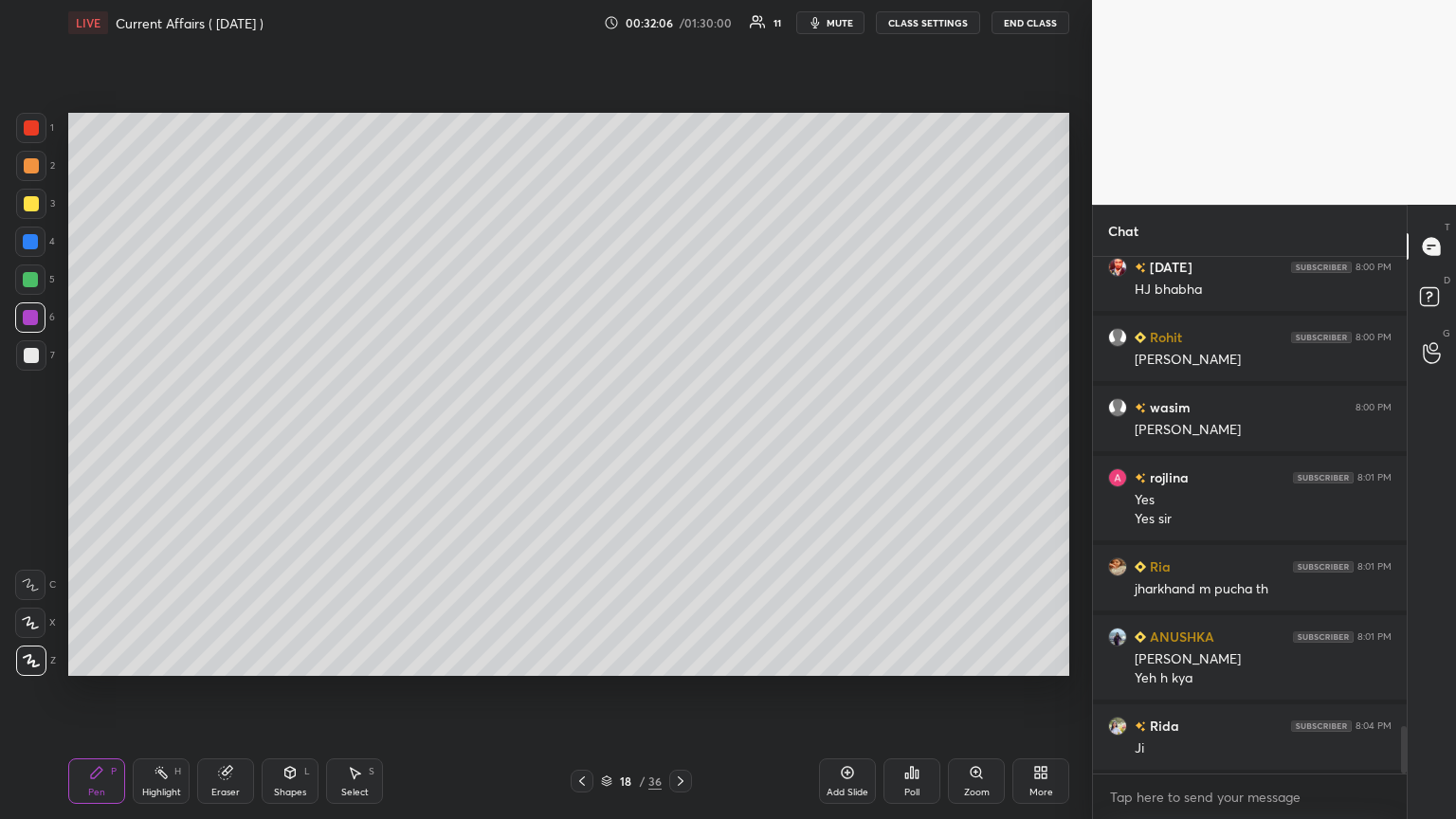
scroll to position [5160, 0]
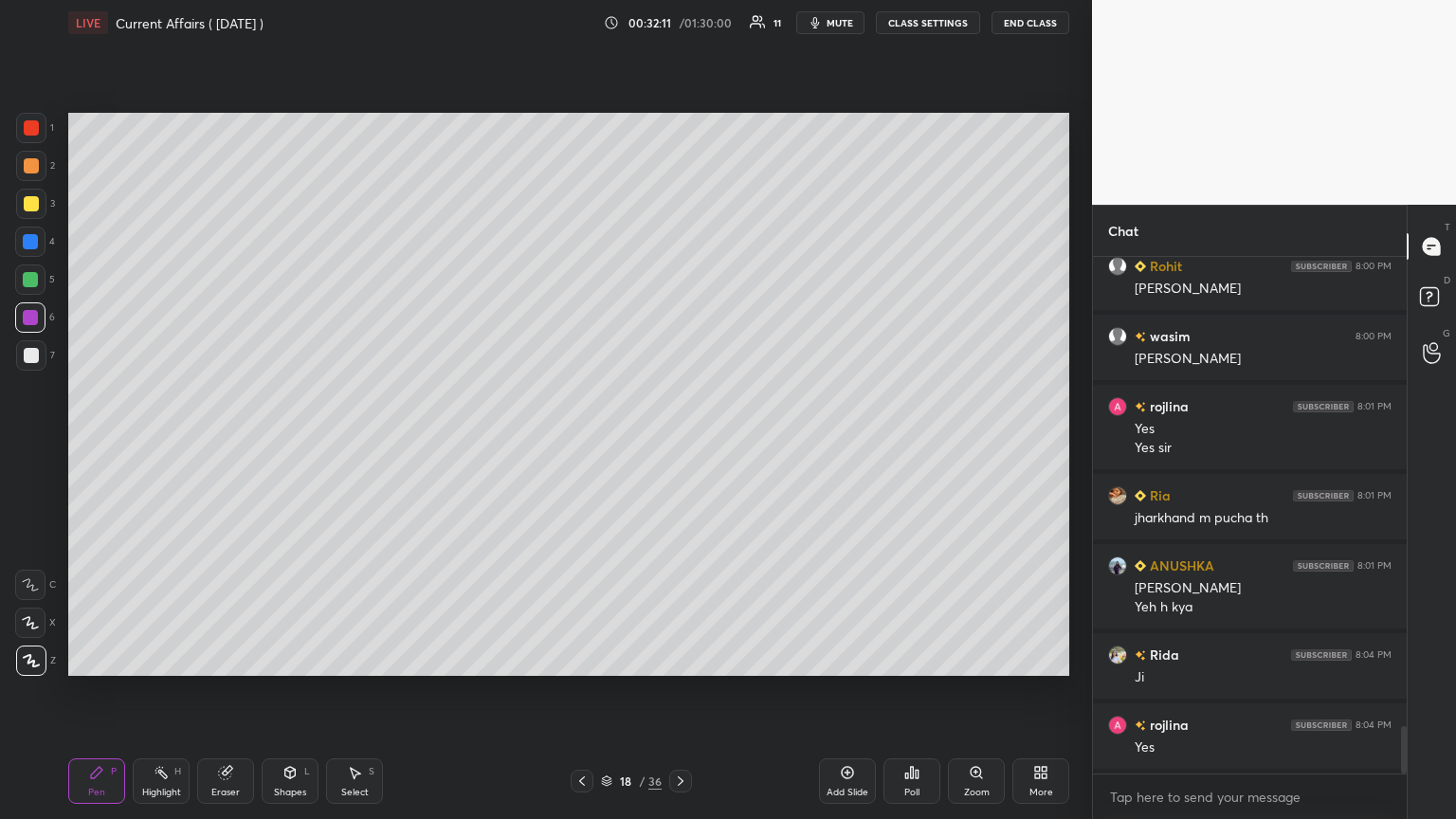
click at [581, 445] on icon at bounding box center [582, 781] width 15 height 15
click at [582, 445] on icon at bounding box center [582, 781] width 6 height 10
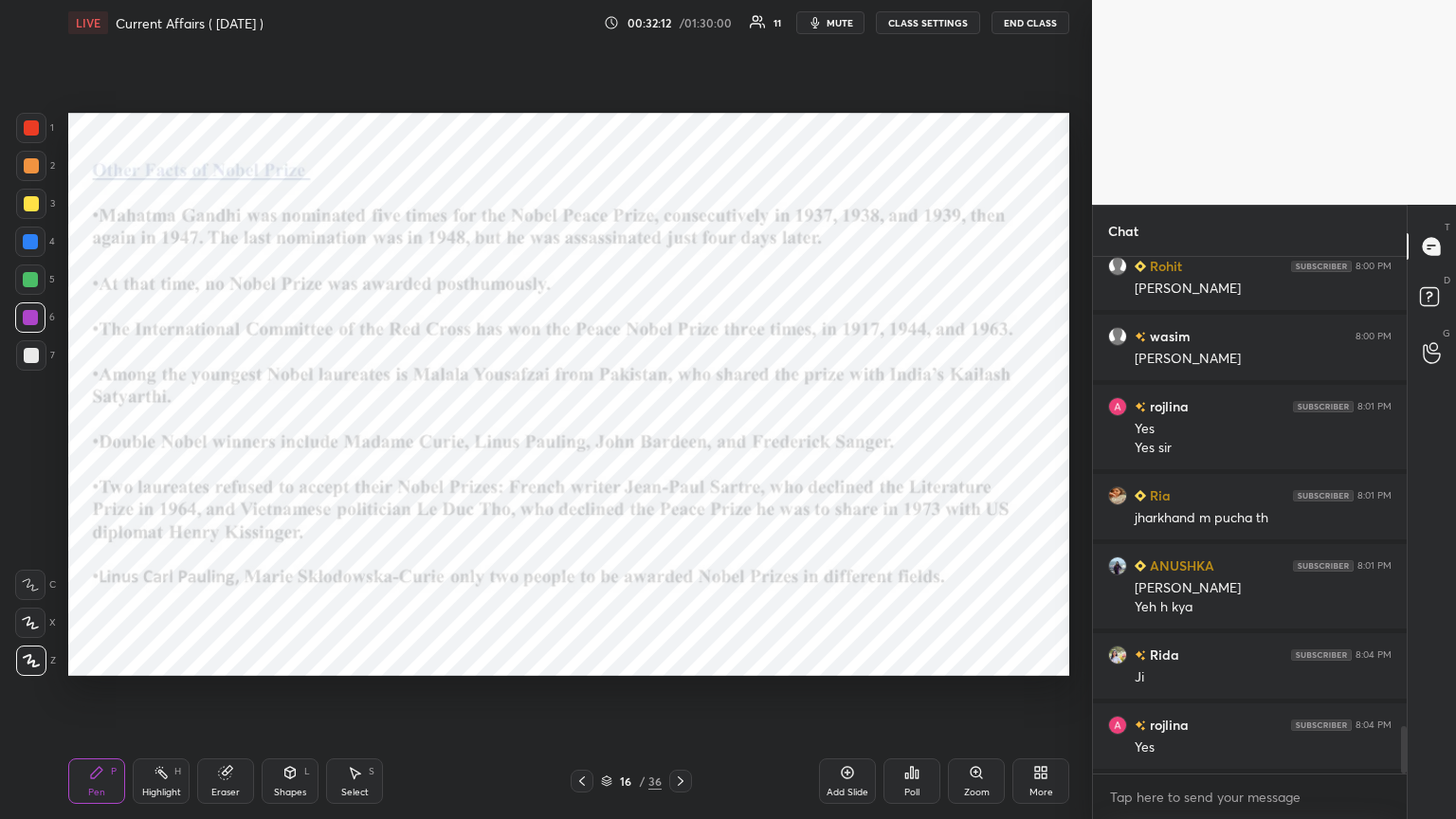
click at [579, 445] on icon at bounding box center [582, 781] width 15 height 15
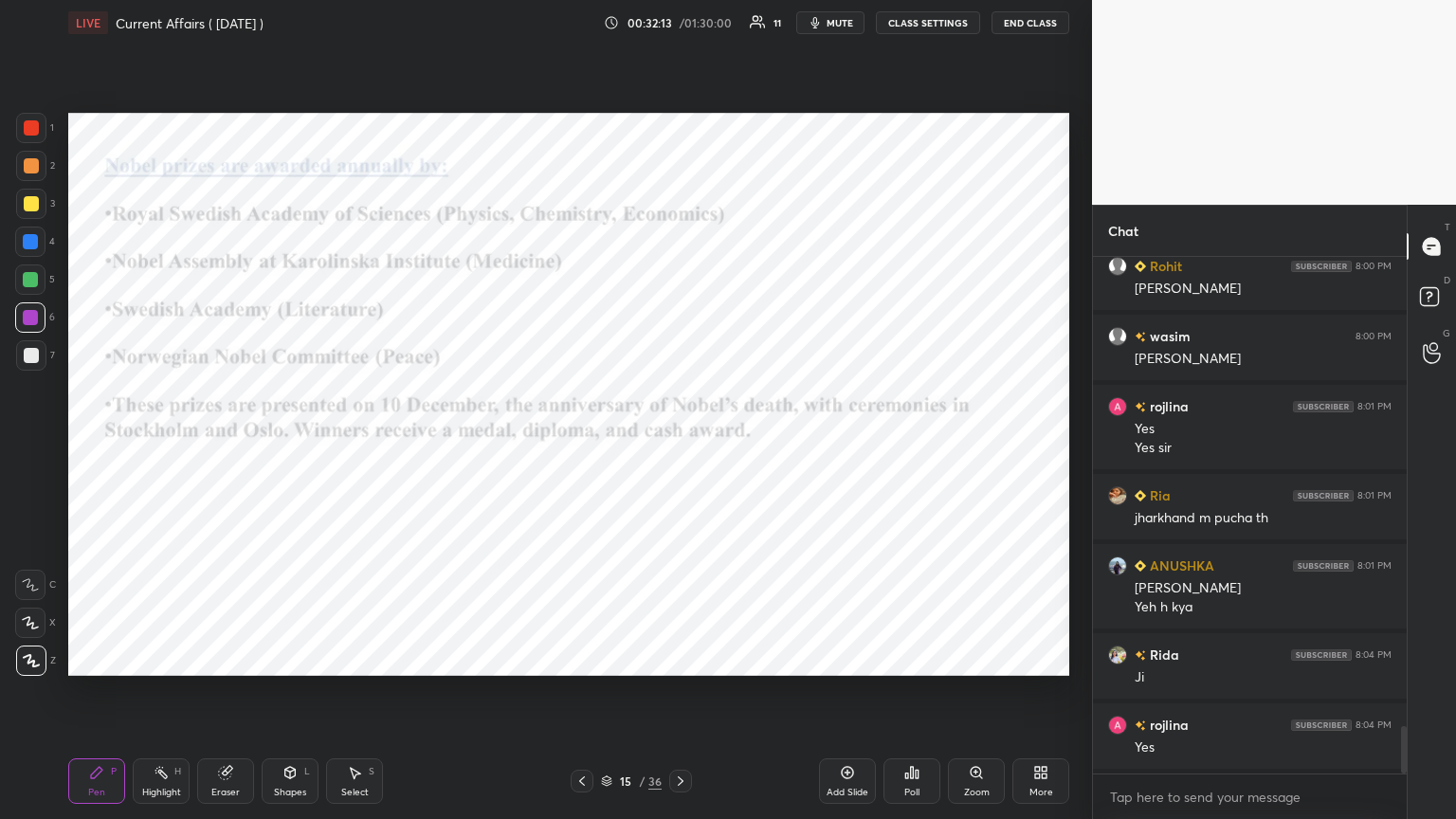
click at [574, 445] on icon at bounding box center [582, 781] width 15 height 15
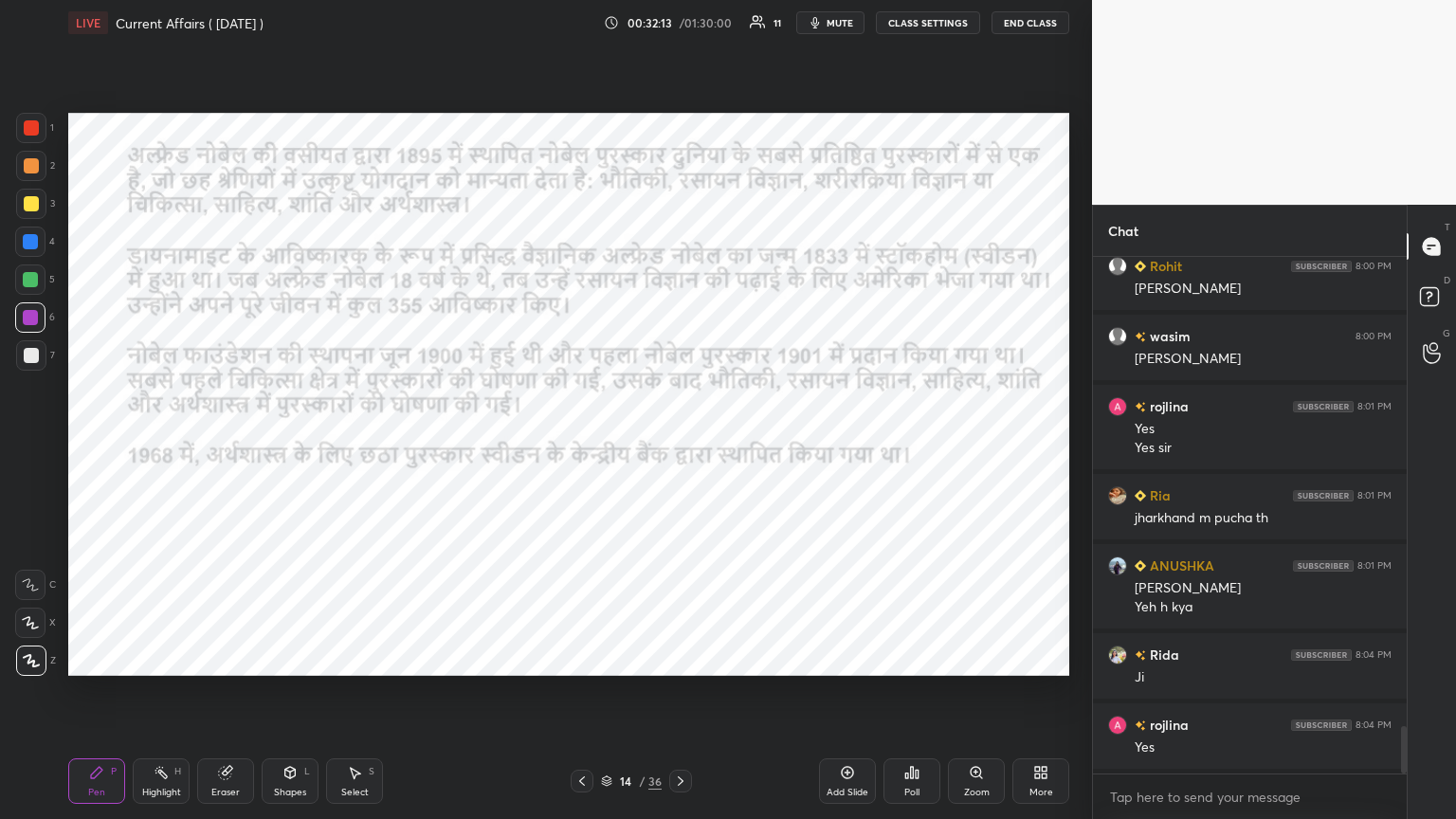
click at [574, 445] on icon at bounding box center [582, 781] width 15 height 15
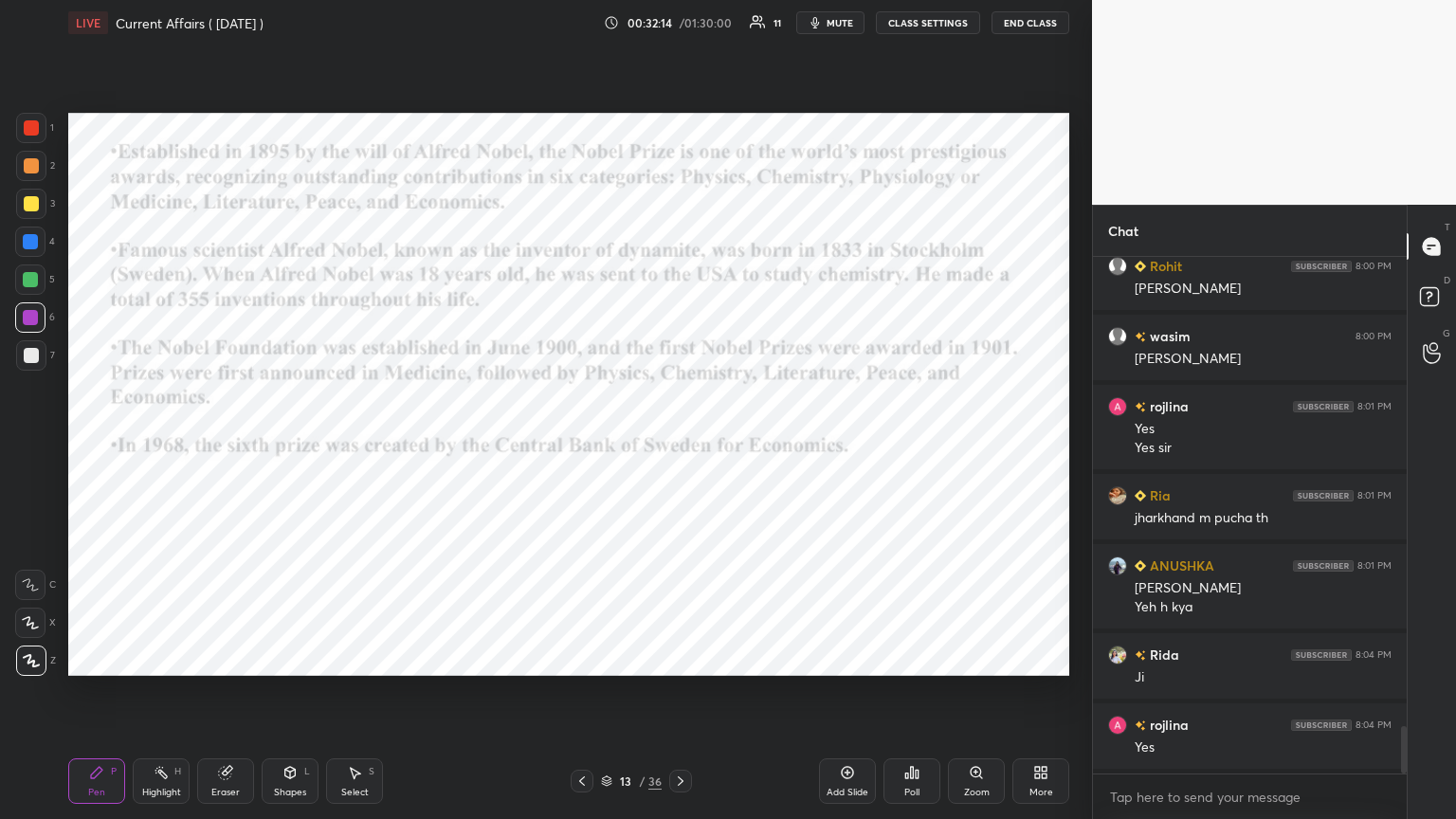
click at [575, 445] on icon at bounding box center [582, 781] width 15 height 15
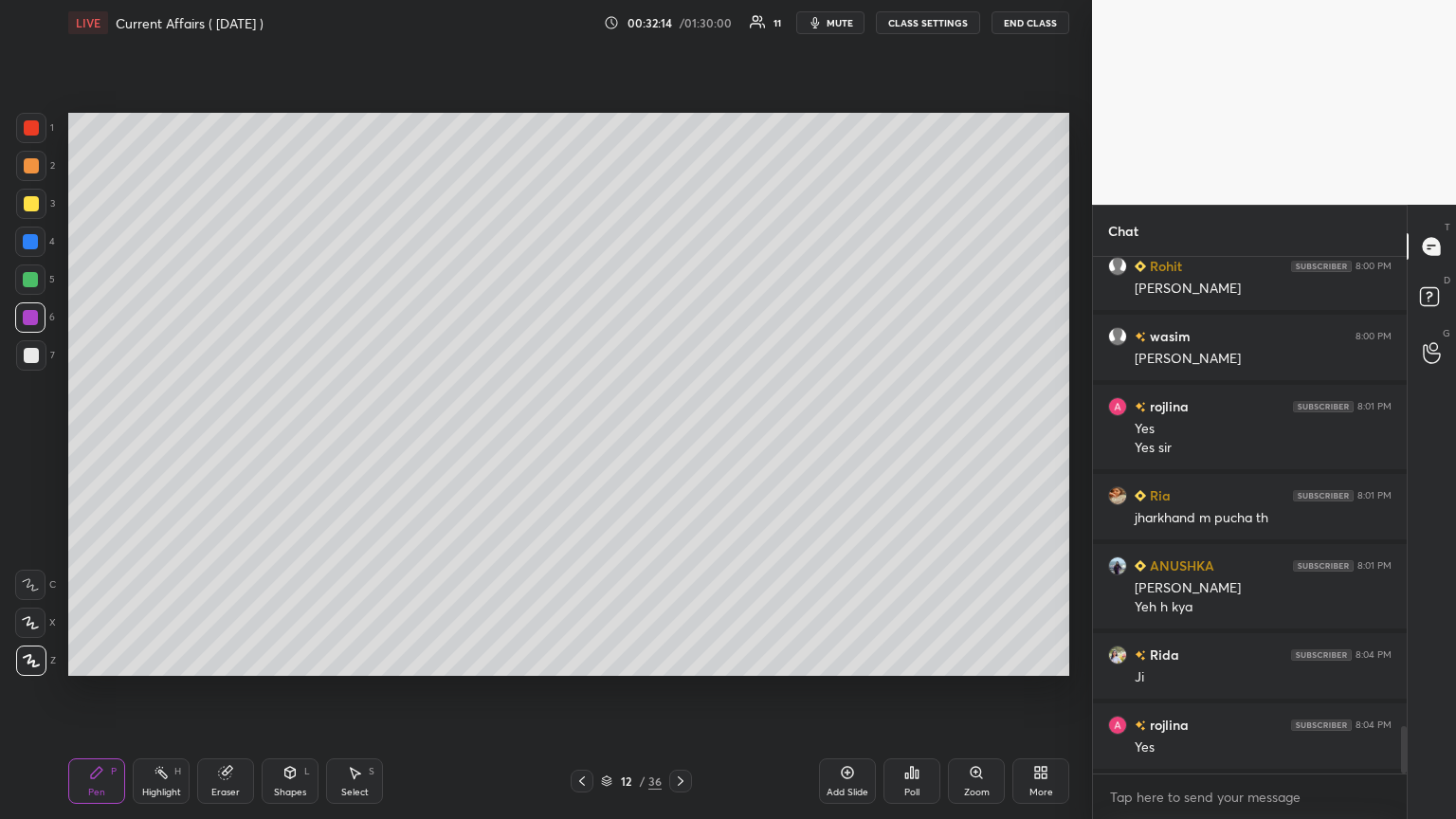
click at [575, 445] on div at bounding box center [582, 782] width 23 height 23
click at [576, 445] on div at bounding box center [582, 782] width 23 height 23
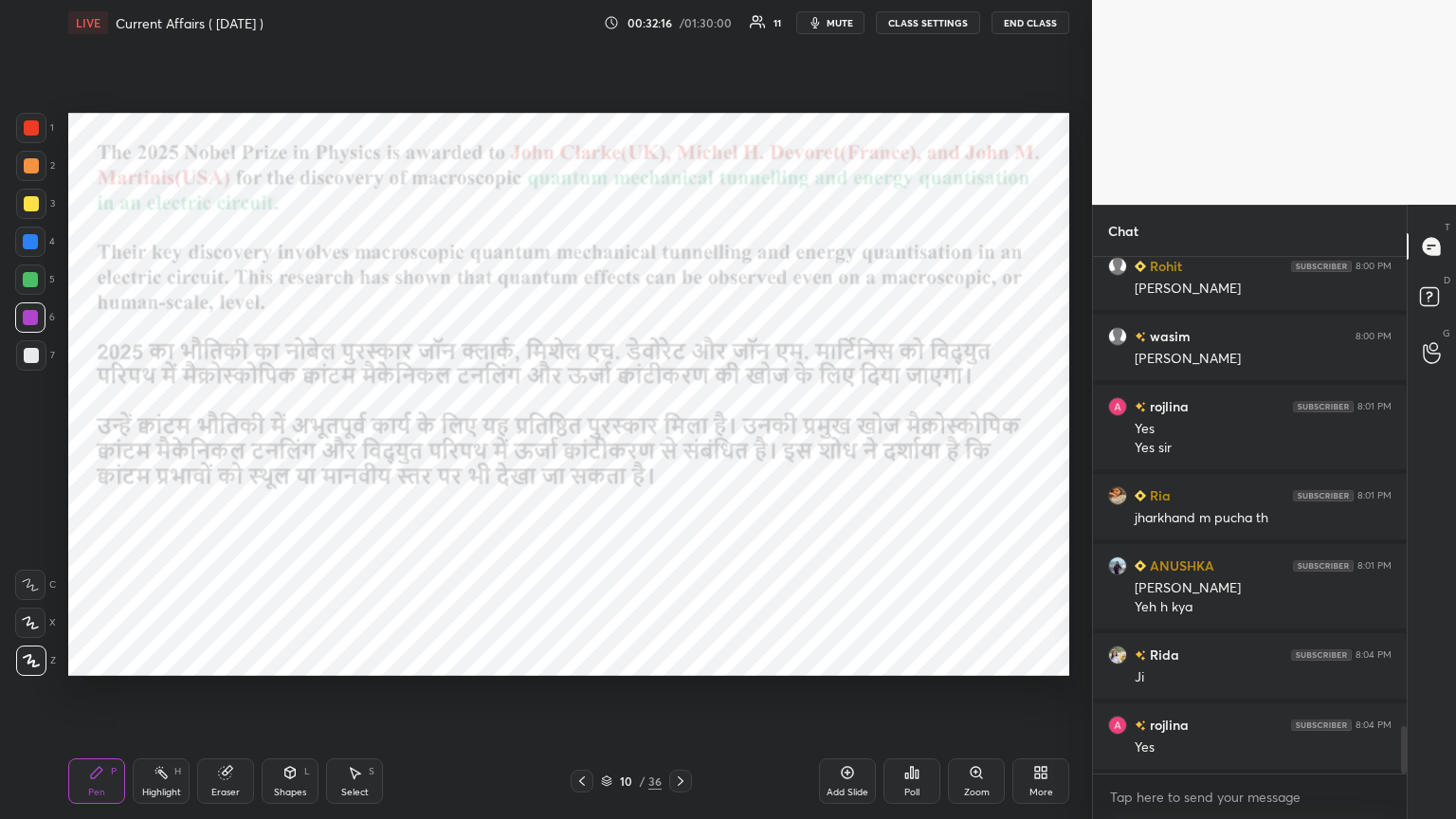
click at [575, 445] on div "Pen P Highlight H Eraser Shapes L Select S 10 / 36 Add Slide Poll Zoom More" at bounding box center [568, 781] width 1001 height 76
click at [31, 205] on div at bounding box center [32, 204] width 15 height 15
click at [32, 243] on div at bounding box center [31, 242] width 15 height 15
click at [237, 445] on div "Eraser" at bounding box center [226, 792] width 29 height 10
click at [105, 445] on div "Pen P" at bounding box center [96, 782] width 56 height 46
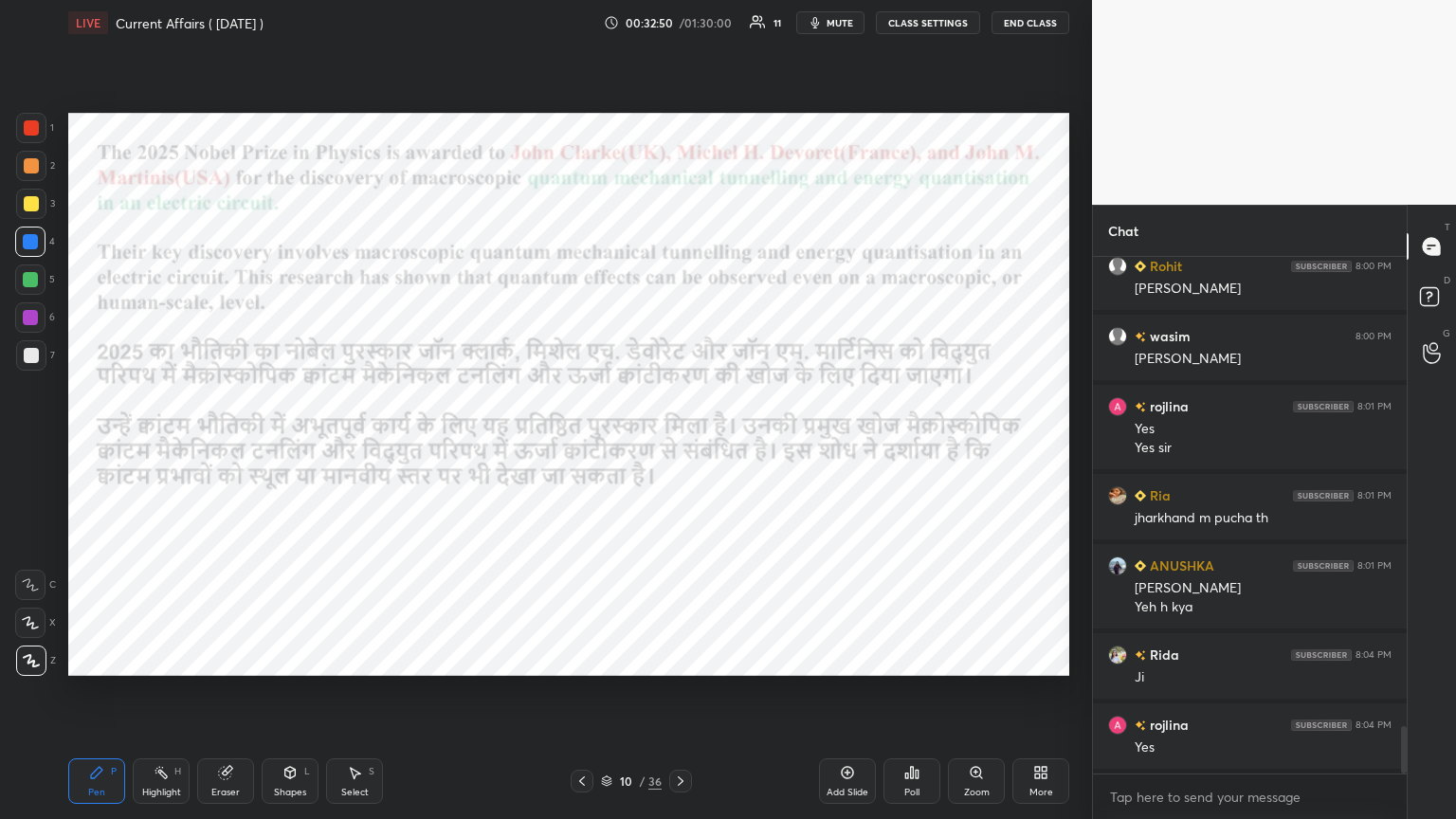
click at [679, 21] on span "mute" at bounding box center [840, 23] width 27 height 13
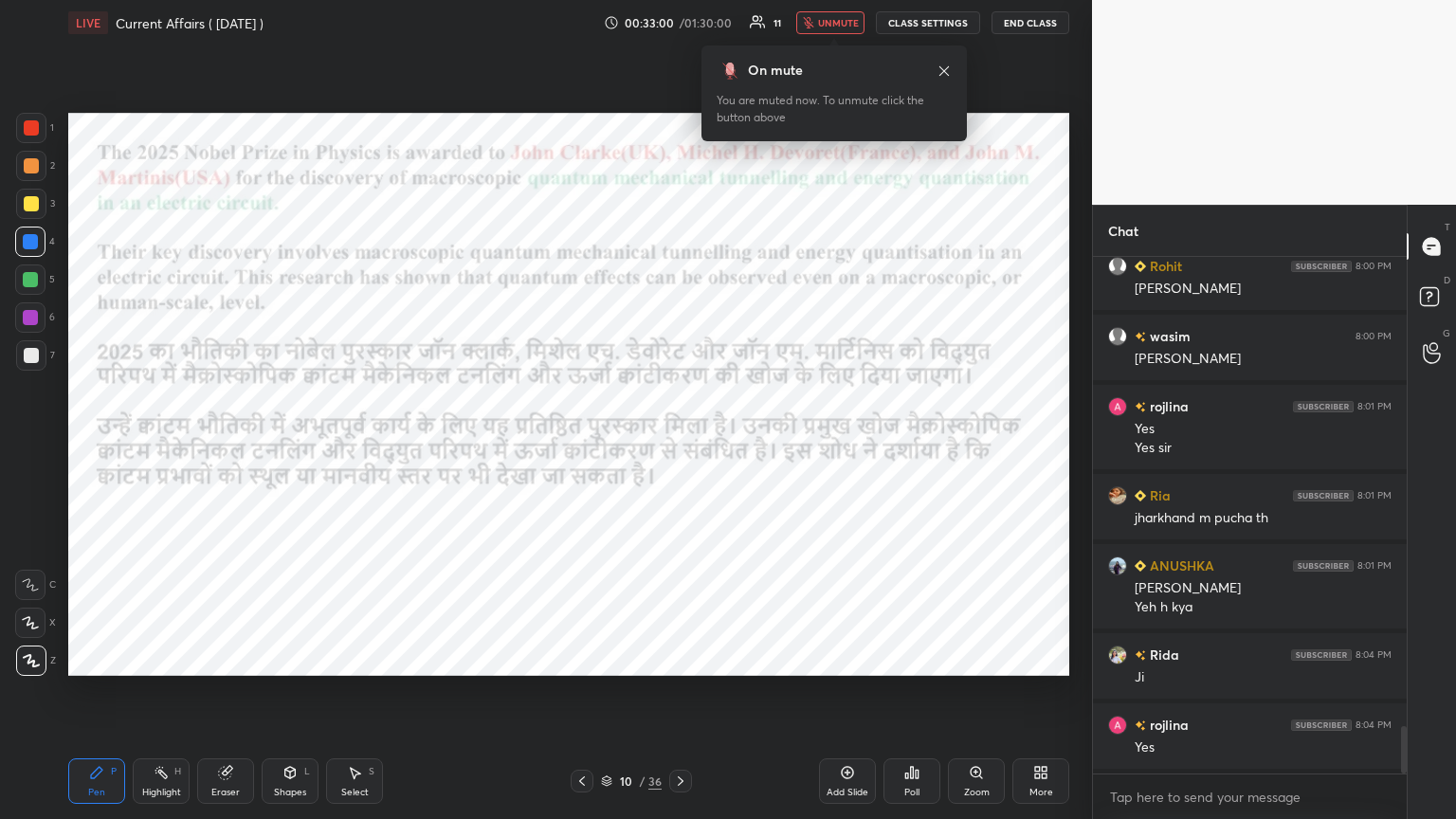
click at [679, 18] on span "unmute" at bounding box center [838, 23] width 41 height 13
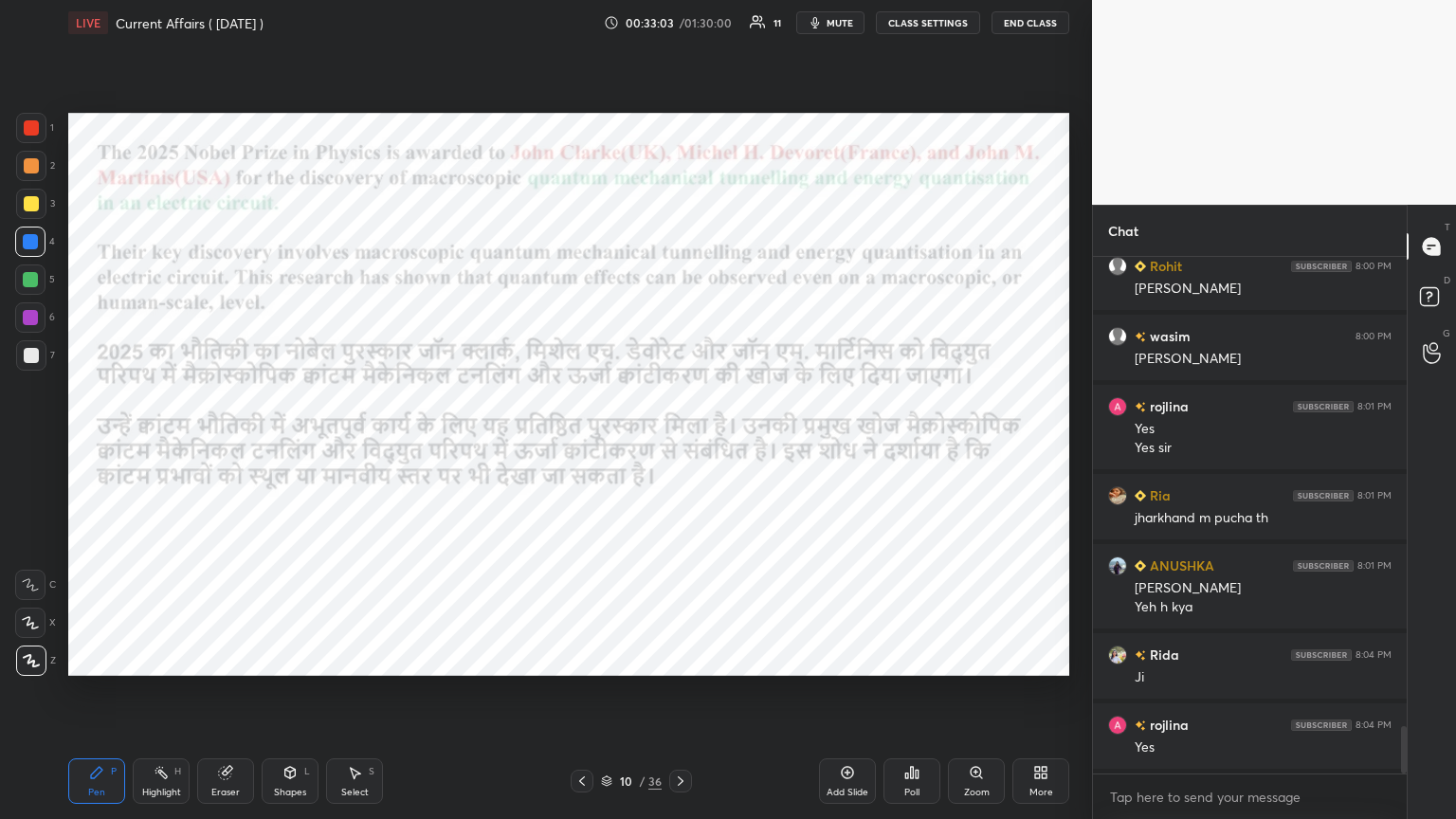
click at [679, 445] on icon at bounding box center [680, 781] width 6 height 10
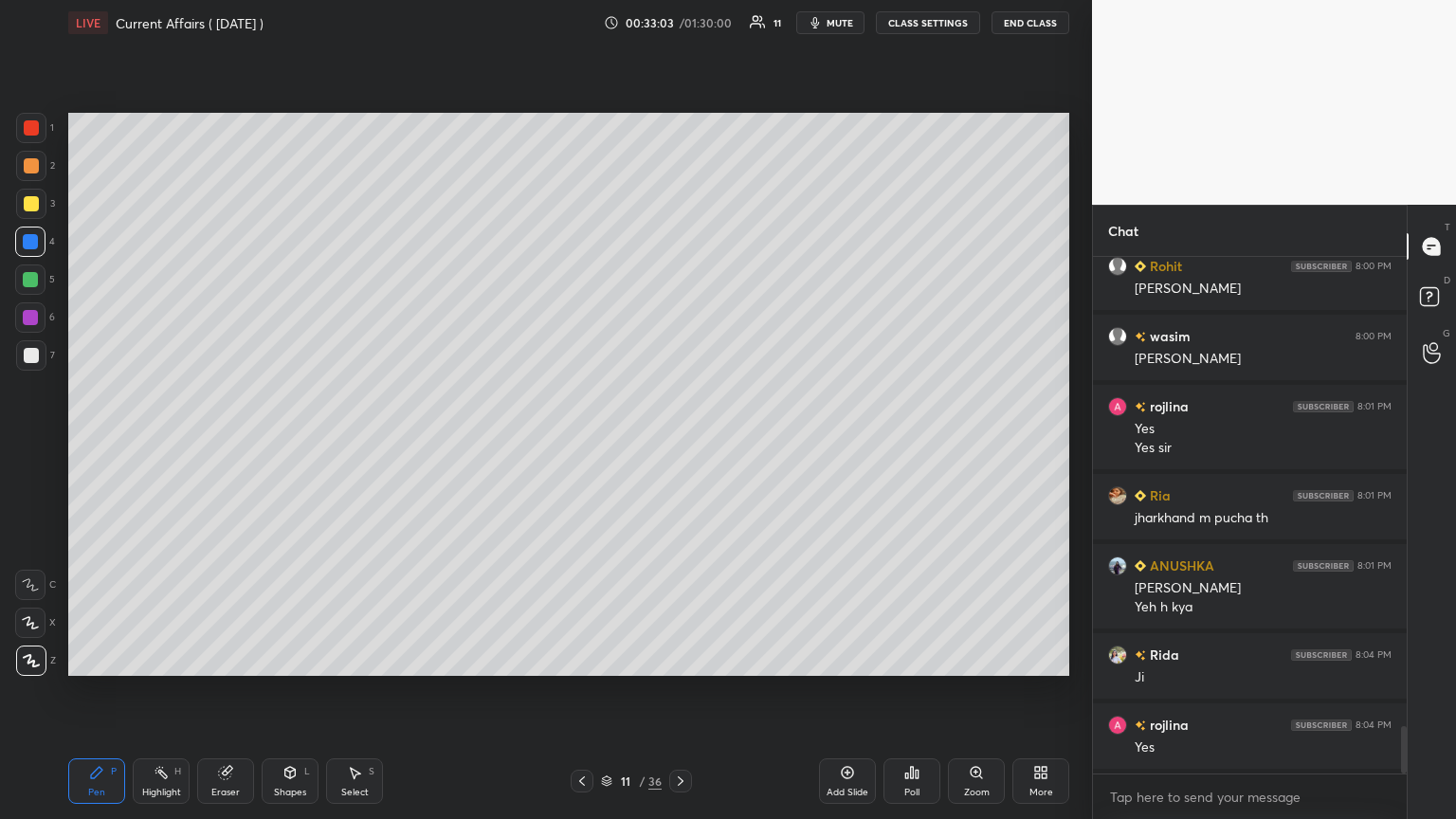
click at [679, 445] on icon at bounding box center [680, 781] width 15 height 15
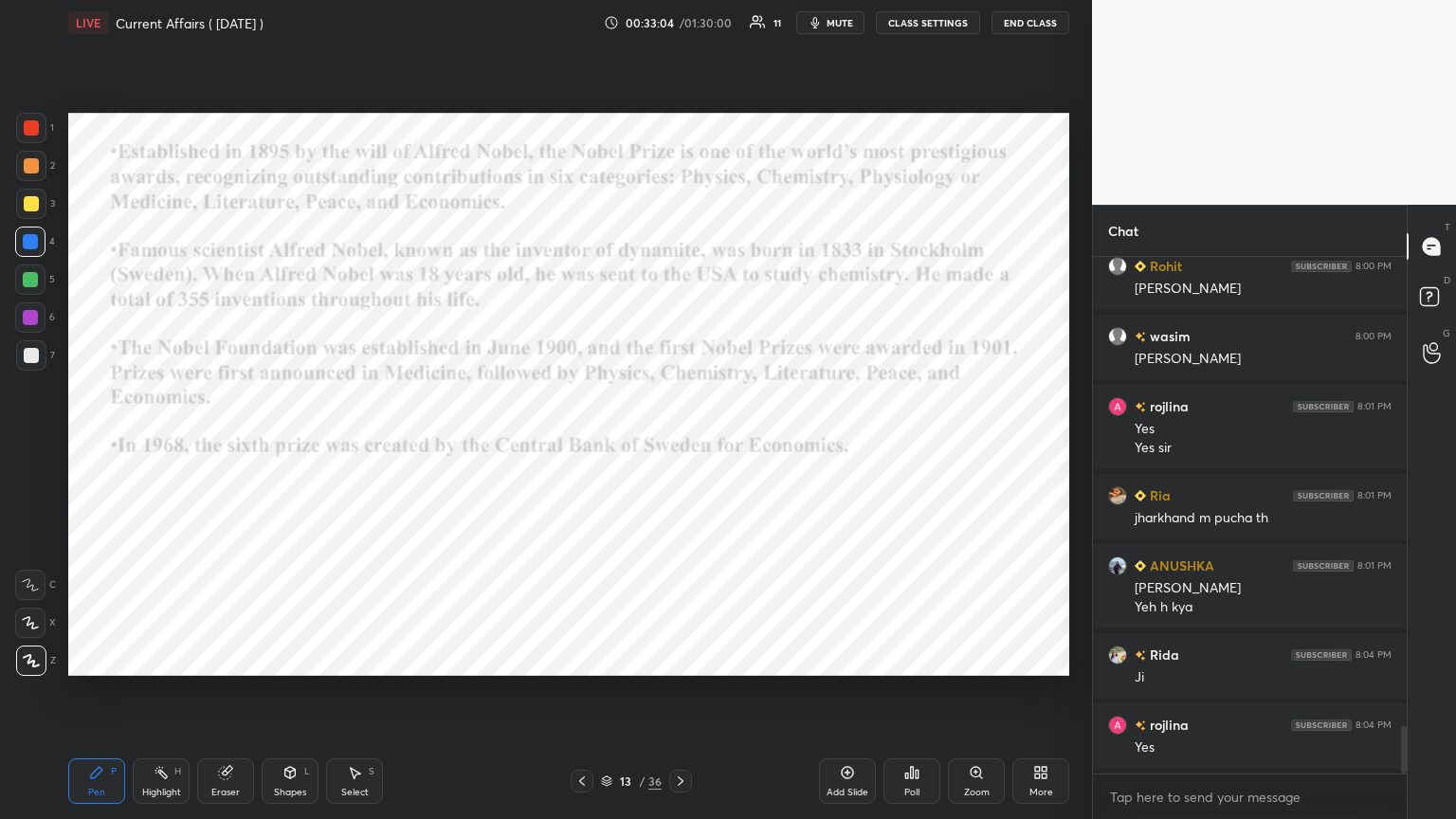
click at [679, 445] on div at bounding box center [681, 782] width 23 height 23
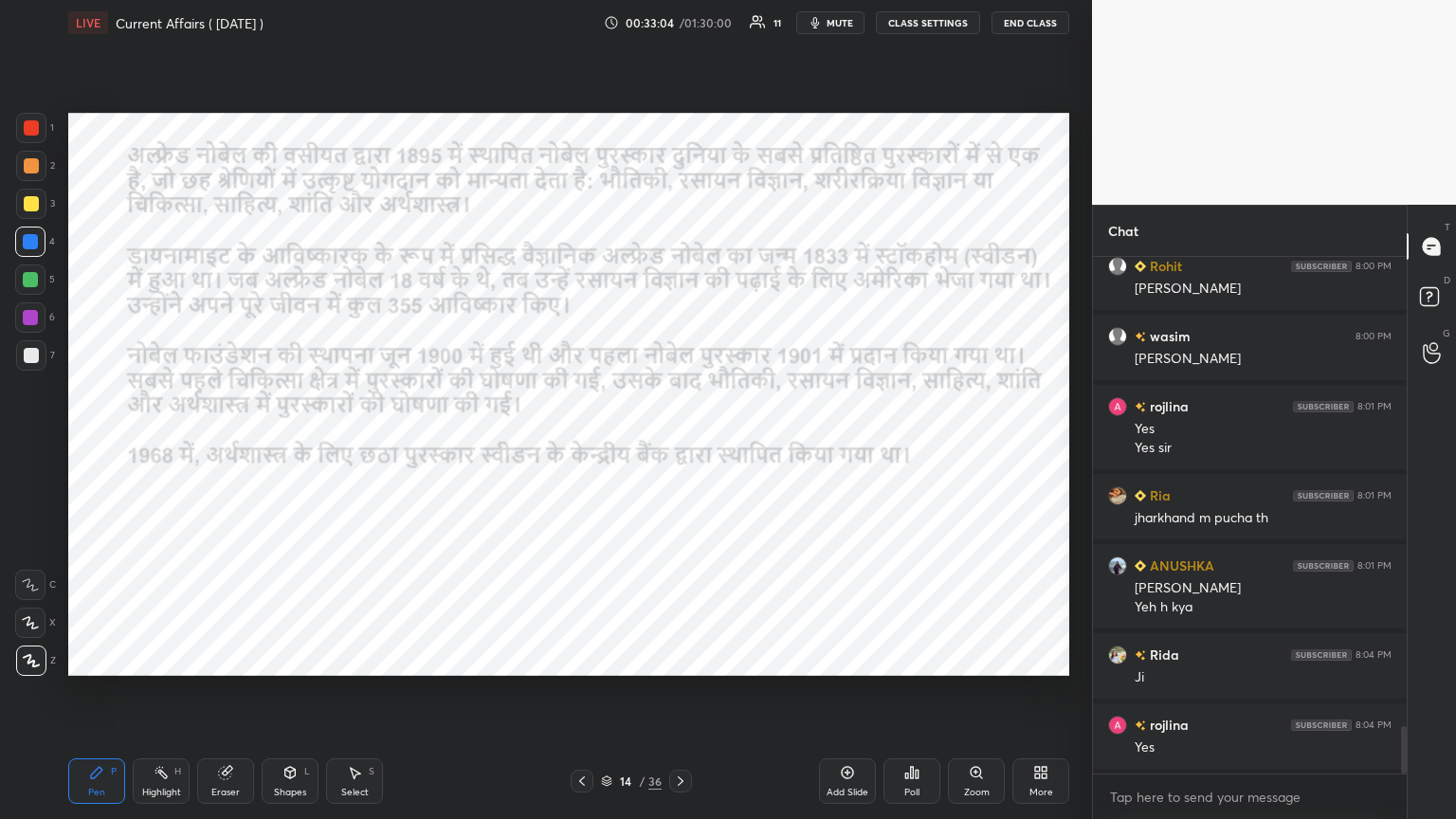
click at [679, 445] on div at bounding box center [681, 782] width 23 height 23
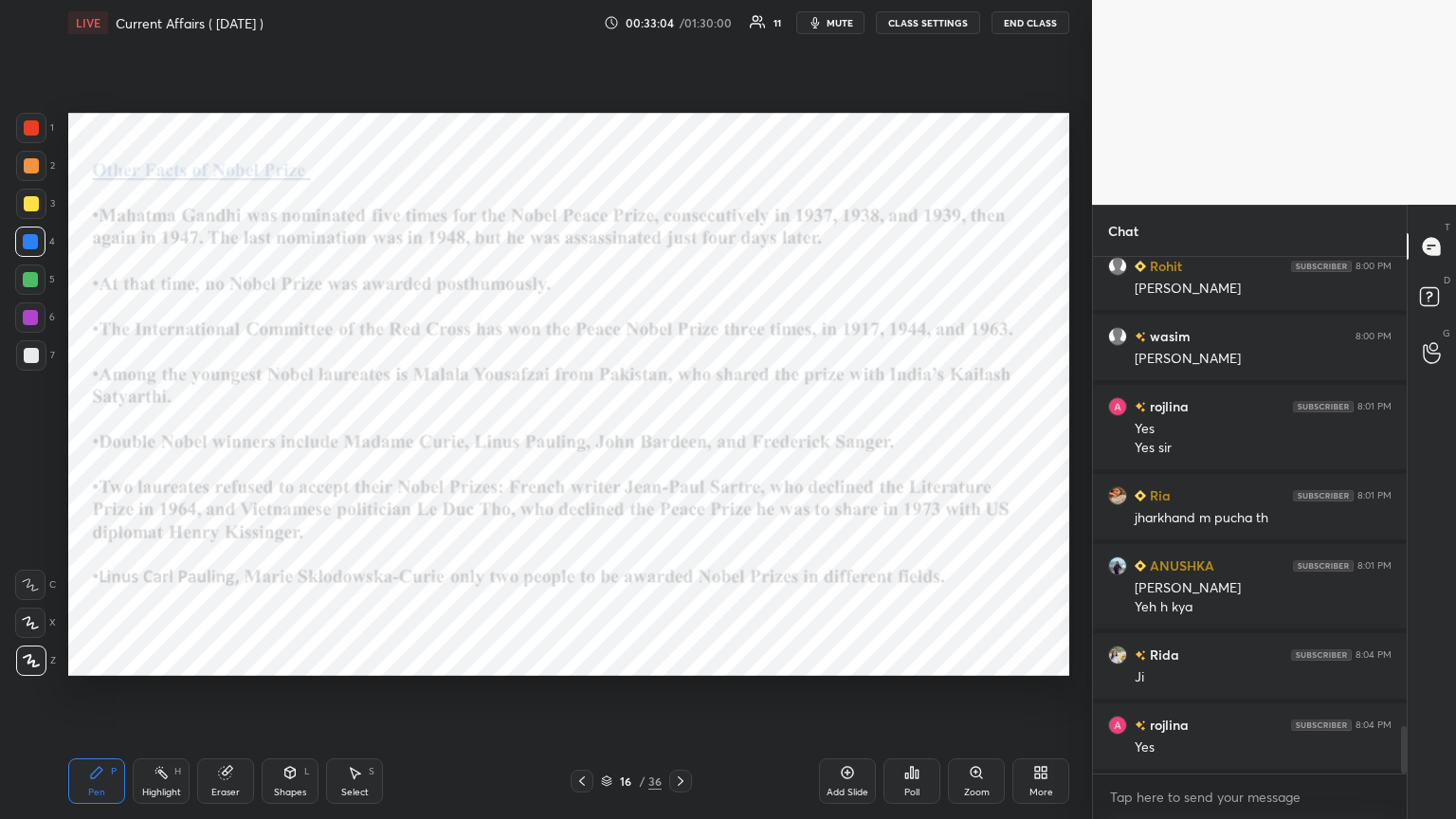
click at [679, 445] on div at bounding box center [681, 782] width 23 height 23
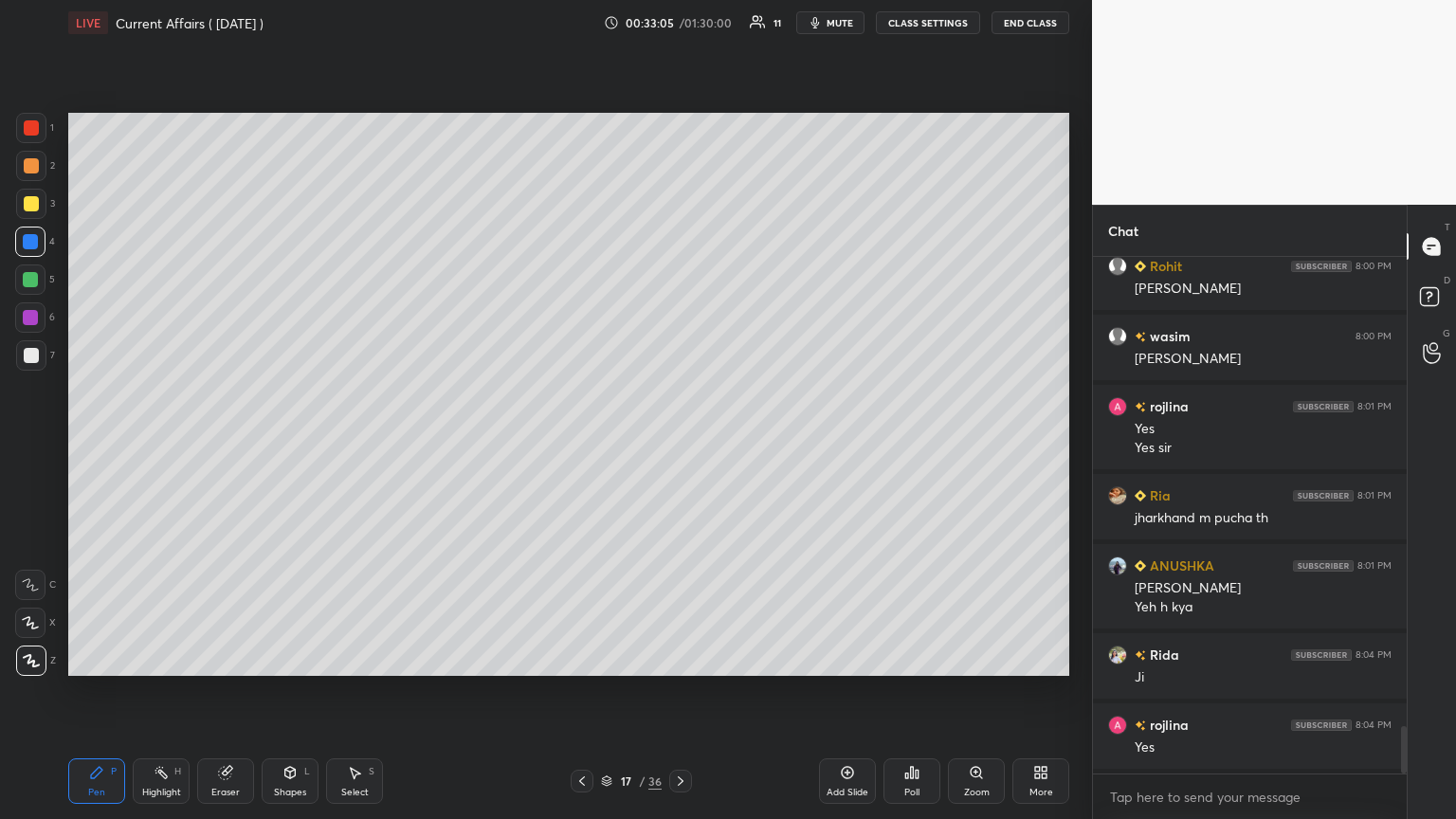
click at [679, 445] on div at bounding box center [681, 782] width 23 height 23
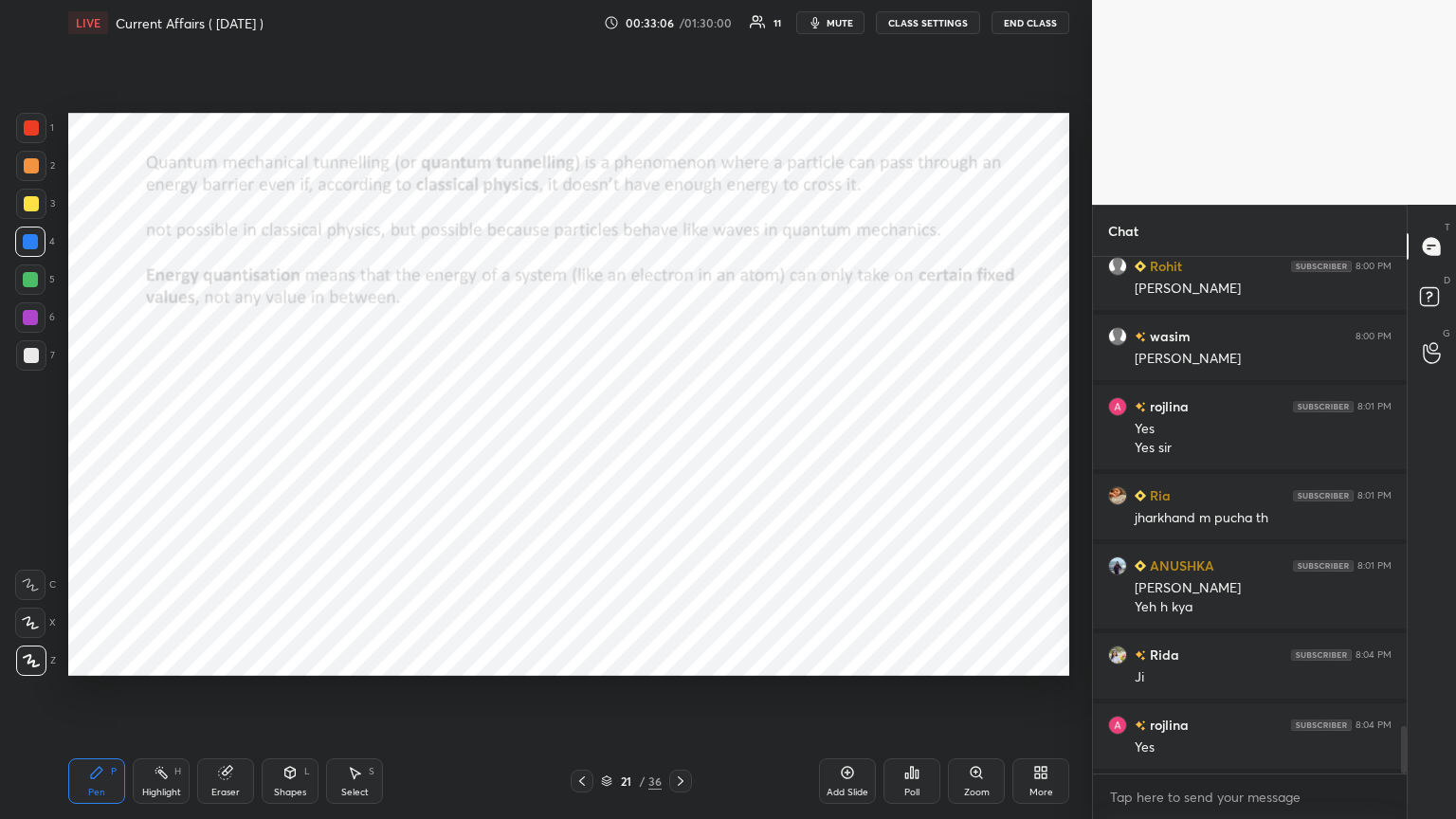
click at [679, 445] on div at bounding box center [681, 782] width 23 height 23
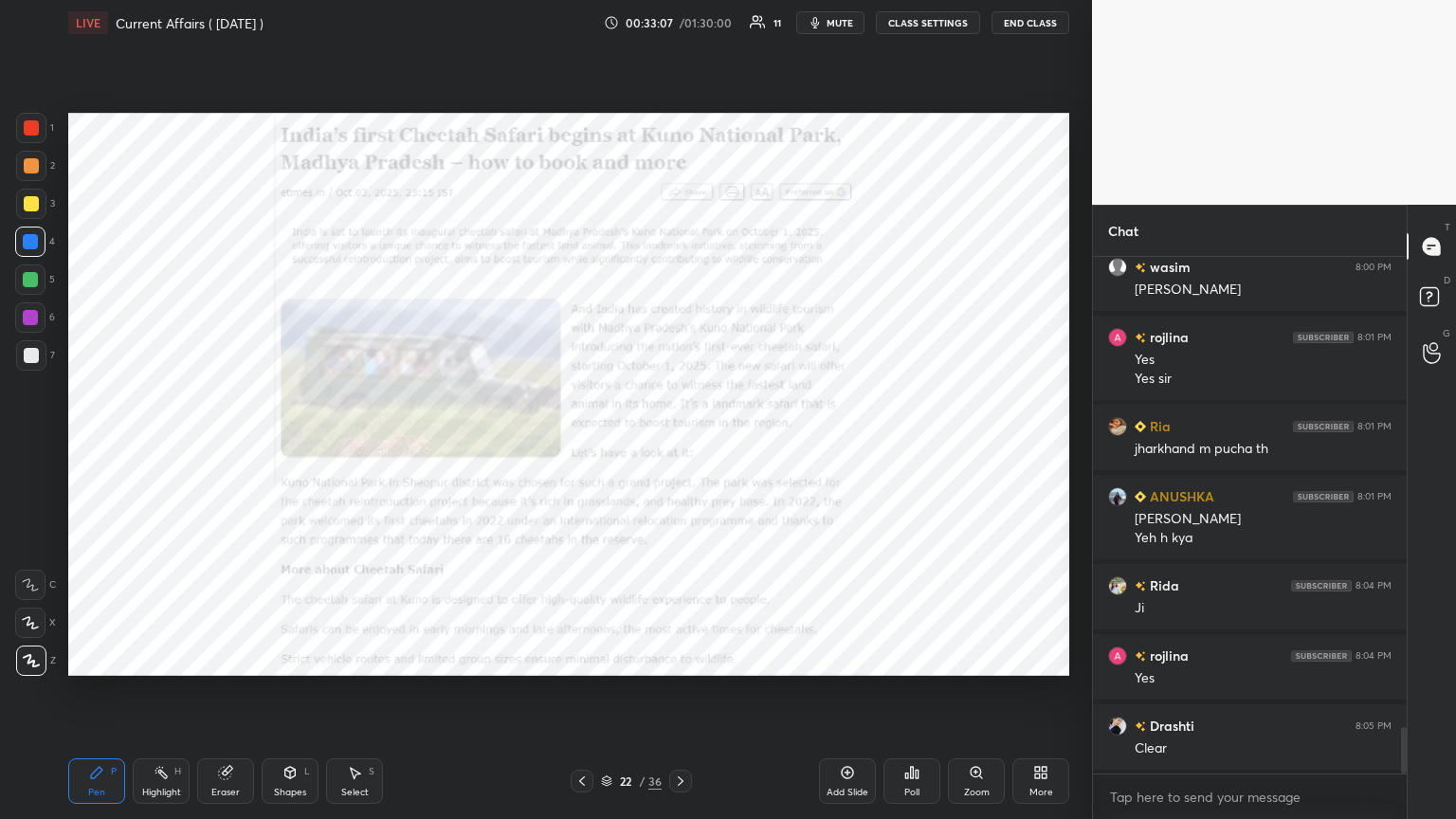
click at [584, 445] on icon at bounding box center [582, 781] width 15 height 15
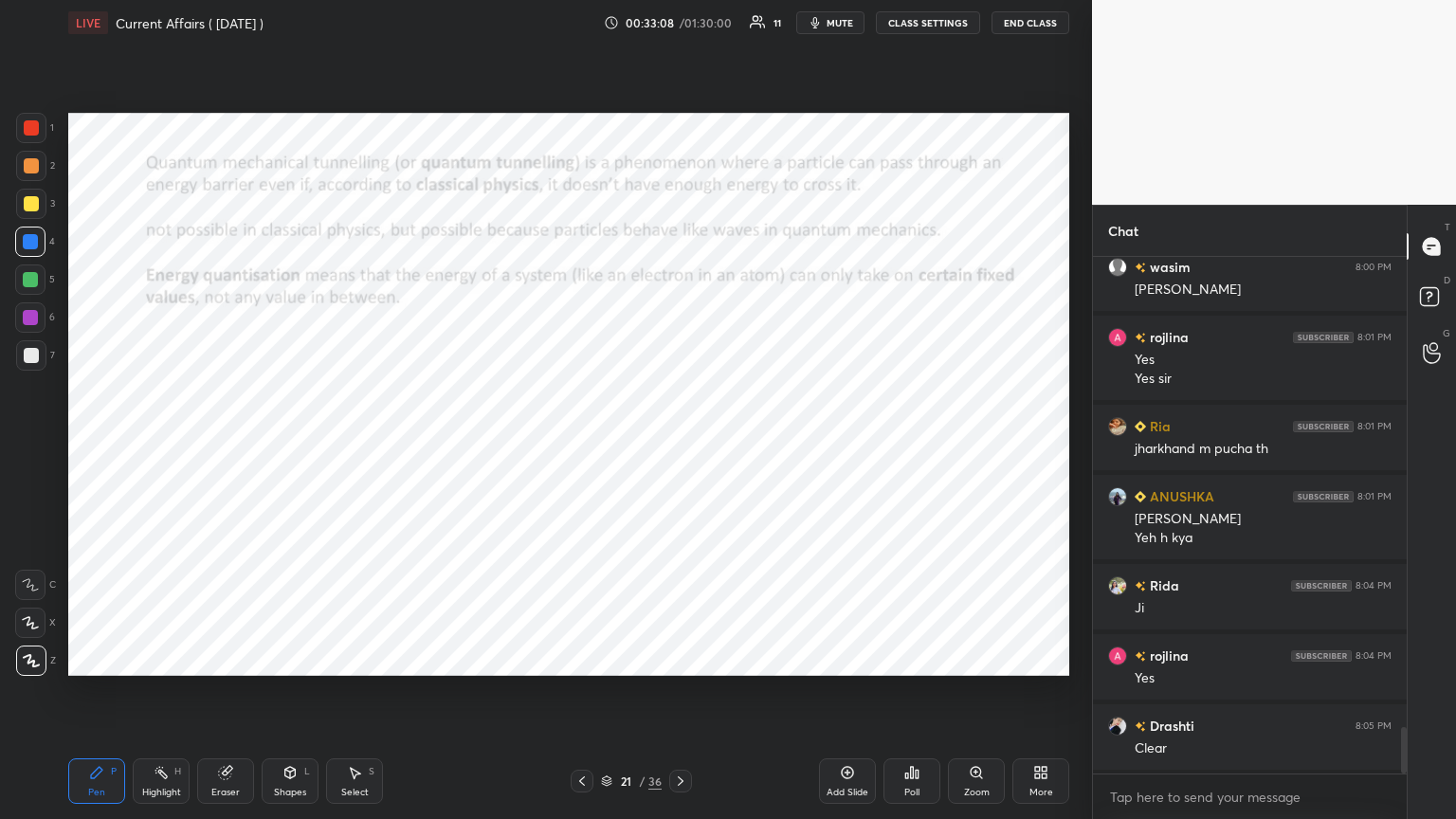
click at [583, 445] on icon at bounding box center [582, 781] width 15 height 15
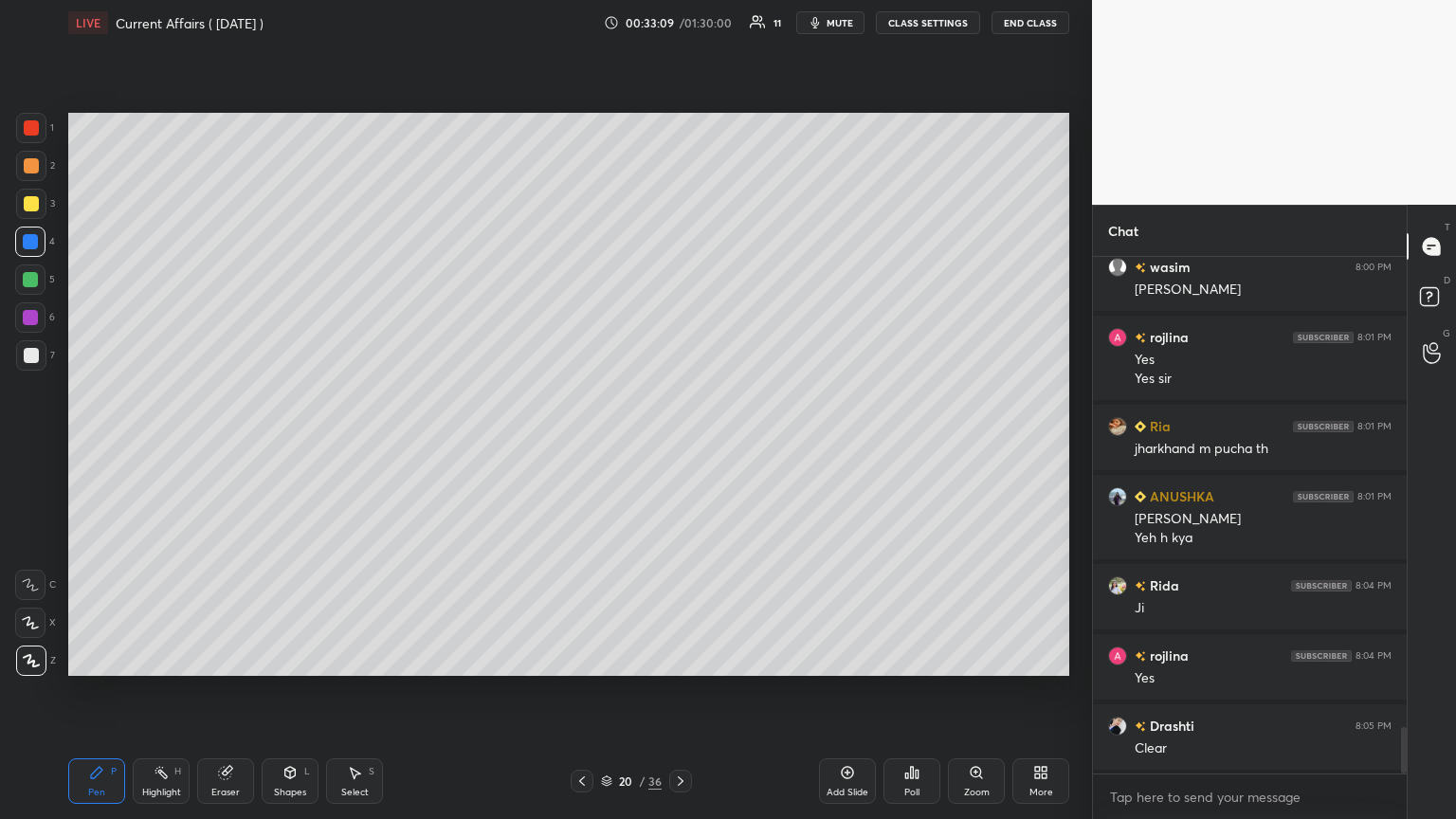
click at [679, 445] on icon at bounding box center [680, 781] width 15 height 15
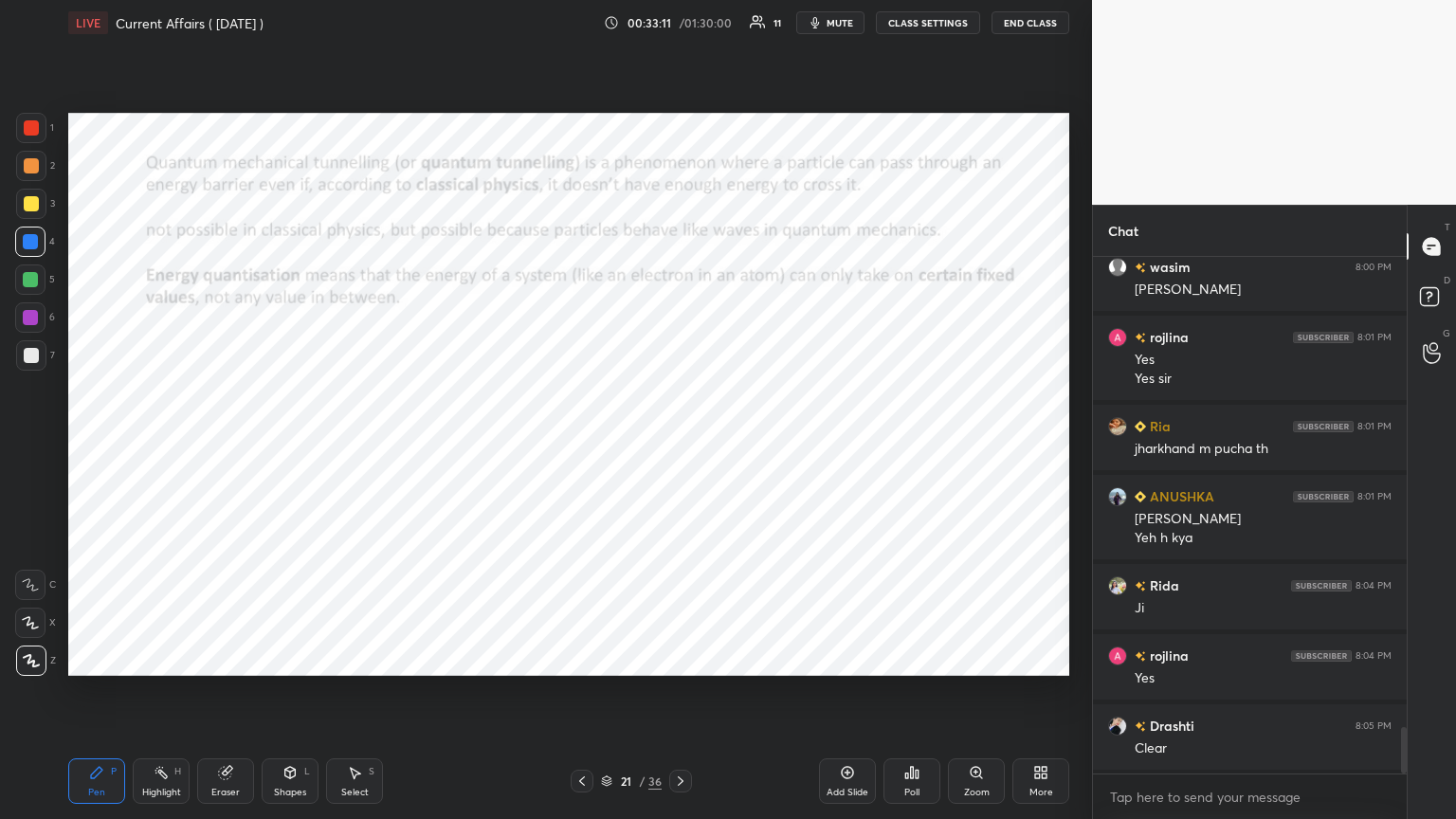
scroll to position [5301, 0]
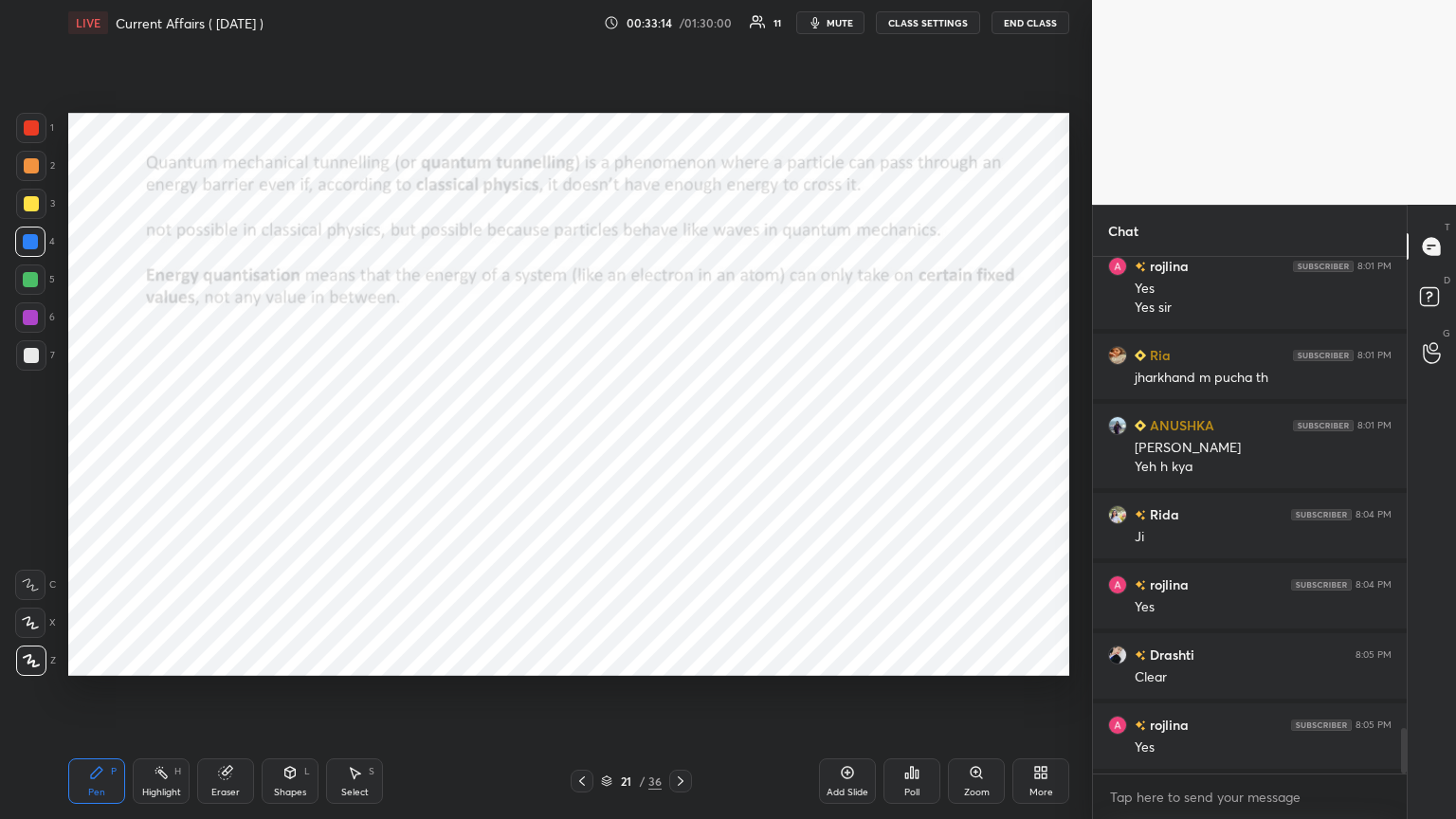
click at [679, 445] on icon at bounding box center [680, 781] width 15 height 15
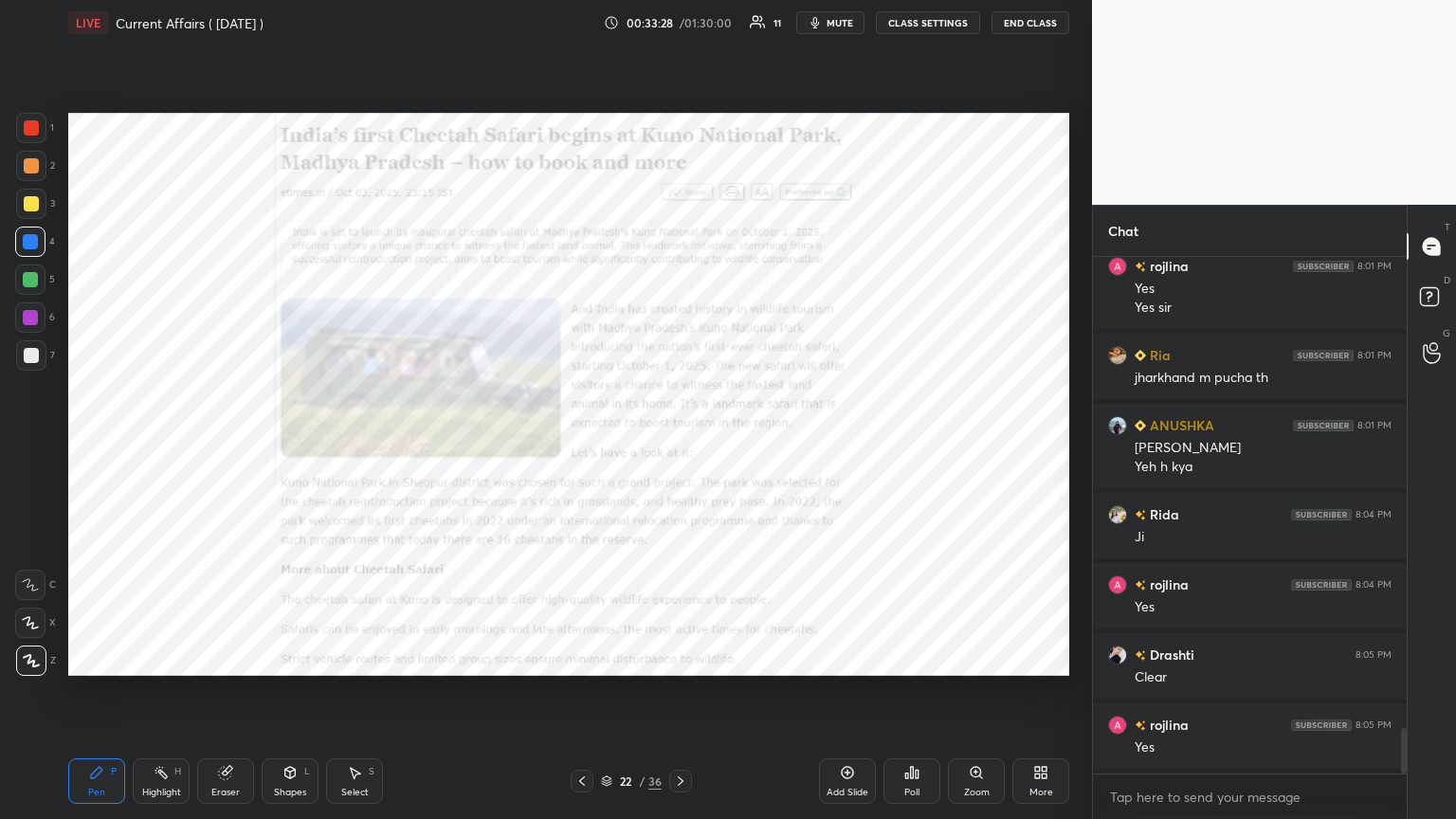
scroll to position [5369, 0]
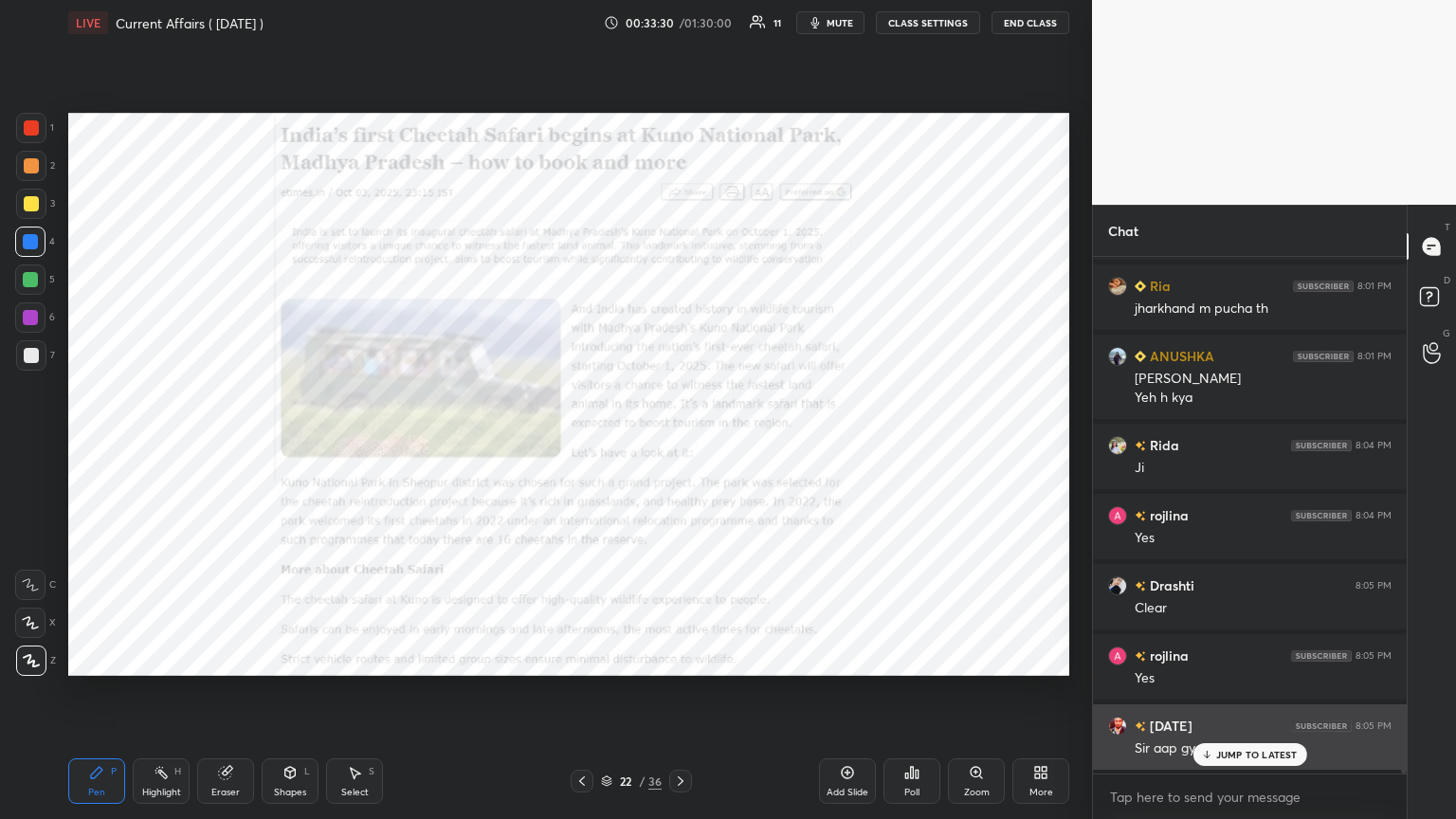
click at [679, 445] on p "JUMP TO LATEST" at bounding box center [1256, 755] width 81 height 11
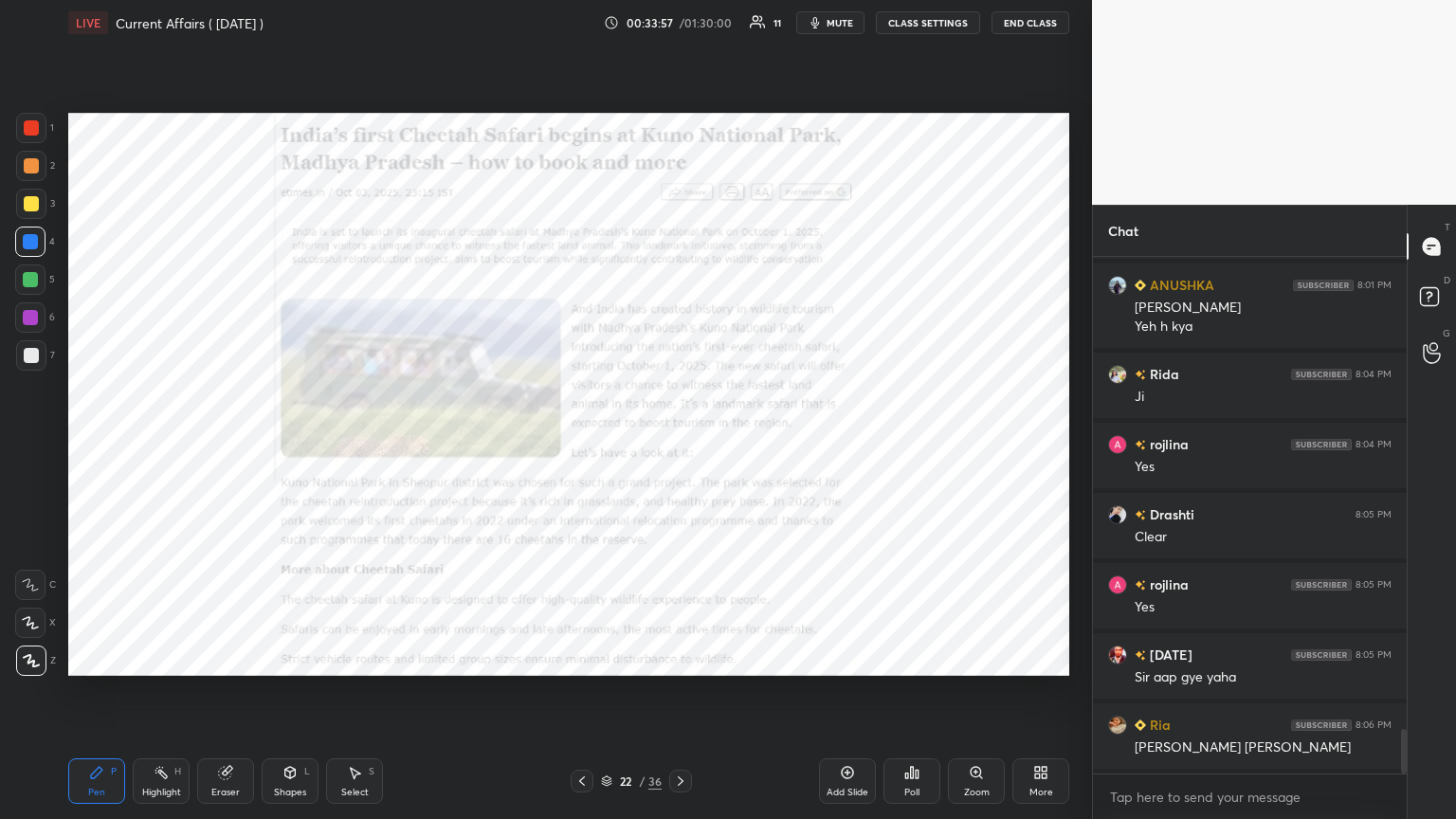
scroll to position [5510, 0]
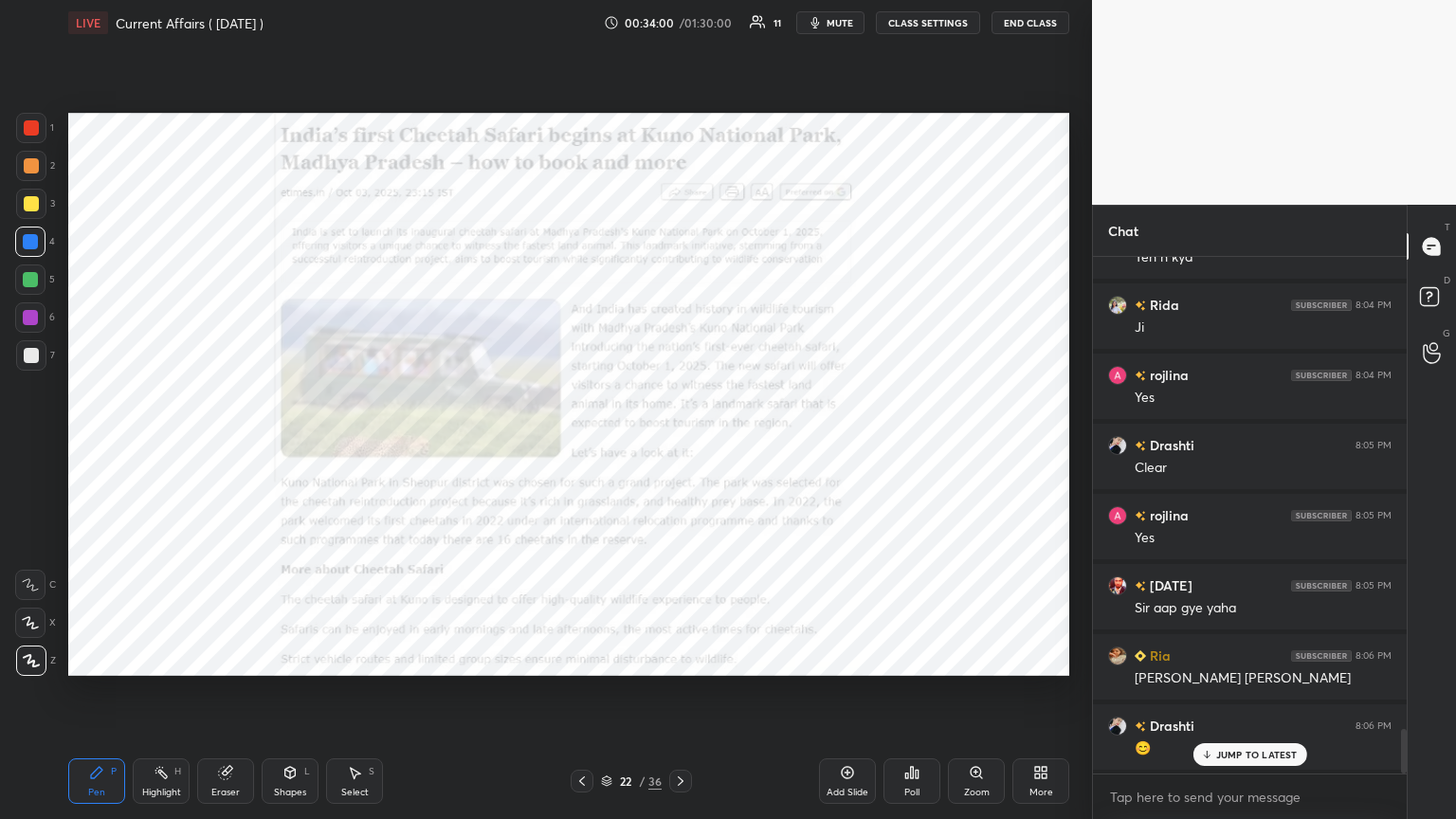
click at [679, 445] on p "JUMP TO LATEST" at bounding box center [1256, 755] width 81 height 11
click at [41, 129] on div at bounding box center [32, 128] width 31 height 31
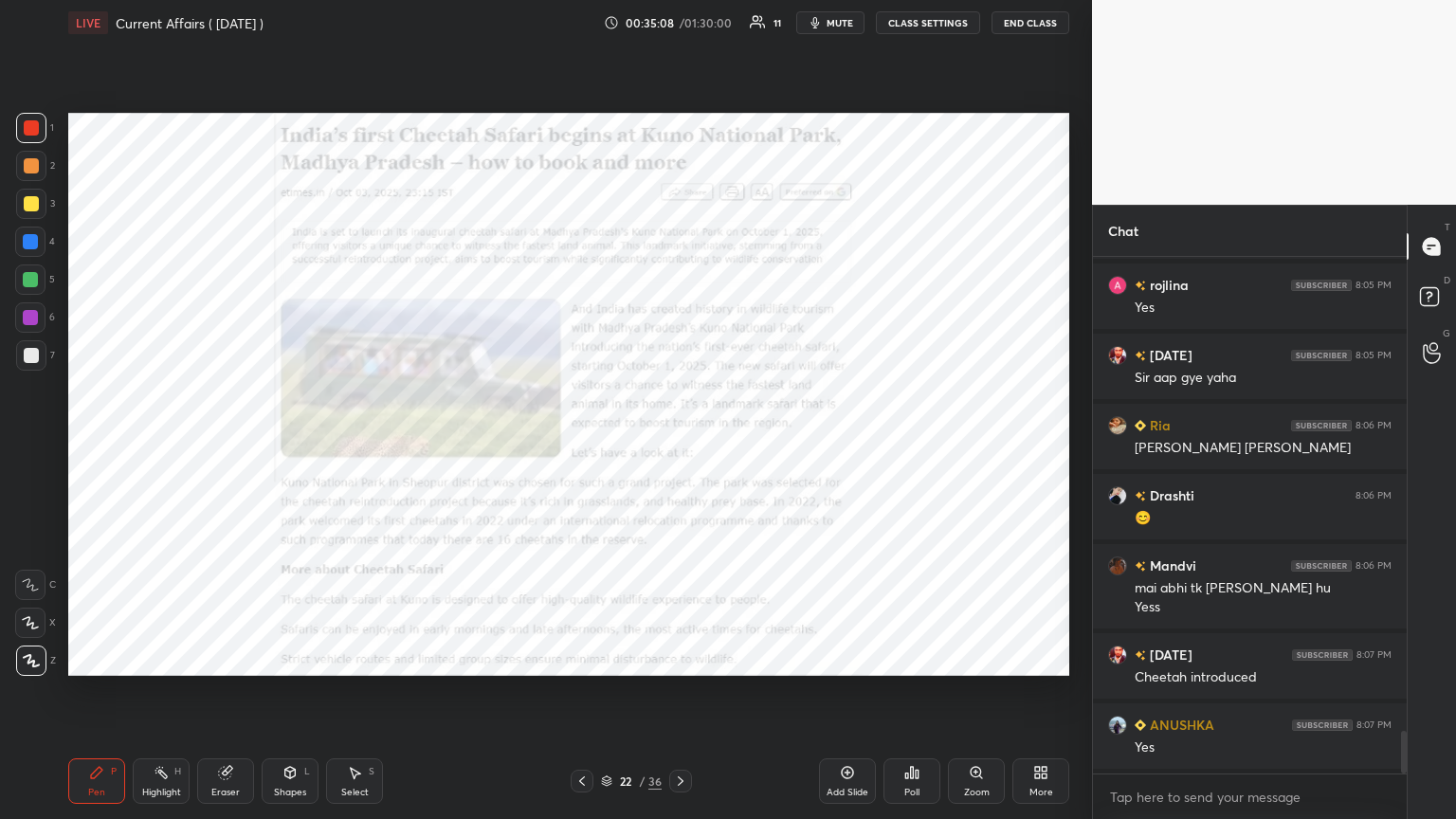
scroll to position [5810, 0]
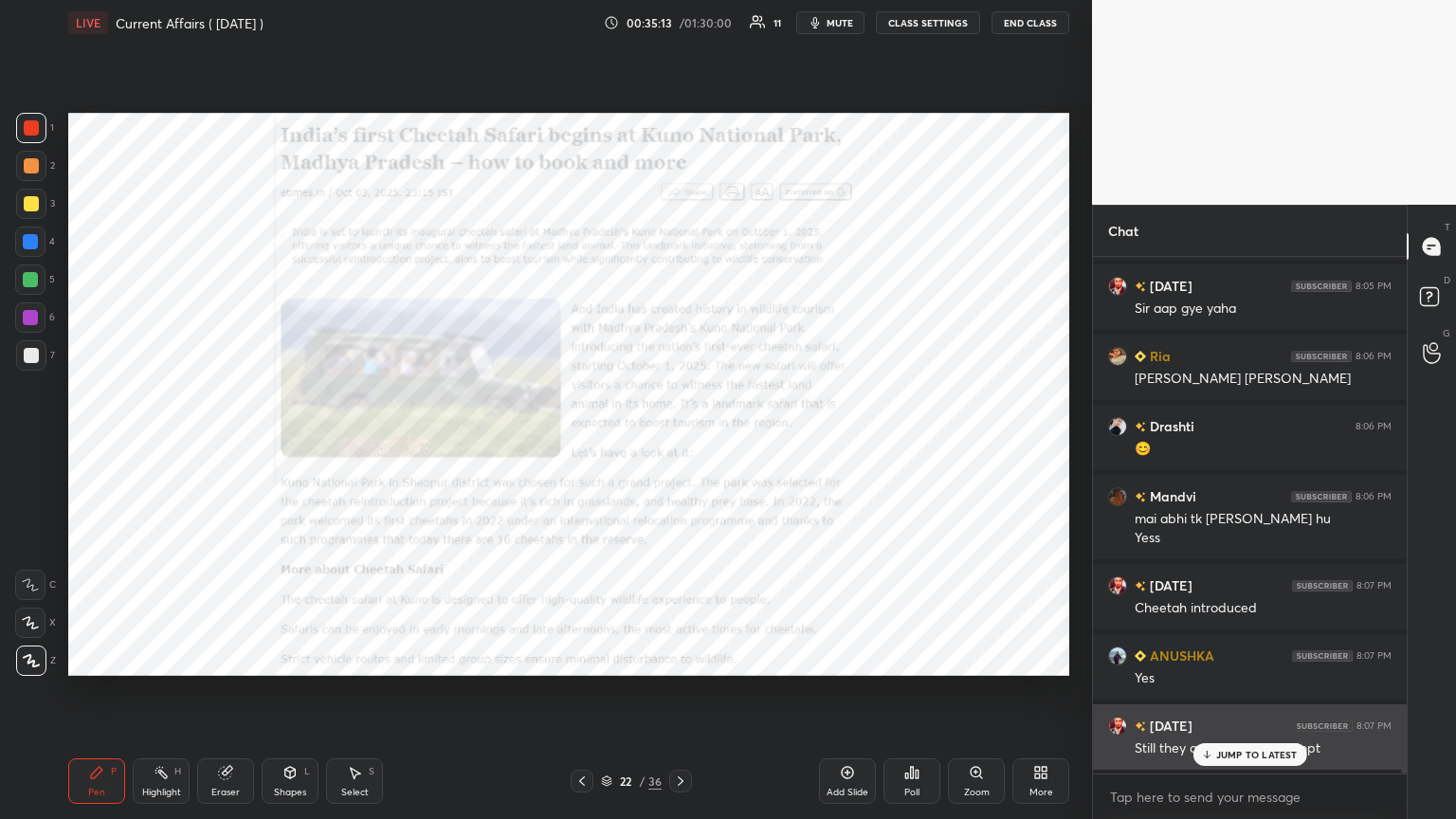
click at [679, 445] on p "JUMP TO LATEST" at bounding box center [1256, 755] width 81 height 11
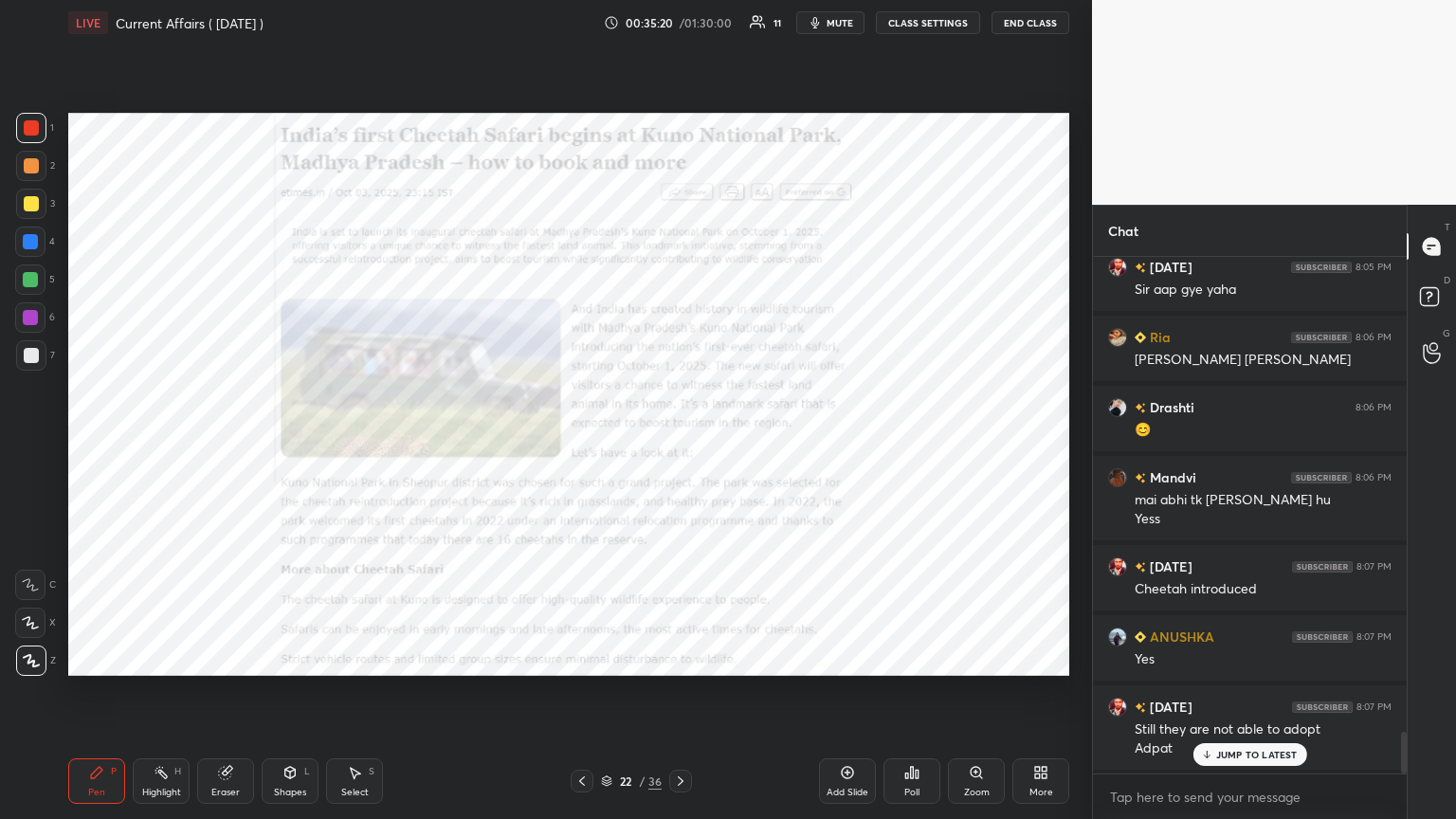
scroll to position [5899, 0]
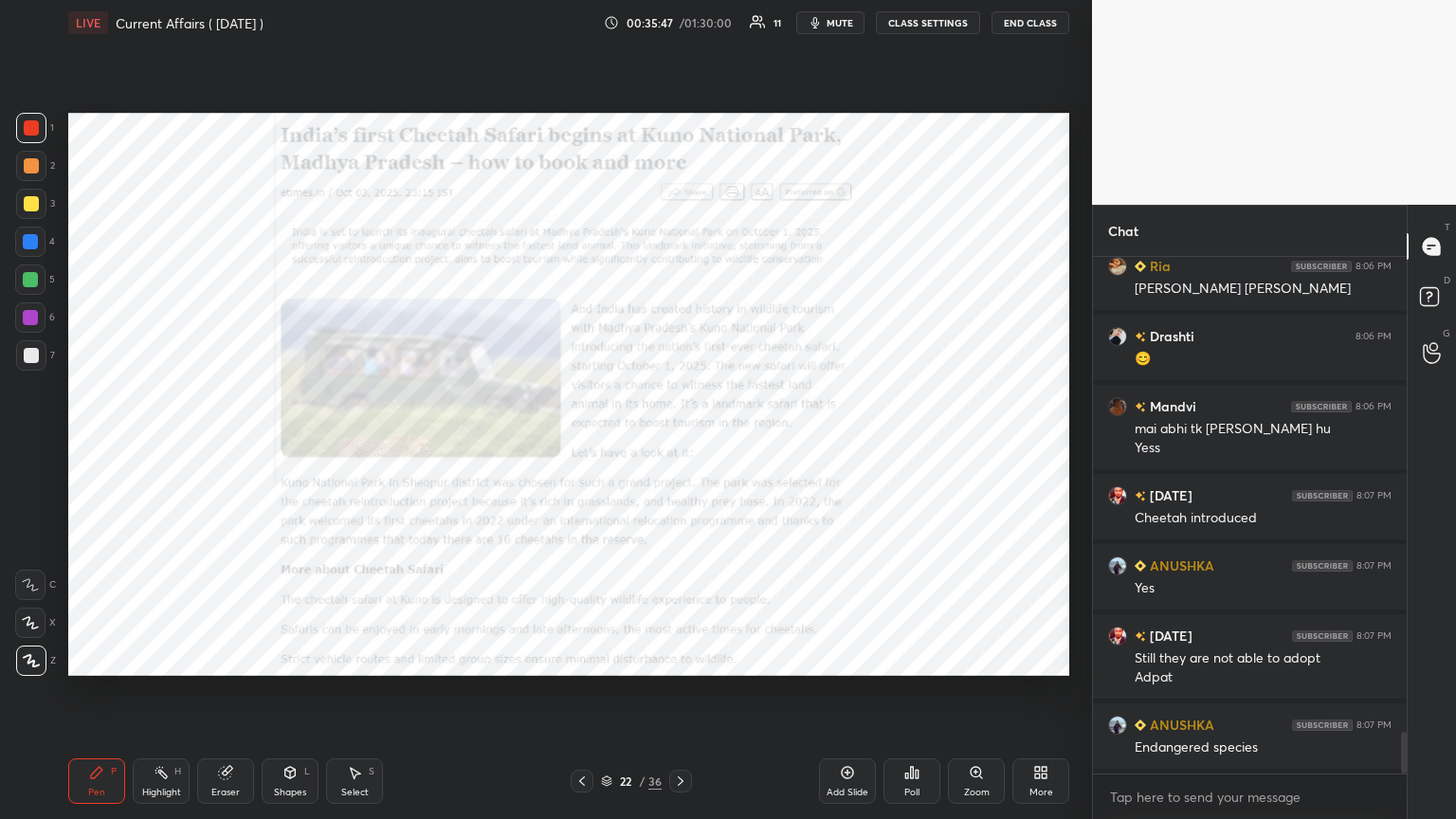
click at [679, 445] on icon at bounding box center [680, 781] width 15 height 15
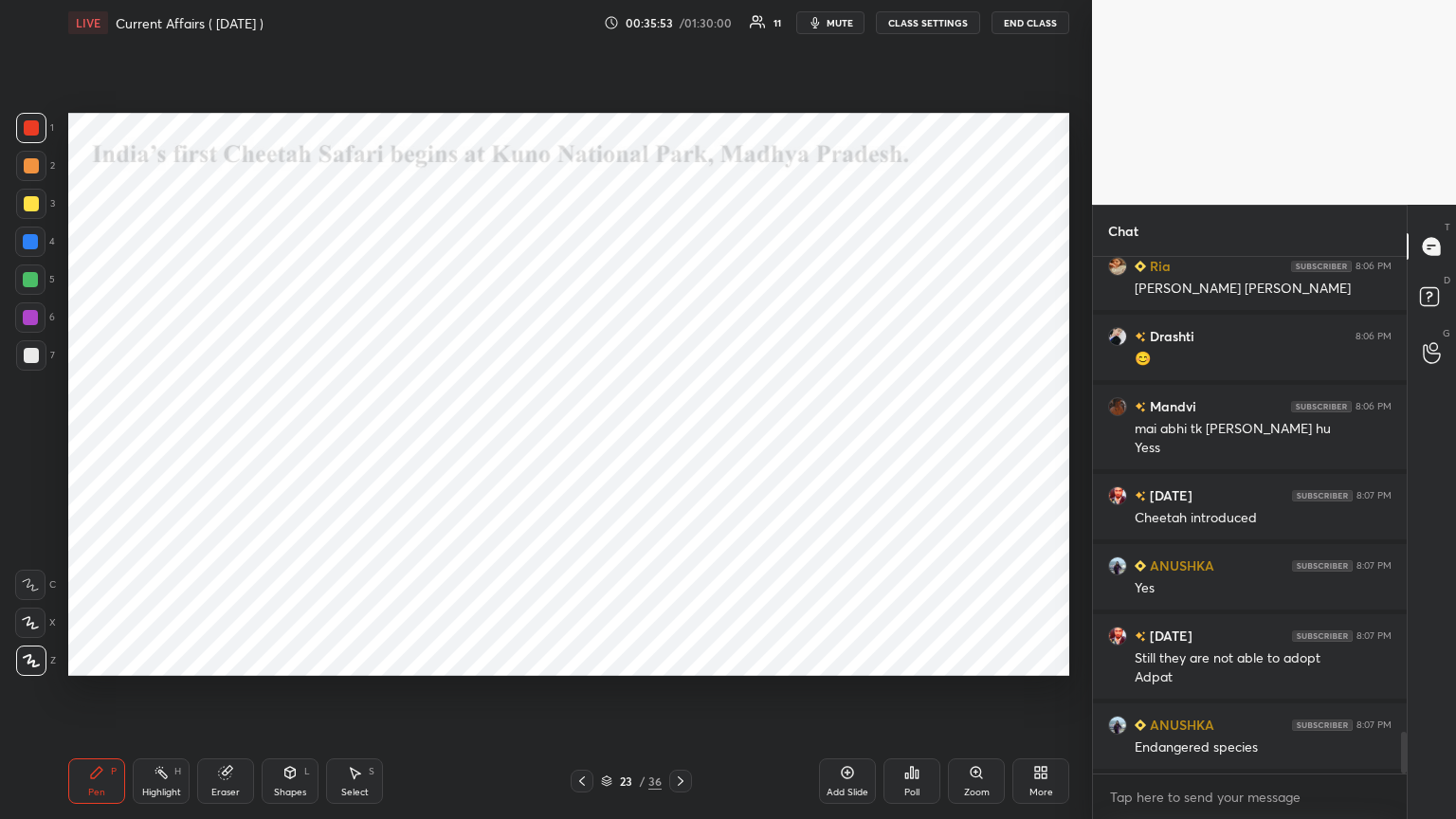
scroll to position [5968, 0]
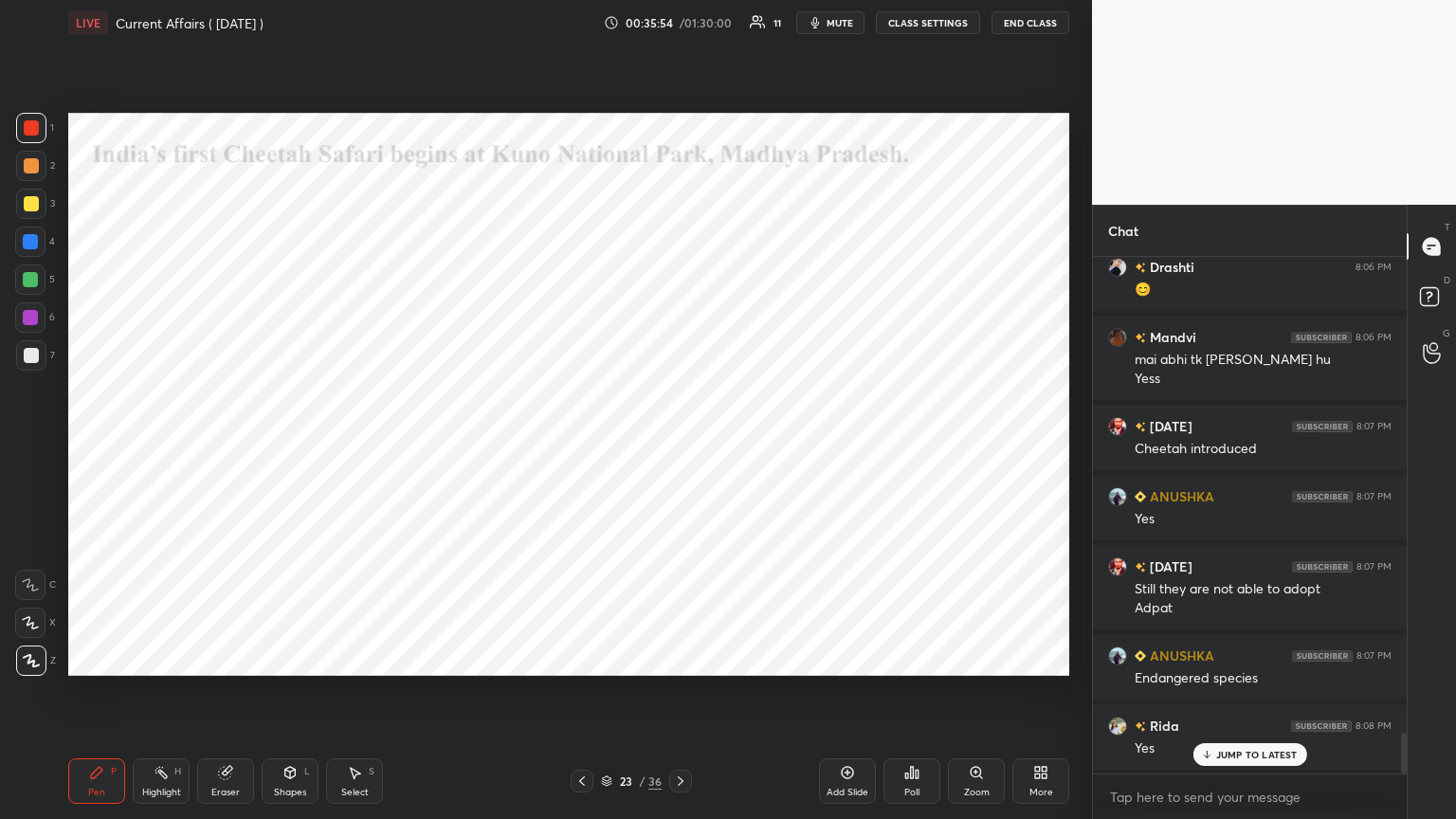
click at [679, 445] on p "JUMP TO LATEST" at bounding box center [1256, 755] width 81 height 11
click at [679, 445] on icon at bounding box center [680, 781] width 6 height 10
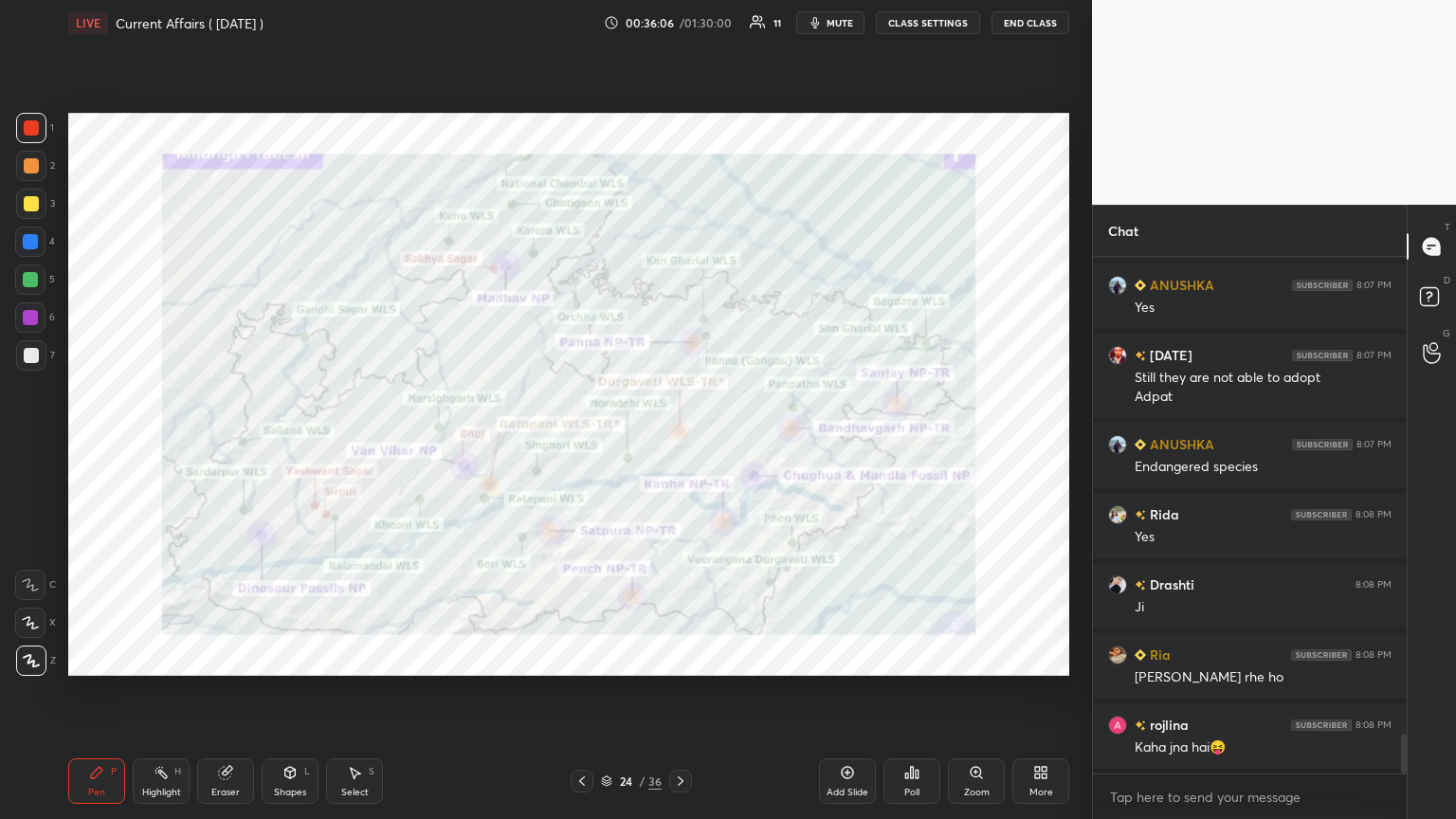
scroll to position [6249, 0]
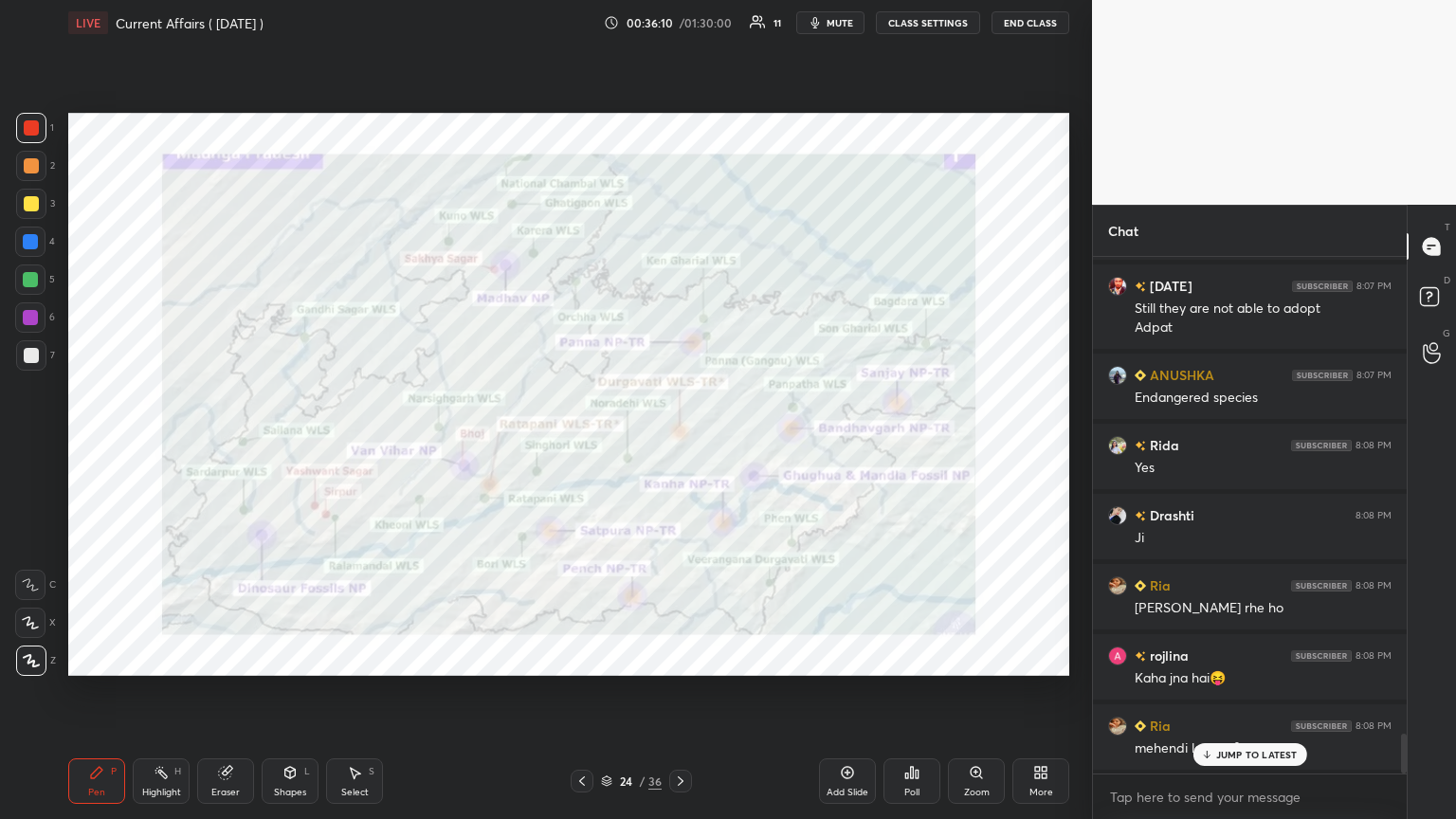
click at [679, 445] on div "JUMP TO LATEST" at bounding box center [1248, 755] width 114 height 23
click at [28, 121] on div at bounding box center [32, 128] width 15 height 15
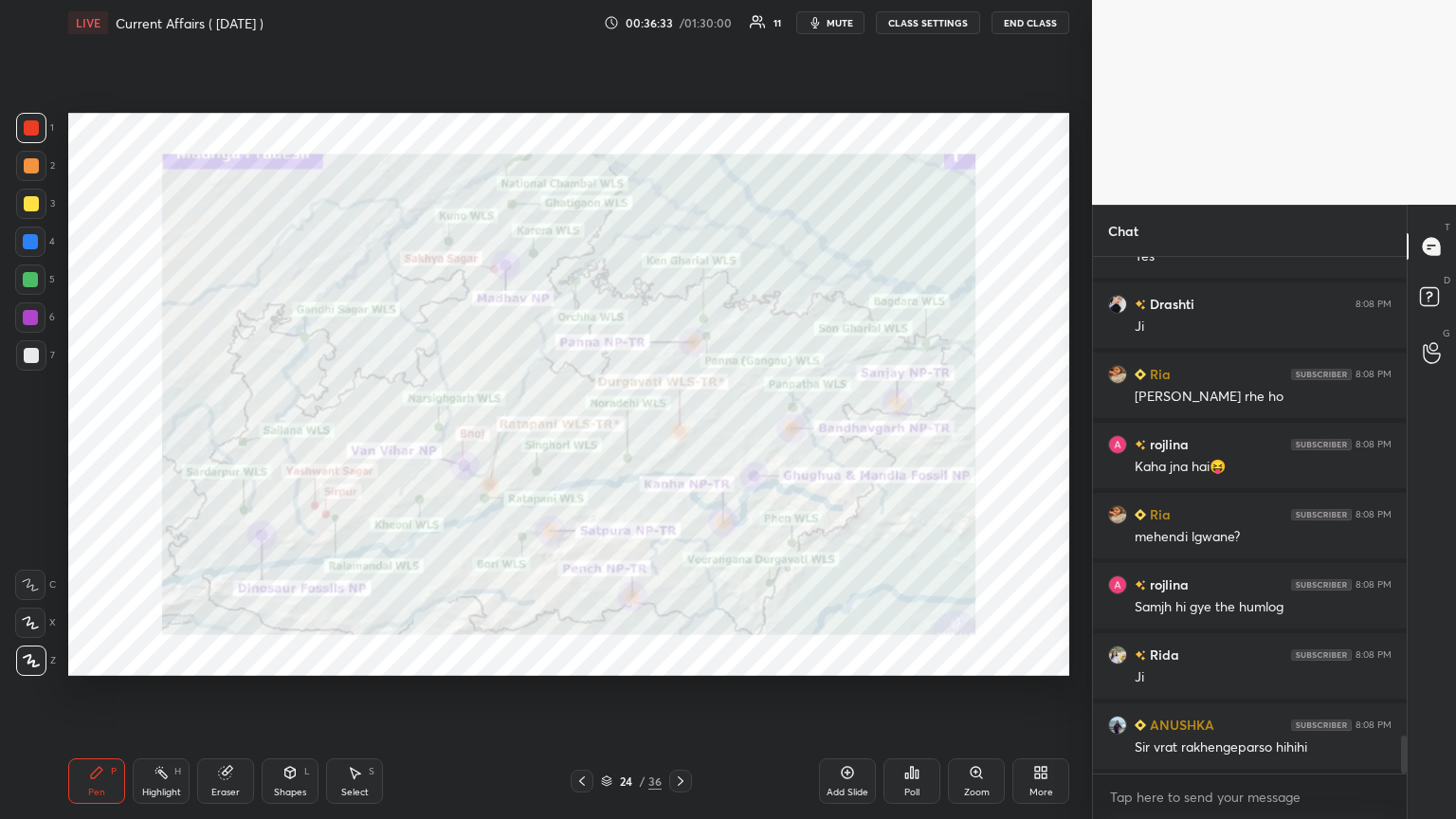
scroll to position [6530, 0]
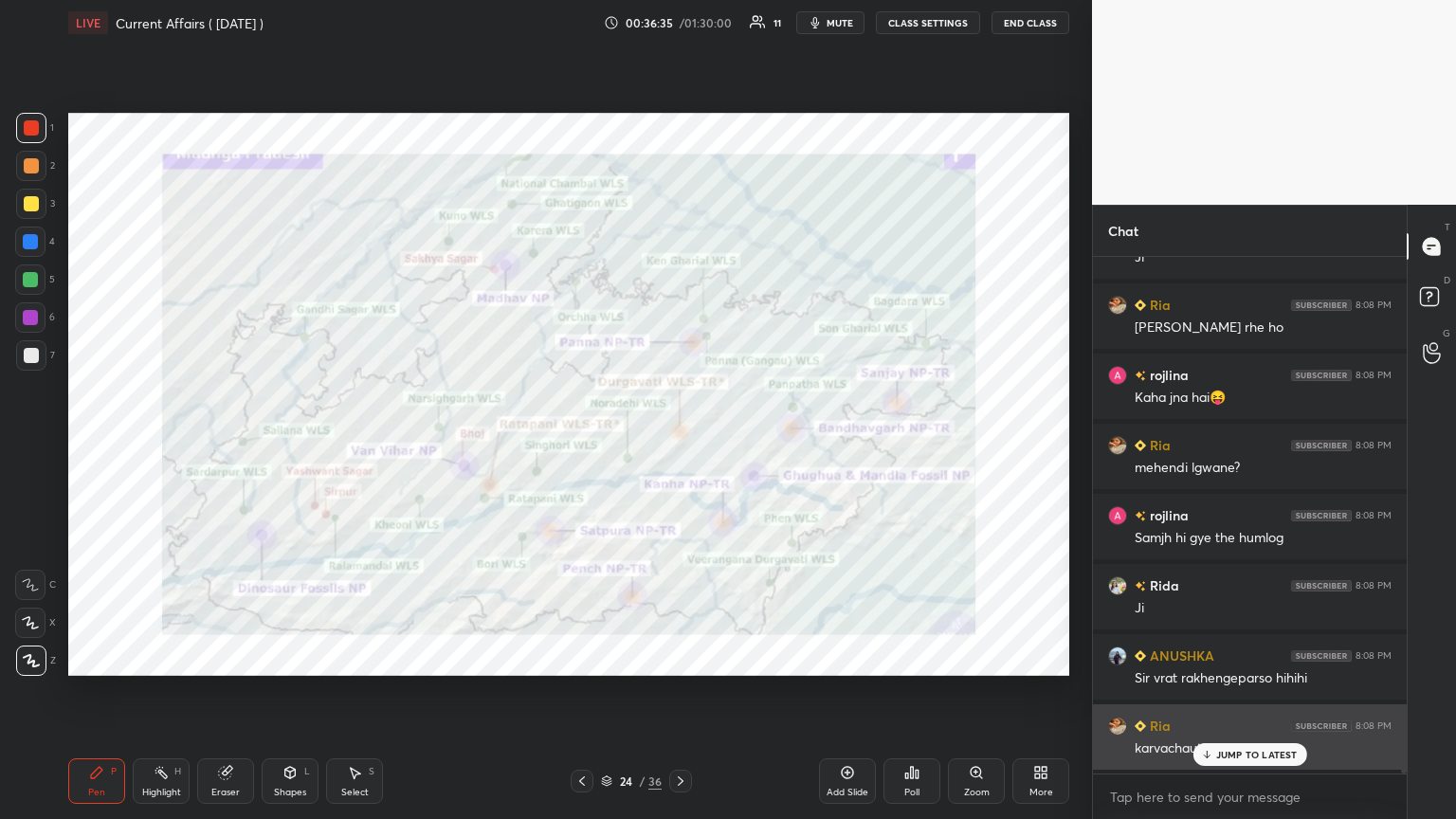
click at [679, 445] on div "JUMP TO LATEST" at bounding box center [1248, 755] width 114 height 23
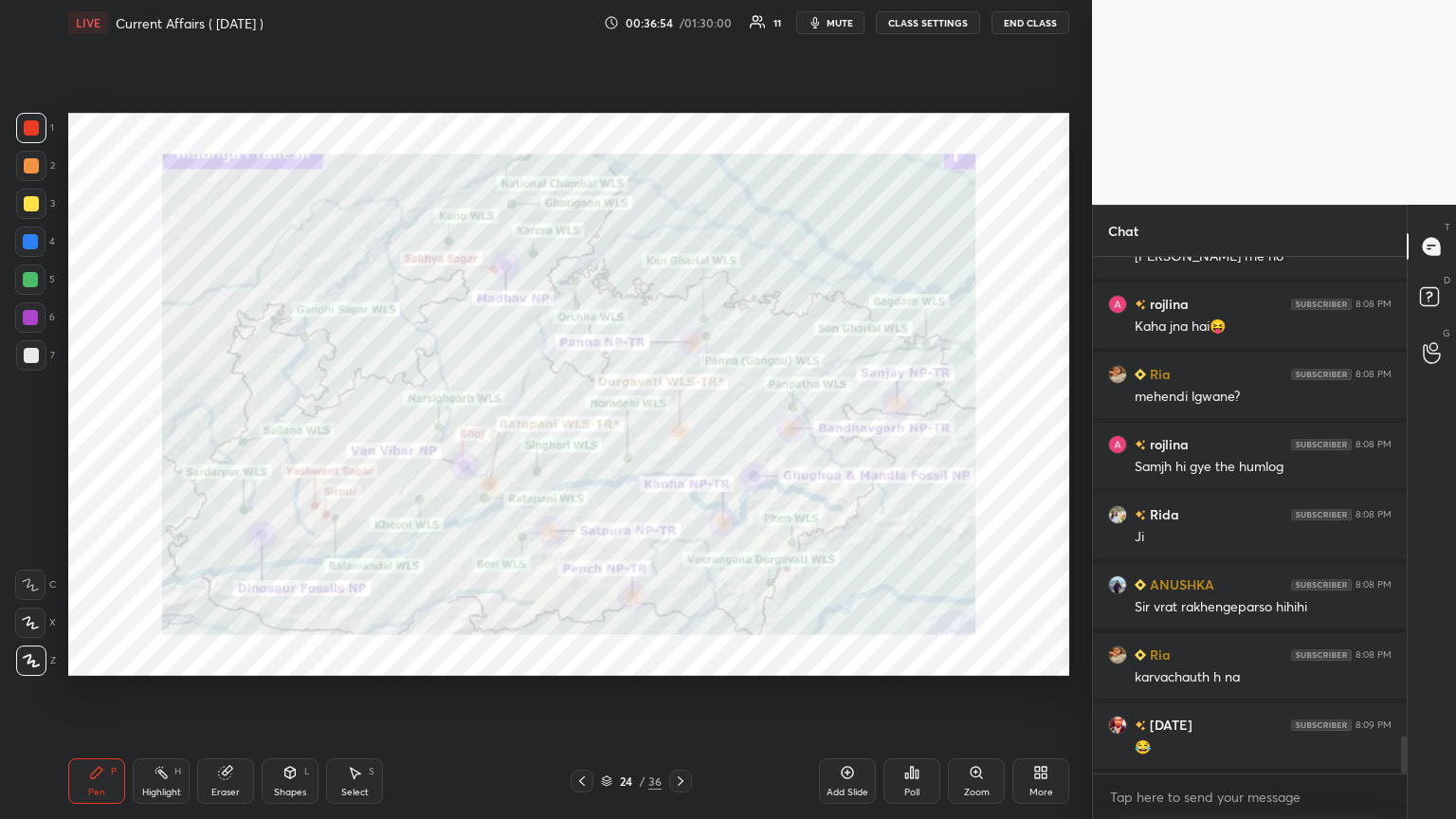
scroll to position [6670, 0]
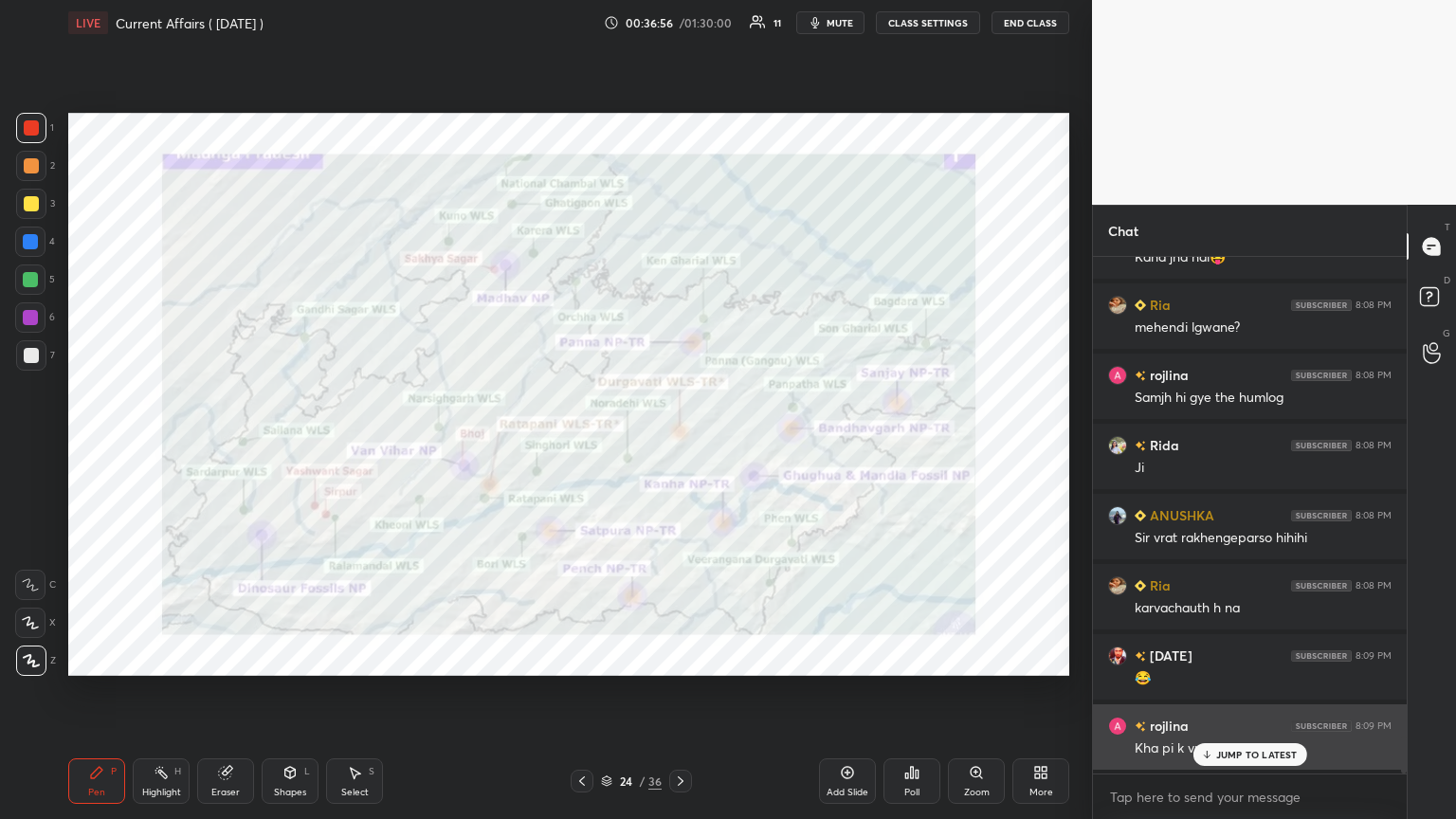
click at [679, 445] on p "JUMP TO LATEST" at bounding box center [1256, 755] width 81 height 11
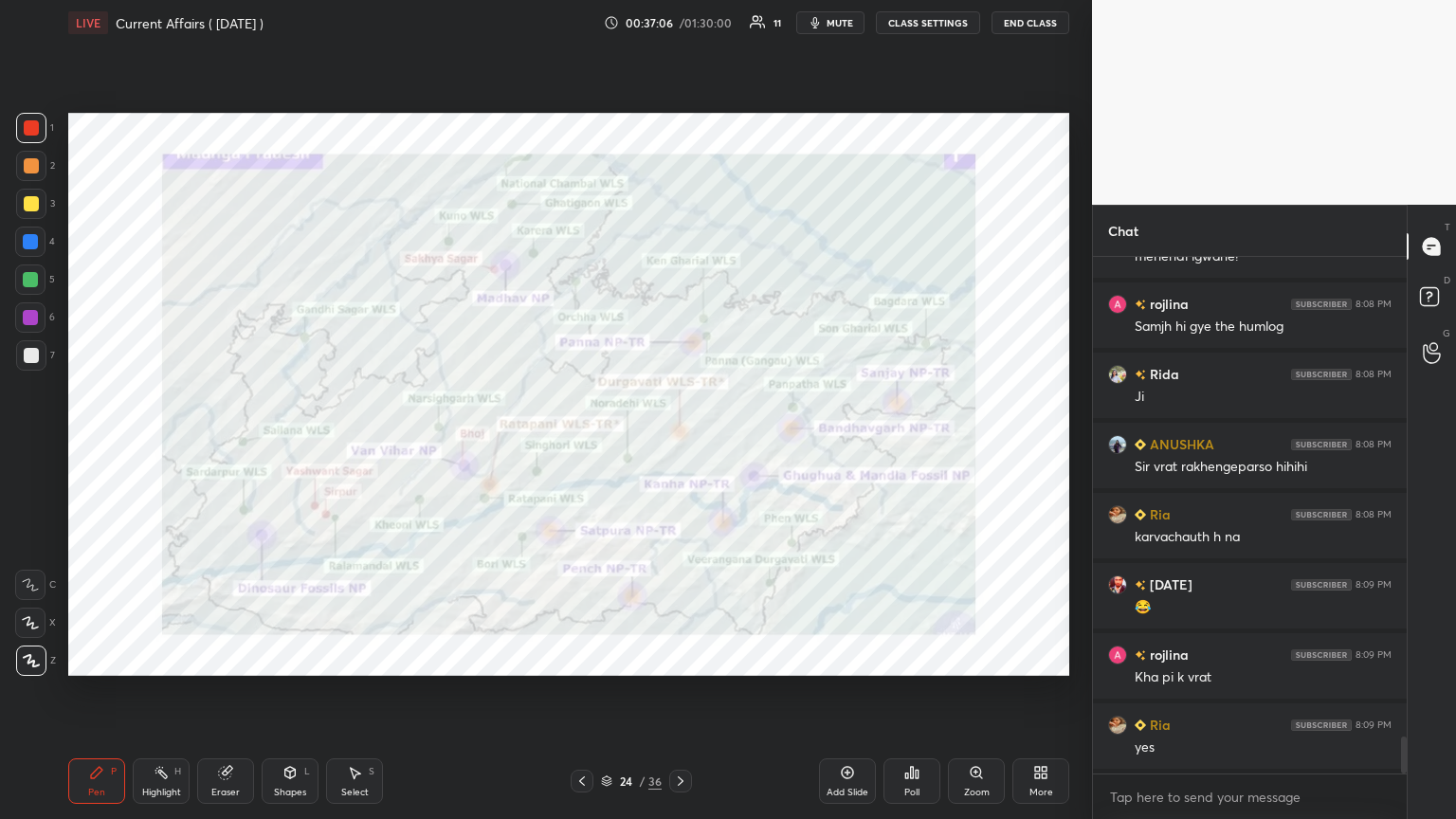
scroll to position [6810, 0]
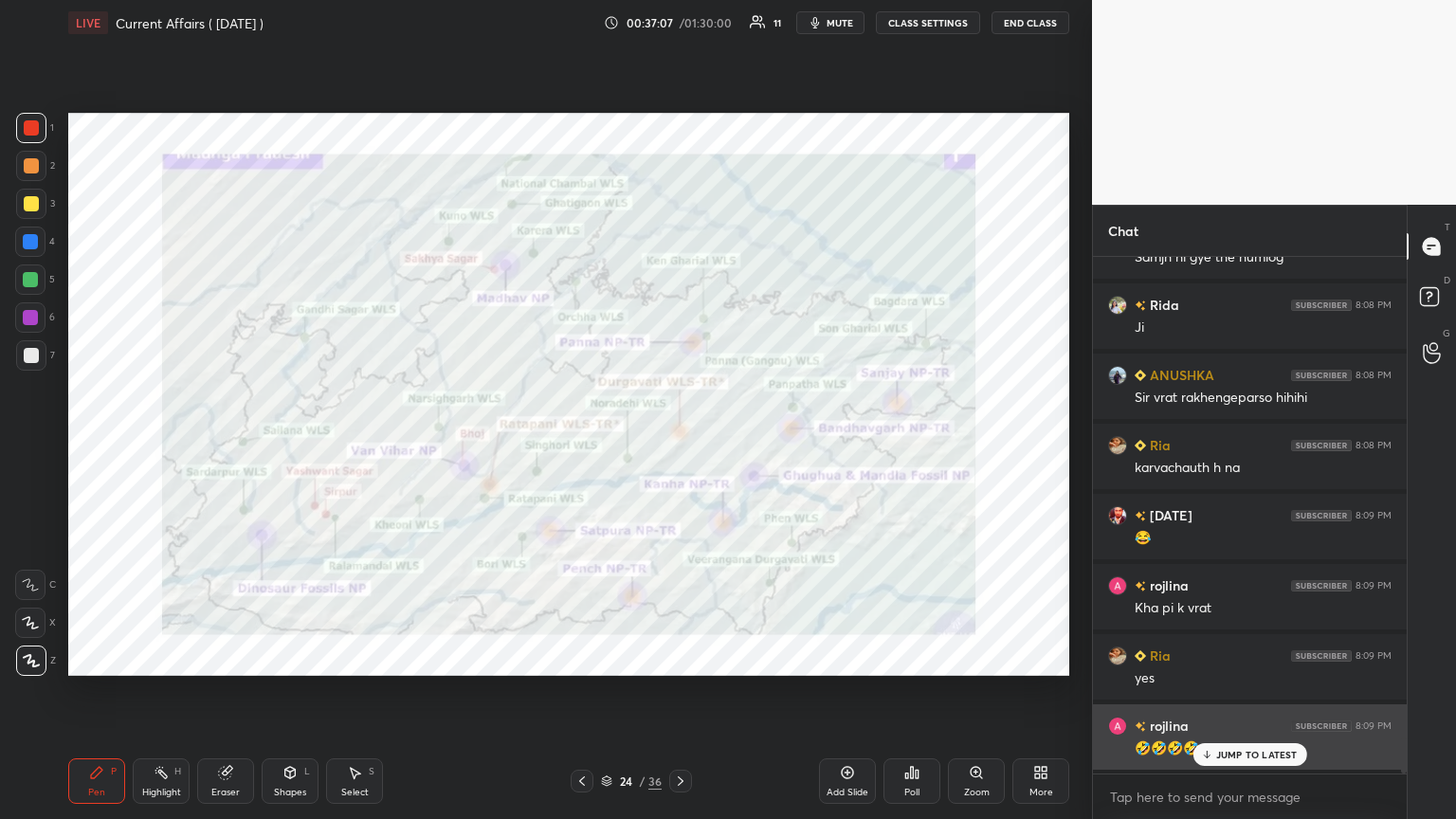
click at [679, 445] on p "JUMP TO LATEST" at bounding box center [1256, 755] width 81 height 11
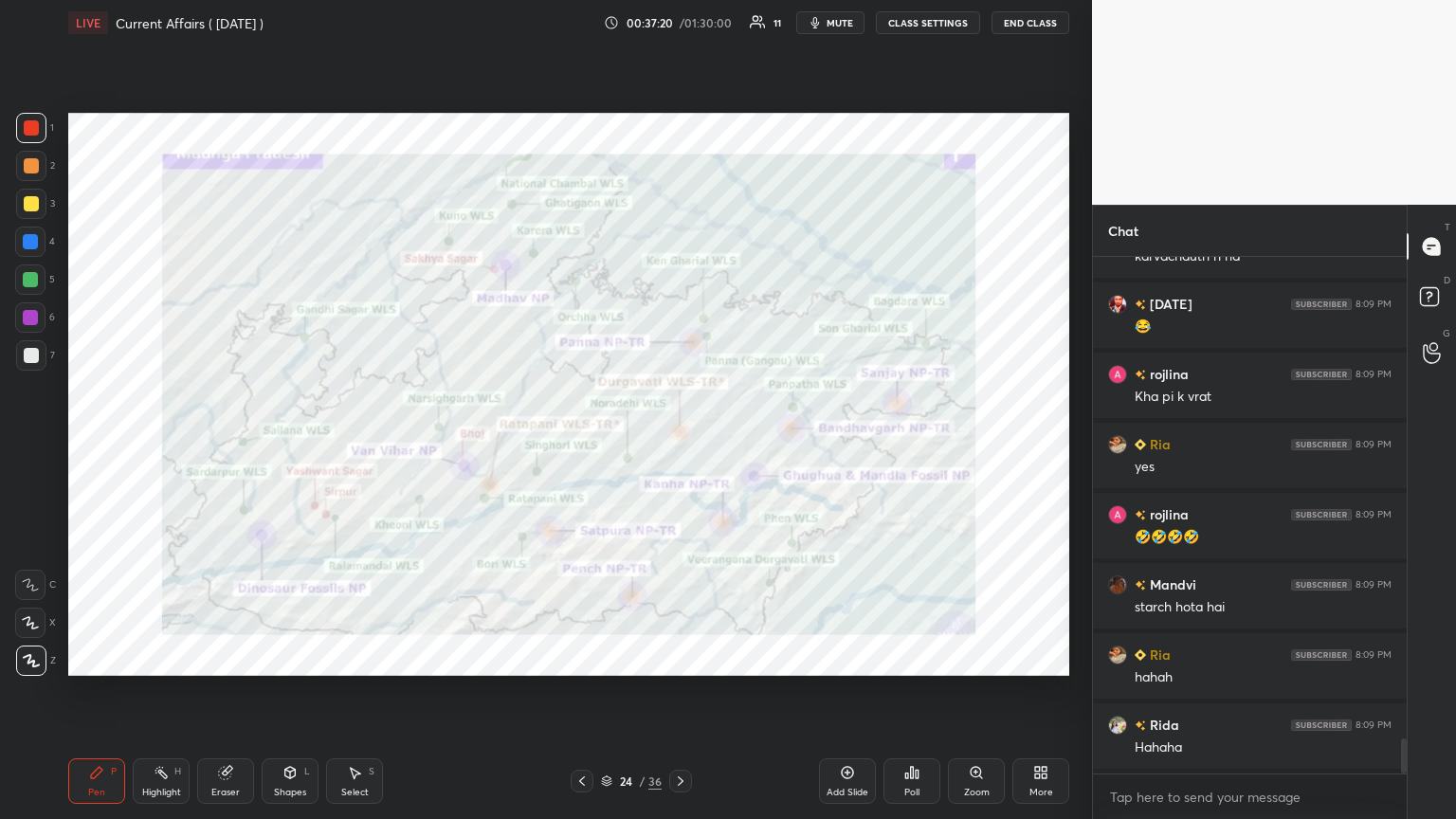
scroll to position [7091, 0]
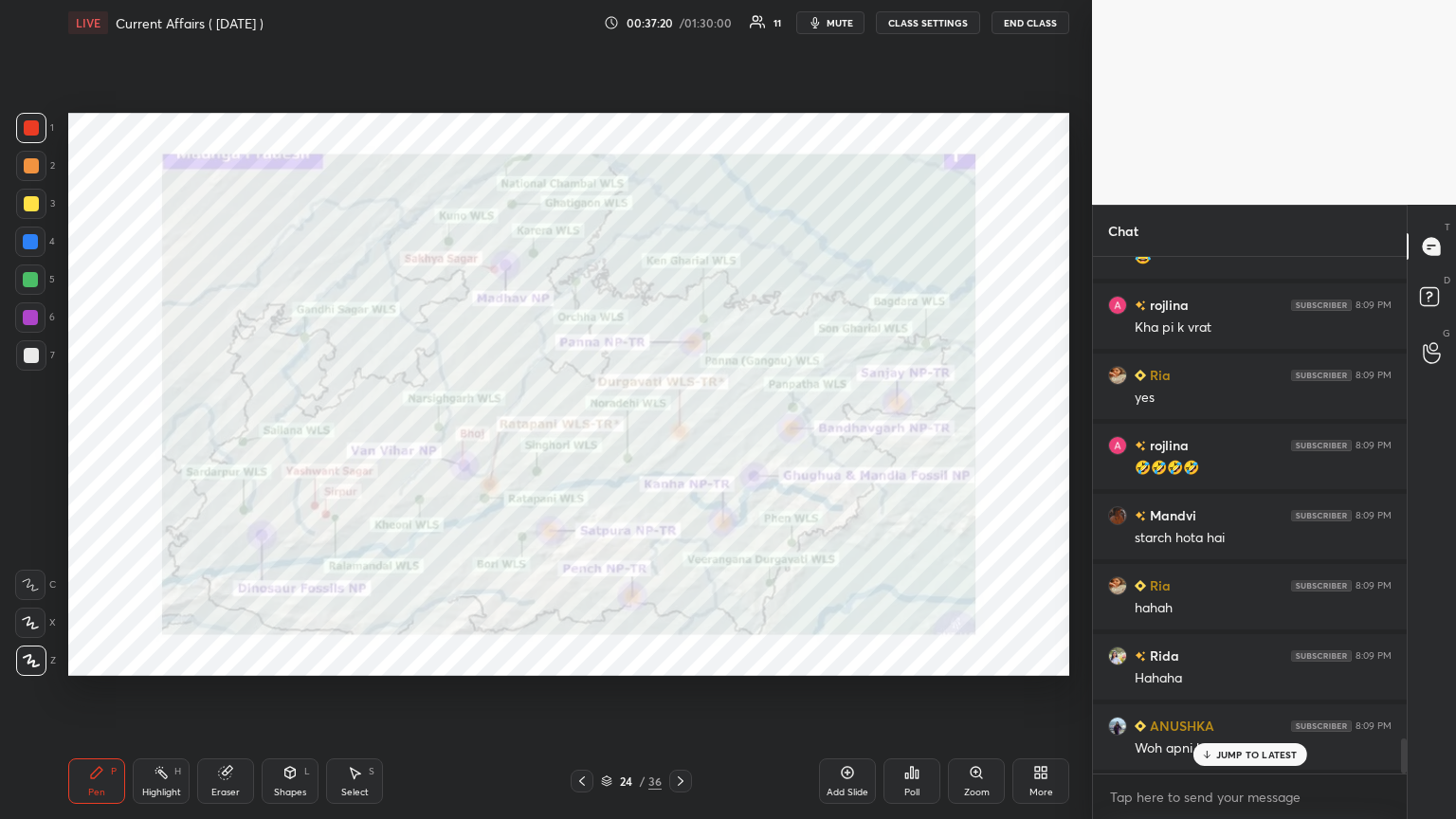
click at [679, 445] on div "Add Slide" at bounding box center [847, 782] width 56 height 46
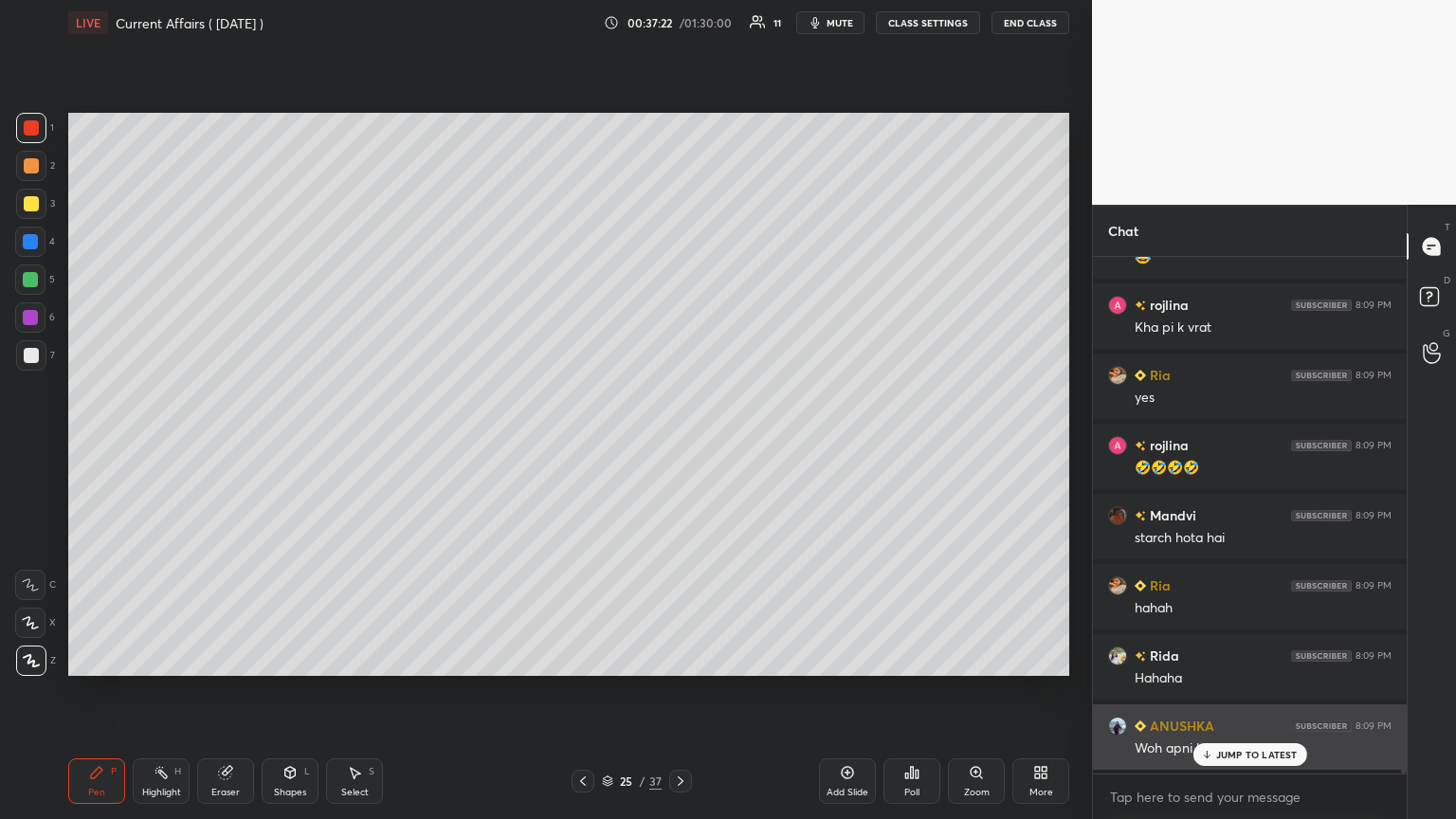
click at [679, 445] on icon at bounding box center [1205, 755] width 12 height 11
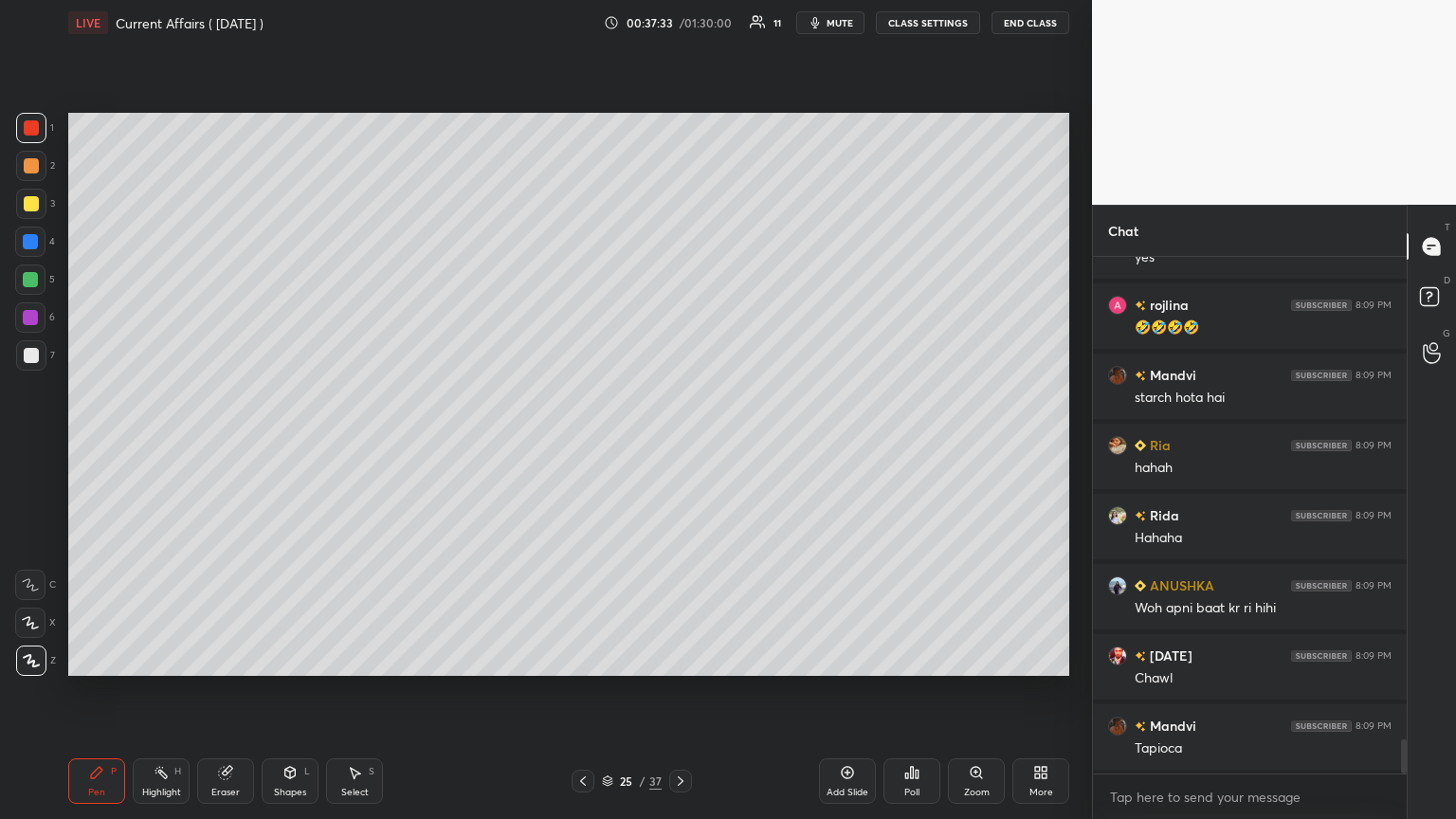
scroll to position [7302, 0]
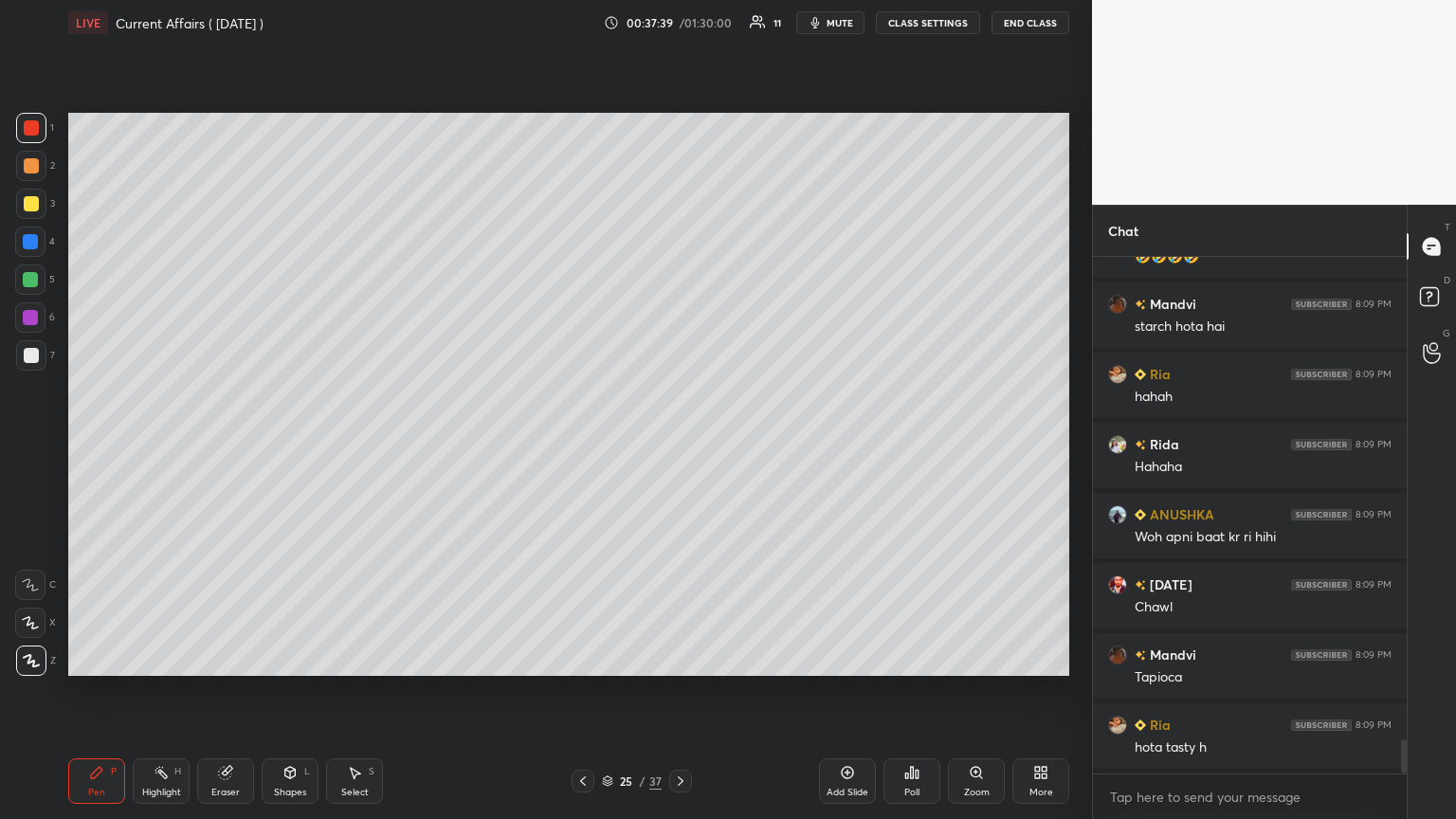
click at [216, 445] on div "Eraser" at bounding box center [225, 782] width 56 height 46
click at [34, 445] on span "Erase all" at bounding box center [31, 661] width 29 height 13
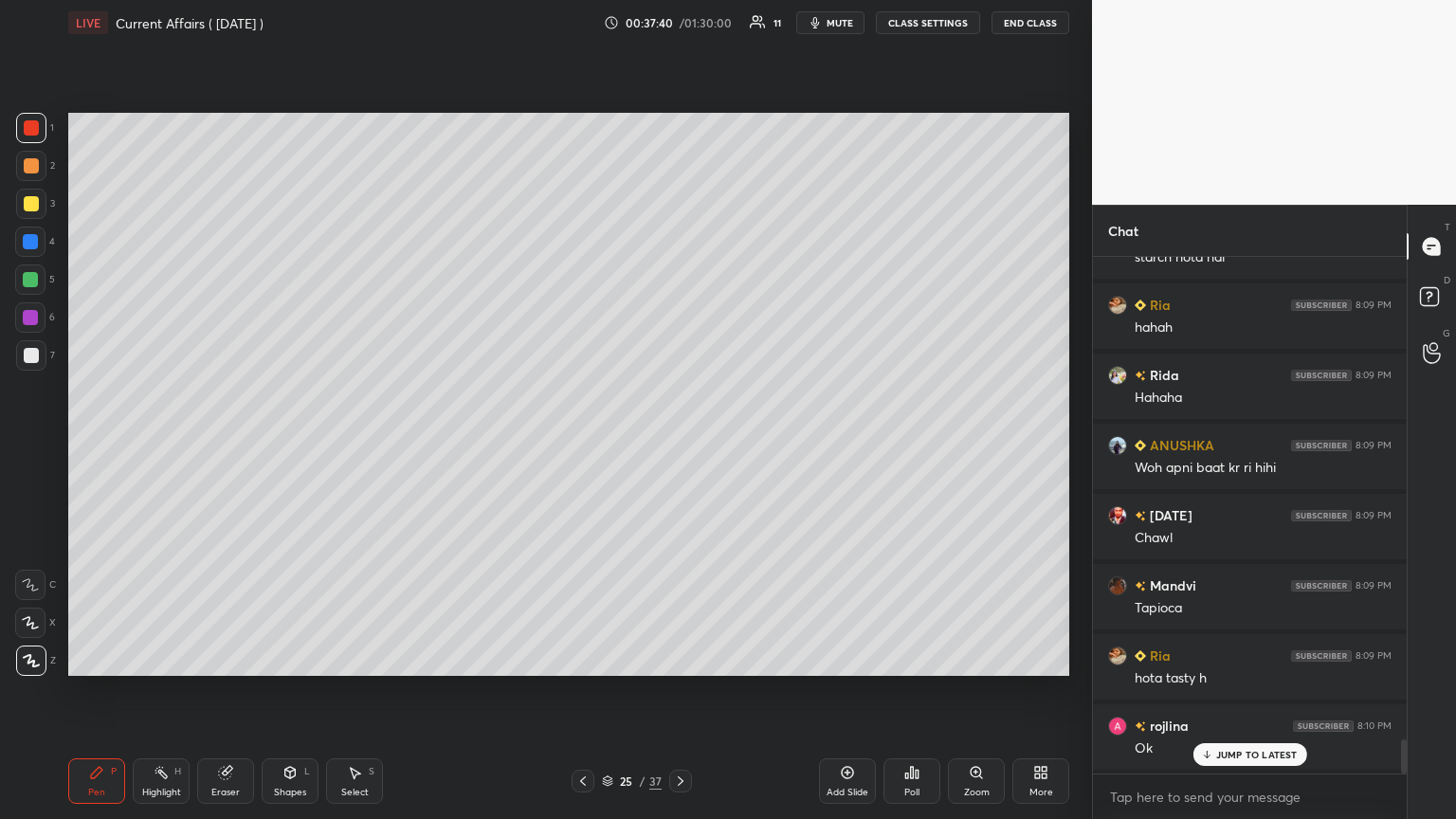
click at [582, 445] on div "Pen P Highlight H Eraser Shapes L Select S 25 / 37 Add Slide Poll Zoom More" at bounding box center [568, 781] width 1001 height 76
click at [584, 445] on div at bounding box center [583, 782] width 23 height 23
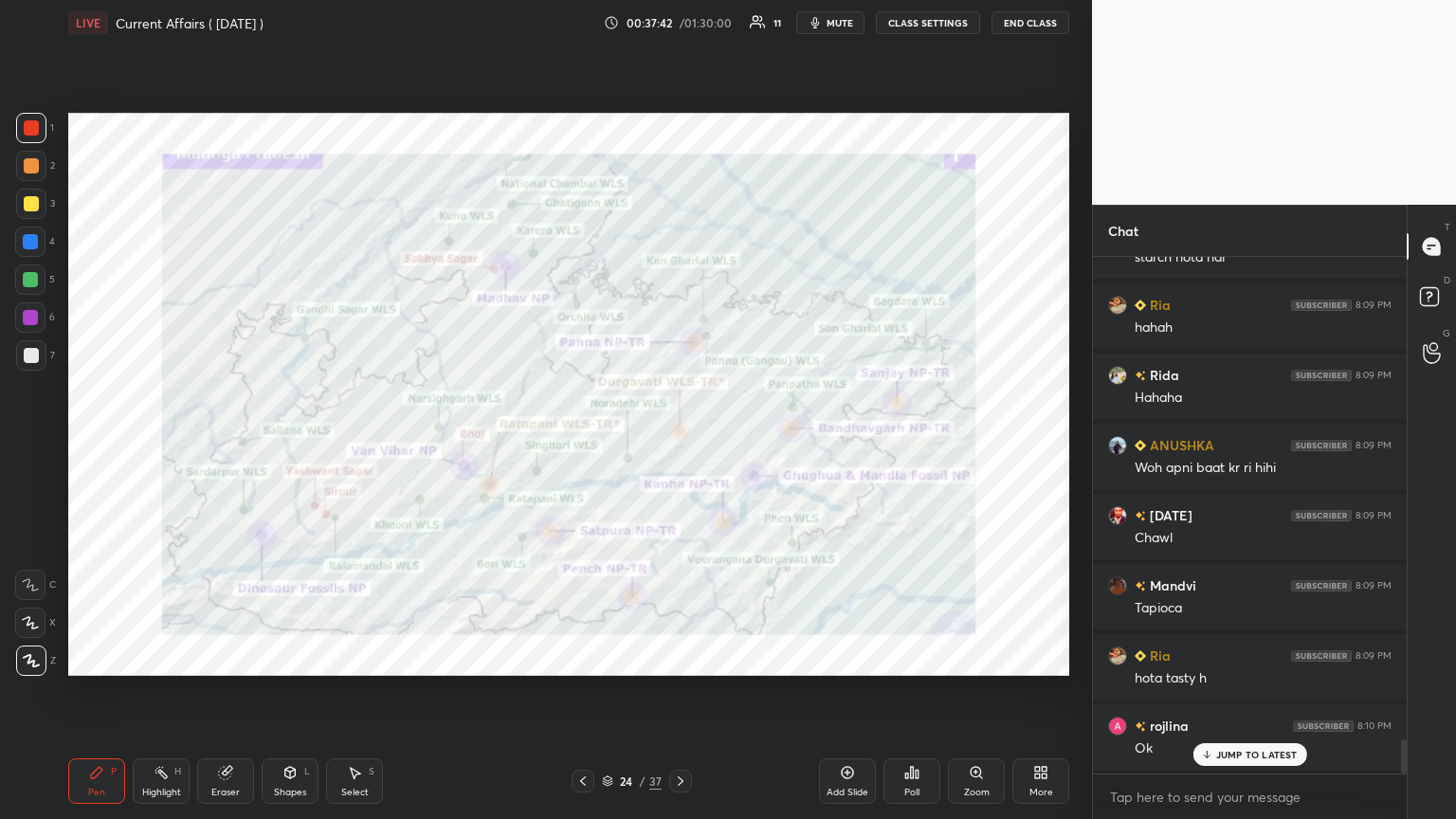
scroll to position [7443, 0]
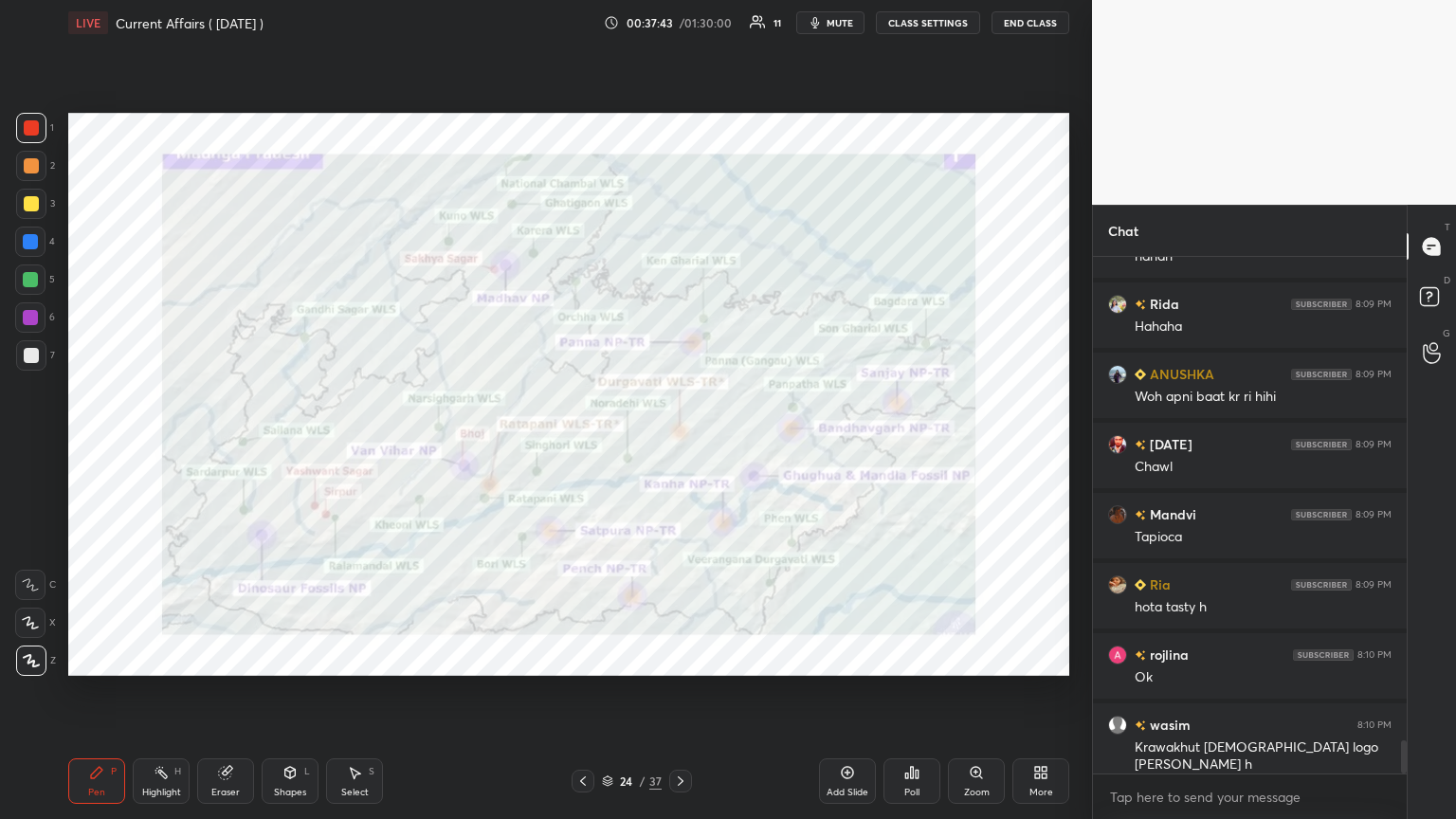
click at [679, 445] on div at bounding box center [681, 782] width 23 height 23
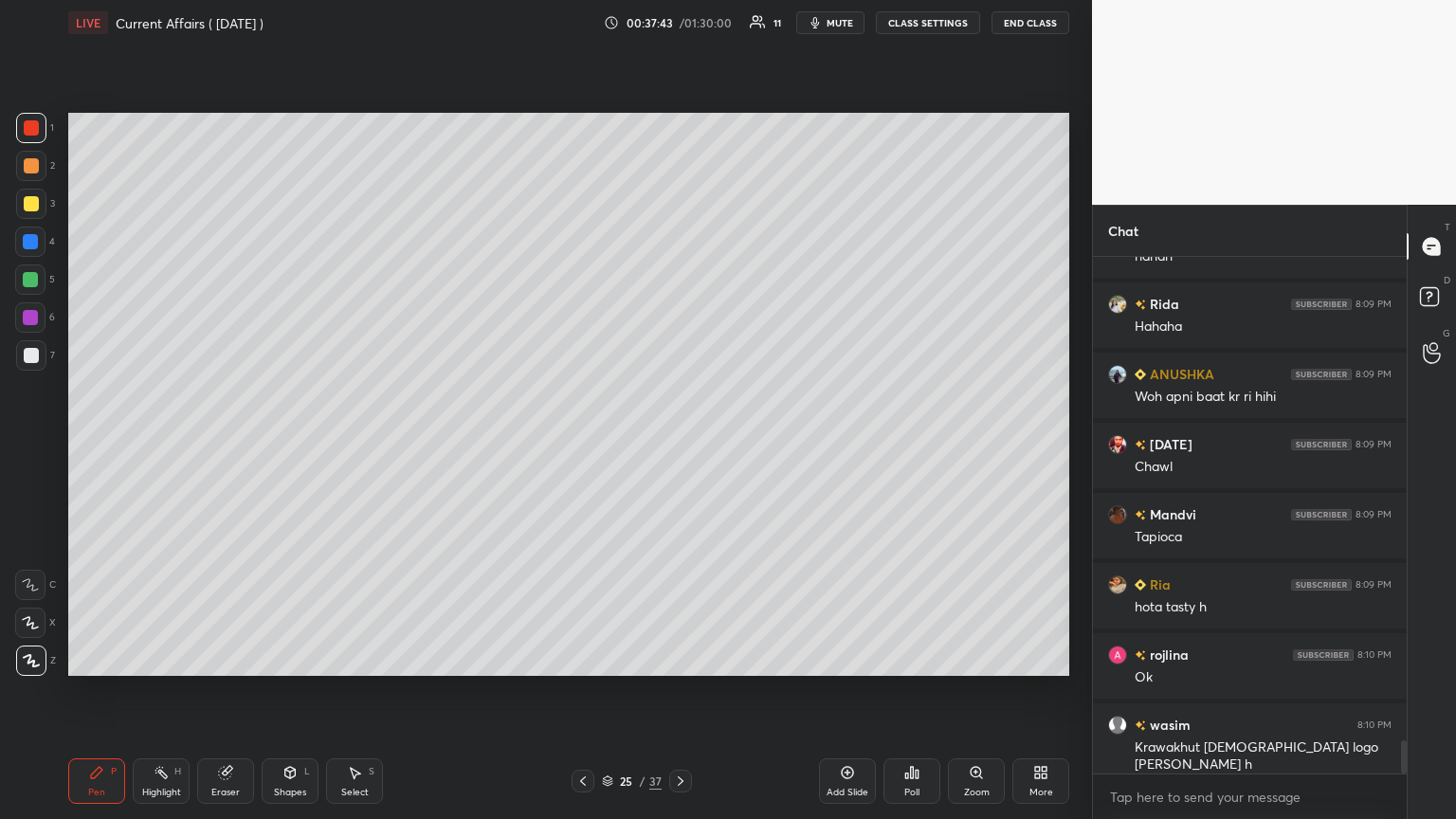
click at [679, 445] on div at bounding box center [681, 782] width 23 height 23
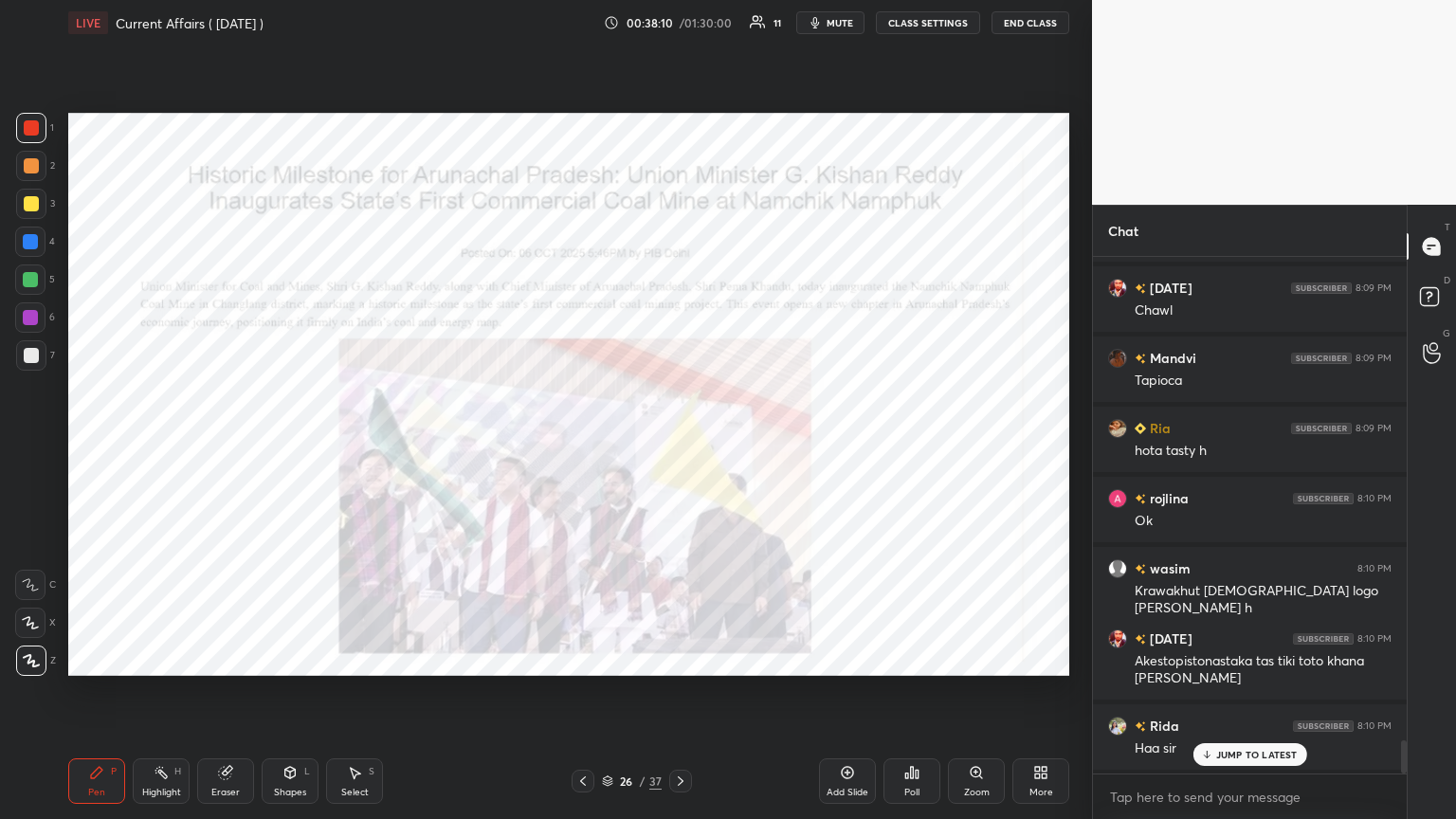
scroll to position [7670, 0]
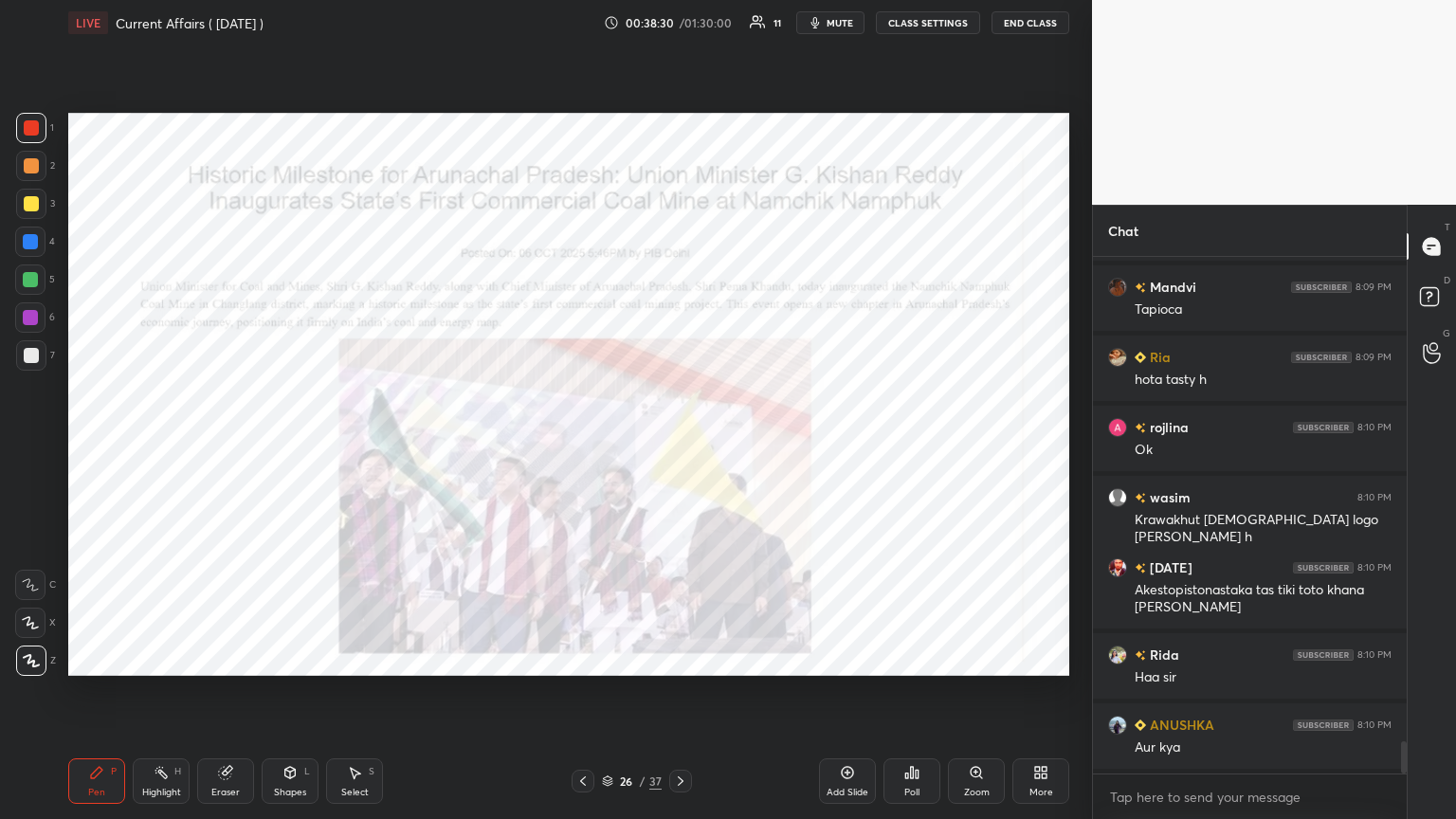
click at [679, 445] on icon at bounding box center [680, 781] width 15 height 15
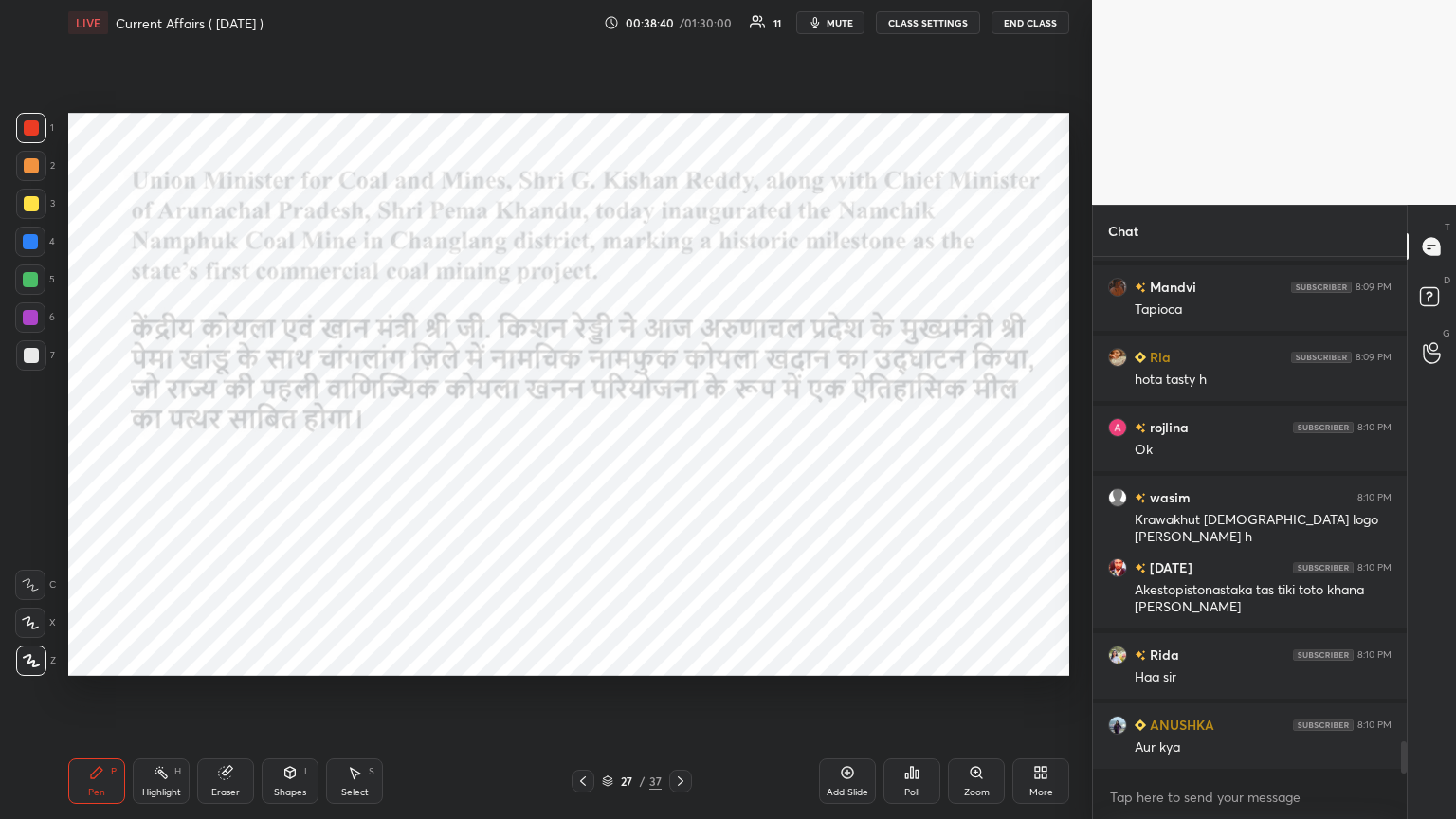
click at [679, 445] on icon at bounding box center [680, 781] width 15 height 15
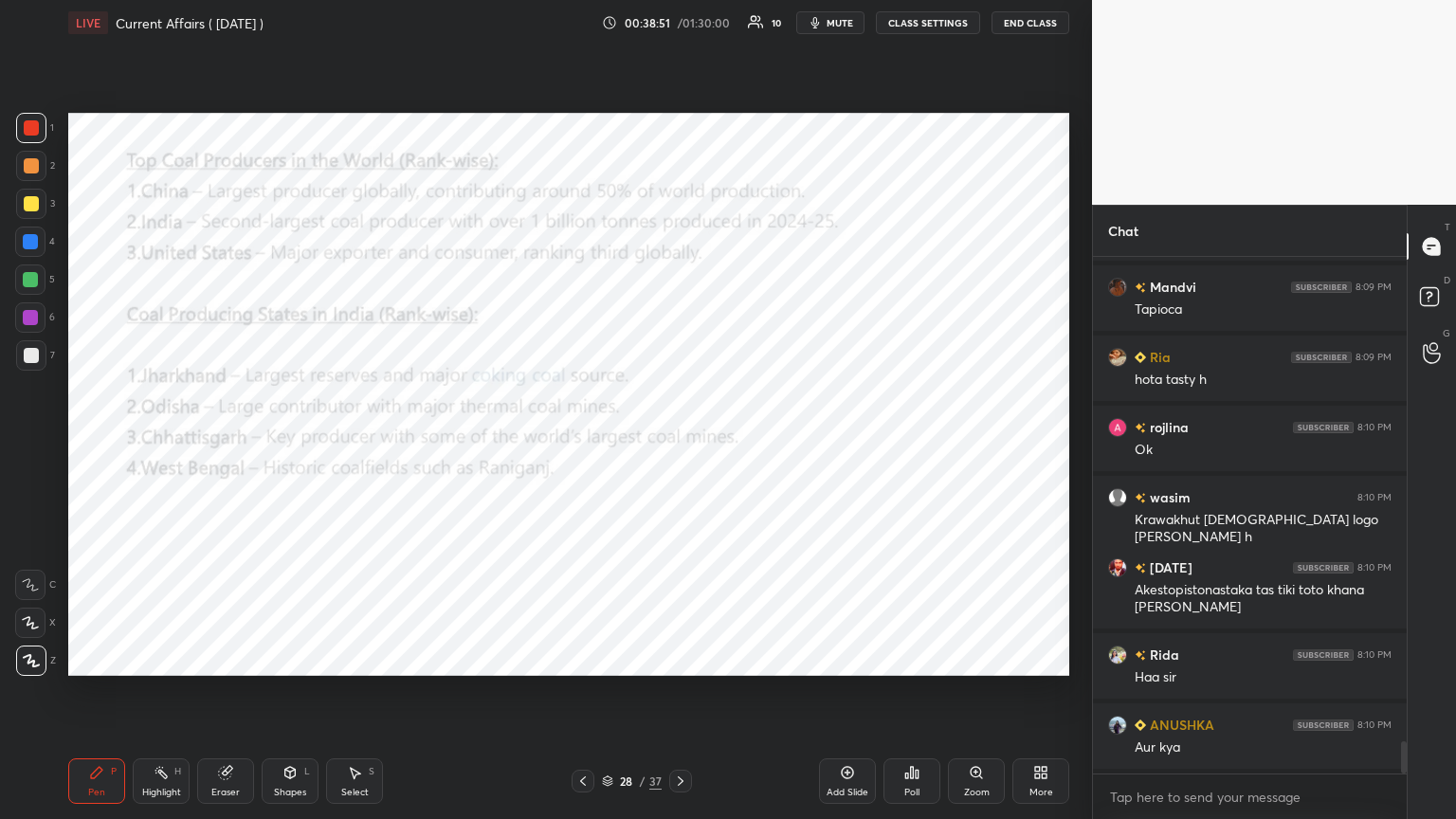
scroll to position [7739, 0]
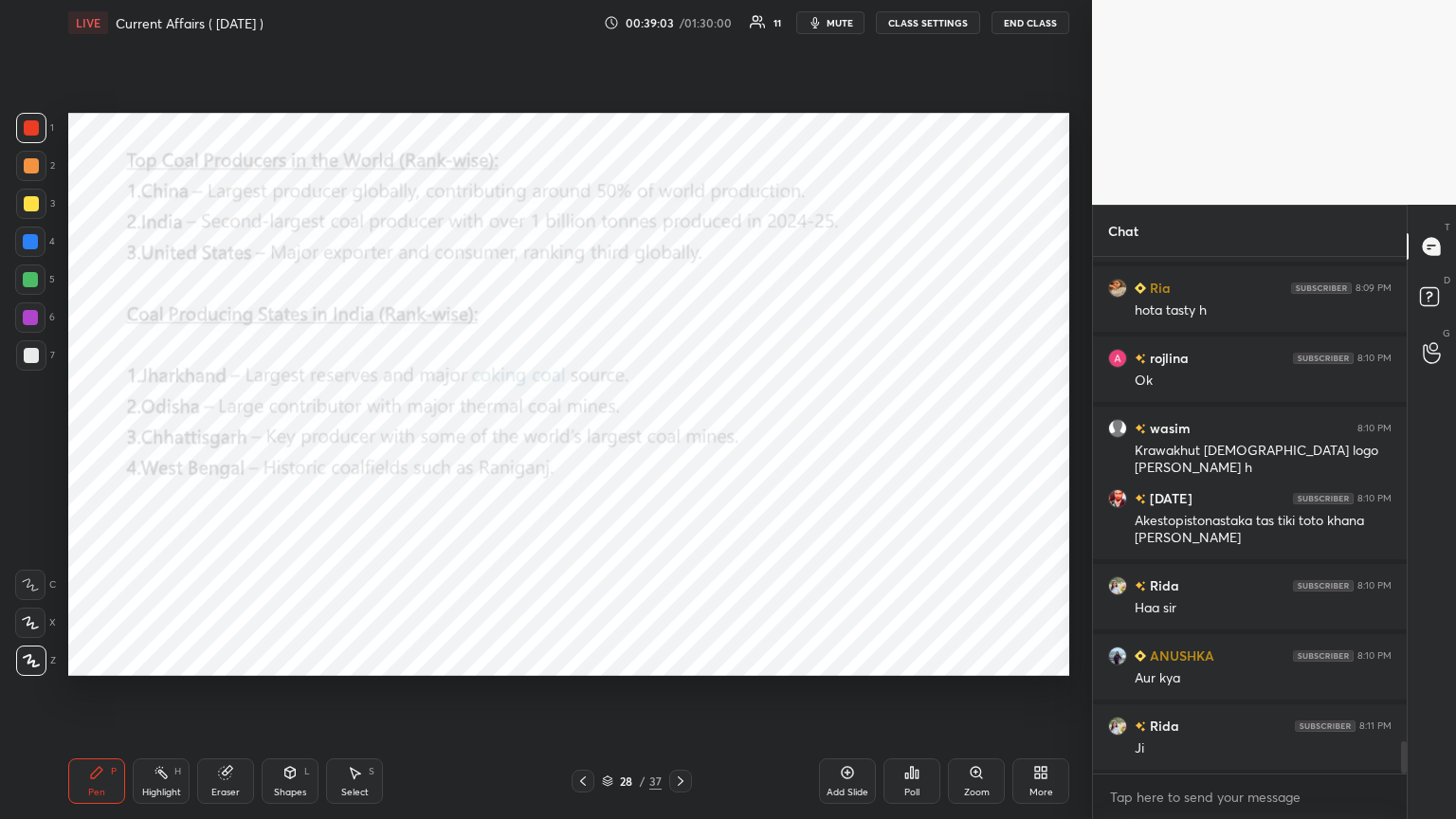
click at [679, 445] on icon at bounding box center [680, 781] width 15 height 15
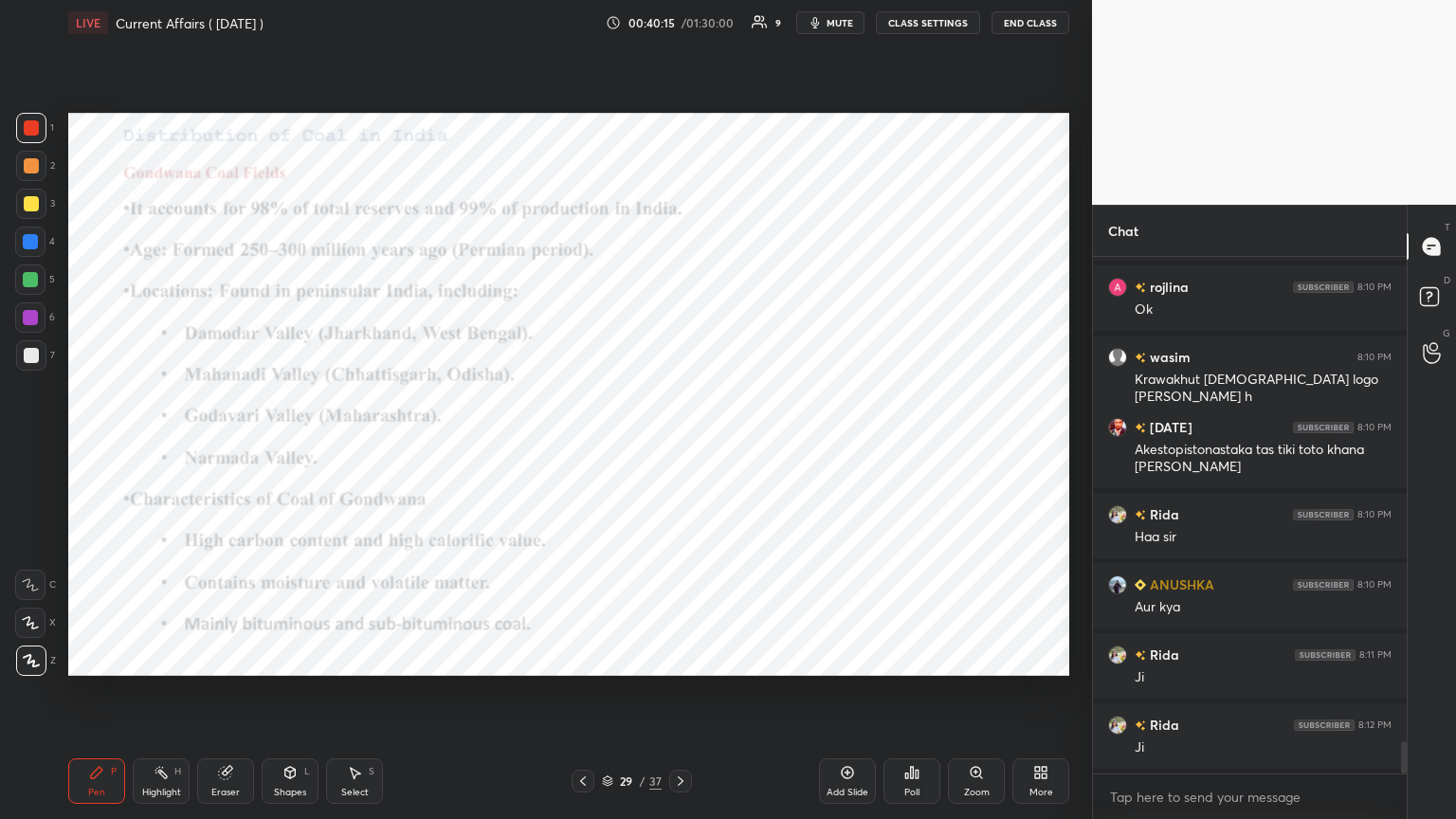
click at [679, 445] on icon at bounding box center [680, 781] width 15 height 15
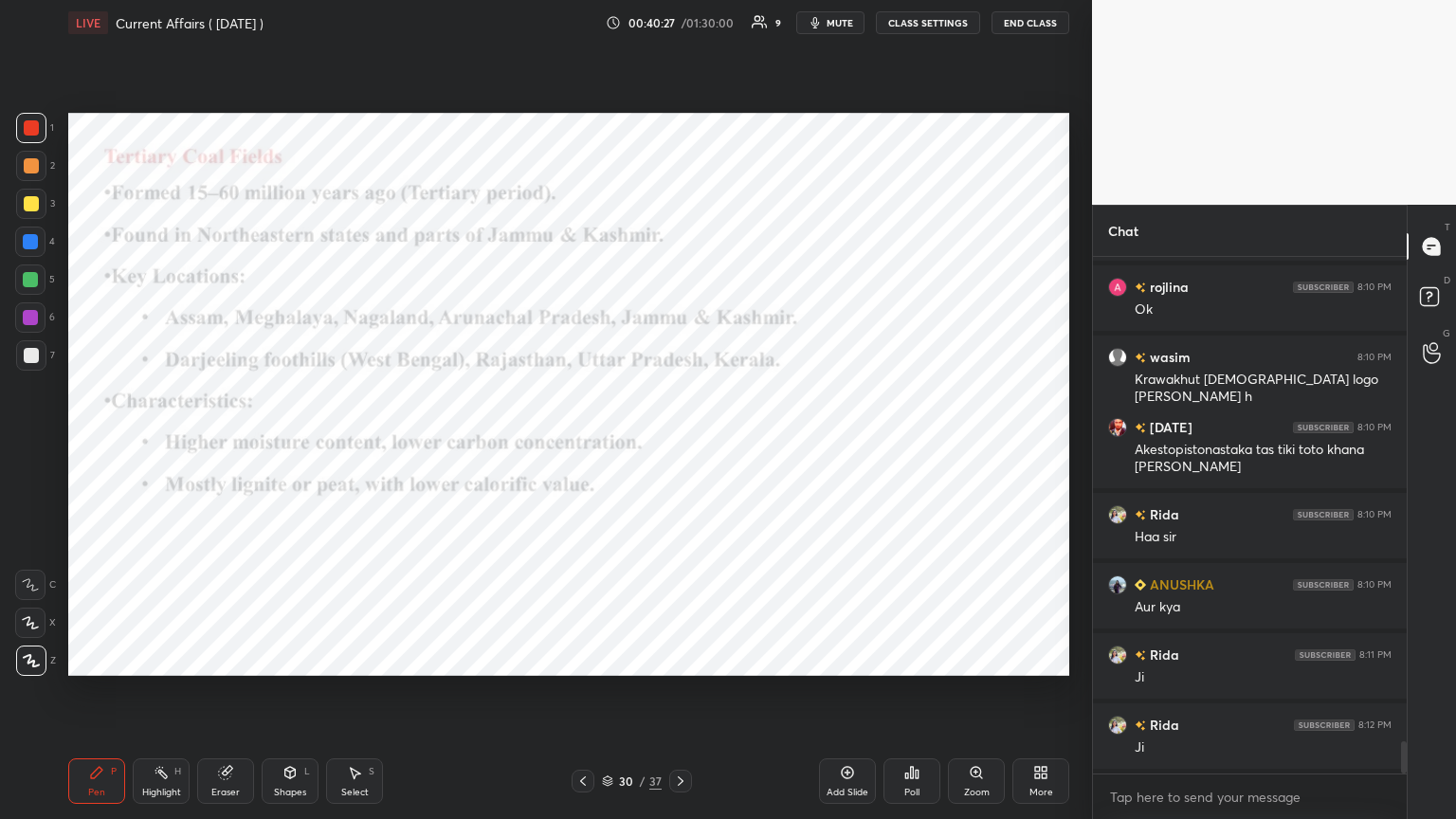
click at [679, 445] on icon at bounding box center [680, 781] width 15 height 15
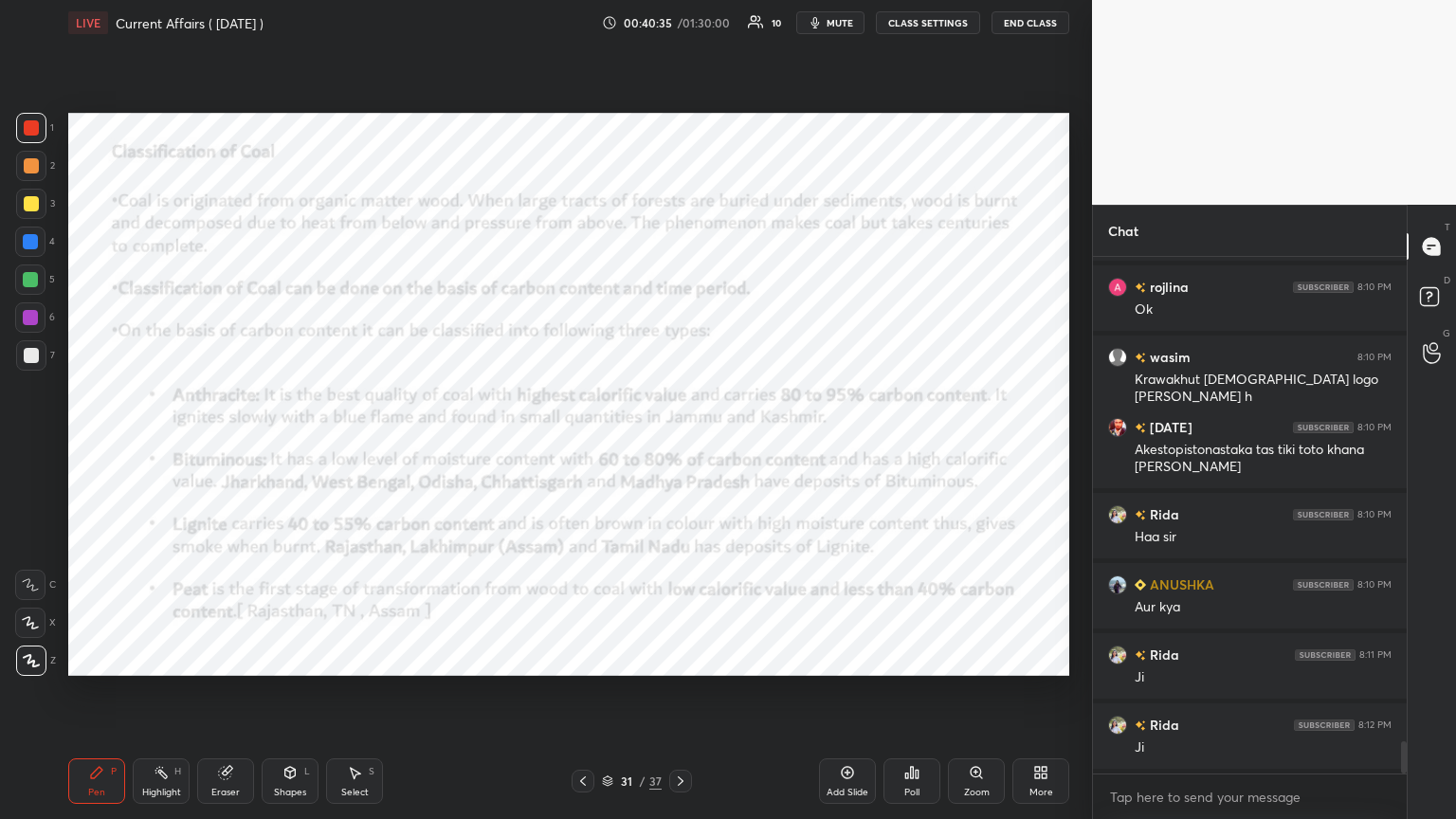
scroll to position [7880, 0]
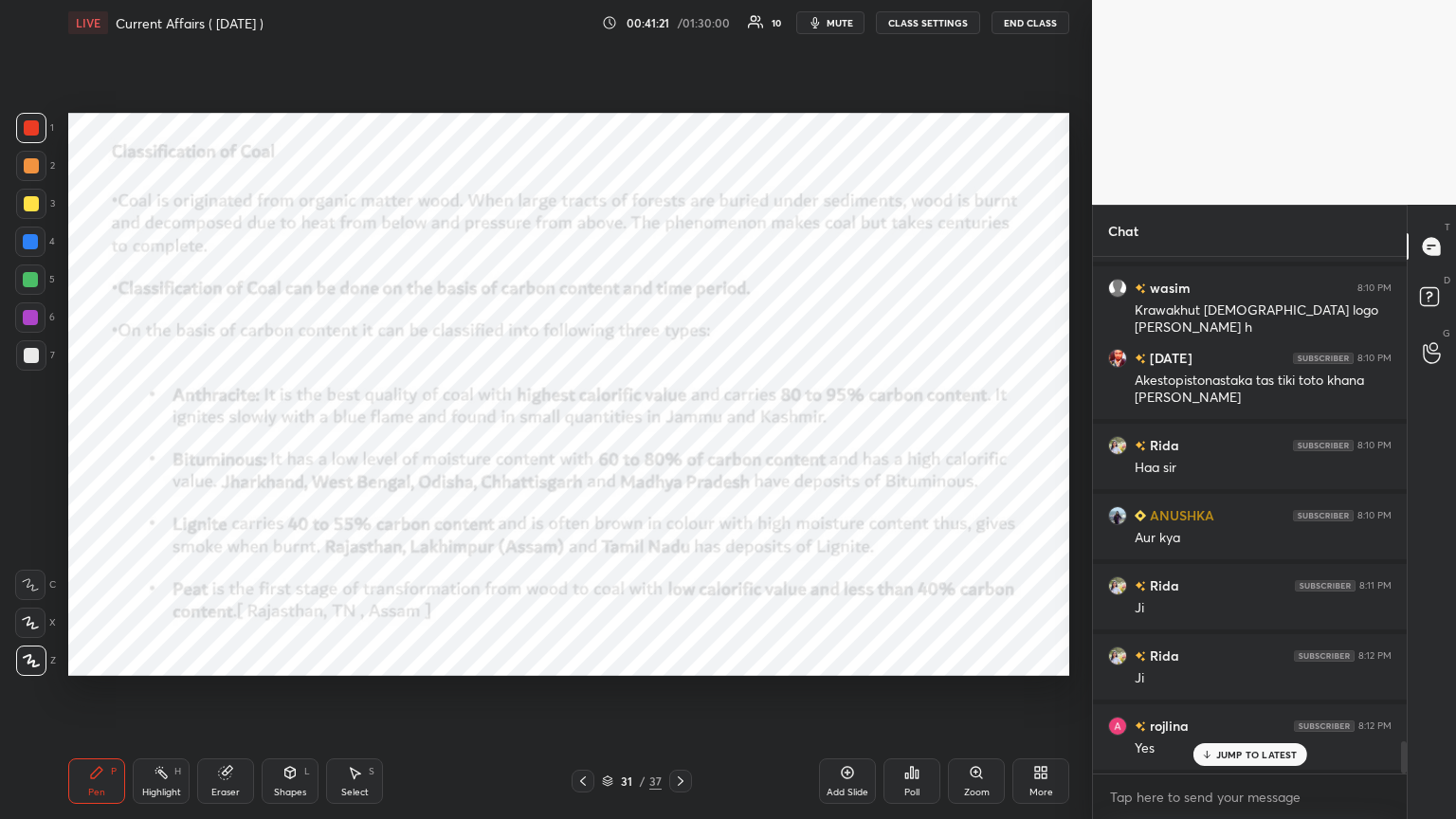
click at [678, 445] on icon at bounding box center [680, 781] width 6 height 10
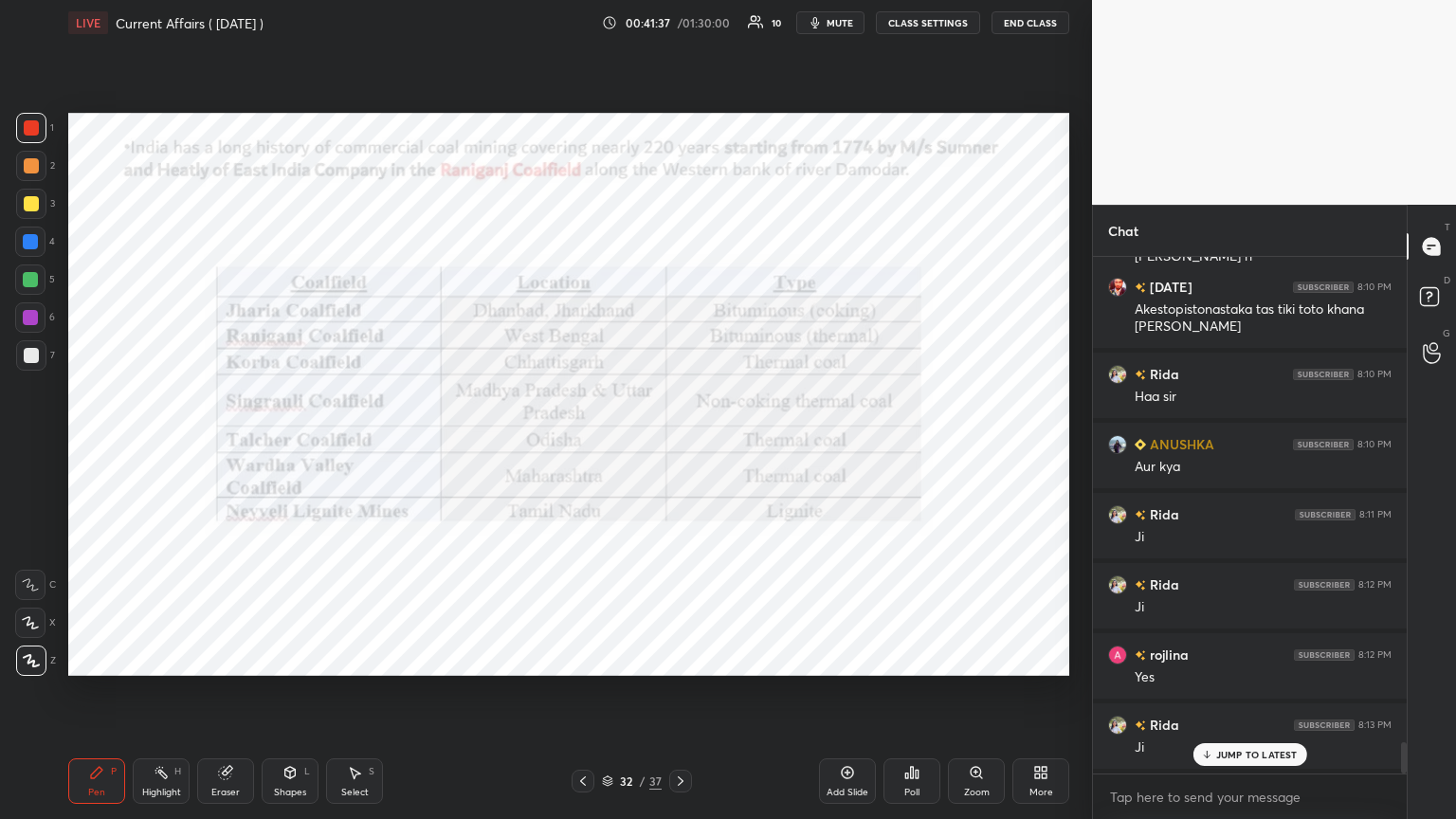
scroll to position [8020, 0]
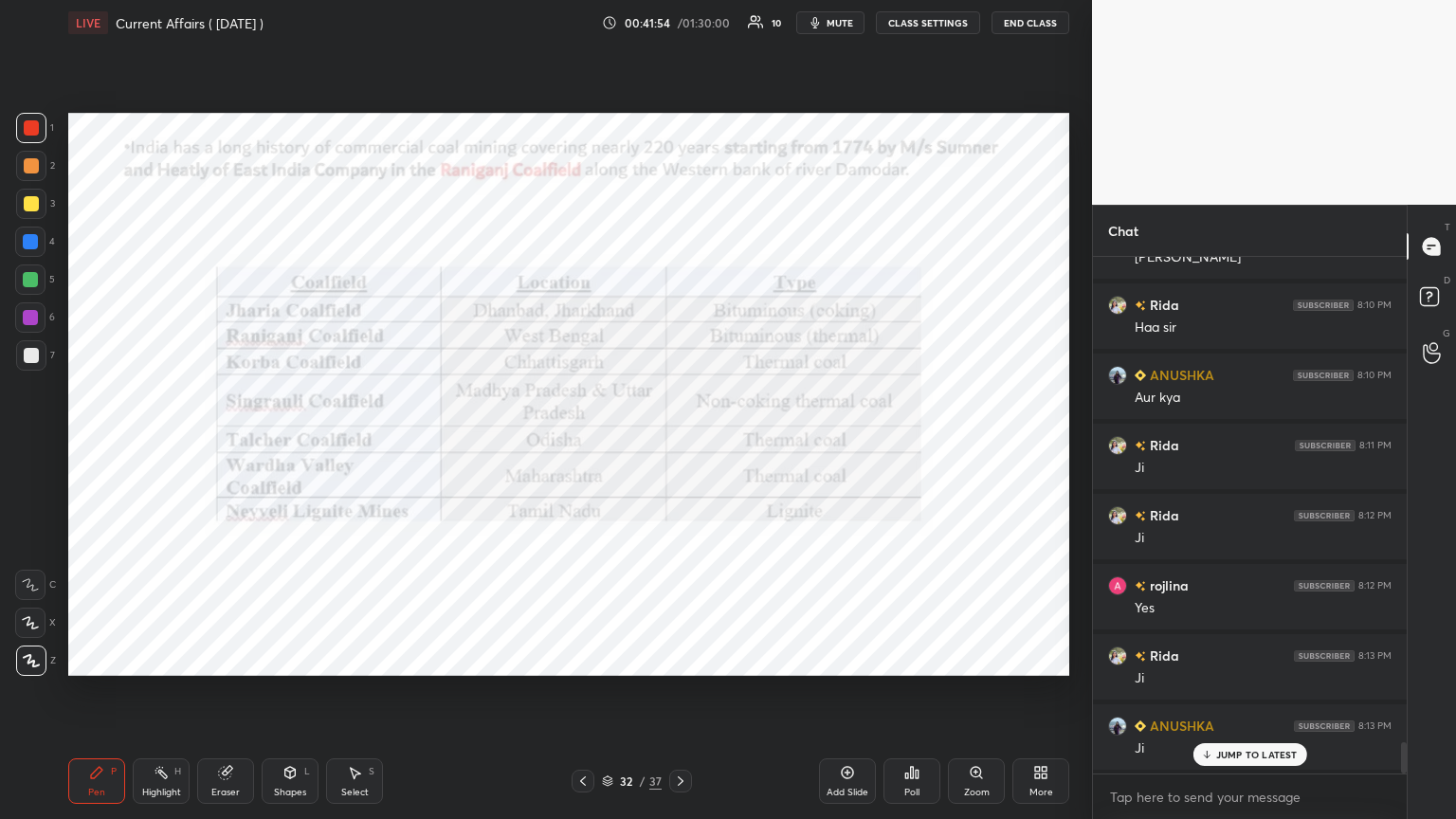
click at [678, 445] on icon at bounding box center [680, 781] width 15 height 15
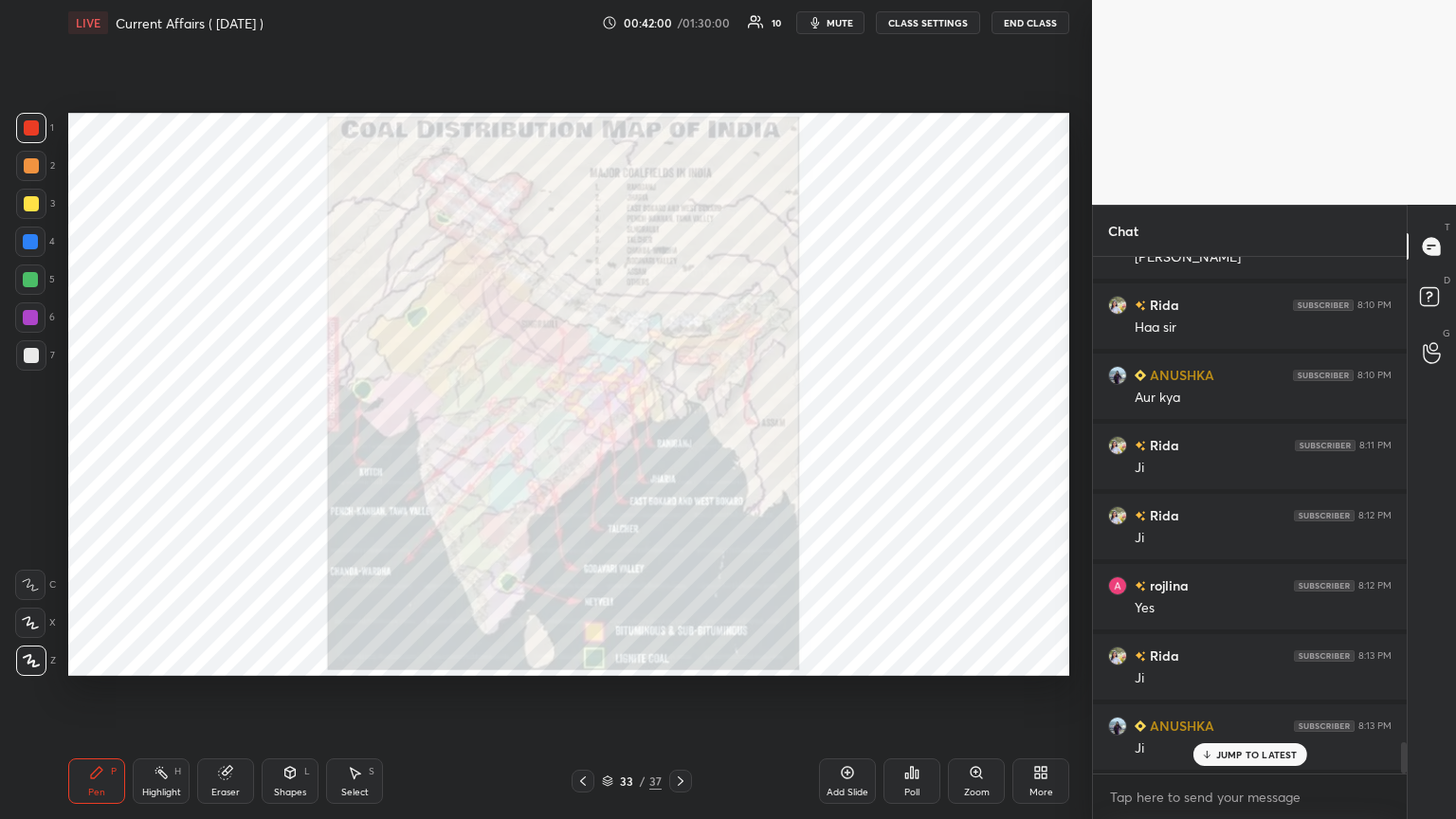
click at [679, 445] on icon at bounding box center [680, 781] width 15 height 15
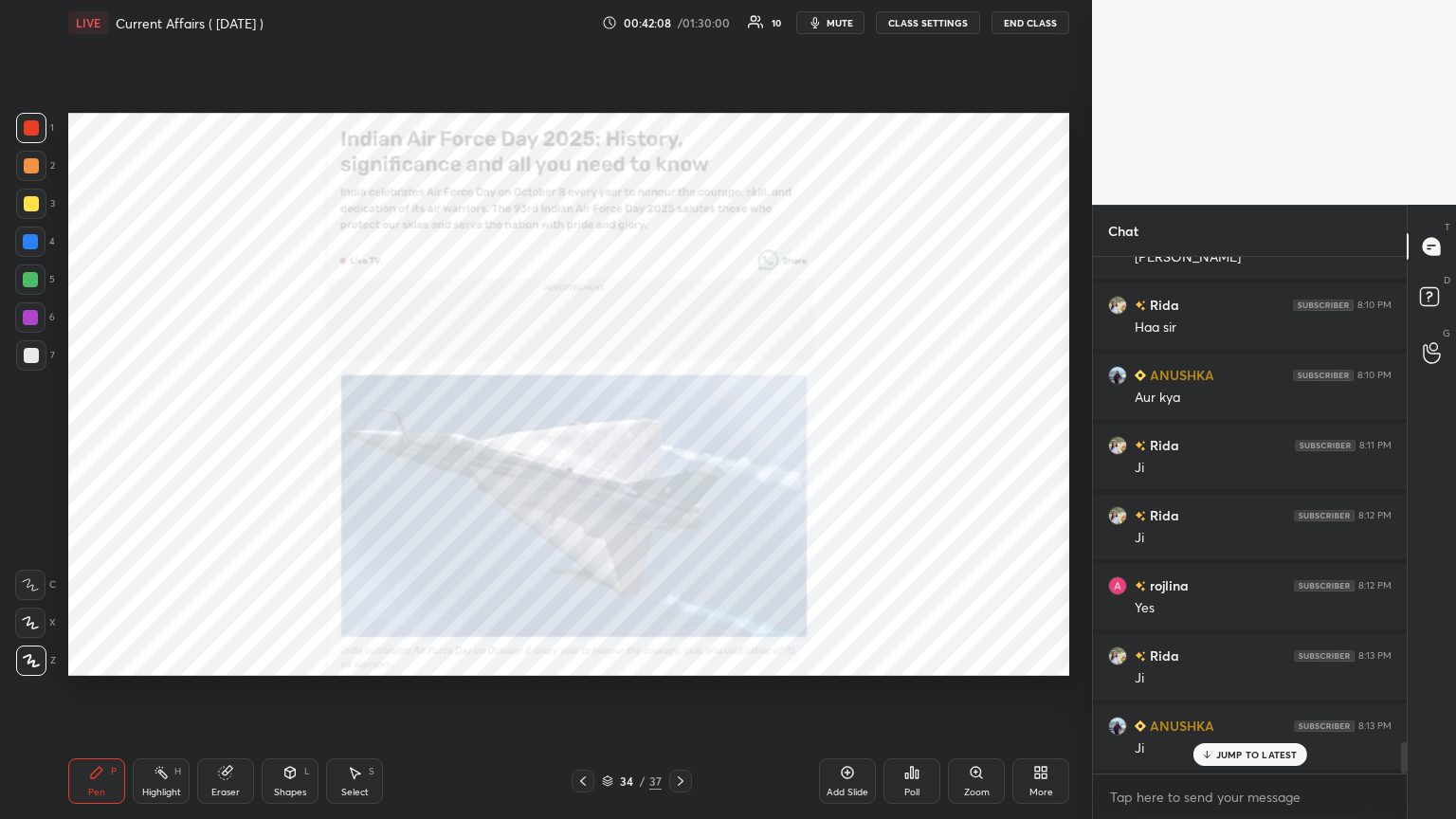
click at [679, 445] on icon at bounding box center [680, 781] width 15 height 15
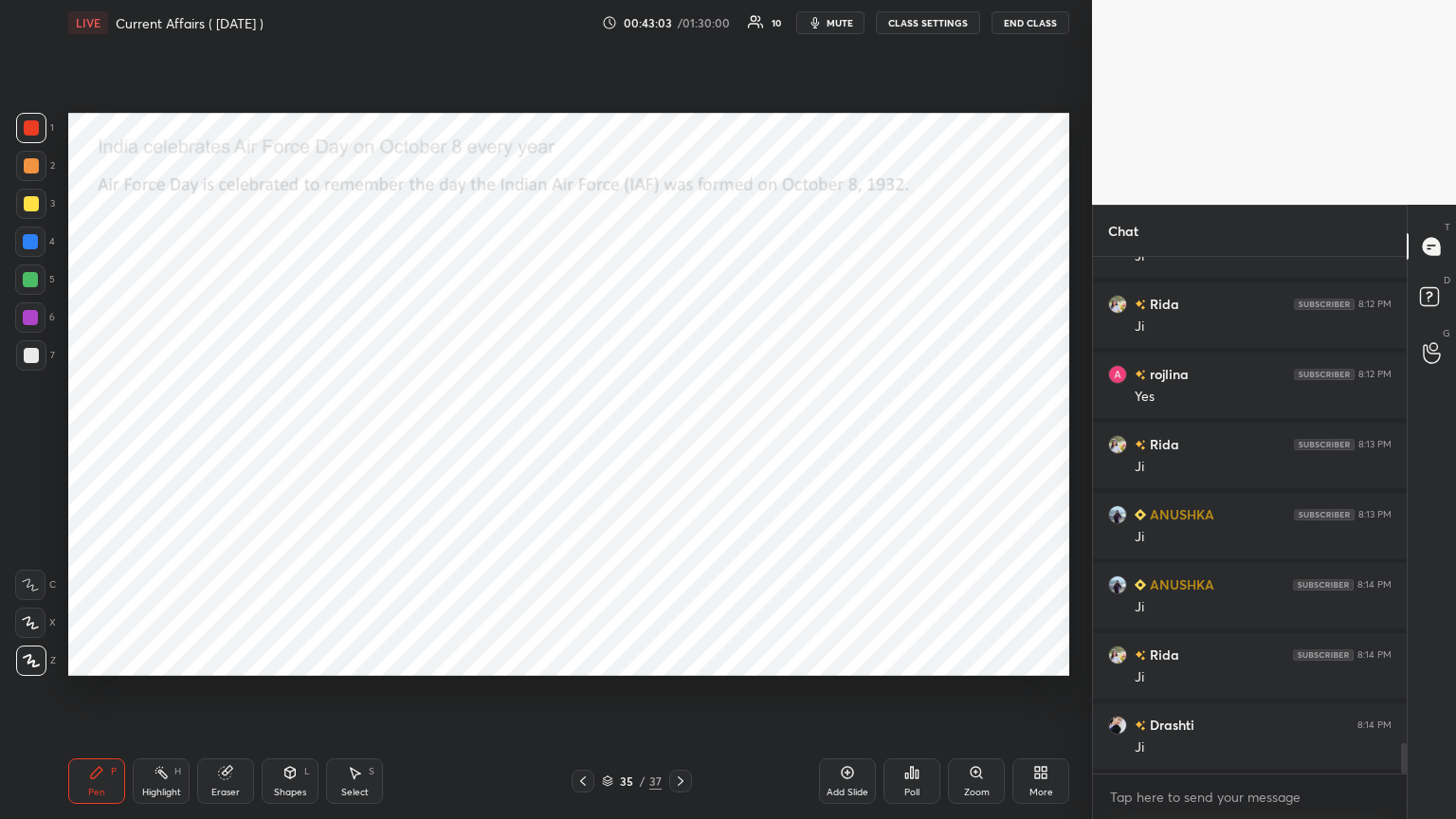
scroll to position [8300, 0]
click at [679, 445] on icon at bounding box center [680, 781] width 15 height 15
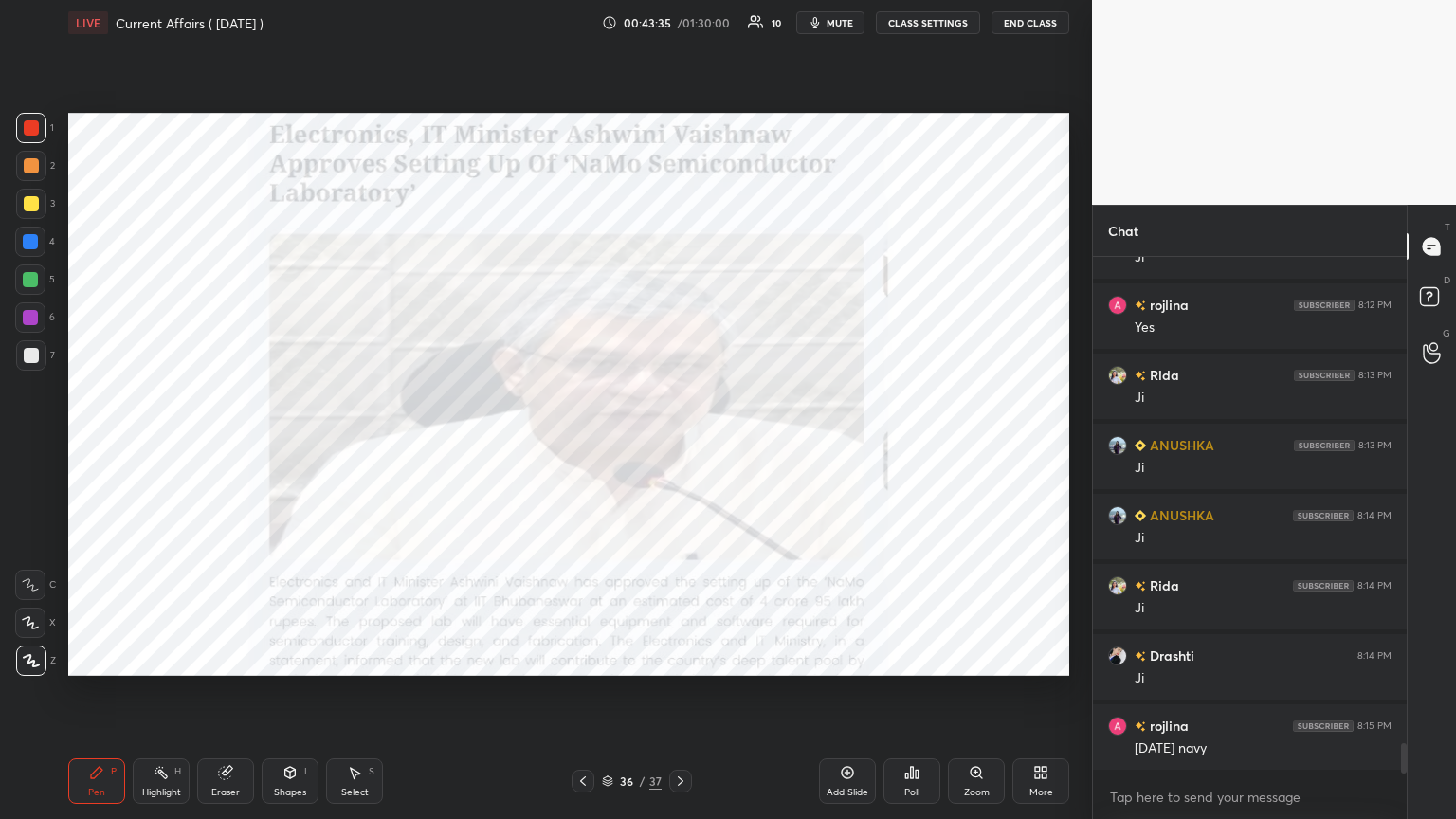
click at [676, 445] on icon at bounding box center [680, 781] width 15 height 15
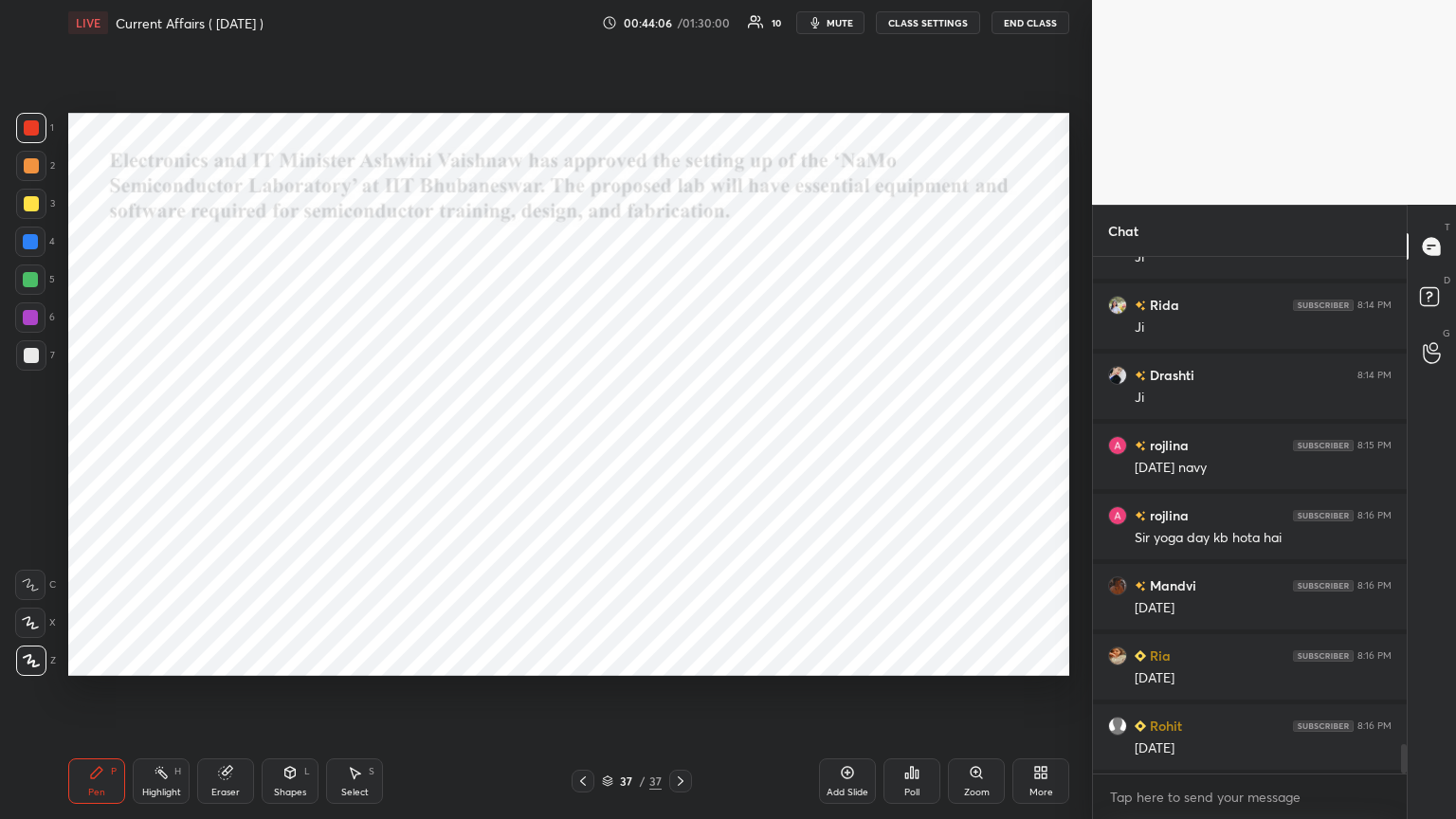
scroll to position [8652, 0]
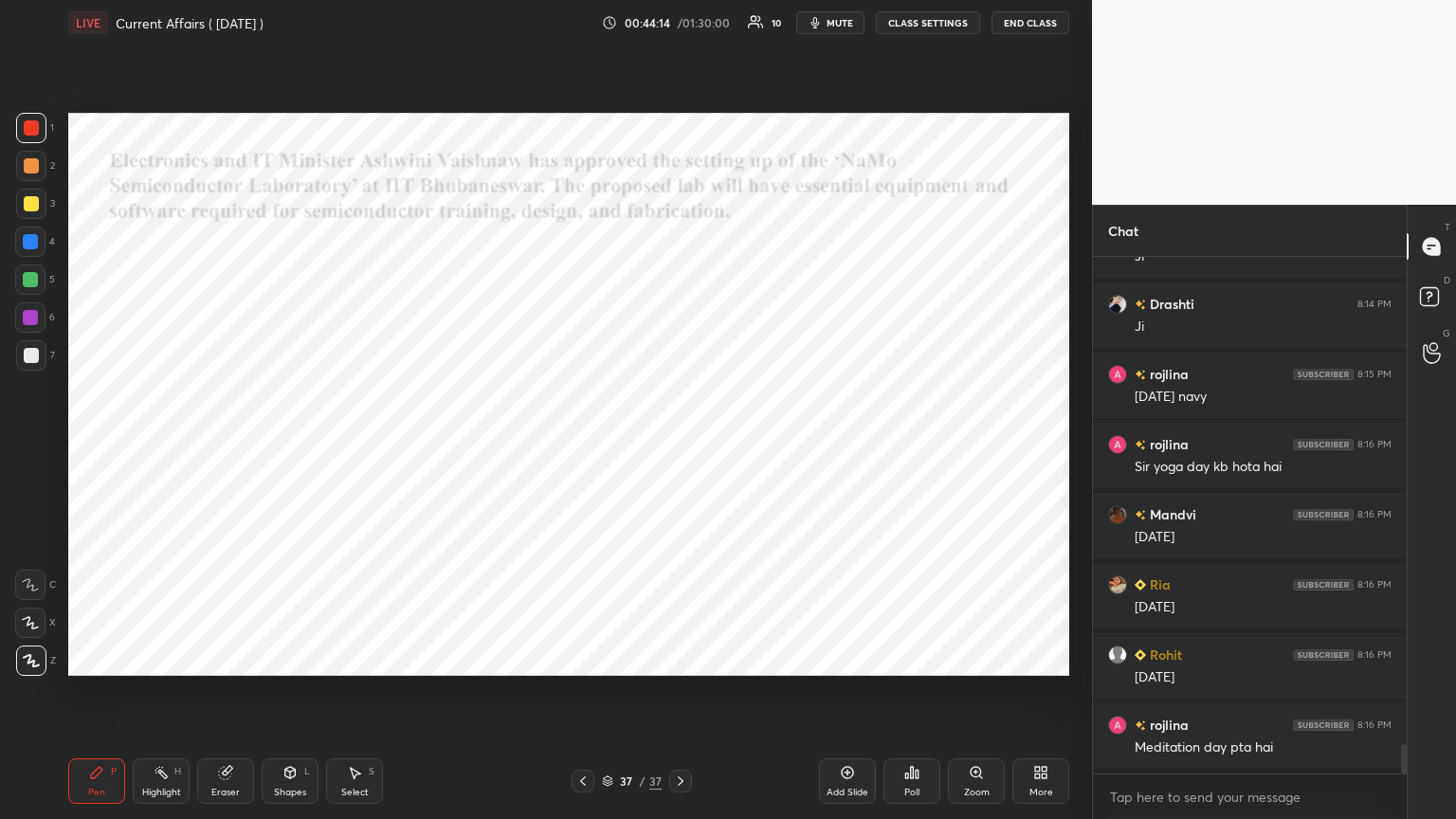
click at [679, 445] on icon at bounding box center [680, 781] width 15 height 15
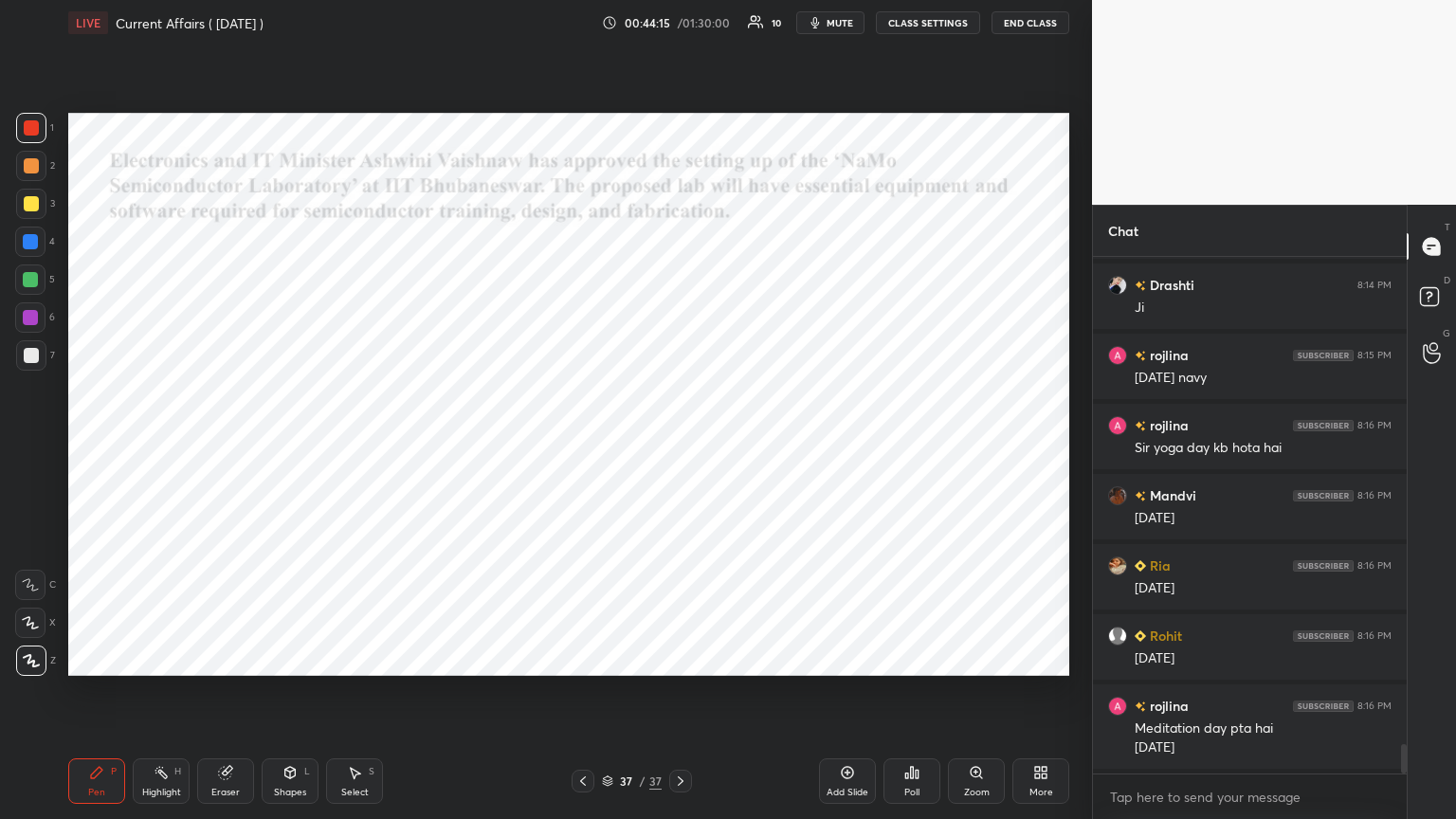
click at [679, 445] on icon at bounding box center [680, 781] width 6 height 10
click at [38, 275] on div at bounding box center [31, 279] width 15 height 15
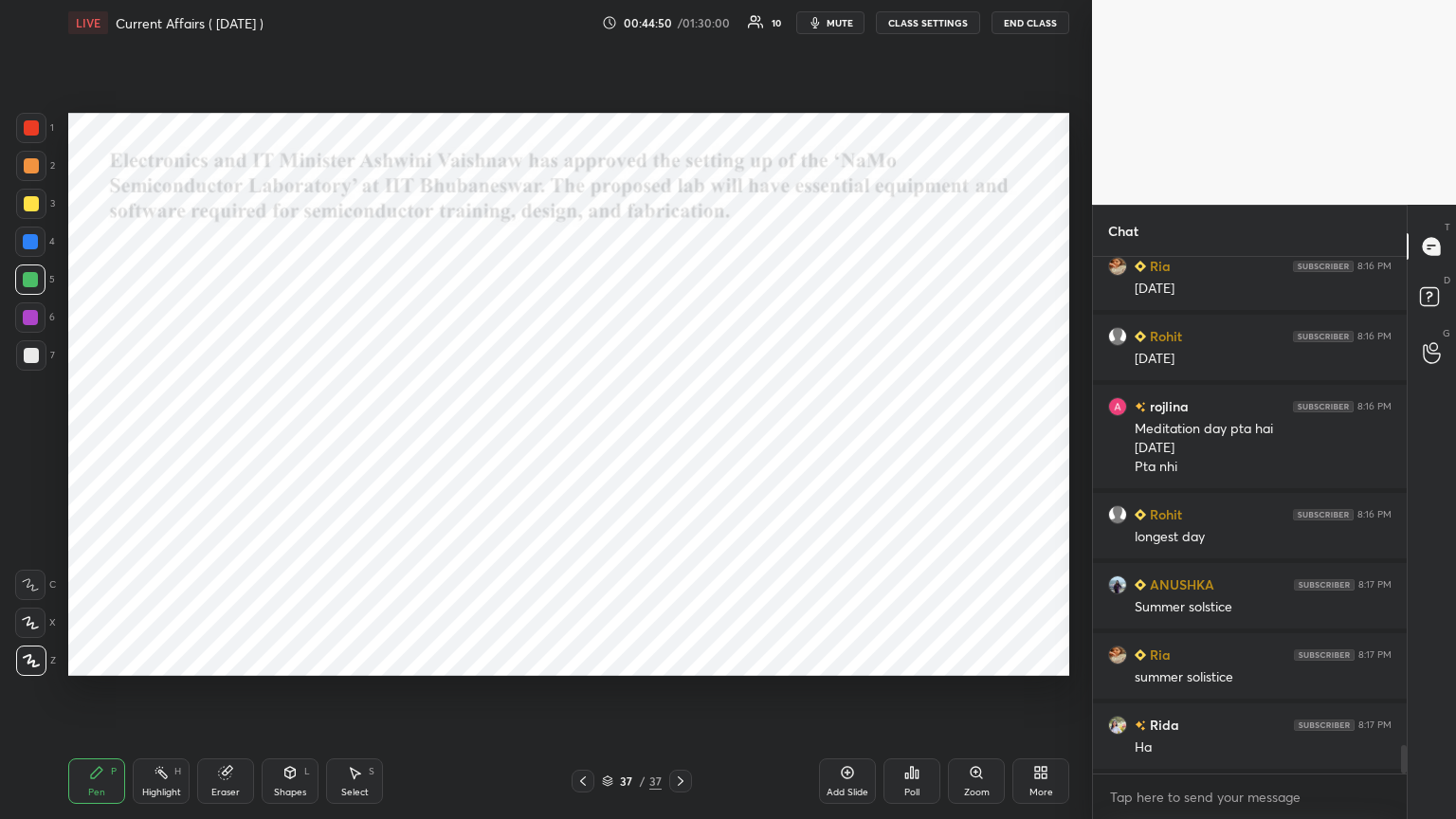
scroll to position [9040, 0]
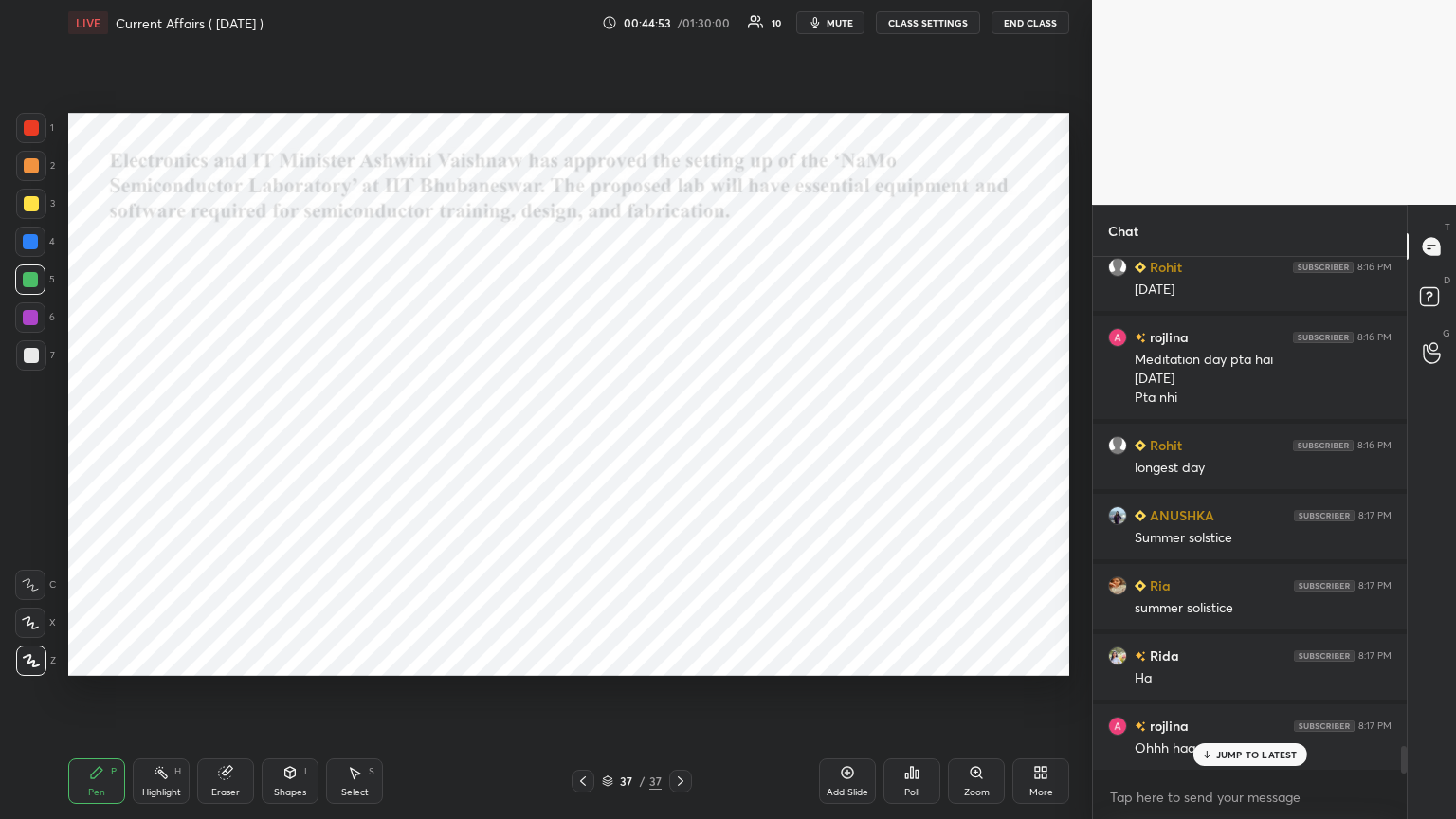
click at [679, 445] on div "Add Slide" at bounding box center [847, 782] width 56 height 46
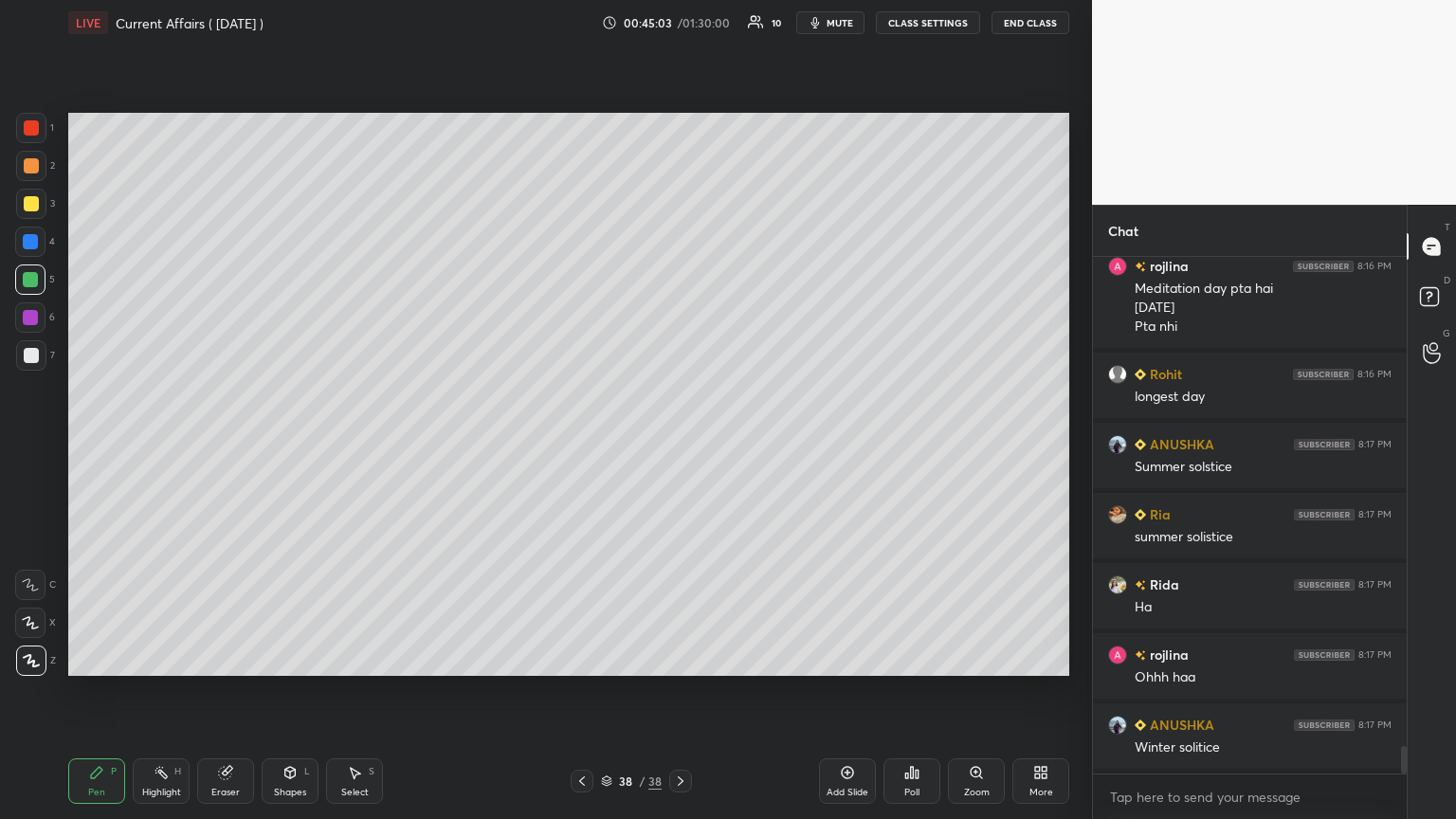
scroll to position [9180, 0]
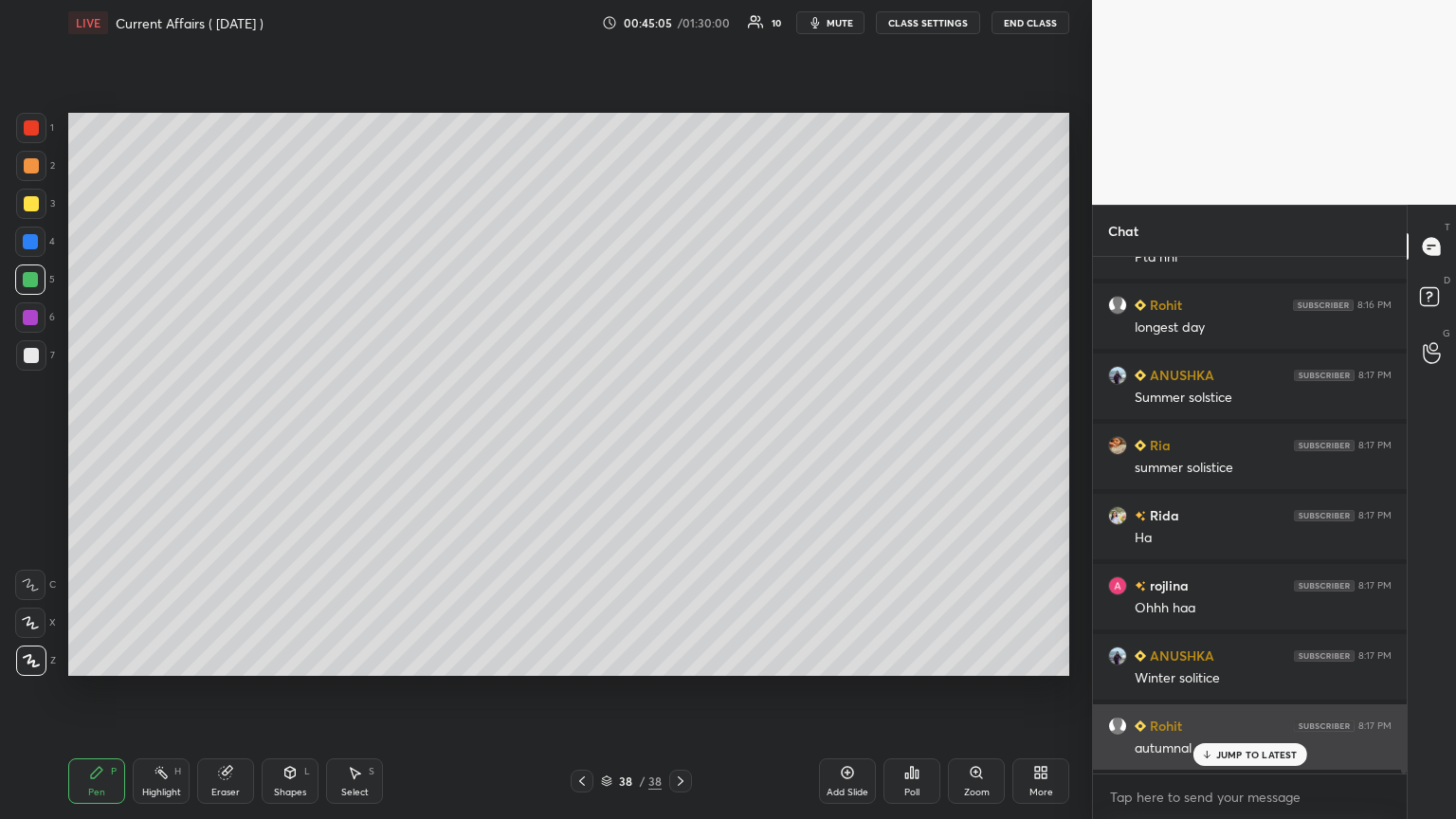
click at [679, 445] on p "JUMP TO LATEST" at bounding box center [1256, 755] width 81 height 11
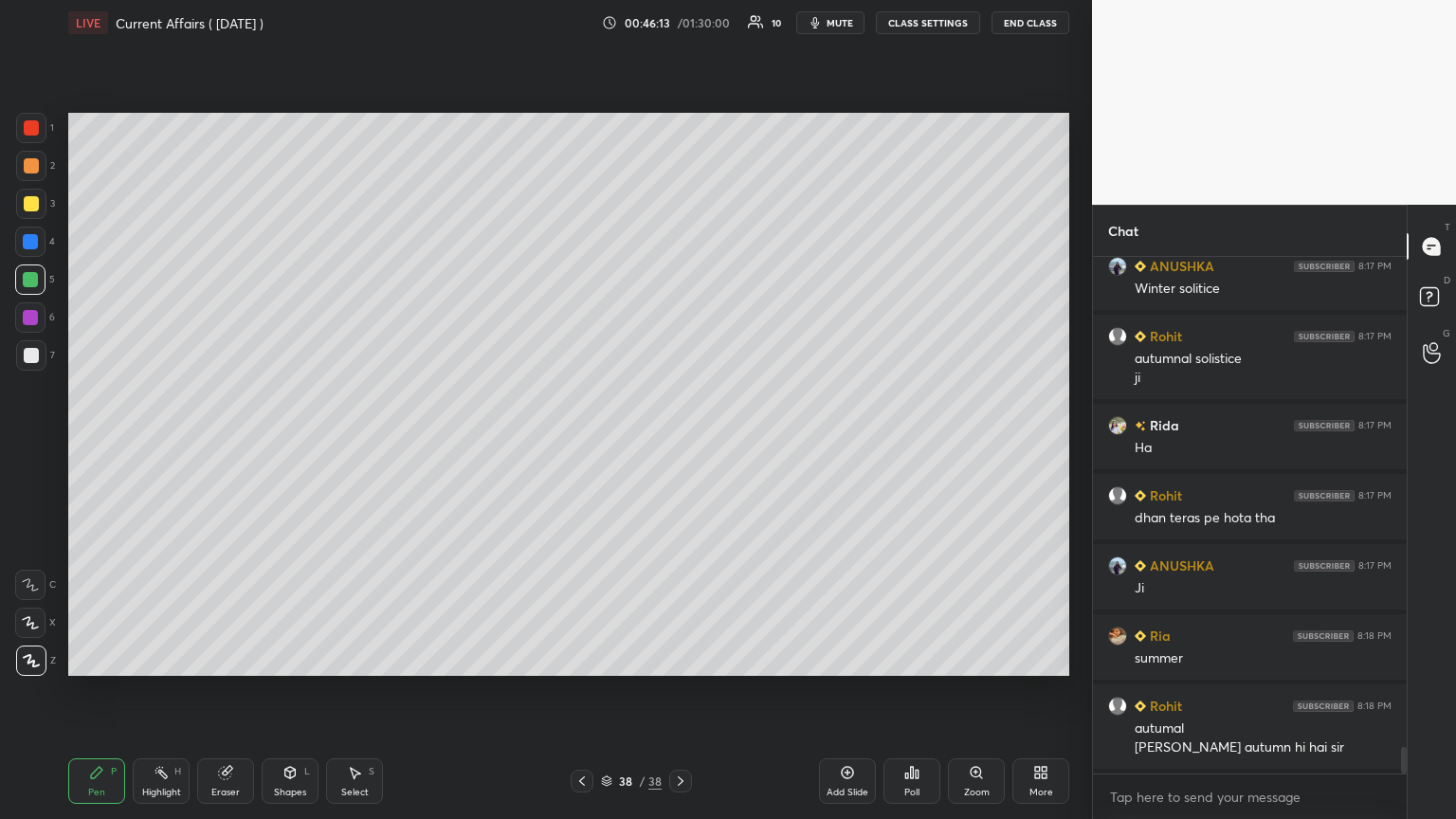
scroll to position [9639, 0]
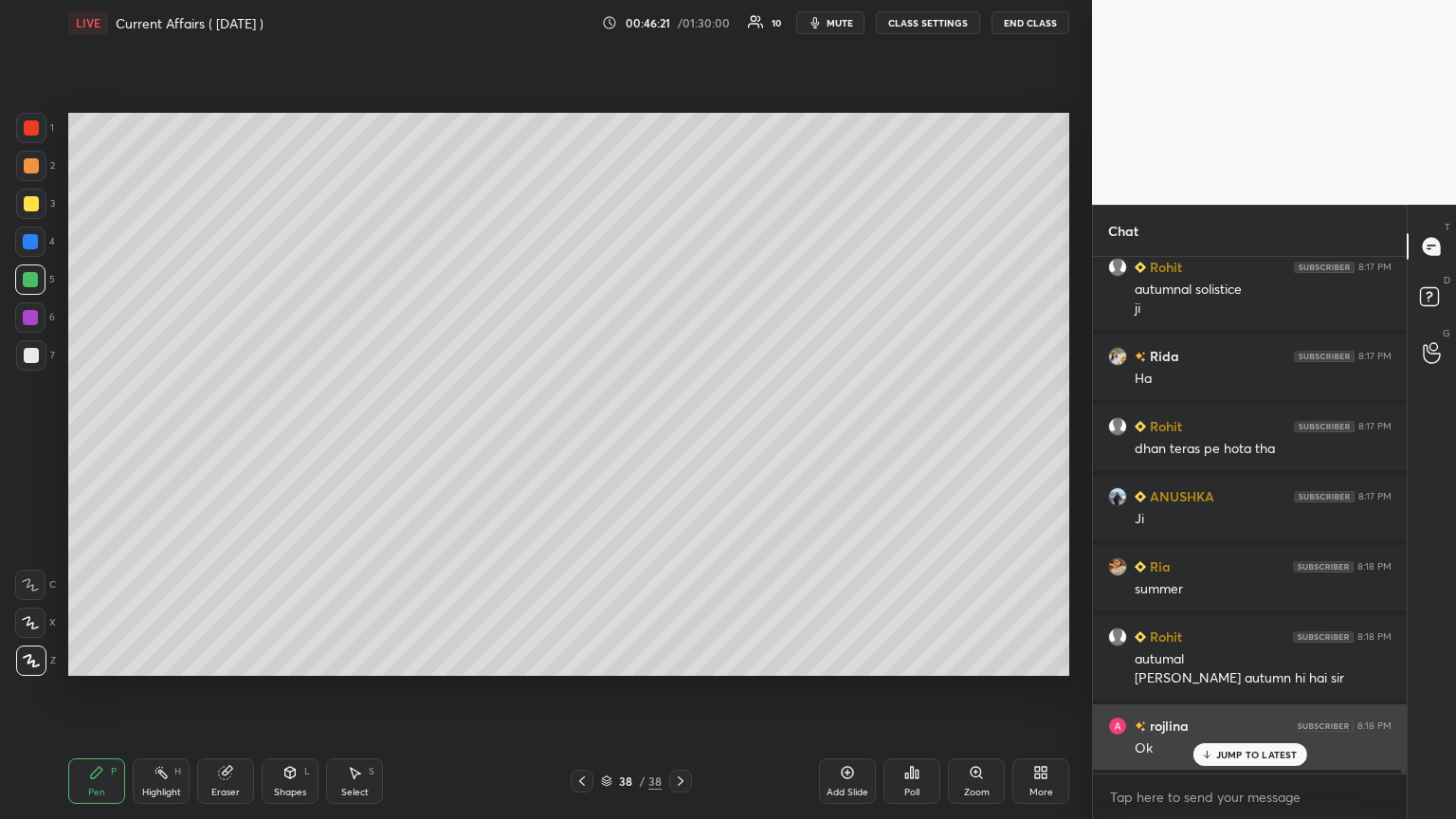
click at [679, 445] on p "JUMP TO LATEST" at bounding box center [1256, 755] width 81 height 11
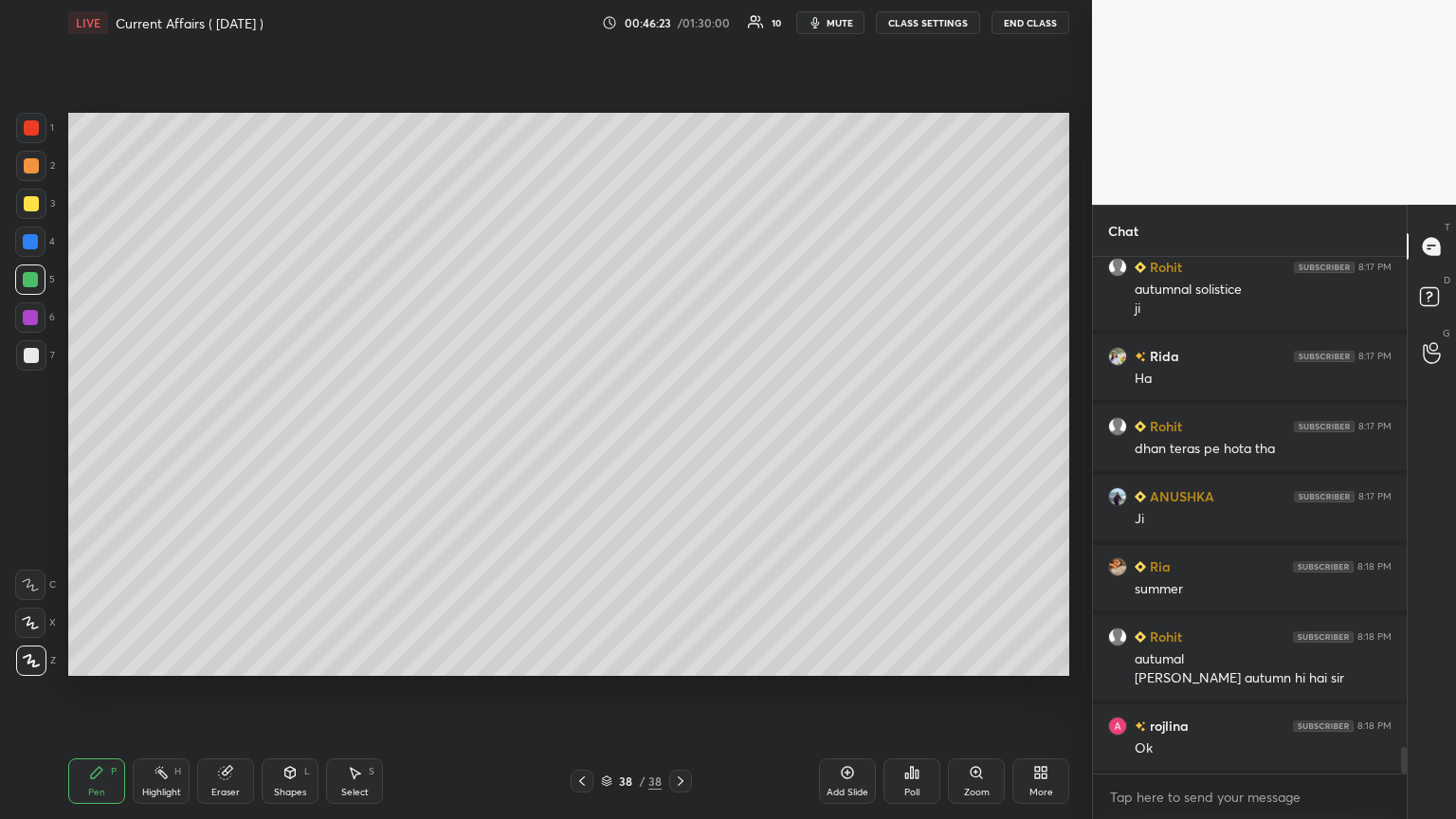
click at [679, 445] on icon at bounding box center [680, 781] width 15 height 15
click at [607, 445] on icon at bounding box center [607, 778] width 10 height 5
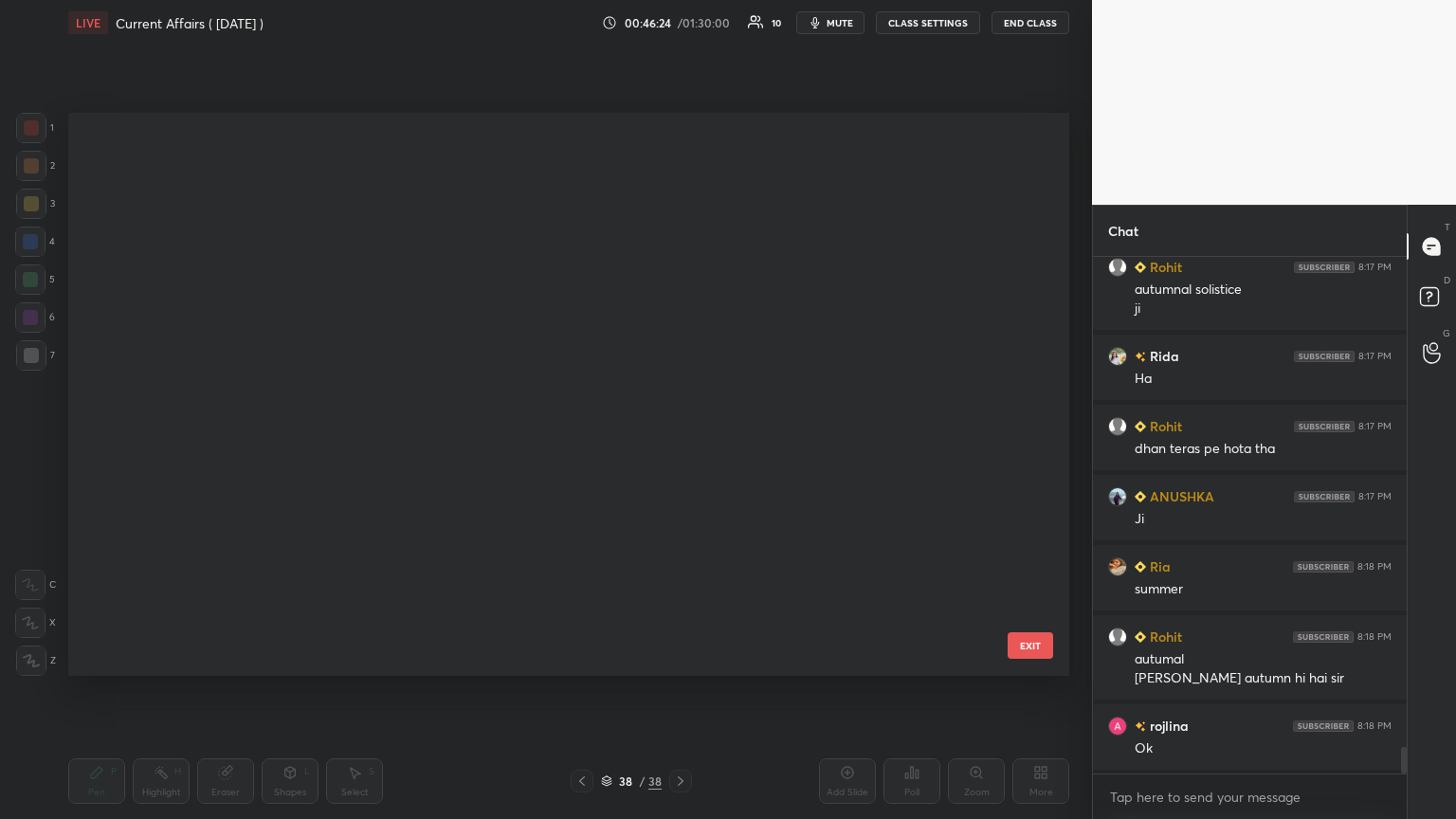
scroll to position [558, 991]
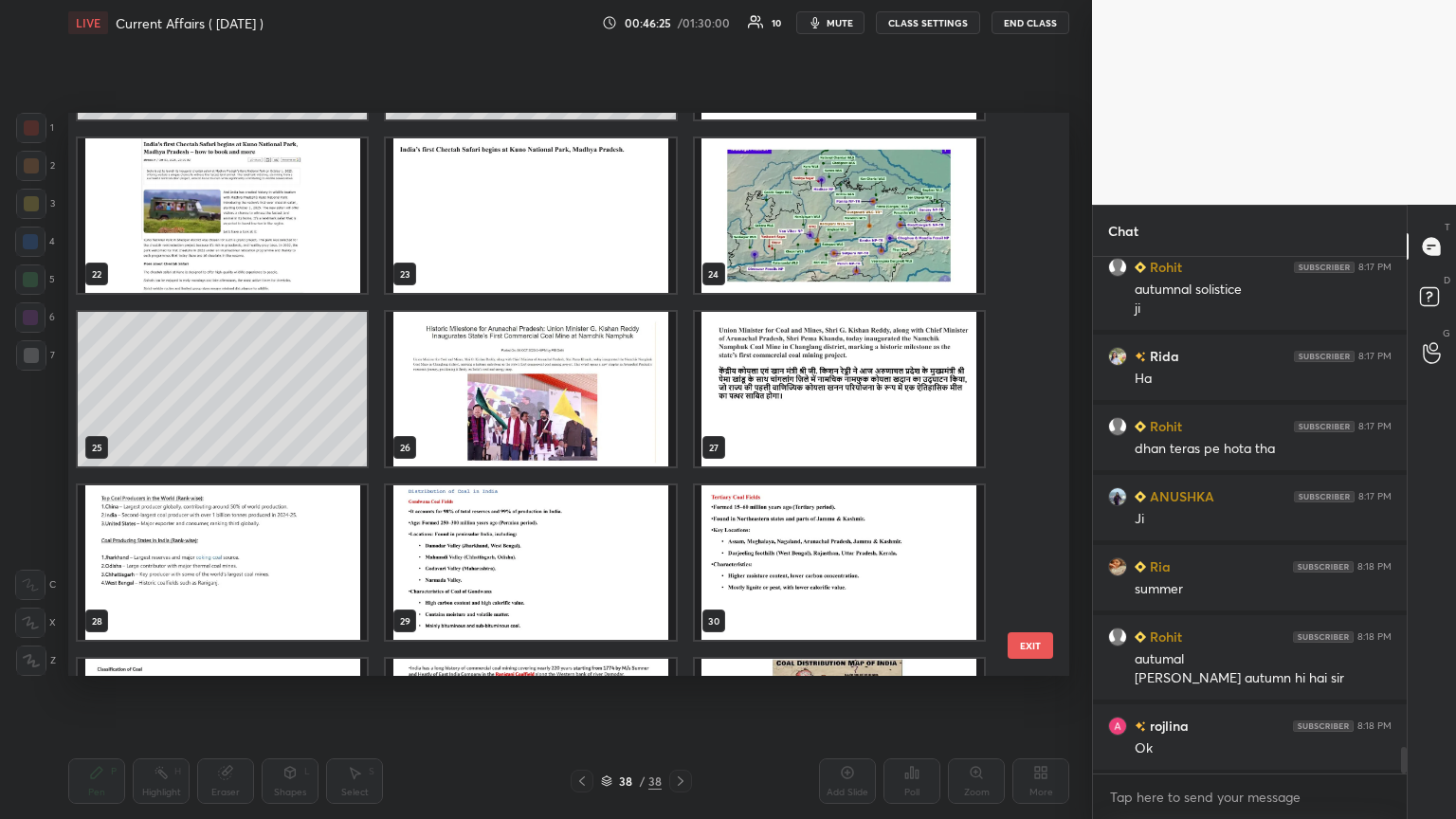
click at [679, 177] on div "16 17 18 19 20 21 22 23 24 25 26 27 28 29 30 31 32 33" at bounding box center [552, 394] width 968 height 564
click at [679, 164] on div "16 17 18 19 20 21 22 23 24 25 26 27 28 29 30 31 32 33" at bounding box center [552, 394] width 968 height 564
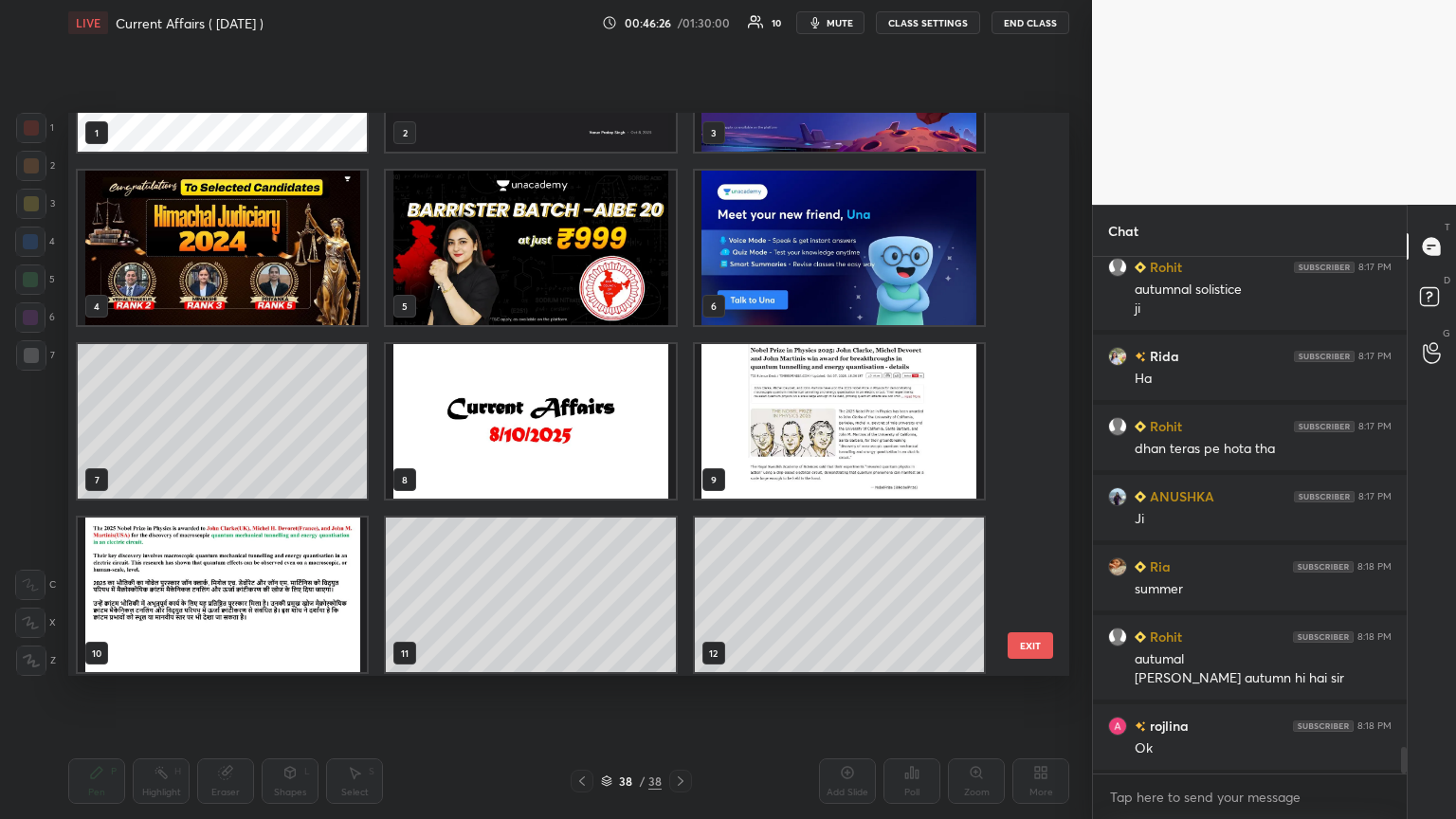
scroll to position [0, 0]
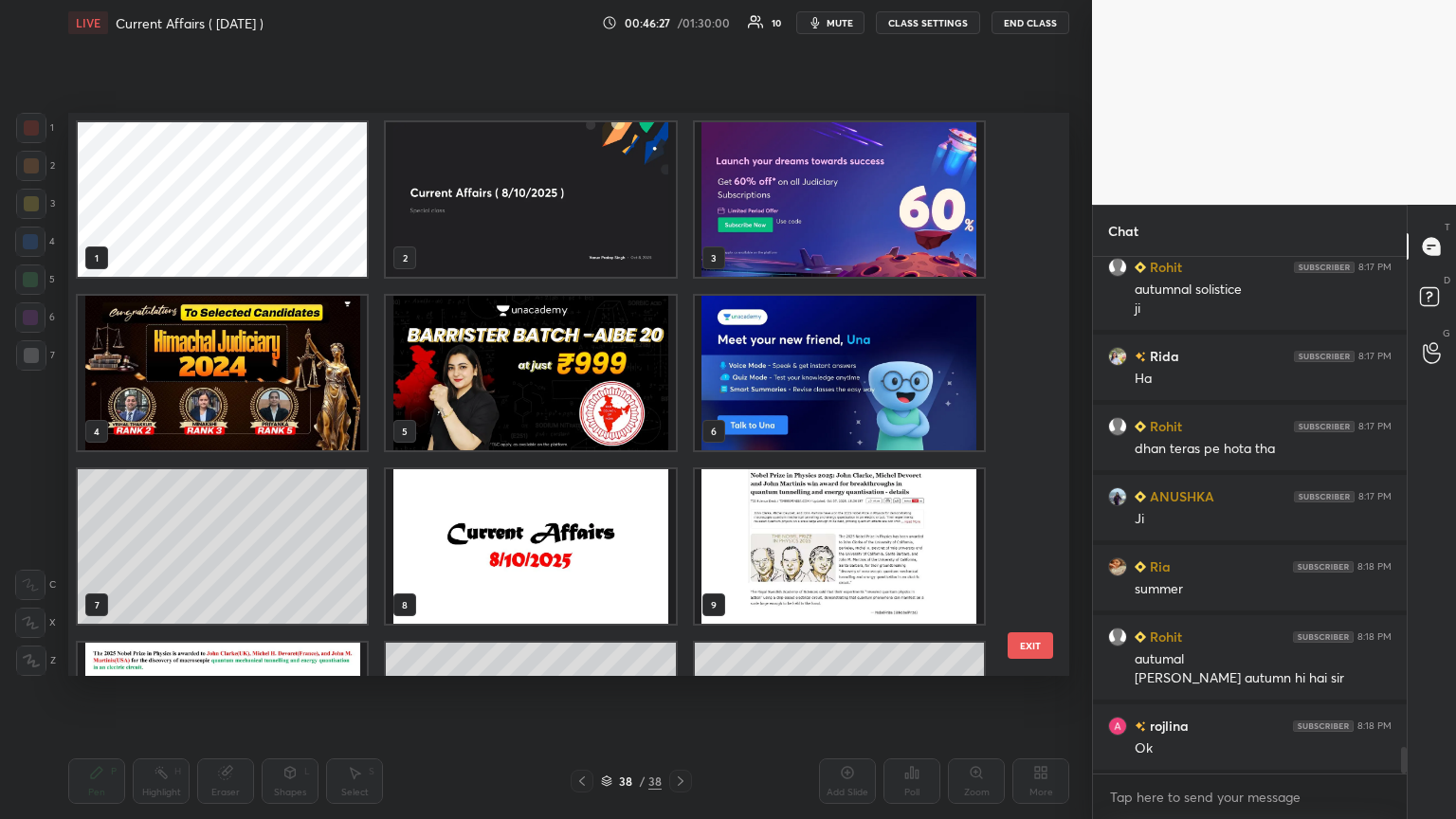
click at [679, 199] on img "grid" at bounding box center [839, 200] width 289 height 155
click at [679, 202] on img "grid" at bounding box center [839, 200] width 289 height 155
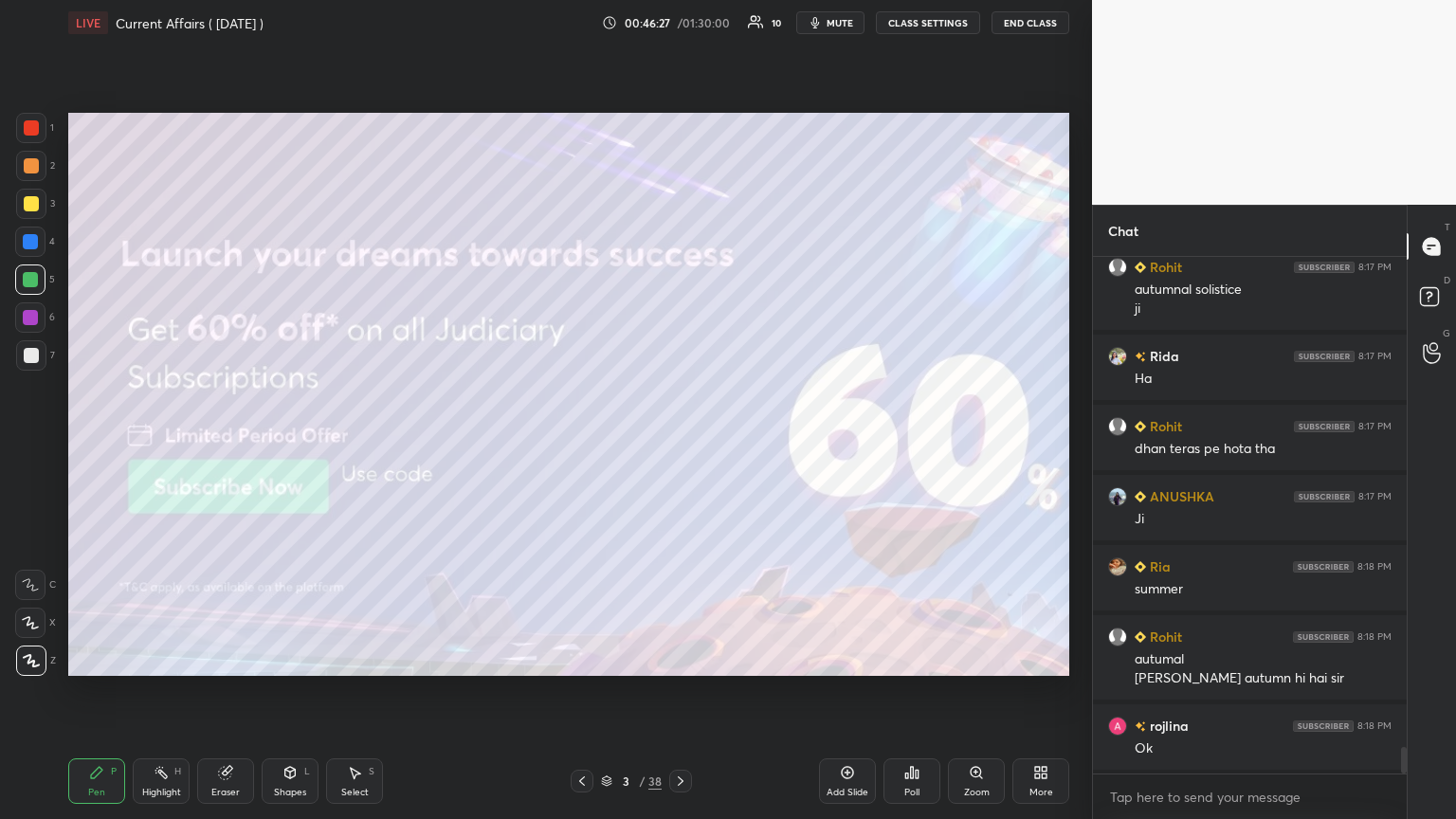
click at [679, 200] on img "grid" at bounding box center [839, 200] width 289 height 155
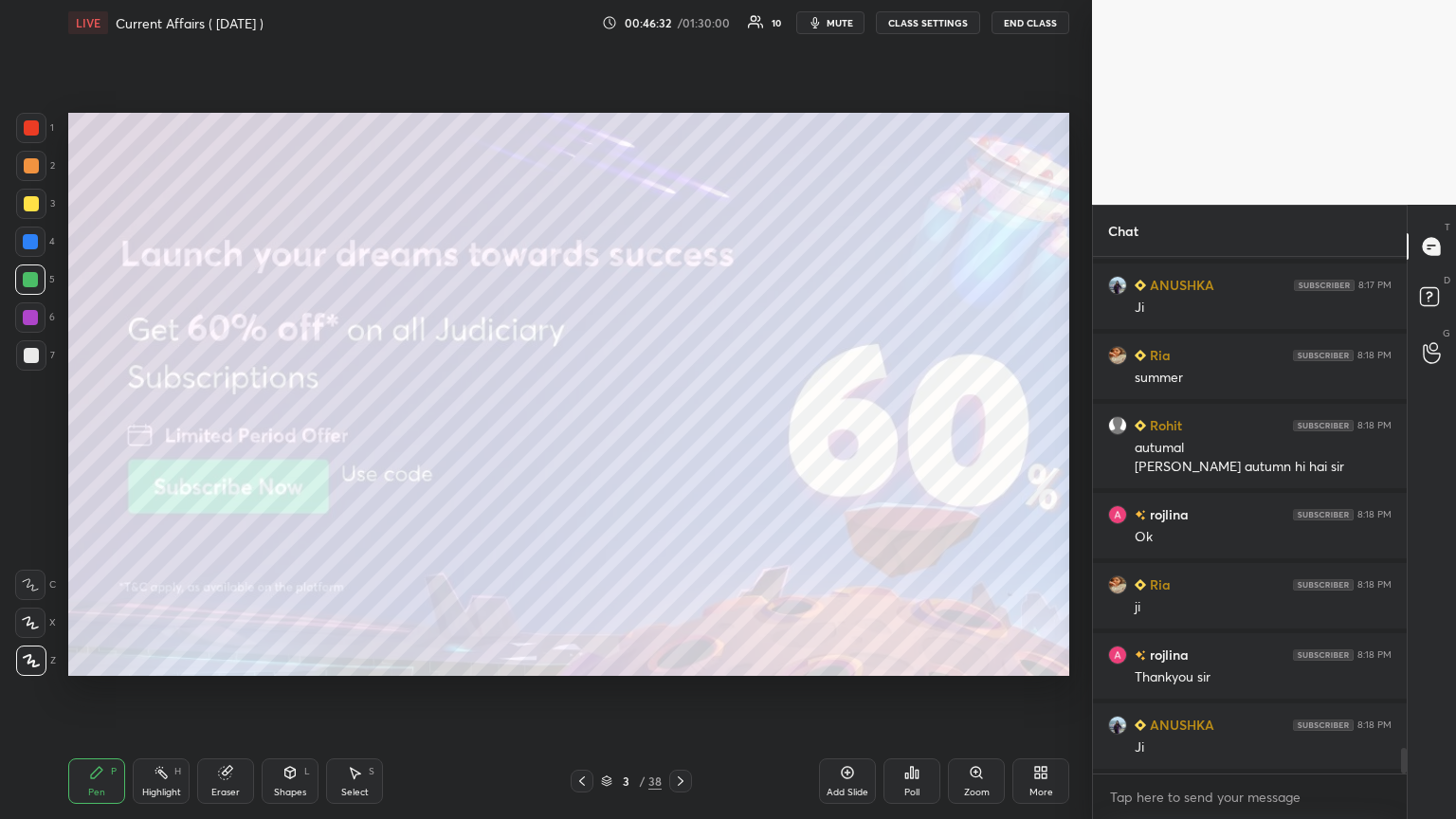
scroll to position [9920, 0]
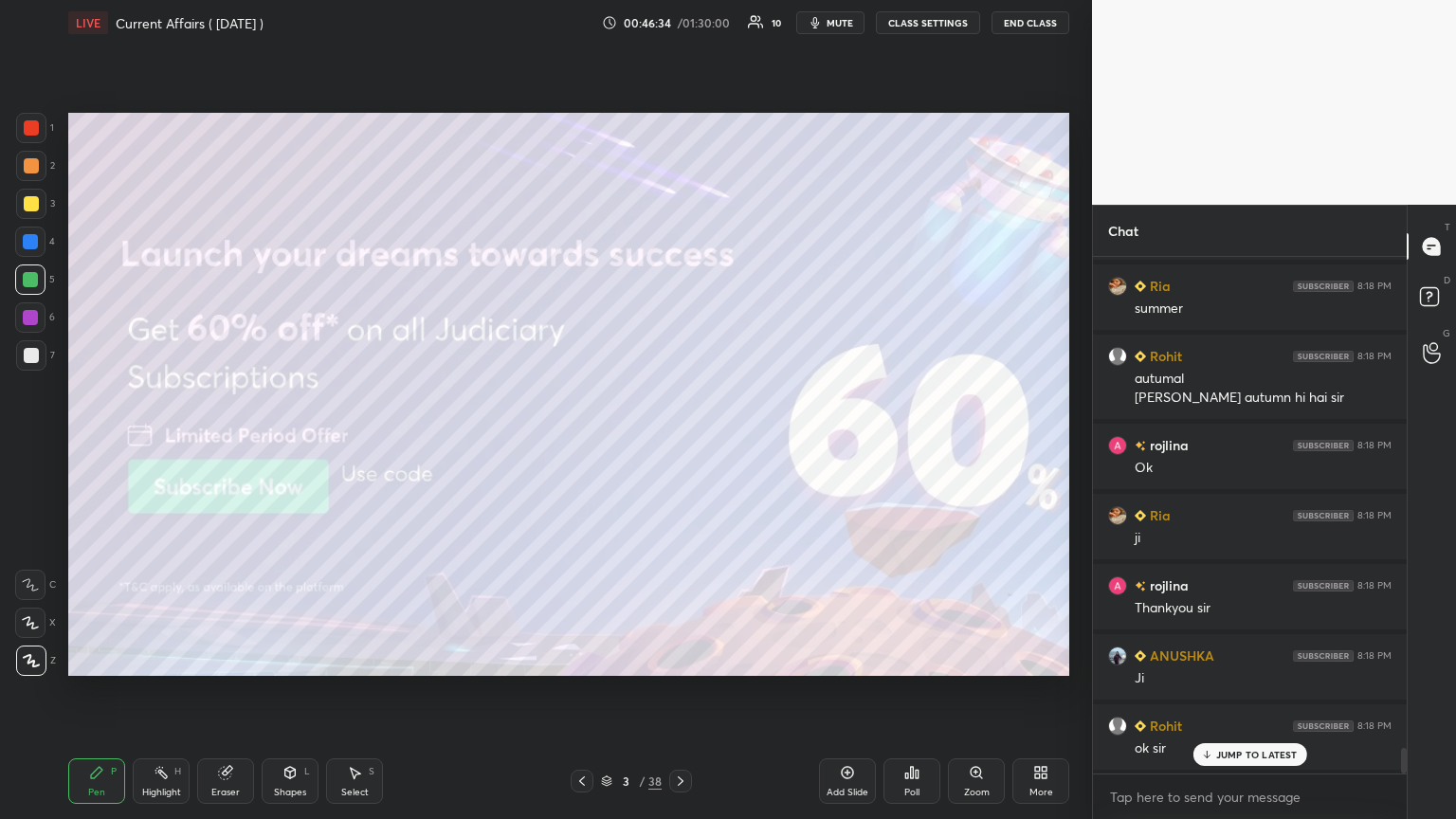
click at [679, 445] on icon at bounding box center [680, 781] width 15 height 15
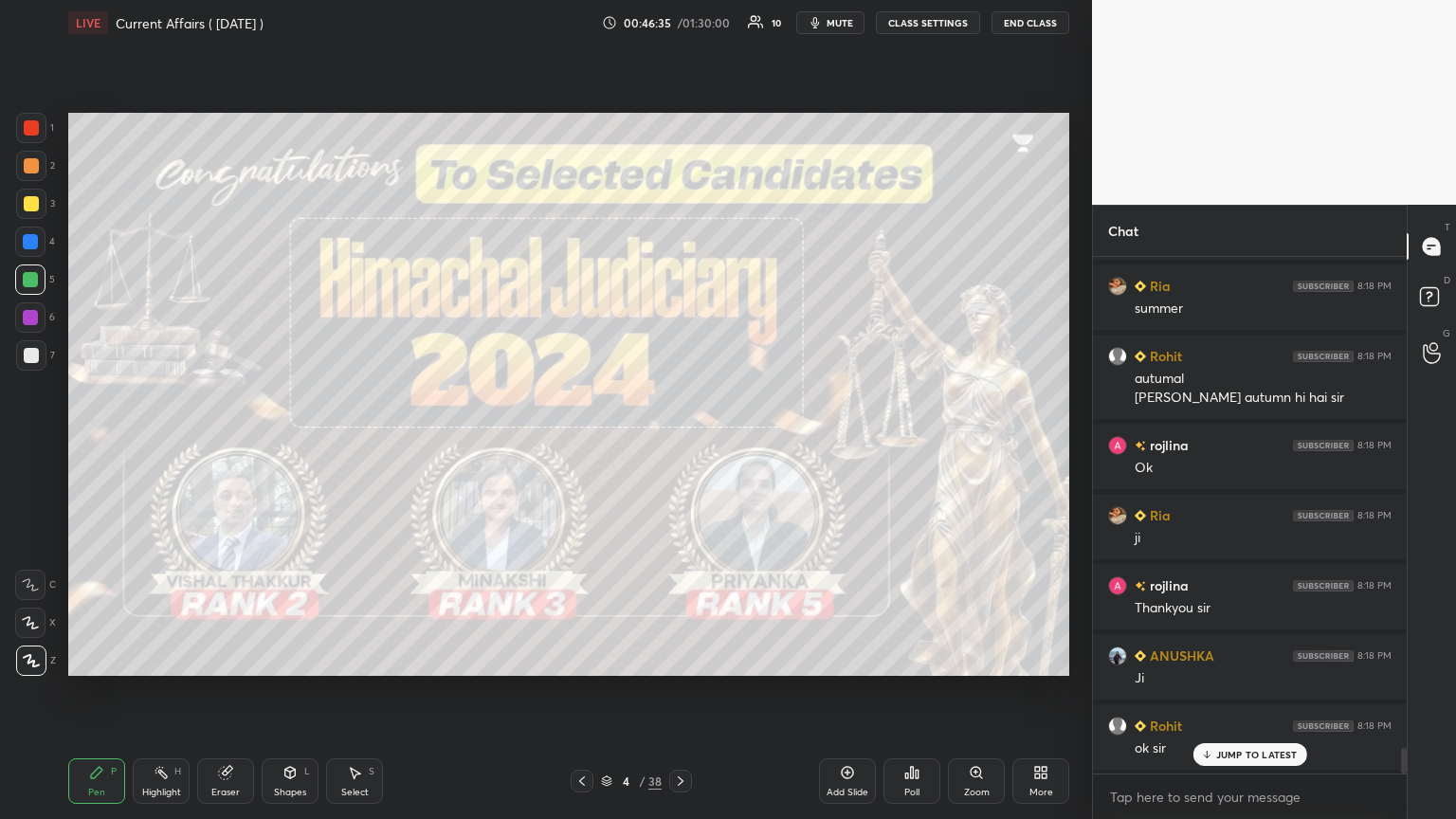
scroll to position [9991, 0]
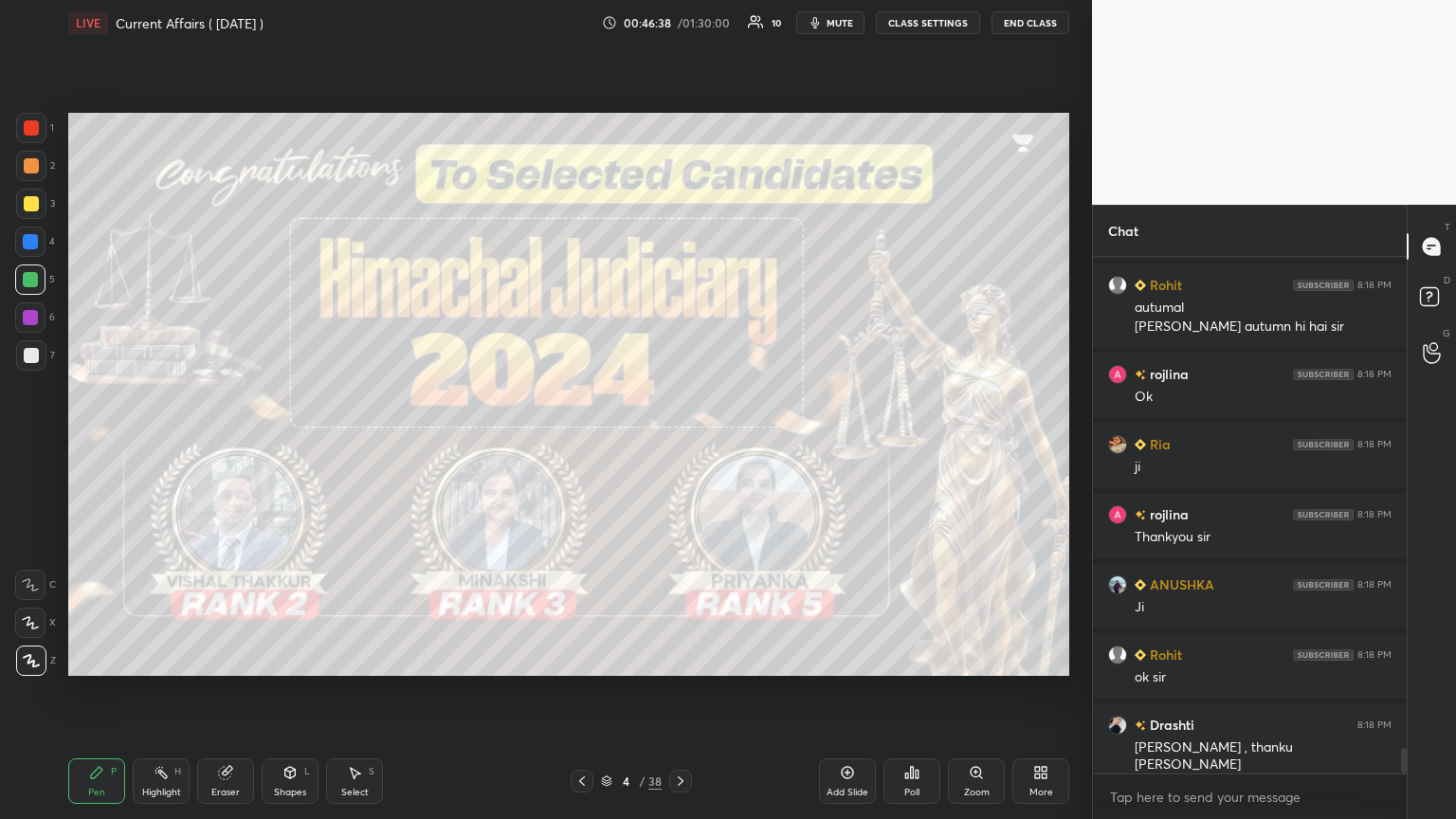
click at [679, 445] on icon at bounding box center [680, 781] width 15 height 15
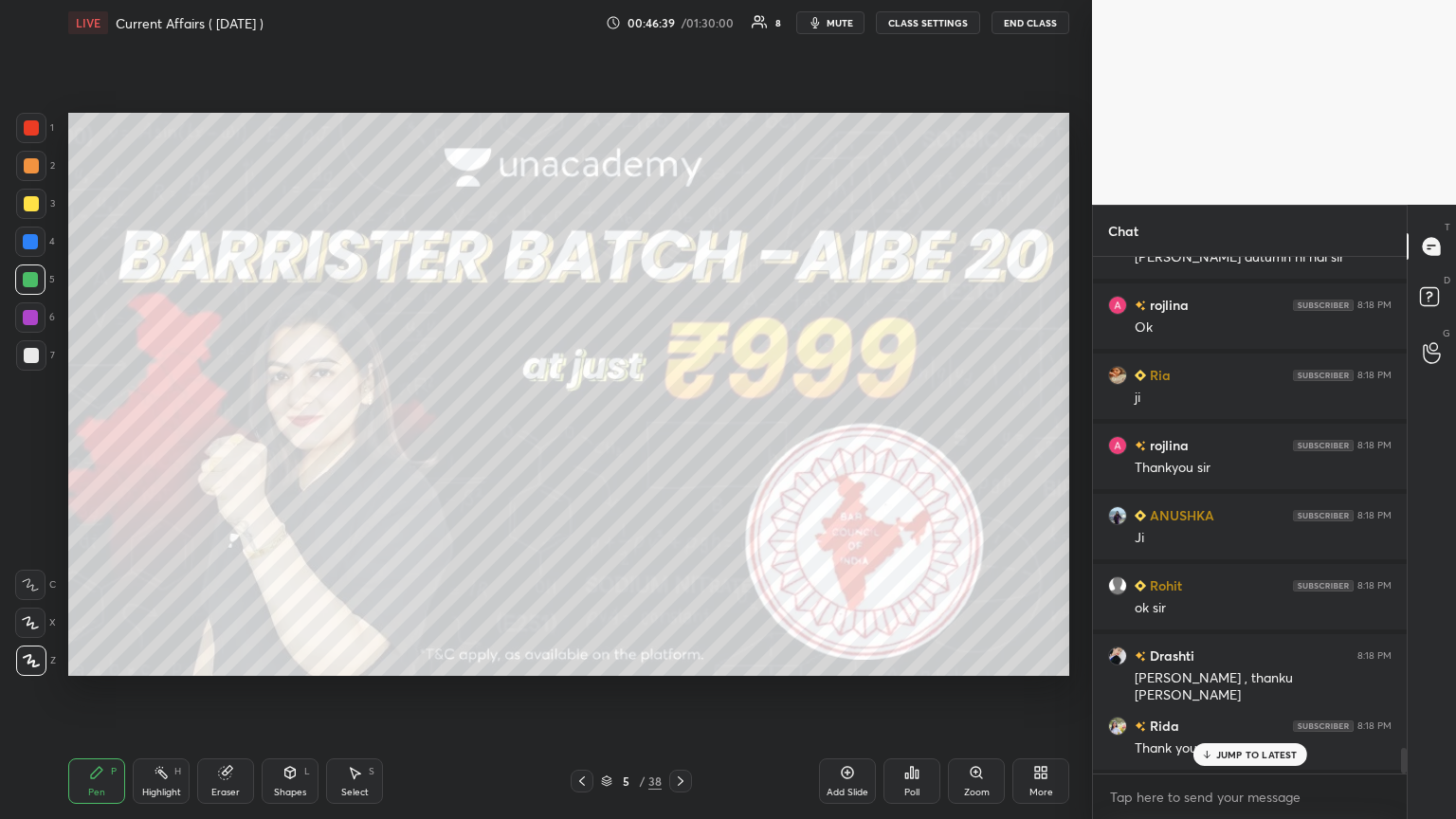
scroll to position [10131, 0]
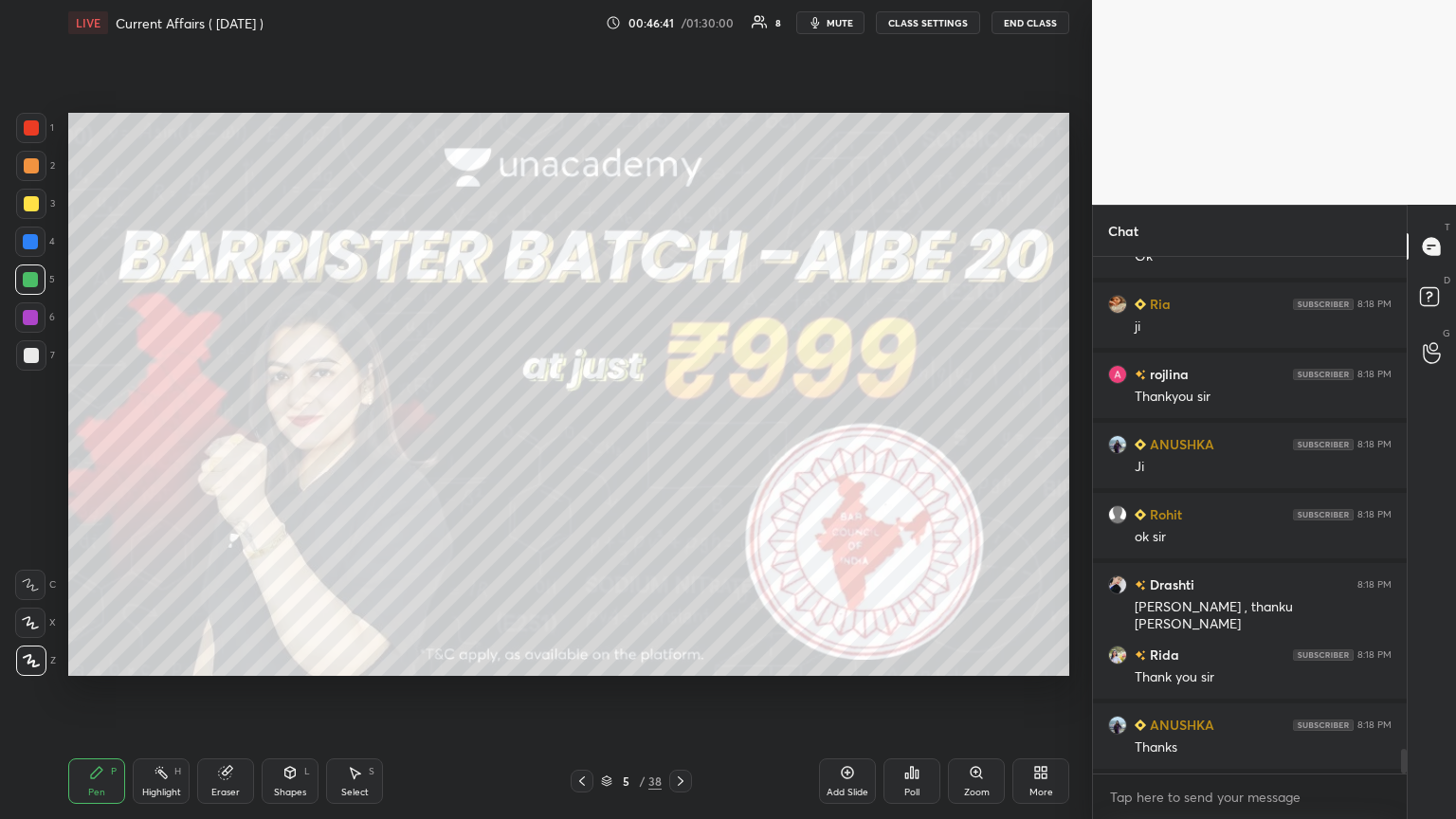
click at [679, 445] on icon at bounding box center [680, 781] width 15 height 15
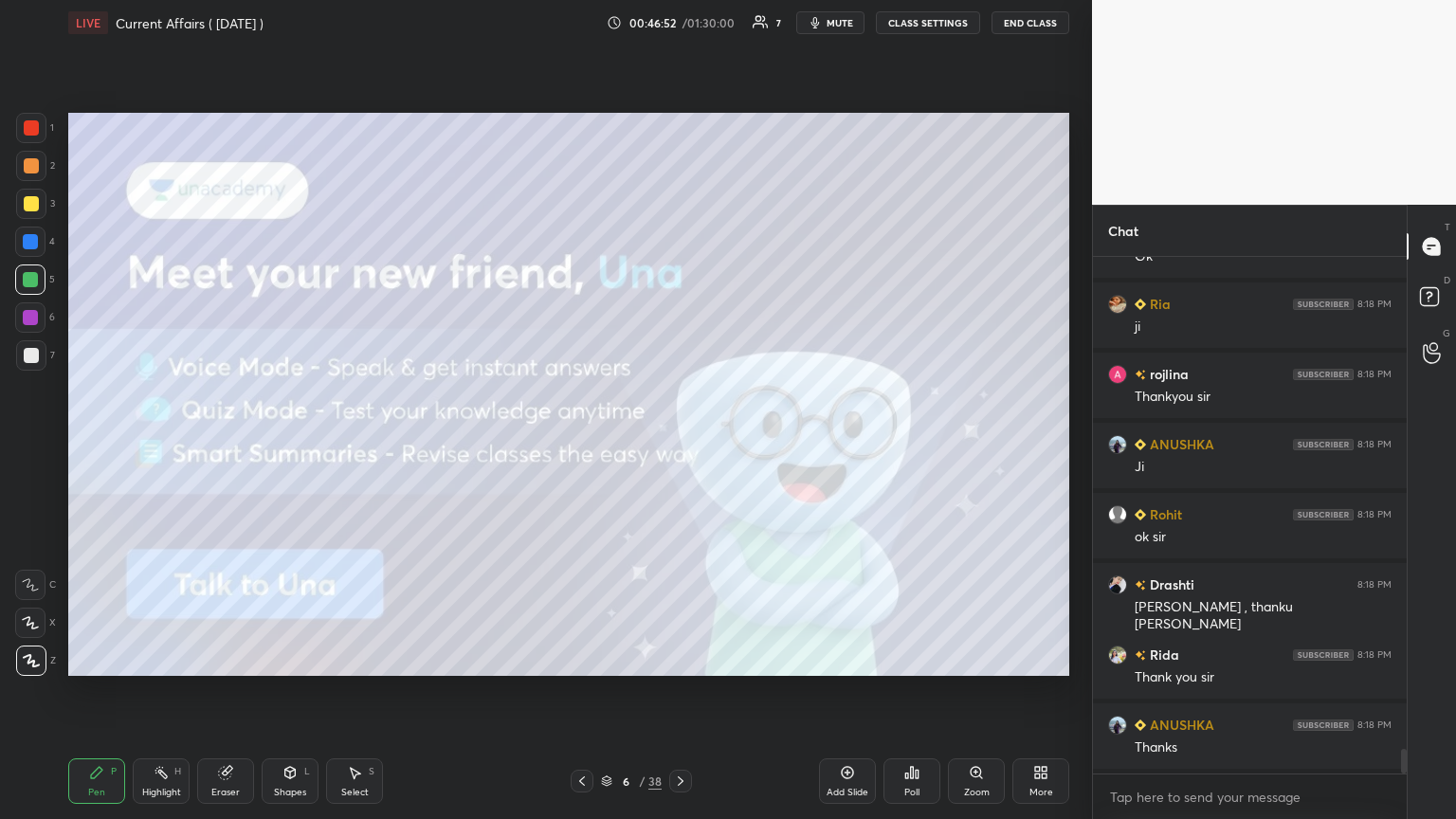
click at [679, 20] on button "End Class" at bounding box center [1029, 23] width 77 height 23
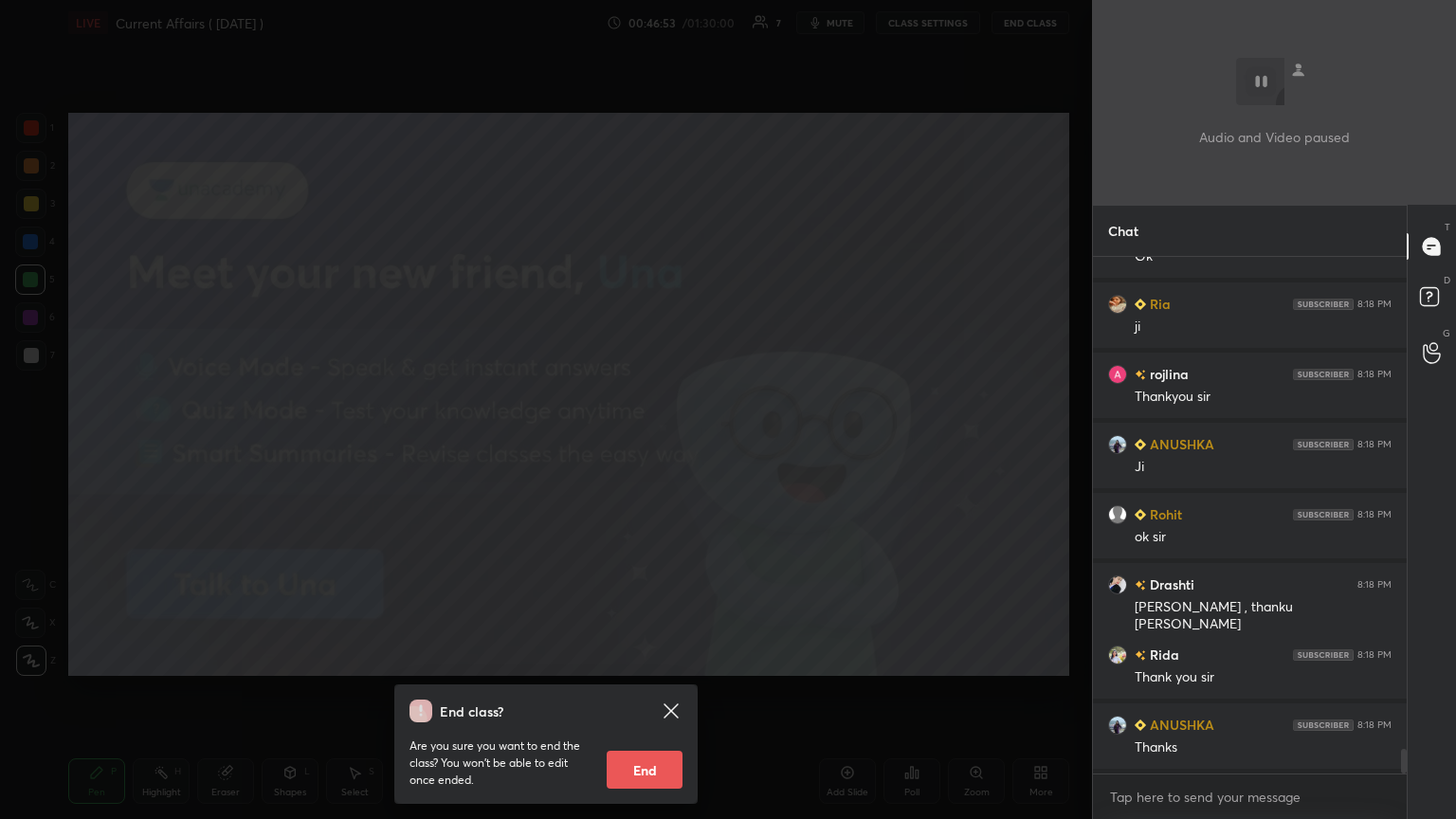
click at [670, 445] on button "End" at bounding box center [644, 770] width 76 height 38
type textarea "x"
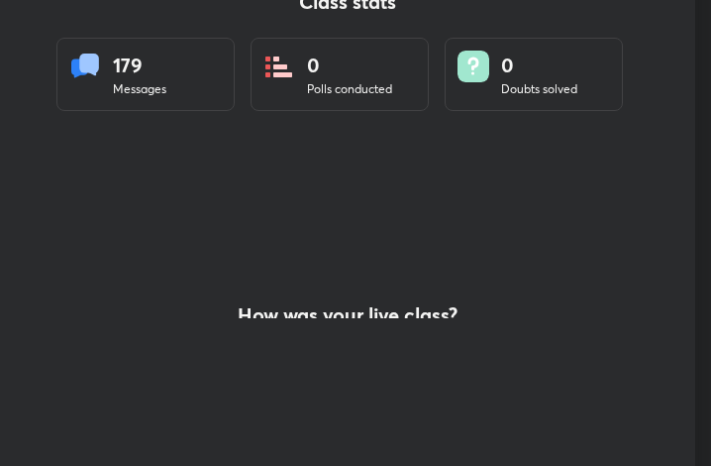
scroll to position [98740, 98384]
